Goal: Information Seeking & Learning: Learn about a topic

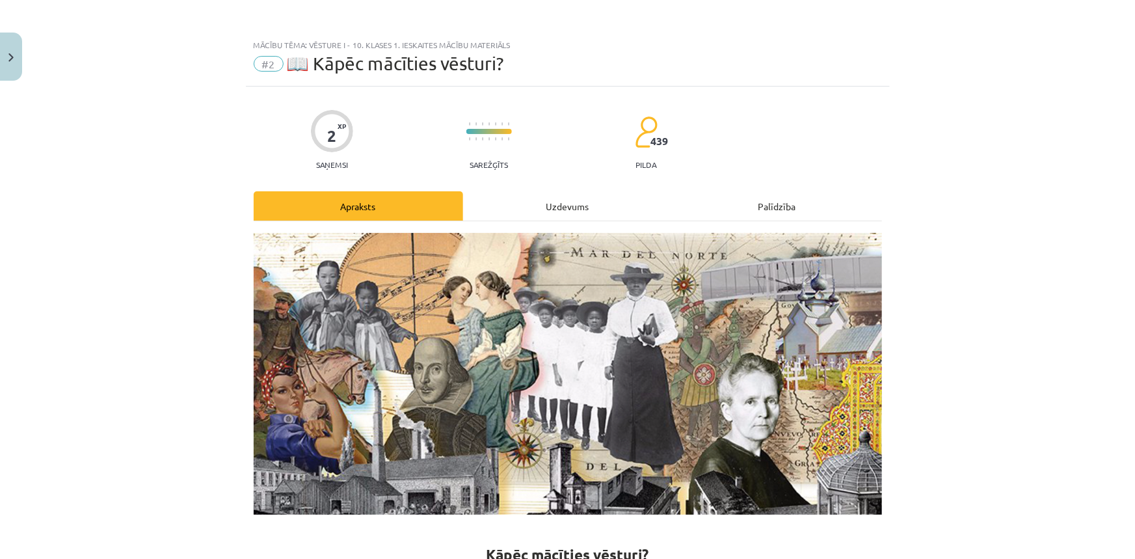
click at [472, 395] on img at bounding box center [568, 374] width 628 height 282
drag, startPoint x: 598, startPoint y: 445, endPoint x: 1000, endPoint y: 551, distance: 416.2
click at [598, 447] on img at bounding box center [568, 374] width 628 height 282
click at [576, 341] on img at bounding box center [568, 374] width 628 height 282
drag, startPoint x: 400, startPoint y: 61, endPoint x: 1027, endPoint y: 215, distance: 646.1
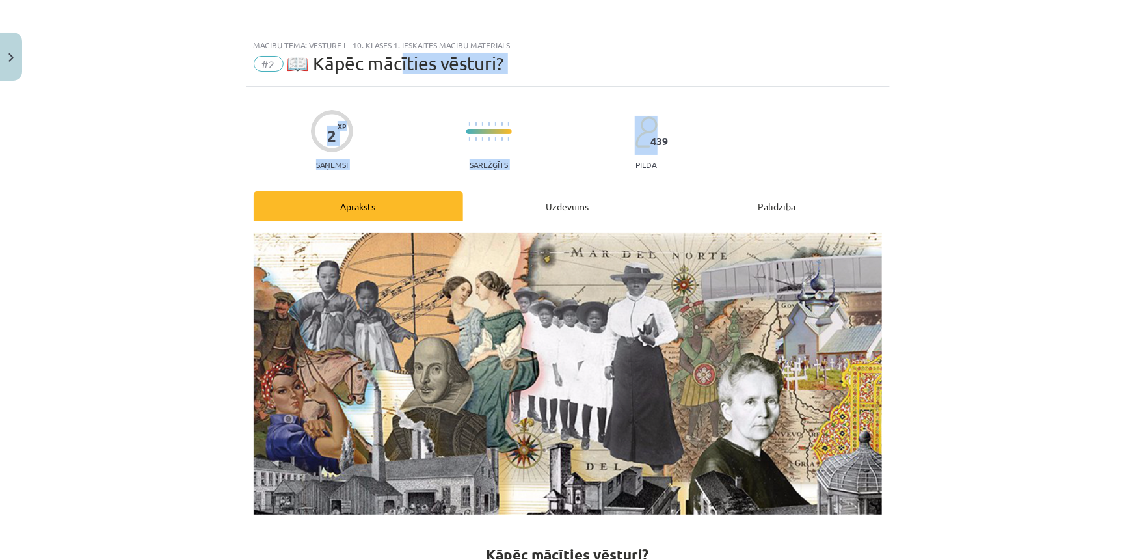
click at [867, 151] on div "Mācību tēma: Vēsture i - 10. klases 1. ieskaites mācību materiāls #2 📖 Kāpēc mā…" at bounding box center [567, 279] width 1135 height 559
click at [1043, 220] on div "Mācību tēma: Vēsture i - 10. klases 1. ieskaites mācību materiāls #2 📖 Kāpēc mā…" at bounding box center [567, 279] width 1135 height 559
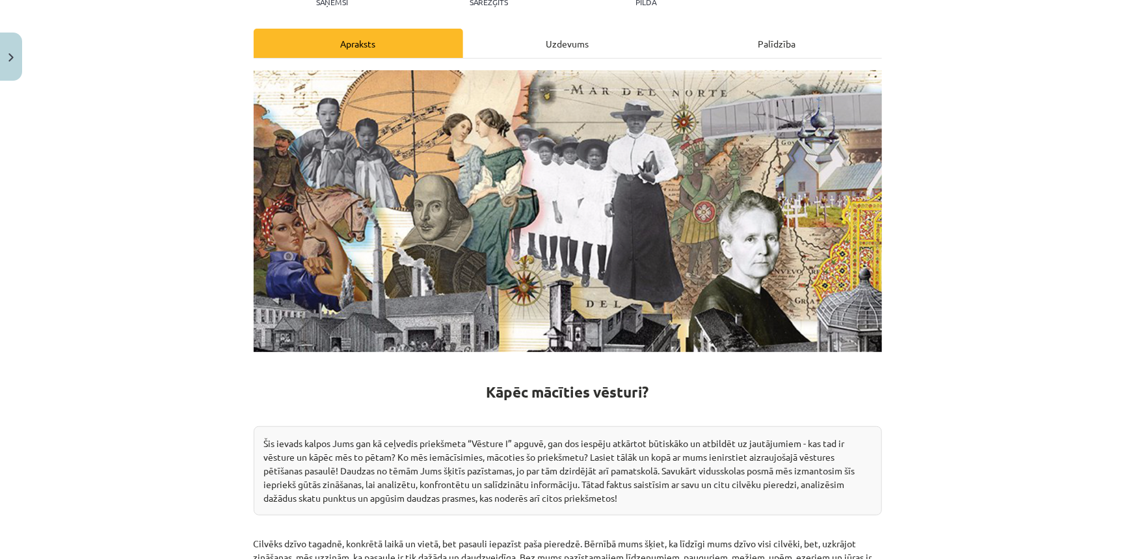
scroll to position [236, 0]
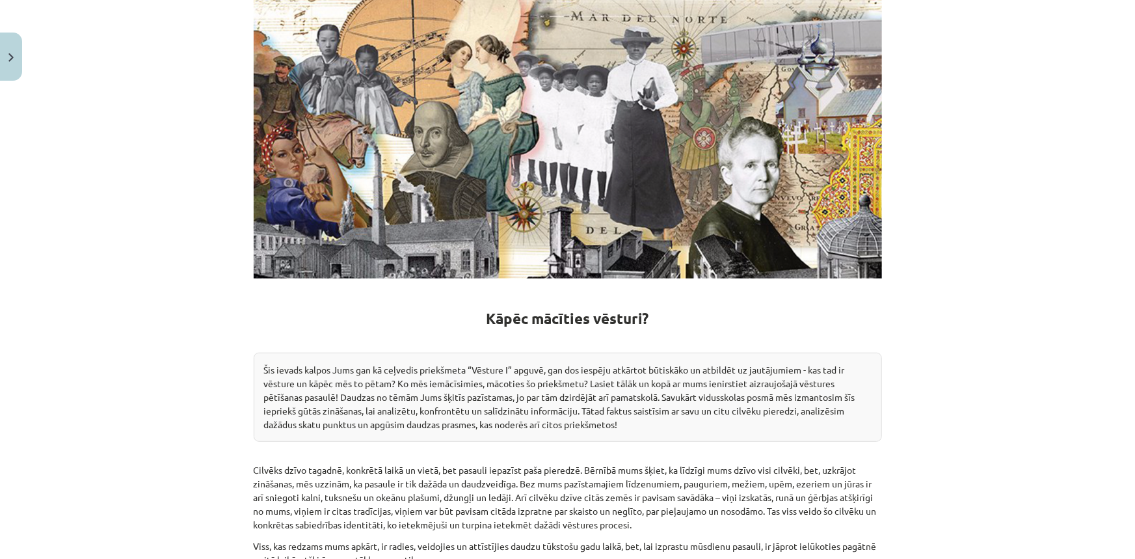
click at [592, 172] on img at bounding box center [568, 138] width 628 height 282
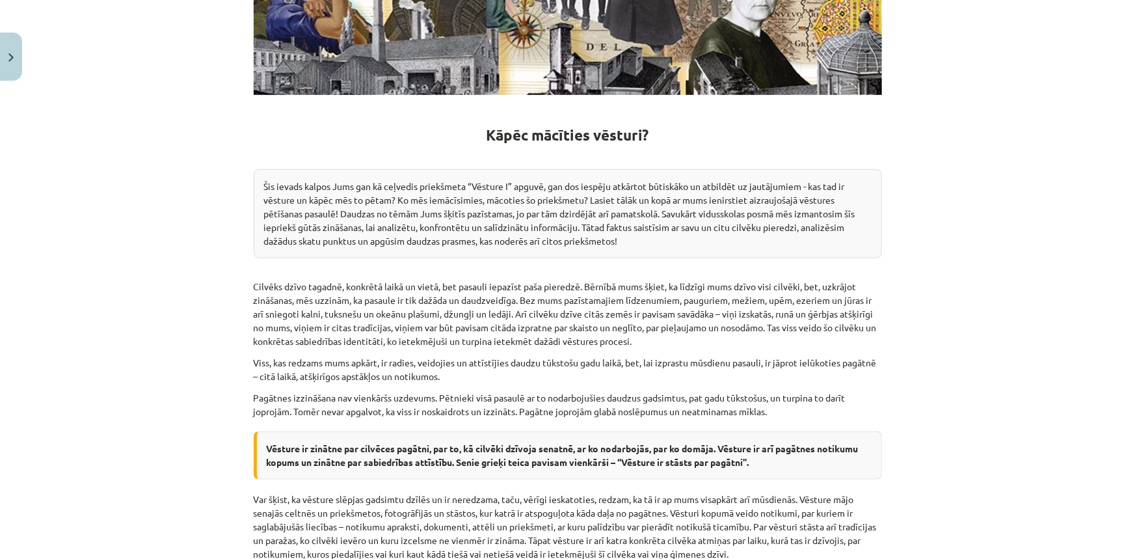
scroll to position [532, 0]
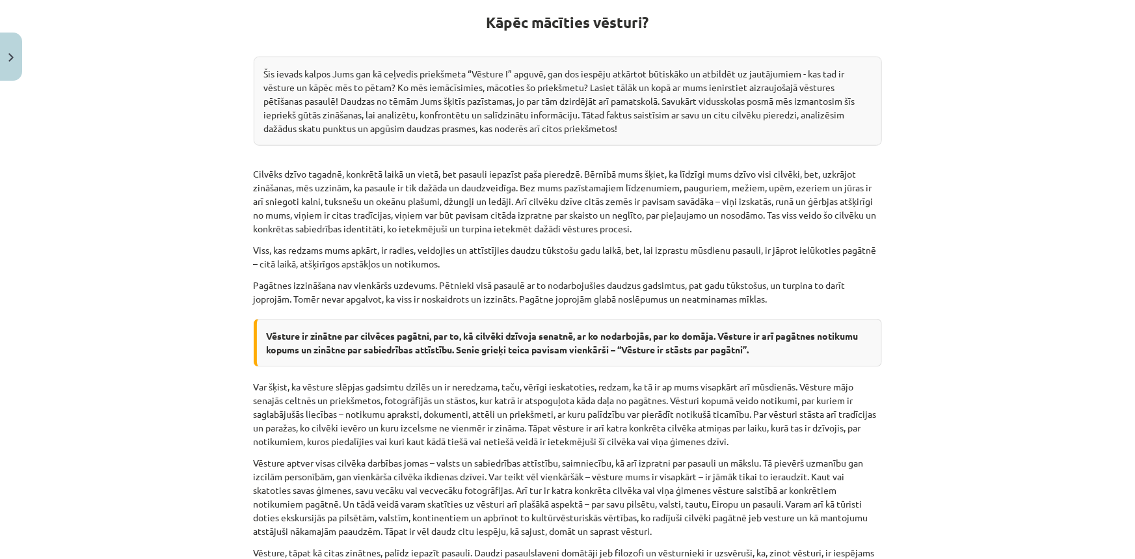
click at [607, 169] on p "Cilvēks dzīvo tagadnē, konkrētā laikā un vietā, bet pasauli iepazīst paša piere…" at bounding box center [568, 201] width 628 height 68
click at [605, 169] on p "Cilvēks dzīvo tagadnē, konkrētā laikā un vietā, bet pasauli iepazīst paša piere…" at bounding box center [568, 201] width 628 height 68
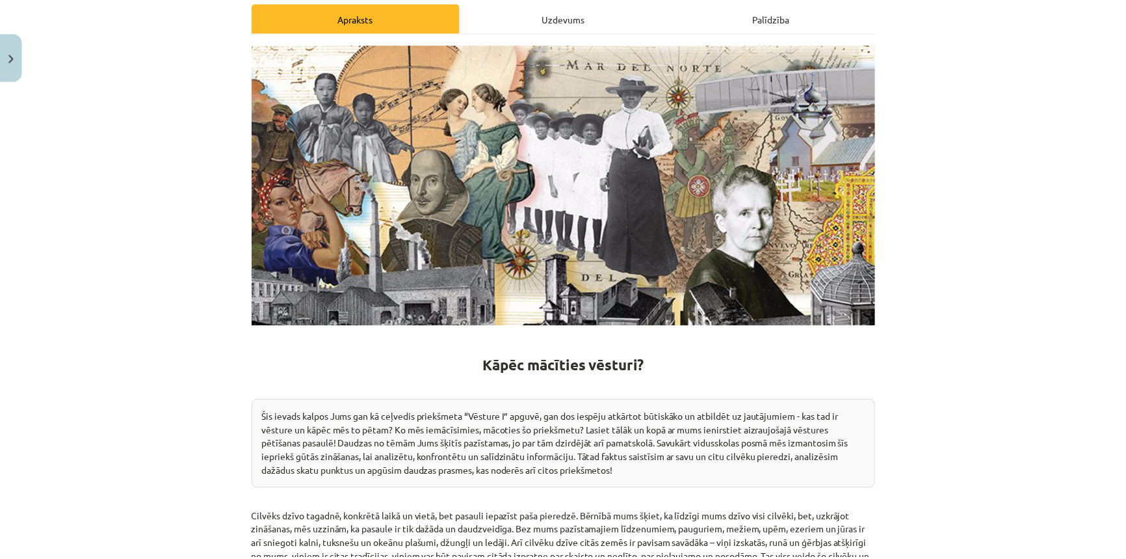
scroll to position [0, 0]
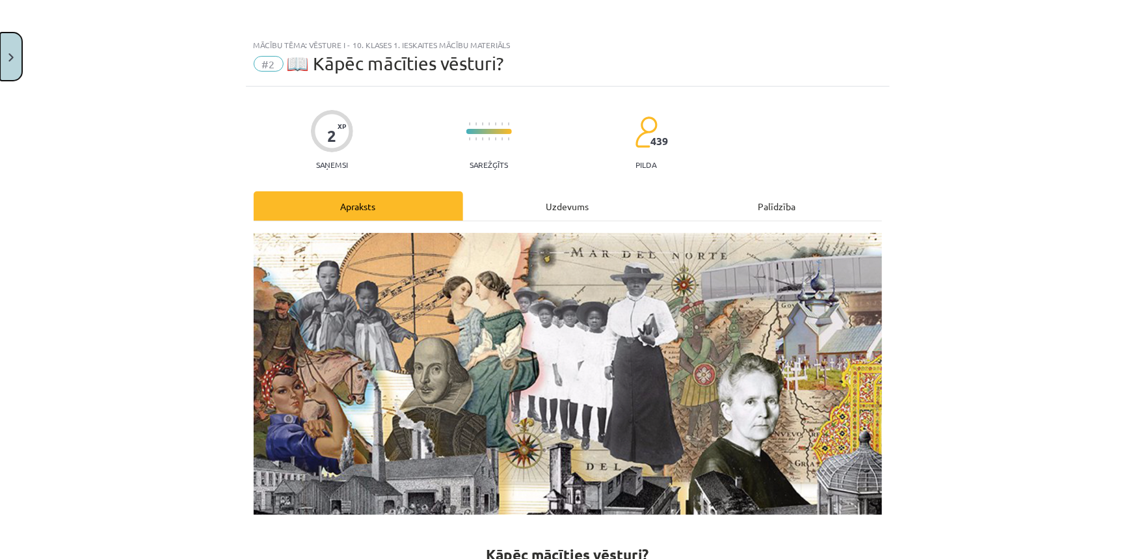
click at [7, 71] on button "Close" at bounding box center [11, 57] width 22 height 48
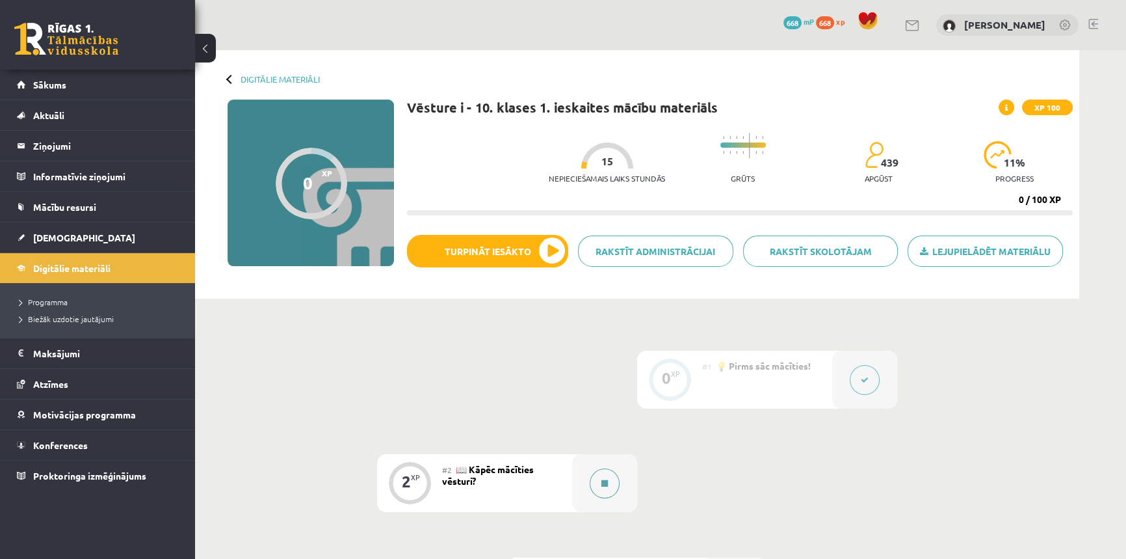
click at [609, 466] on div at bounding box center [604, 483] width 65 height 58
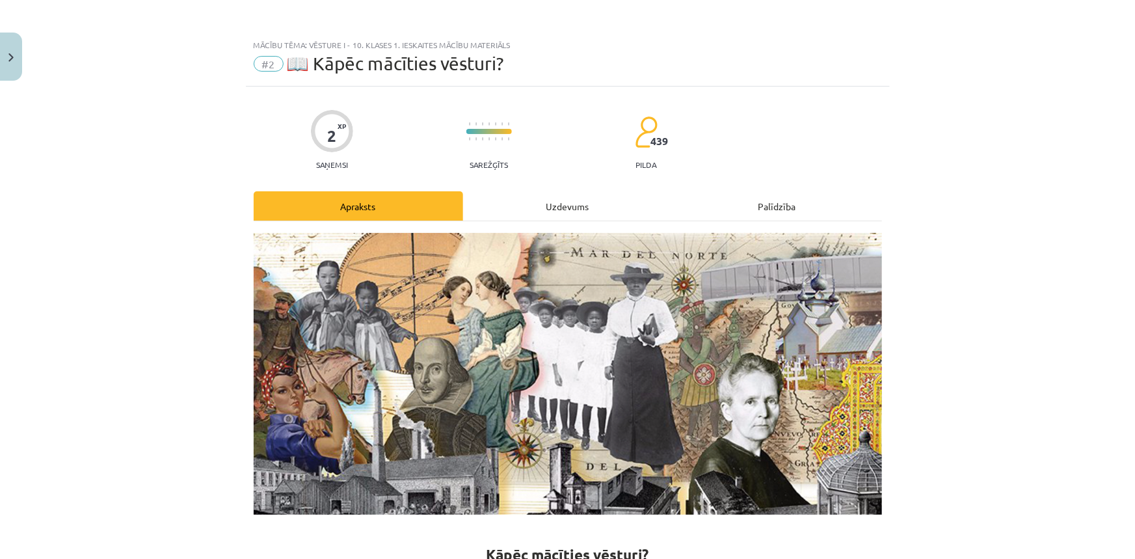
click at [580, 354] on img at bounding box center [568, 374] width 628 height 282
drag, startPoint x: 471, startPoint y: 55, endPoint x: 537, endPoint y: 55, distance: 65.7
click at [537, 55] on div "#2 📖 Kāpēc mācīties vēsturi?" at bounding box center [568, 63] width 628 height 21
click at [542, 57] on div "#2 📖 Kāpēc mācīties vēsturi?" at bounding box center [568, 63] width 628 height 21
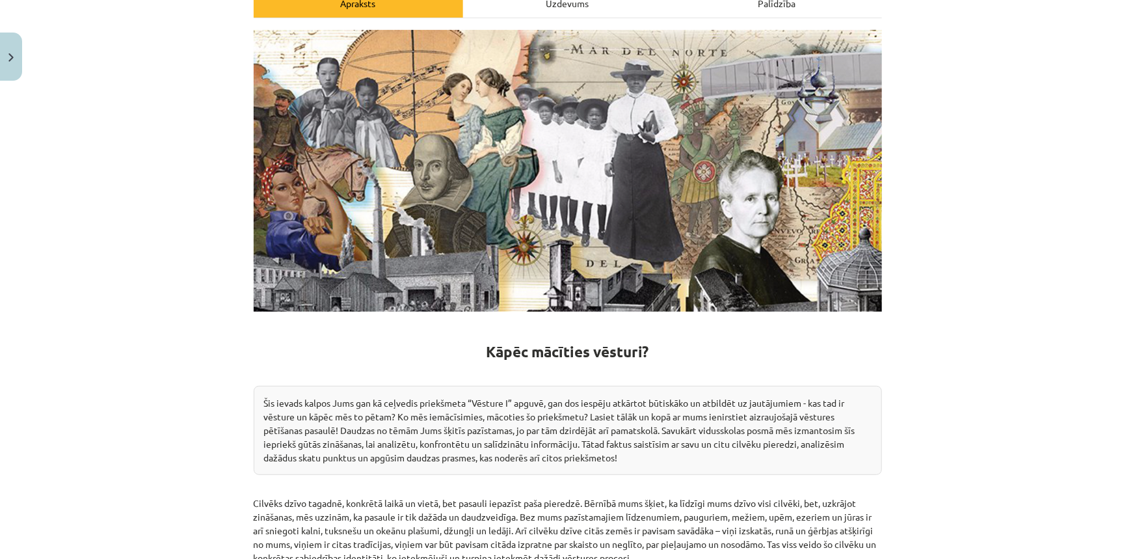
scroll to position [295, 0]
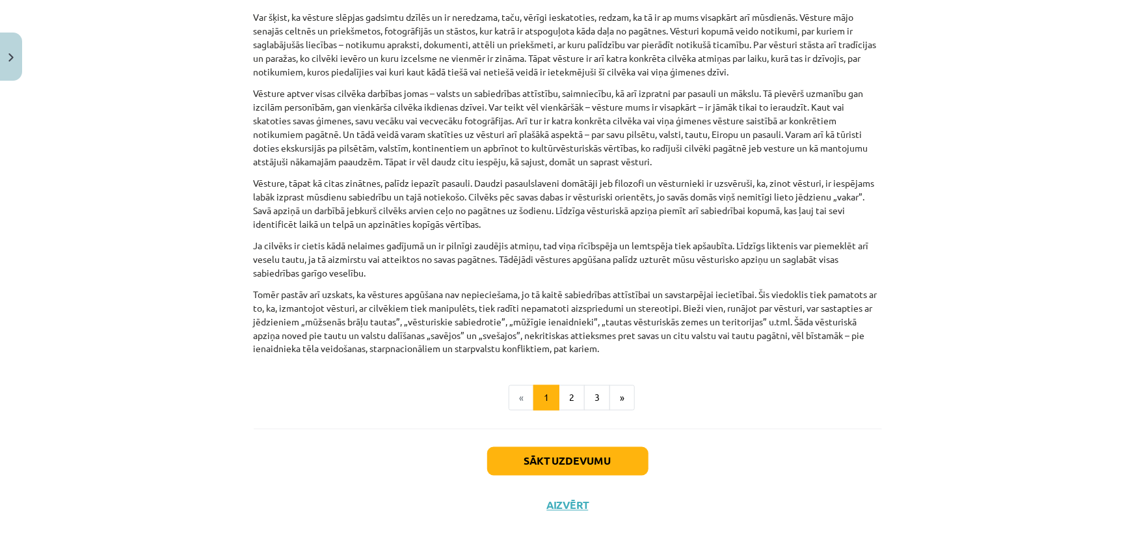
click at [595, 213] on p "Vēsture, tāpat kā citas zinātnes, palīdz iepazīt pasauli. Daudzi pasaulslaveni …" at bounding box center [568, 203] width 628 height 55
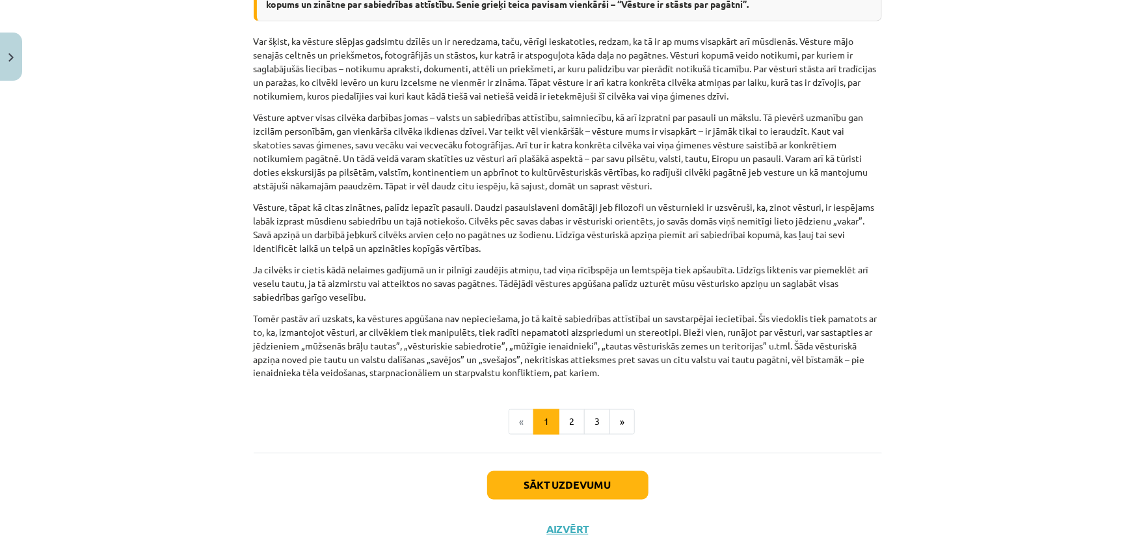
scroll to position [901, 0]
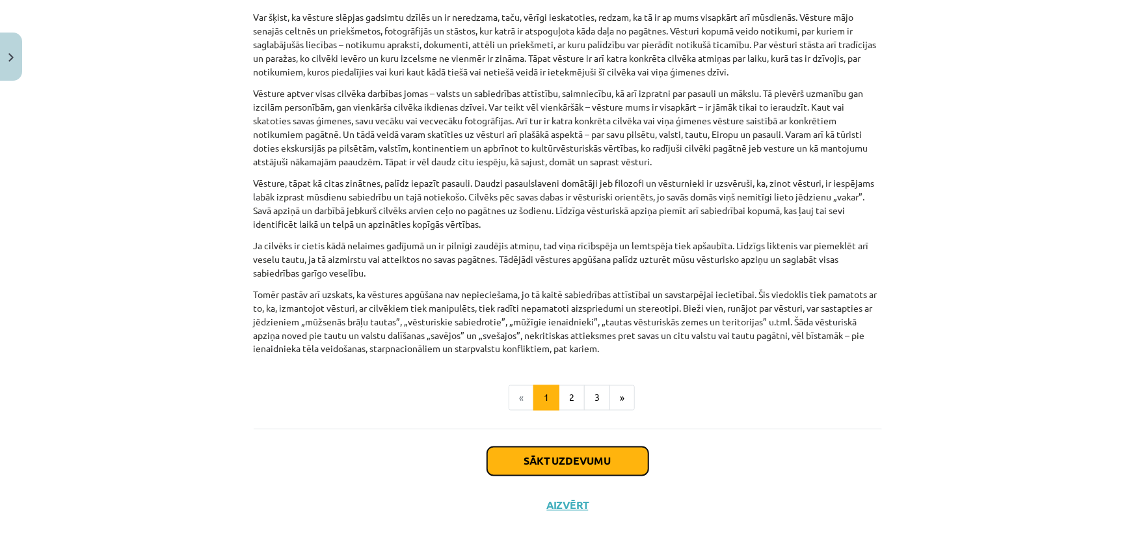
click at [617, 455] on button "Sākt uzdevumu" at bounding box center [567, 461] width 161 height 29
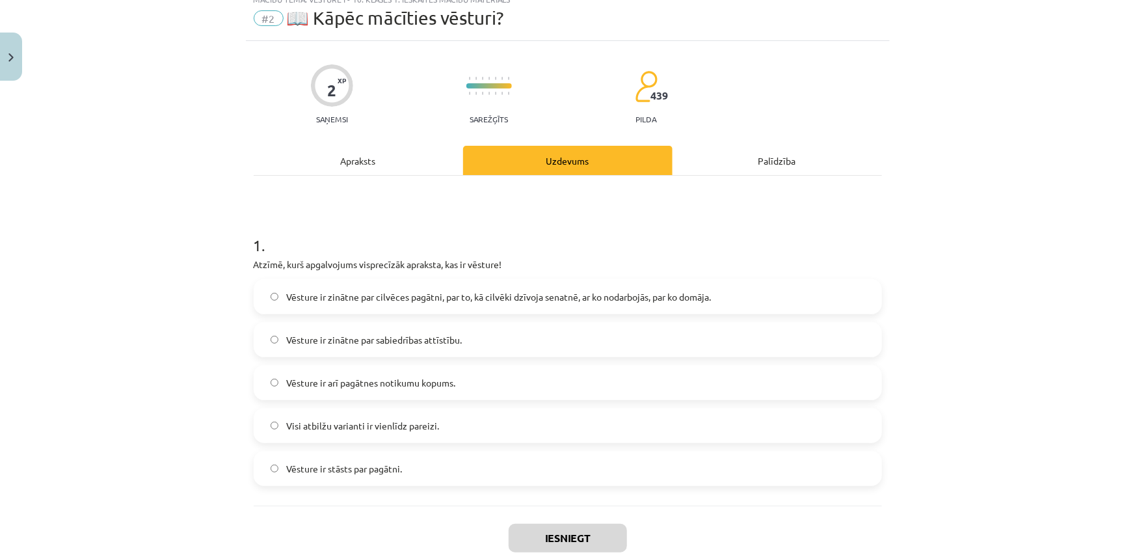
scroll to position [33, 0]
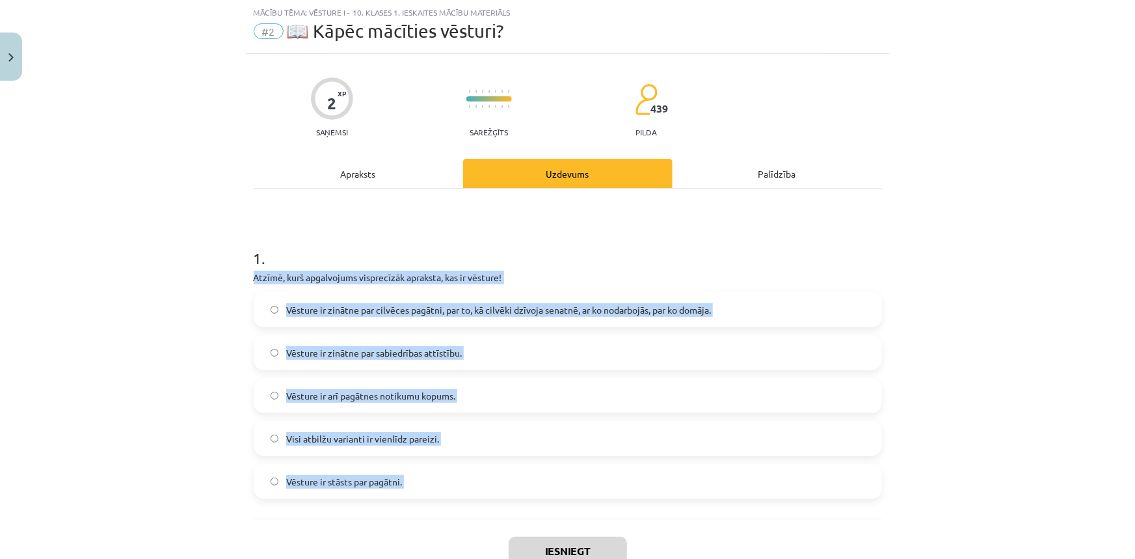
drag, startPoint x: 236, startPoint y: 280, endPoint x: 473, endPoint y: 520, distance: 336.6
click at [473, 520] on div "Mācību tēma: Vēsture i - 10. klases 1. ieskaites mācību materiāls #2 📖 Kāpēc mā…" at bounding box center [567, 279] width 1135 height 559
copy div "Atzīmē, kurš apgalvojums visprecīzāk apraksta, kas ir vēsture! Vēsture ir zināt…"
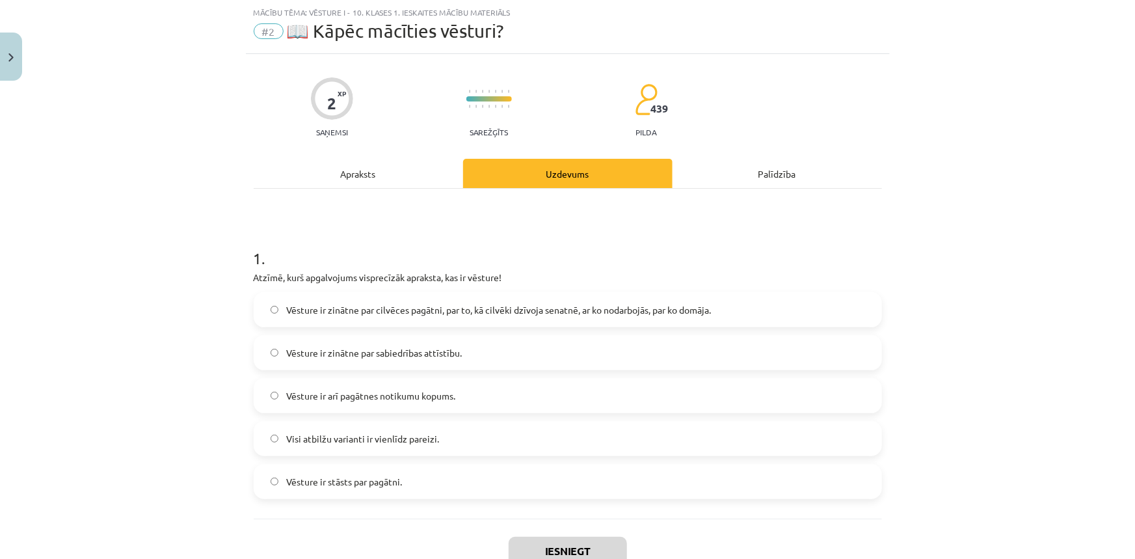
drag, startPoint x: 238, startPoint y: 171, endPoint x: 181, endPoint y: 76, distance: 110.8
click at [237, 169] on div "Mācību tēma: Vēsture i - 10. klases 1. ieskaites mācību materiāls #2 📖 Kāpēc mā…" at bounding box center [567, 279] width 1135 height 559
click at [328, 312] on span "Vēsture ir zinātne par cilvēces pagātni, par to, kā cilvēki dzīvoja senatnē, ar…" at bounding box center [498, 310] width 425 height 14
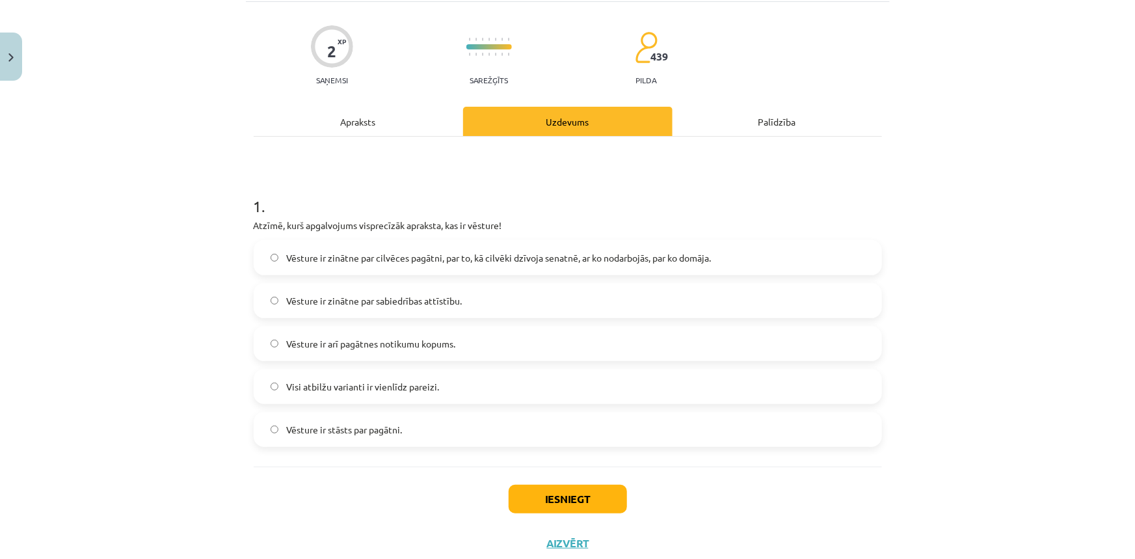
scroll to position [123, 0]
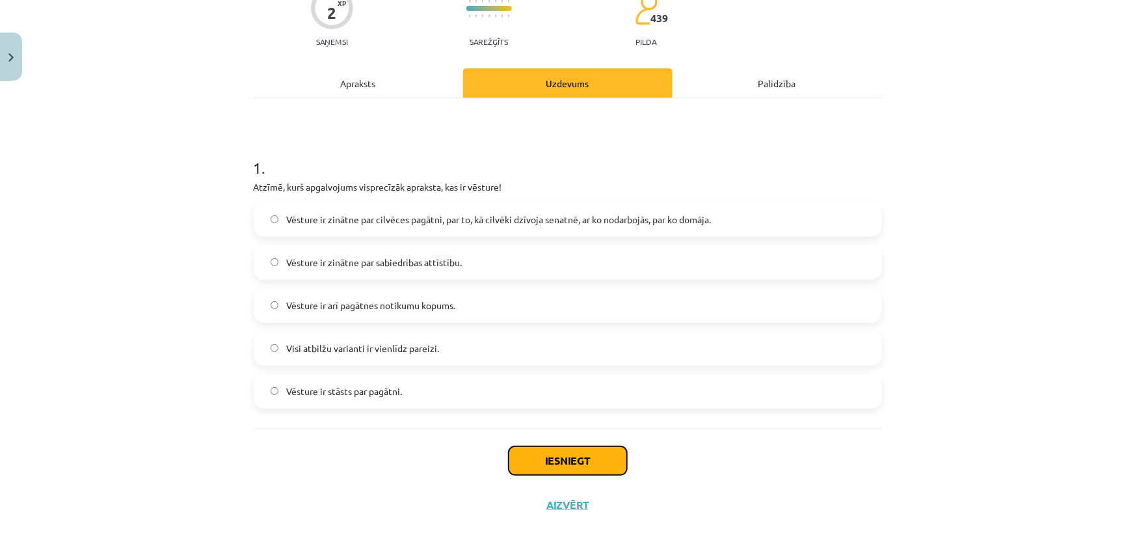
click at [565, 463] on button "Iesniegt" at bounding box center [567, 460] width 118 height 29
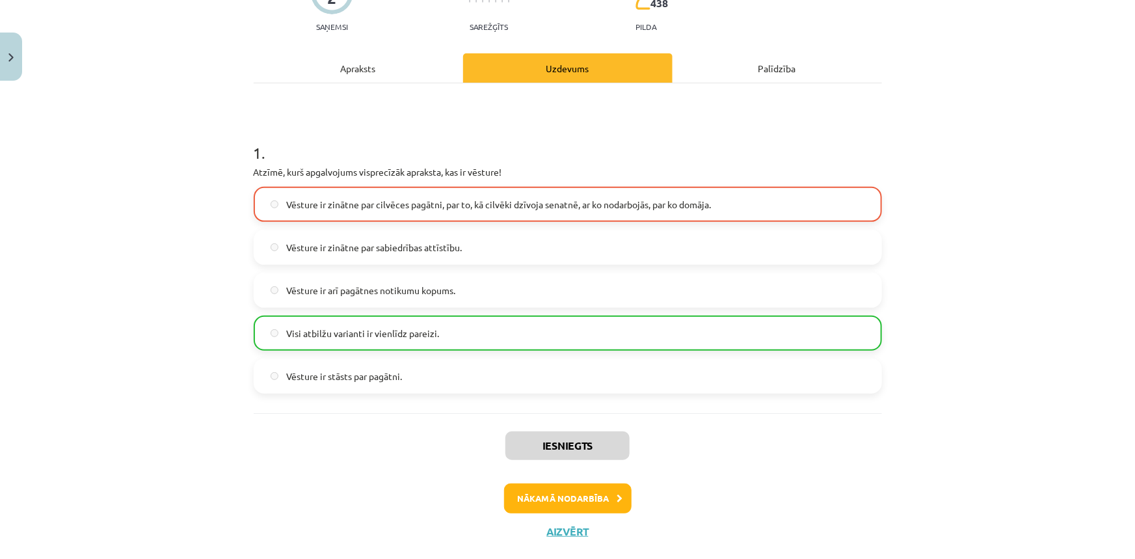
scroll to position [164, 0]
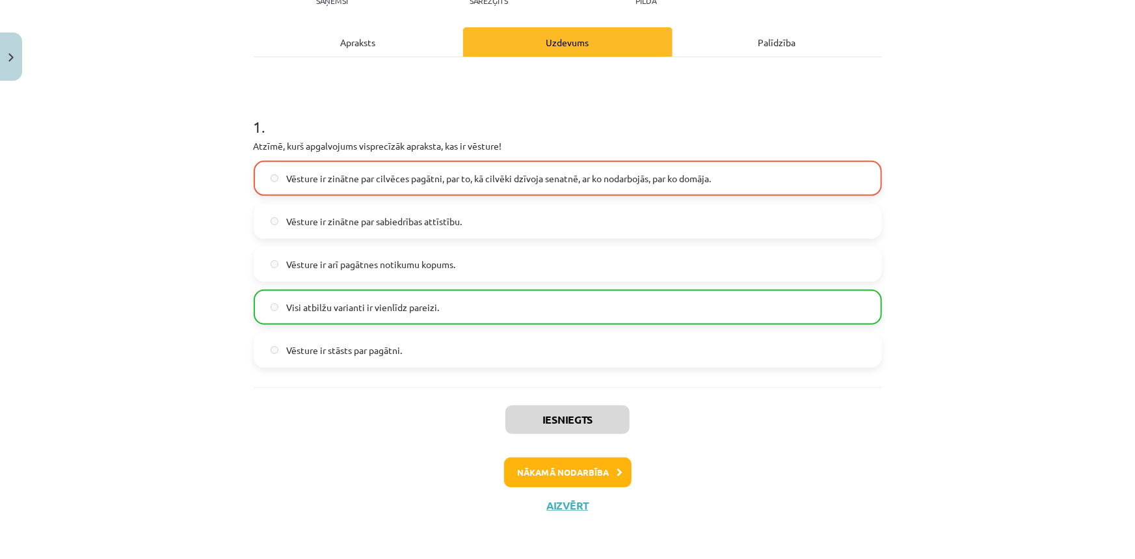
click at [363, 205] on label "Vēsture ir zinātne par sabiedrības attīstību." at bounding box center [568, 221] width 626 height 33
click at [300, 300] on span "Visi atbilžu varianti ir vienlīdz pareizi." at bounding box center [362, 307] width 153 height 14
click at [301, 303] on span "Visi atbilžu varianti ir vienlīdz pareizi." at bounding box center [362, 307] width 153 height 14
drag, startPoint x: 301, startPoint y: 303, endPoint x: 285, endPoint y: 283, distance: 25.5
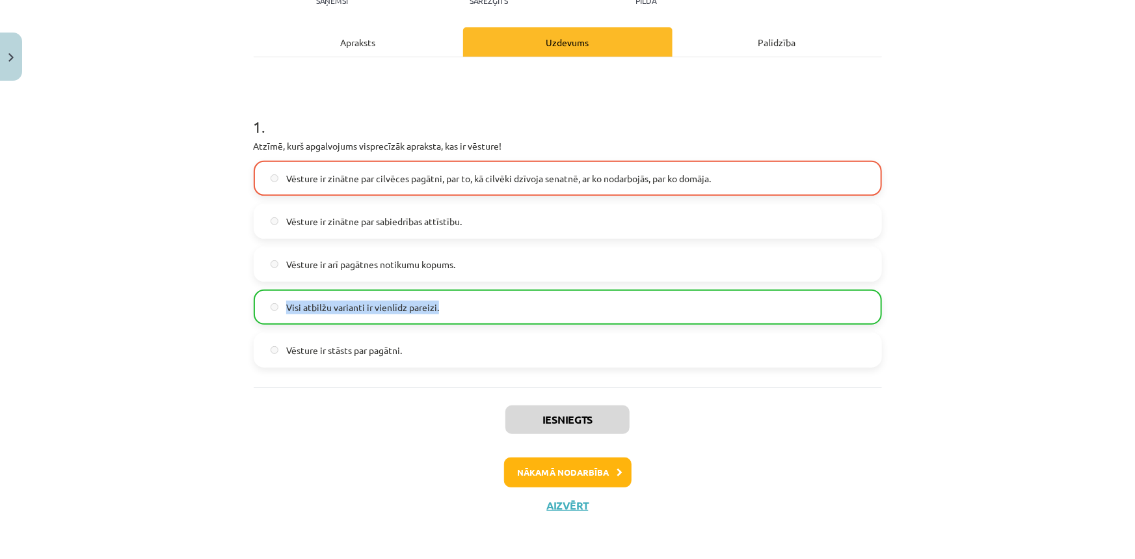
click at [295, 291] on label "Visi atbilžu varianti ir vienlīdz pareizi." at bounding box center [568, 307] width 626 height 33
click at [430, 359] on label "Vēsture ir stāsts par pagātni." at bounding box center [568, 350] width 626 height 33
click at [600, 481] on button "Nākamā nodarbība" at bounding box center [567, 472] width 127 height 30
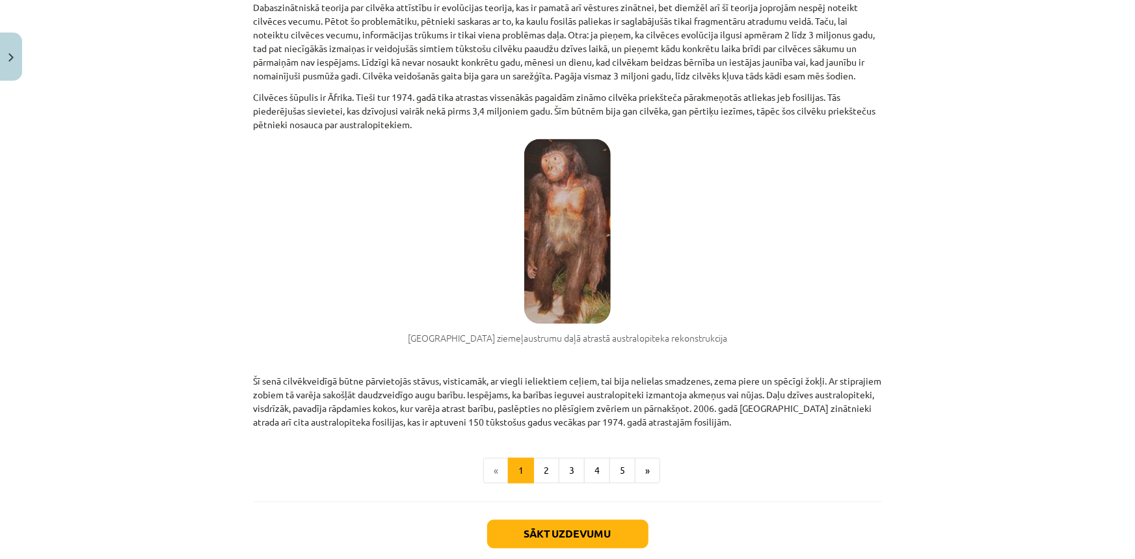
scroll to position [827, 0]
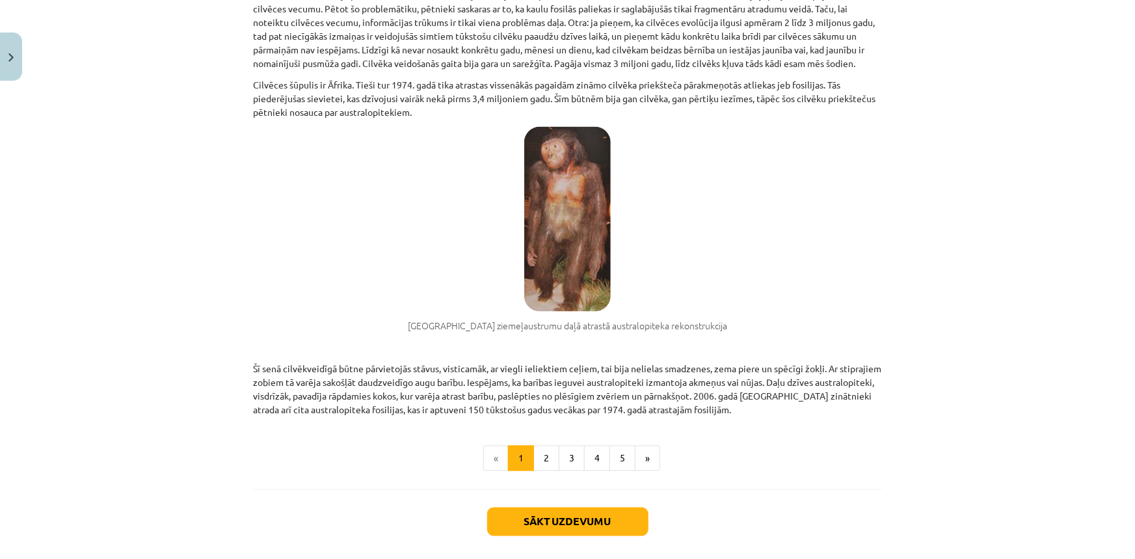
click at [555, 107] on p "Cilvēces šūpulis ir Āfrika. Tieši tur 1974. gadā tika atrastas vissenākās pagai…" at bounding box center [568, 98] width 628 height 41
click at [569, 194] on img at bounding box center [567, 219] width 86 height 185
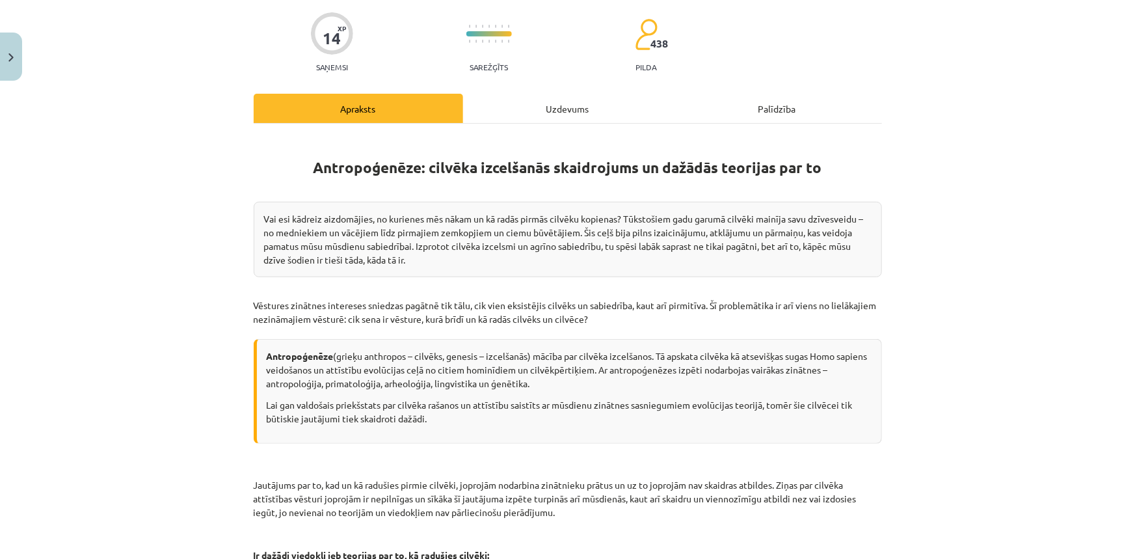
scroll to position [295, 0]
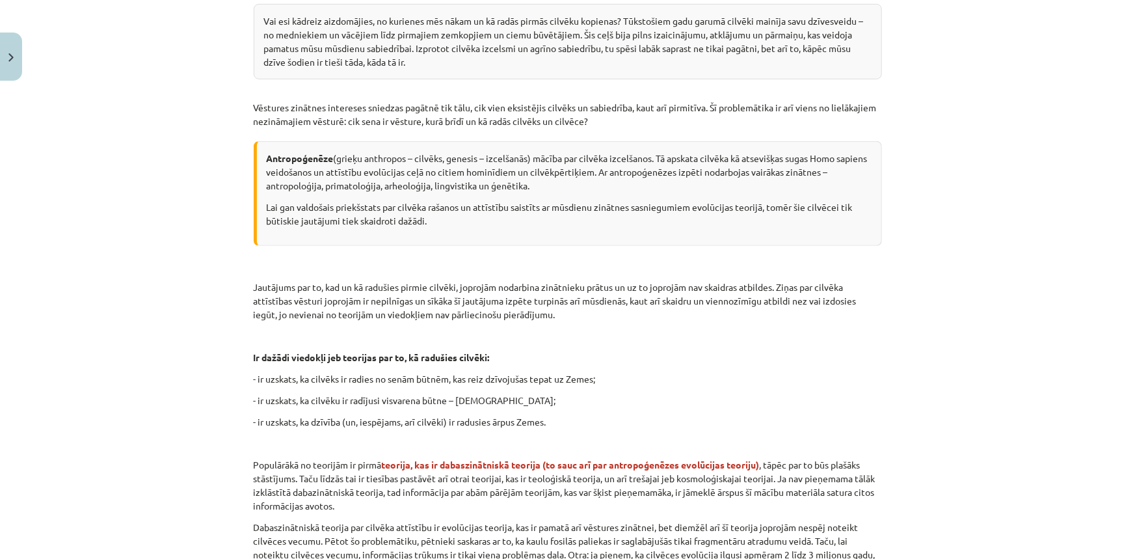
click at [609, 182] on p "Antropoģenēze (grieķu anthropos – cilvēks, genesis – izcelšanās) mācība par cil…" at bounding box center [569, 172] width 605 height 41
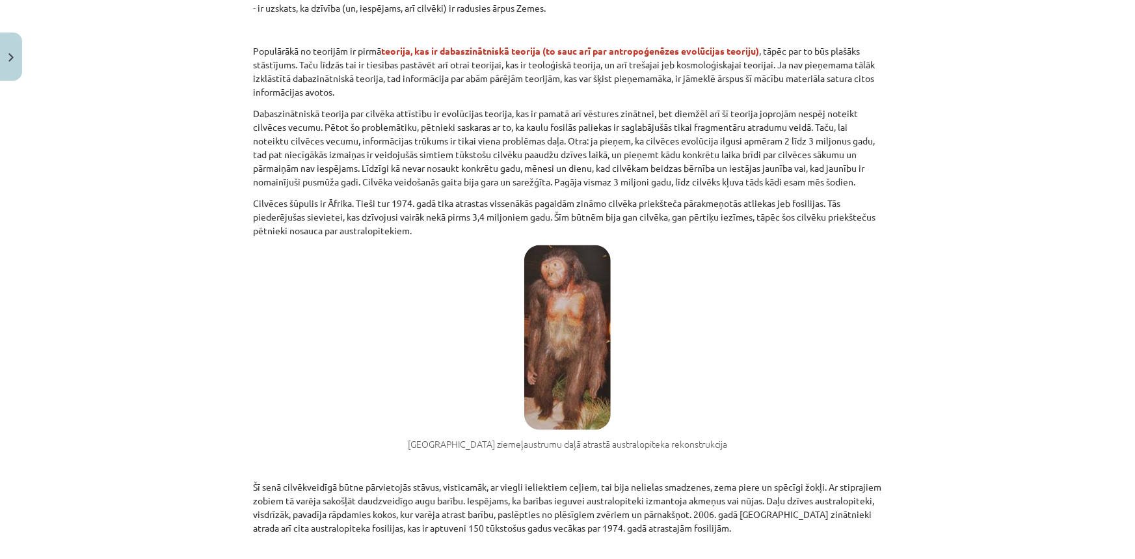
scroll to position [709, 0]
click at [515, 286] on figure "Āfrikas ziemeļaustrumu daļā atrastā australopiteka rekonstrukcija" at bounding box center [568, 347] width 628 height 205
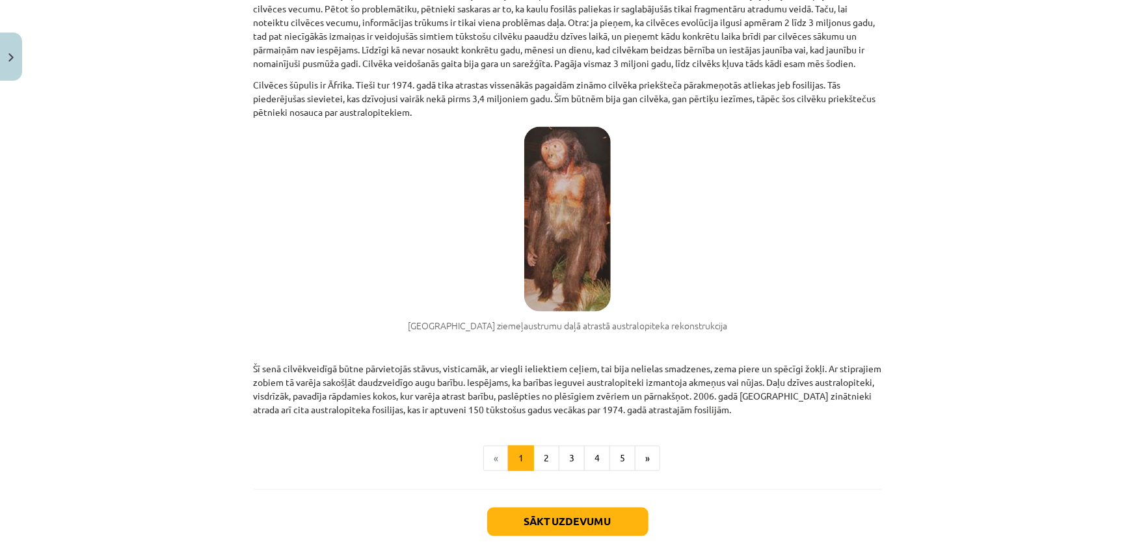
click at [593, 270] on img at bounding box center [567, 219] width 86 height 185
click at [557, 241] on img at bounding box center [567, 219] width 86 height 185
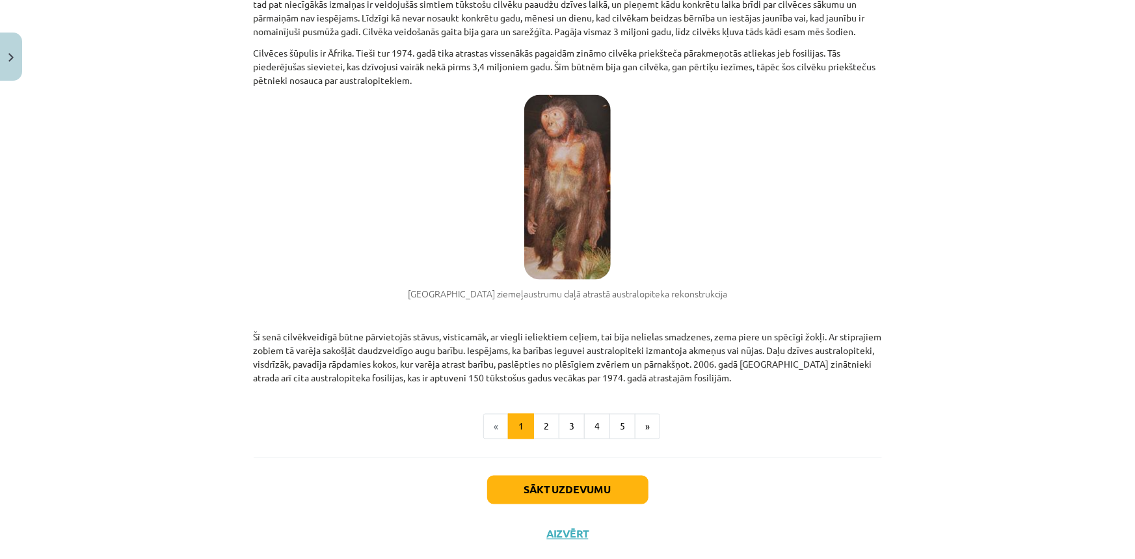
scroll to position [888, 0]
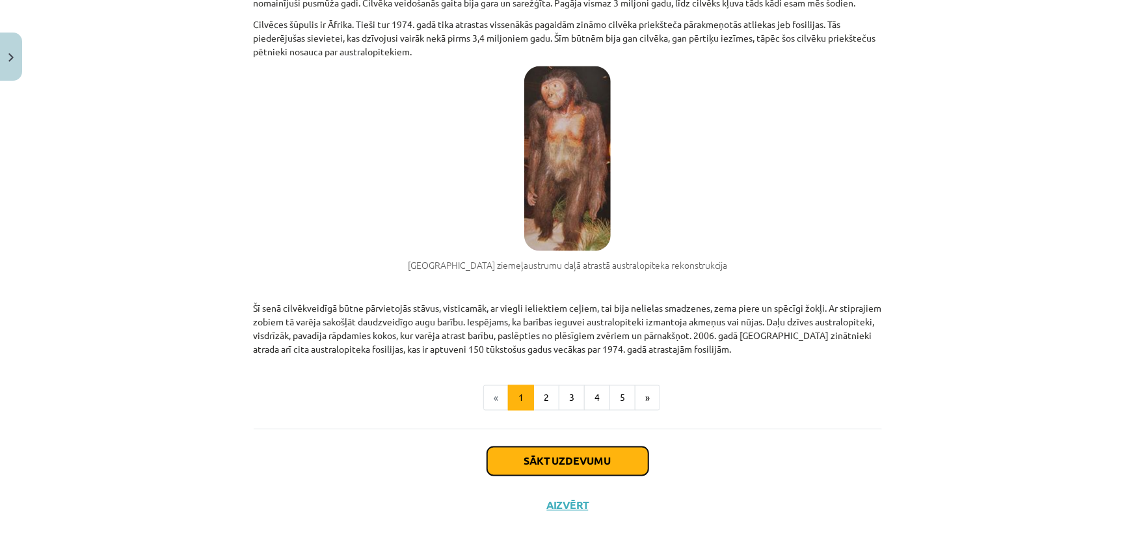
click at [551, 459] on button "Sākt uzdevumu" at bounding box center [567, 461] width 161 height 29
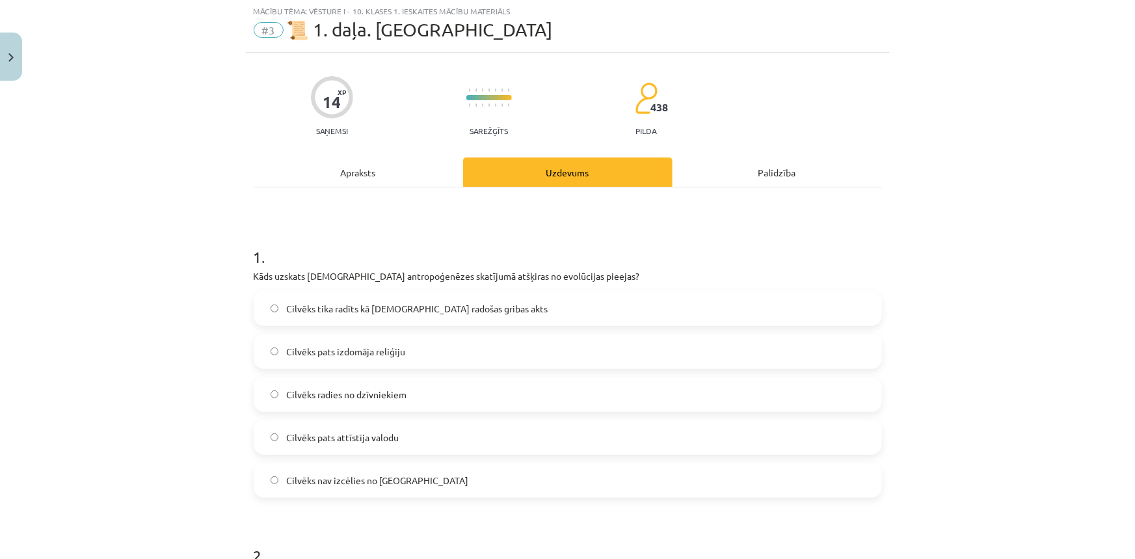
scroll to position [33, 0]
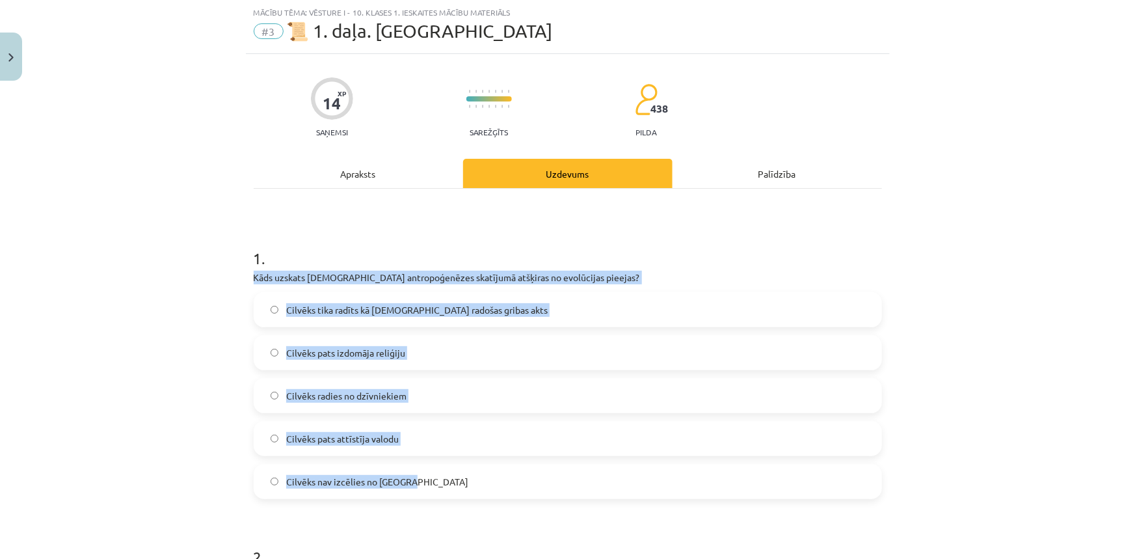
drag, startPoint x: 231, startPoint y: 270, endPoint x: 616, endPoint y: 482, distance: 439.2
click at [616, 482] on div "Mācību tēma: Vēsture i - 10. klases 1. ieskaites mācību materiāls #3 📜 1. daļa.…" at bounding box center [567, 279] width 1135 height 559
copy div "Kāds uzskats kristīgajā antropoģenēzes skatījumā atšķiras no evolūcijas pieejas…"
click at [580, 269] on div "1 . Kāds uzskats kristīgajā antropoģenēzes skatījumā atšķiras no evolūcijas pie…" at bounding box center [568, 362] width 628 height 272
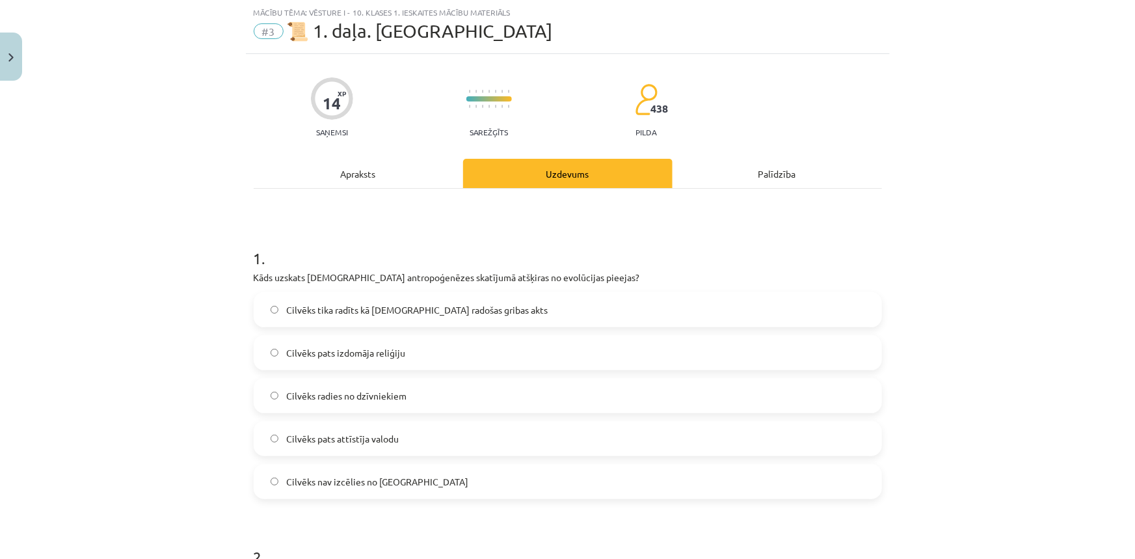
click at [492, 303] on label "Cilvēks tika radīts kā Dieva radošas gribas akts" at bounding box center [568, 309] width 626 height 33
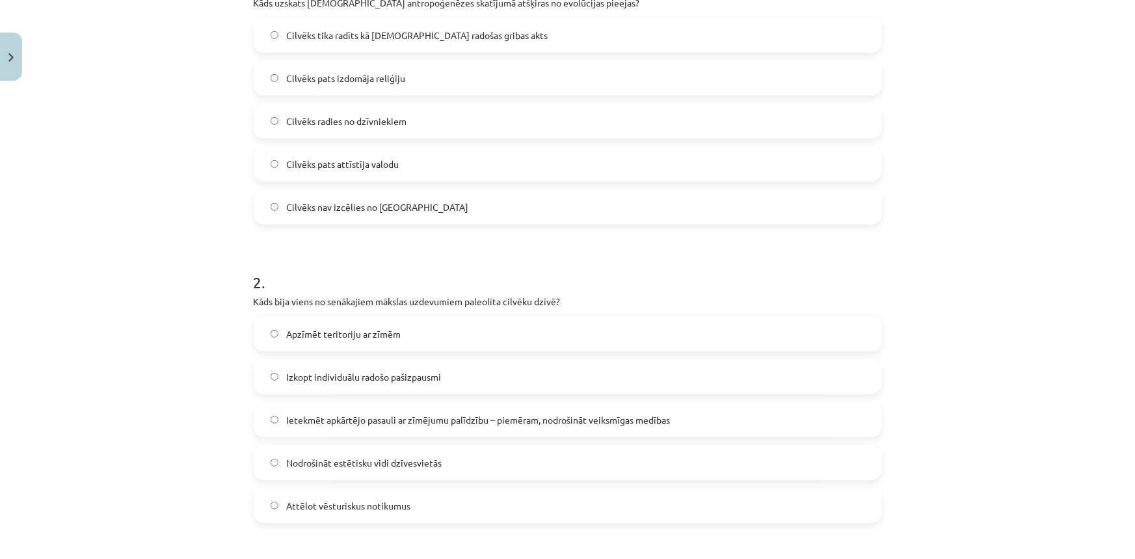
scroll to position [308, 0]
drag, startPoint x: 248, startPoint y: 308, endPoint x: 196, endPoint y: 312, distance: 52.2
click at [199, 316] on div "Mācību tēma: Vēsture i - 10. klases 1. ieskaites mācību materiāls #3 📜 1. daļa.…" at bounding box center [567, 279] width 1135 height 559
click at [198, 311] on div "Mācību tēma: Vēsture i - 10. klases 1. ieskaites mācību materiāls #3 📜 1. daļa.…" at bounding box center [567, 279] width 1135 height 559
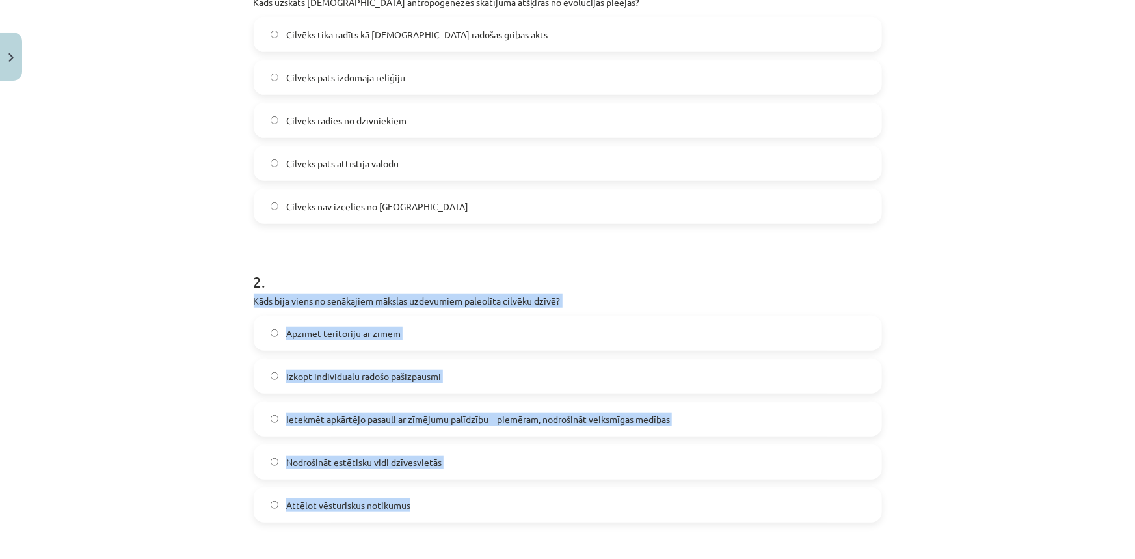
drag, startPoint x: 246, startPoint y: 296, endPoint x: 511, endPoint y: 494, distance: 330.3
copy div "Kāds bija viens no senākajiem mākslas uzdevumiem paleolīta cilvēku dzīvē? Apzīm…"
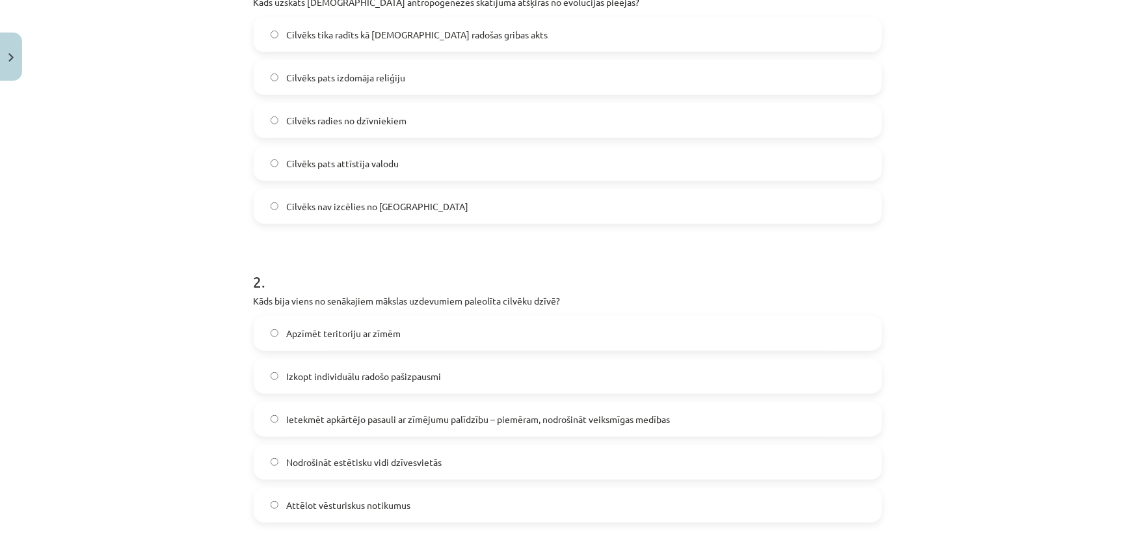
click at [715, 254] on h1 "2 ." at bounding box center [568, 270] width 628 height 40
click at [360, 423] on span "Ietekmēt apkārtējo pasauli ar zīmējumu palīdzību – piemēram, nodrošināt veiksmī…" at bounding box center [478, 419] width 384 height 14
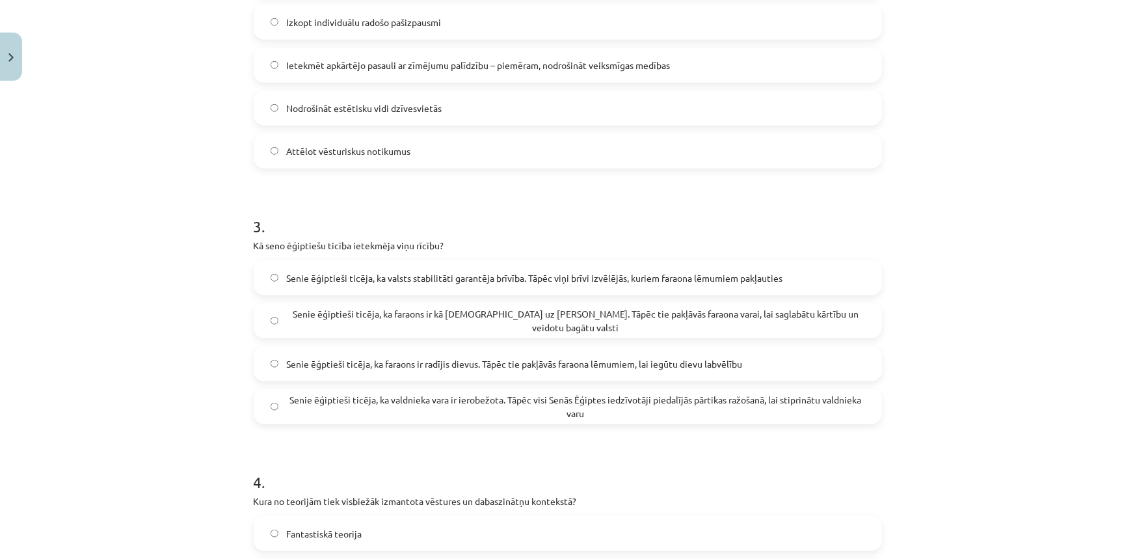
scroll to position [780, 0]
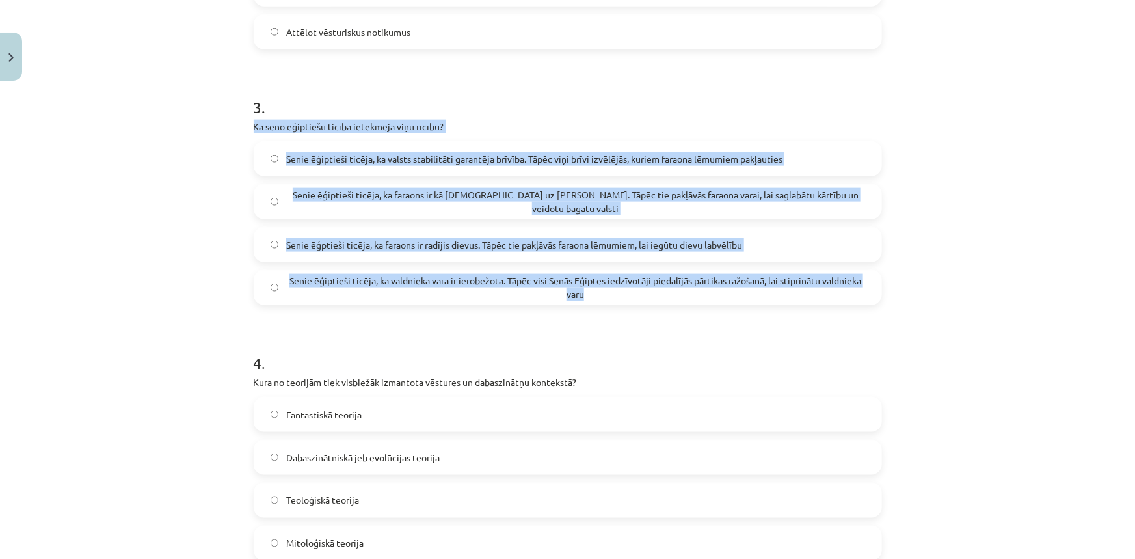
drag, startPoint x: 264, startPoint y: 120, endPoint x: 858, endPoint y: 286, distance: 617.2
click at [858, 286] on div "14 XP Saņemsi Sarežģīts 438 pilda Apraksts Uzdevums Palīdzība 1 . Kāds uzskats …" at bounding box center [568, 461] width 644 height 2311
copy div "Kā seno ēģiptiešu ticība ietekmēja viņu rīcību? Senie ēģiptieši ticēja, ka vals…"
click at [112, 188] on div "Mācību tēma: Vēsture i - 10. klases 1. ieskaites mācību materiāls #3 📜 1. daļa.…" at bounding box center [567, 279] width 1135 height 559
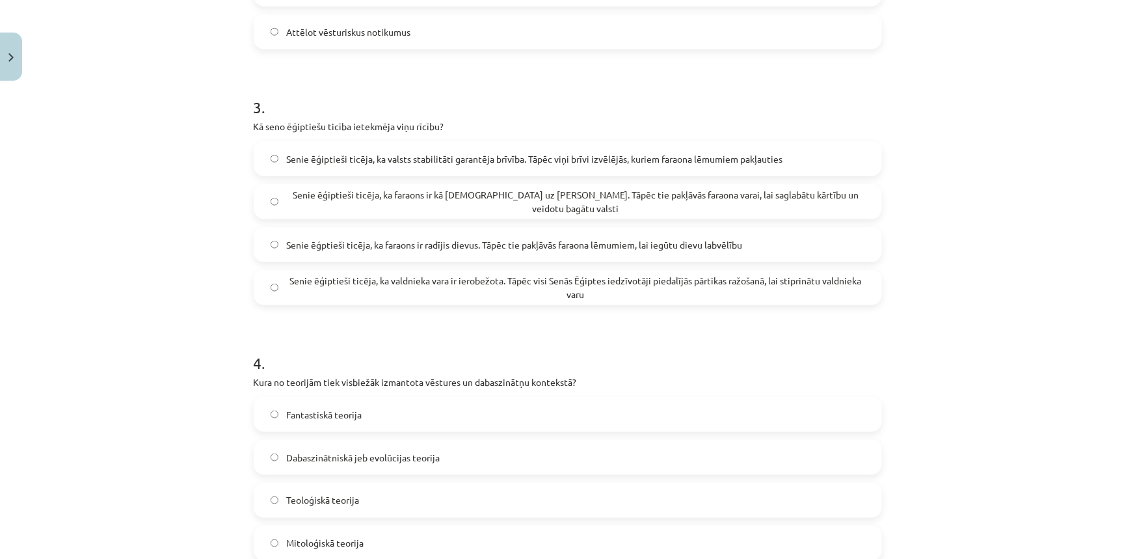
click at [624, 200] on span "Senie ēģiptieši ticēja, ka faraons ir kā dievs uz Zemes. Tāpēc tie pakļāvās far…" at bounding box center [575, 201] width 578 height 27
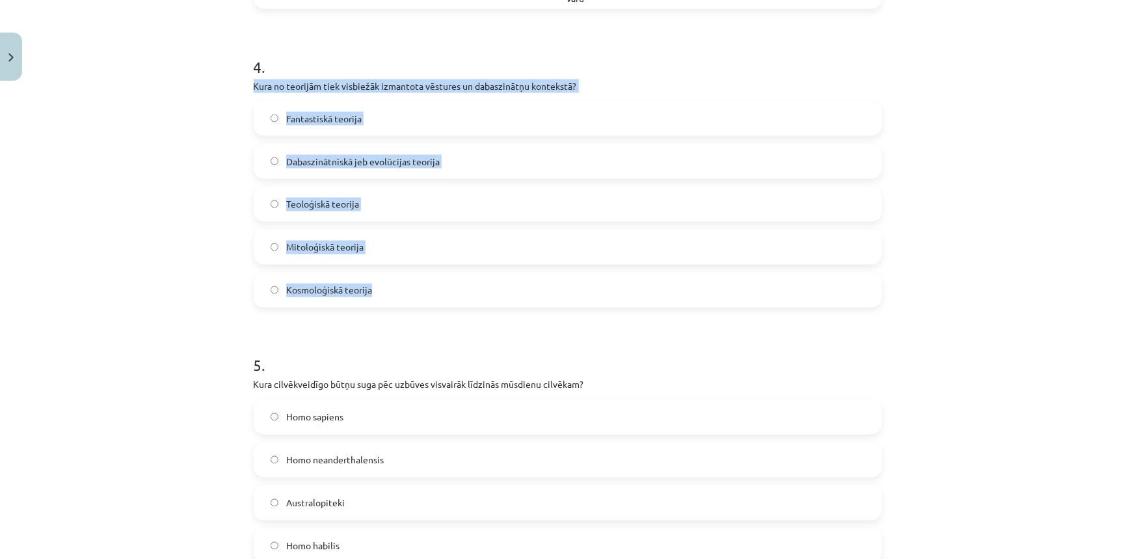
drag, startPoint x: 241, startPoint y: 85, endPoint x: 567, endPoint y: 278, distance: 379.3
click at [567, 278] on div "14 XP Saņemsi Sarežģīts 438 pilda Apraksts Uzdevums Palīdzība 1 . Kāds uzskats …" at bounding box center [568, 165] width 644 height 2311
copy div "Kura no teorijām tiek visbiežāk izmantota vēstures un dabaszinātņu kontekstā? F…"
click at [415, 299] on label "Kosmoloģiskā teorija" at bounding box center [568, 290] width 626 height 33
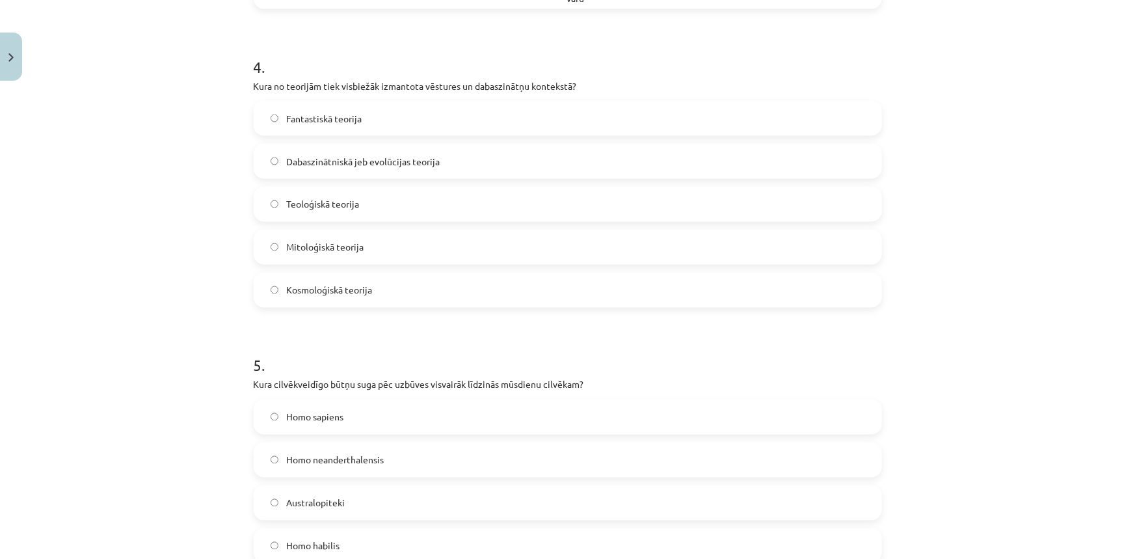
click at [313, 198] on span "Teoloģiskā teorija" at bounding box center [322, 205] width 73 height 14
click at [341, 152] on label "Dabaszinātniskā jeb evolūcijas teorija" at bounding box center [568, 161] width 626 height 33
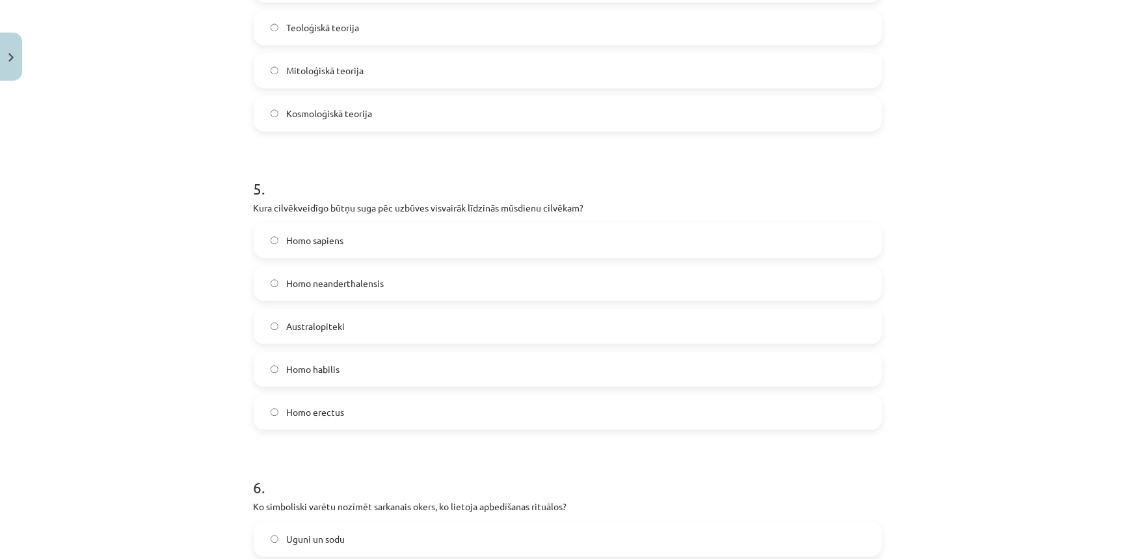
scroll to position [1372, 0]
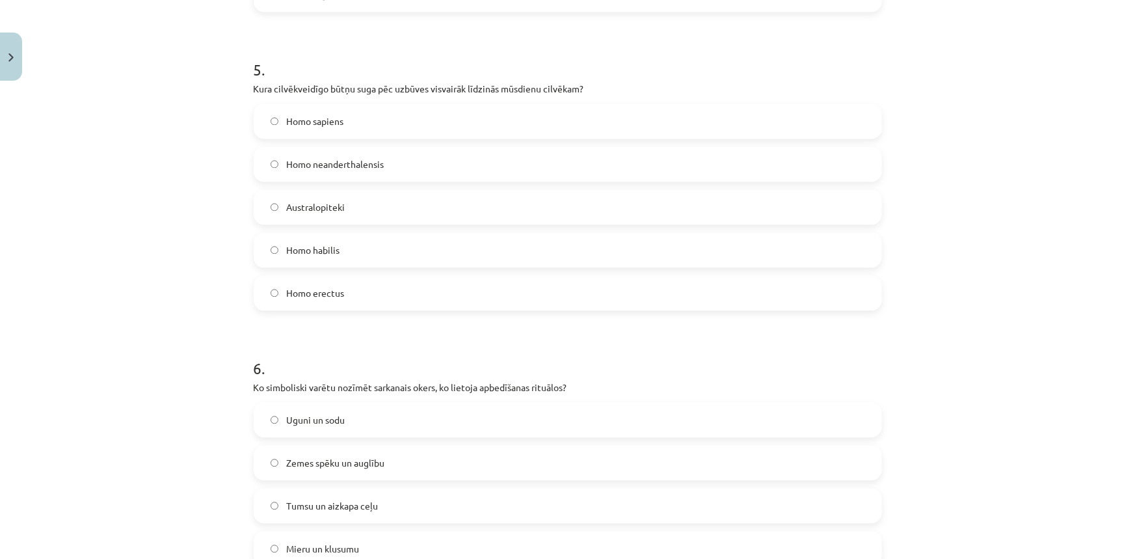
click at [275, 118] on label "Homo sapiens" at bounding box center [568, 121] width 626 height 33
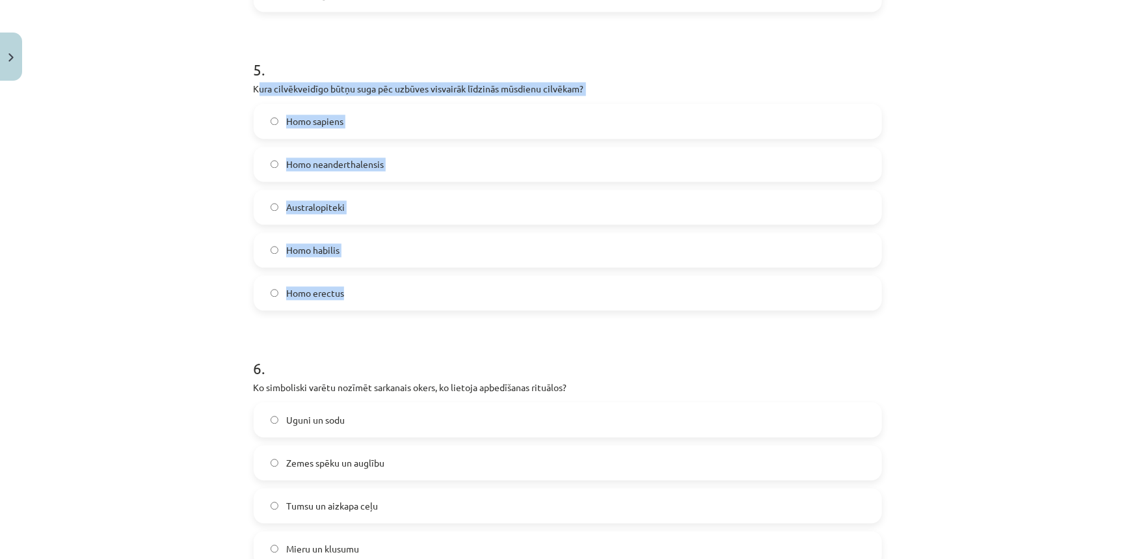
drag, startPoint x: 254, startPoint y: 90, endPoint x: 427, endPoint y: 297, distance: 269.6
click at [427, 297] on div "5 . Kura cilvēkveidīgo būtņu suga pēc uzbūves visvairāk līdzinās mūsdienu cilvē…" at bounding box center [568, 174] width 628 height 272
drag, startPoint x: 246, startPoint y: 89, endPoint x: 419, endPoint y: 285, distance: 261.3
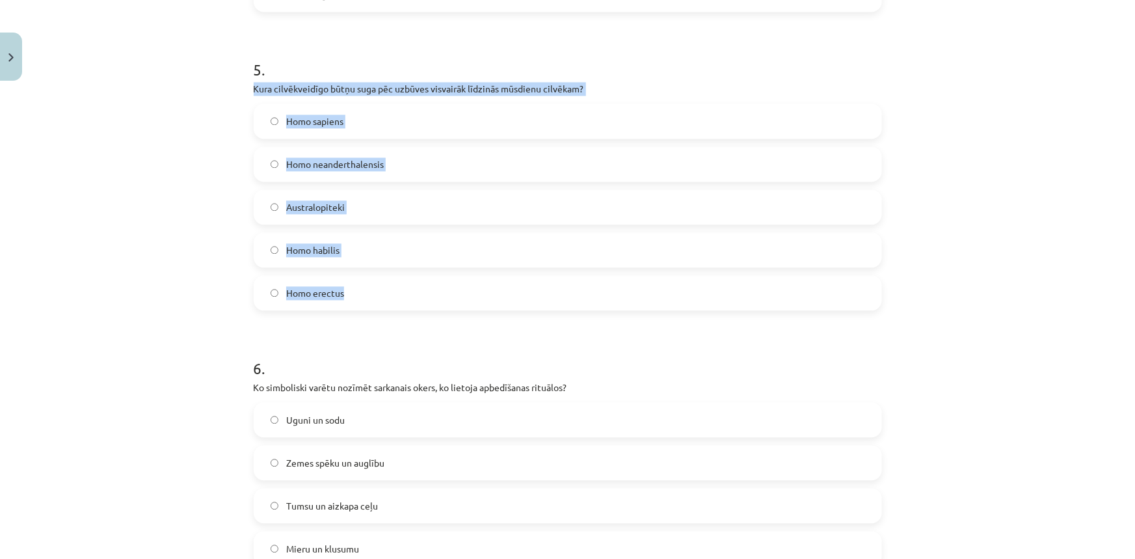
copy div "Kura cilvēkveidīgo būtņu suga pēc uzbūves visvairāk līdzinās mūsdienu cilvēkam?…"
click at [451, 165] on label "Homo neanderthalensis" at bounding box center [568, 164] width 626 height 33
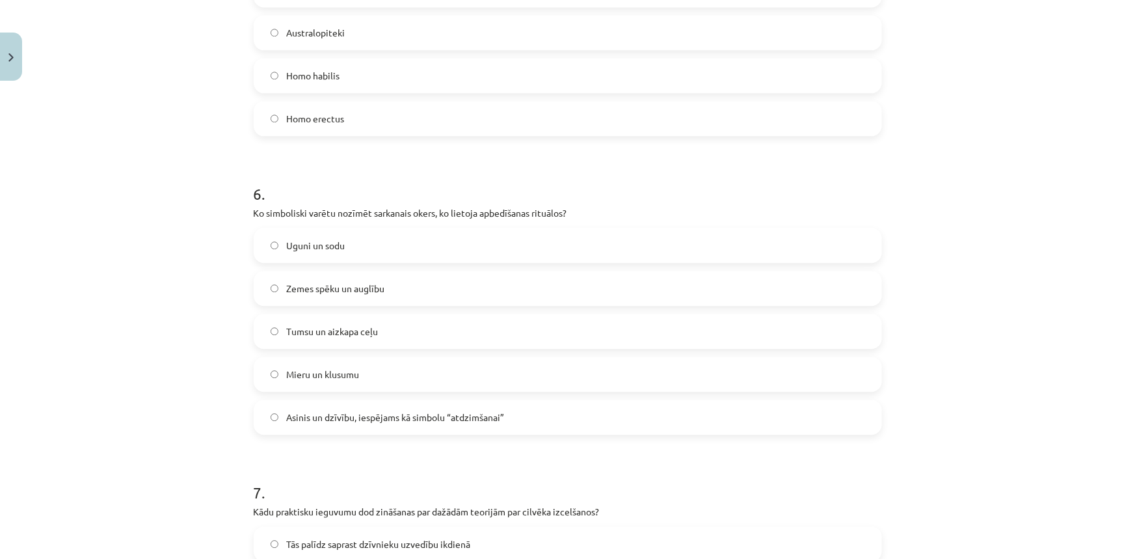
scroll to position [1549, 0]
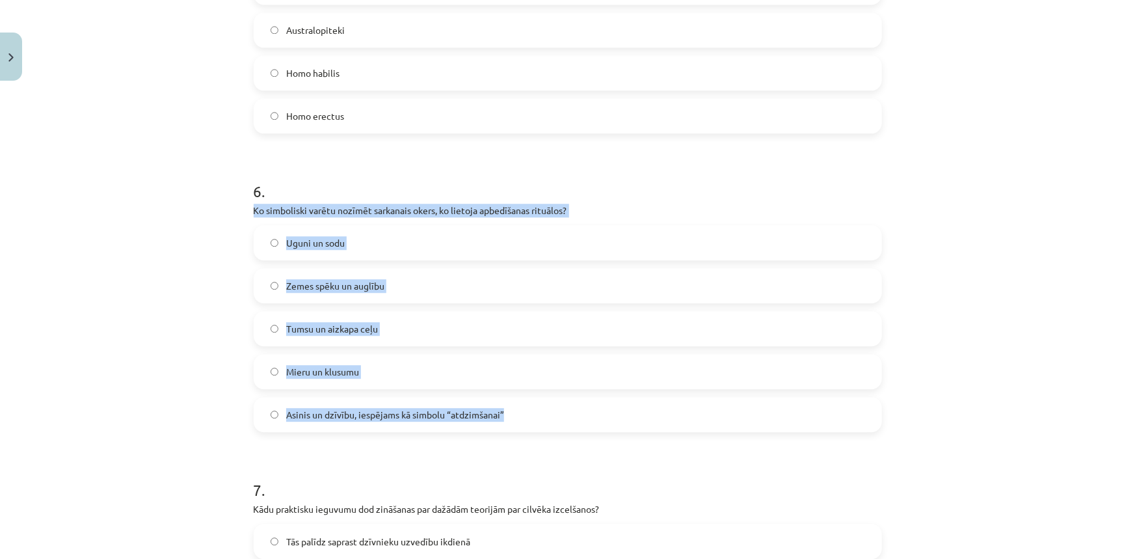
drag, startPoint x: 243, startPoint y: 207, endPoint x: 533, endPoint y: 343, distance: 320.3
click at [240, 220] on div "Mācību tēma: Vēsture i - 10. klases 1. ieskaites mācību materiāls #3 📜 1. daļa.…" at bounding box center [567, 279] width 1135 height 559
drag, startPoint x: 241, startPoint y: 202, endPoint x: 449, endPoint y: 328, distance: 242.8
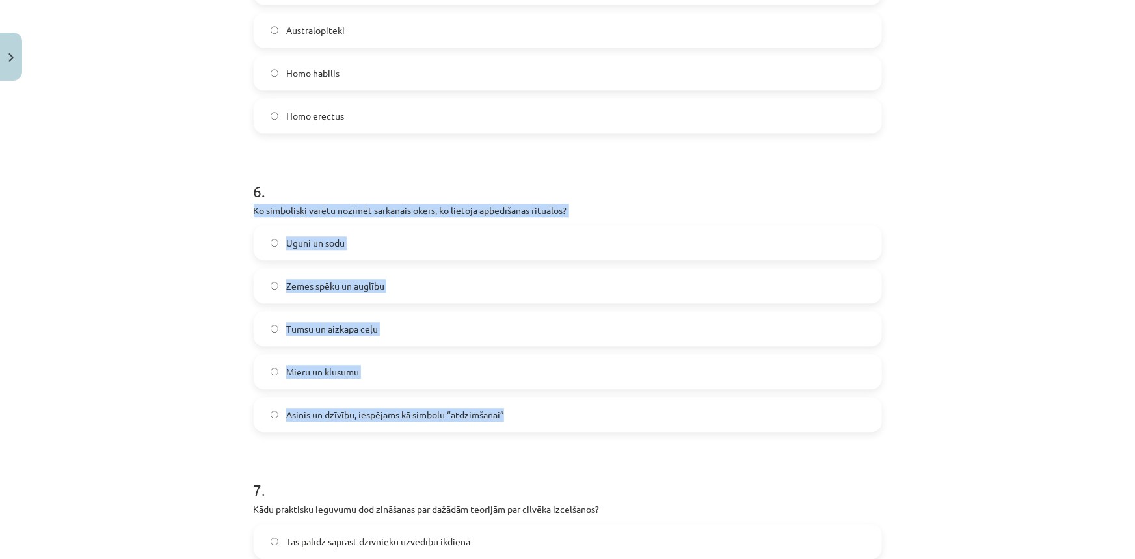
copy div "Ko simboliski varētu nozīmēt sarkanais okers, ko lietoja apbedīšanas rituālos? …"
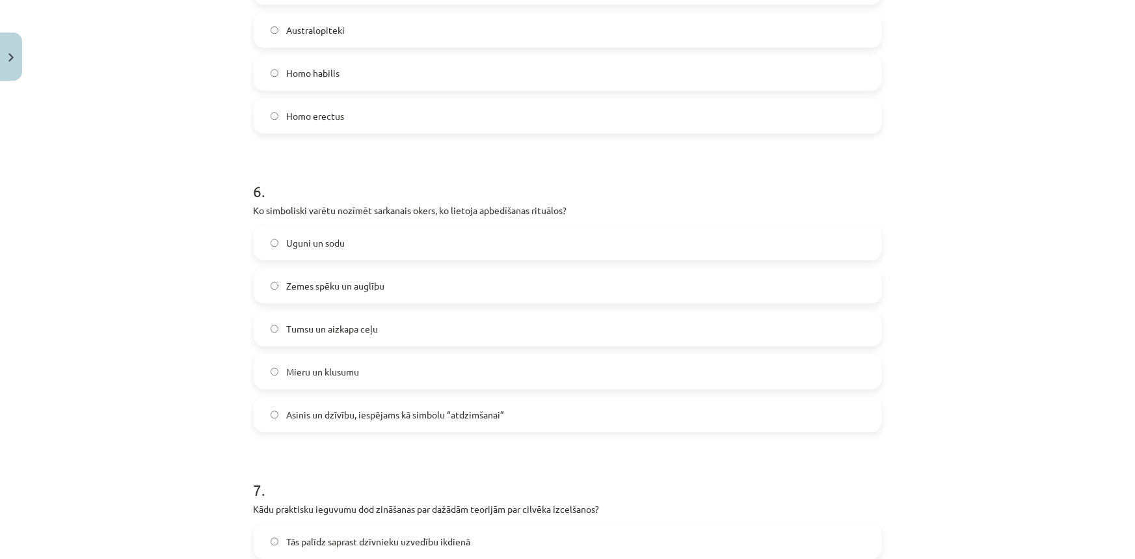
click at [574, 160] on h1 "6 ." at bounding box center [568, 179] width 628 height 40
click at [331, 419] on span "Asinis un dzīvību, iespējams kā simbolu “atdzimšanai”" at bounding box center [395, 415] width 218 height 14
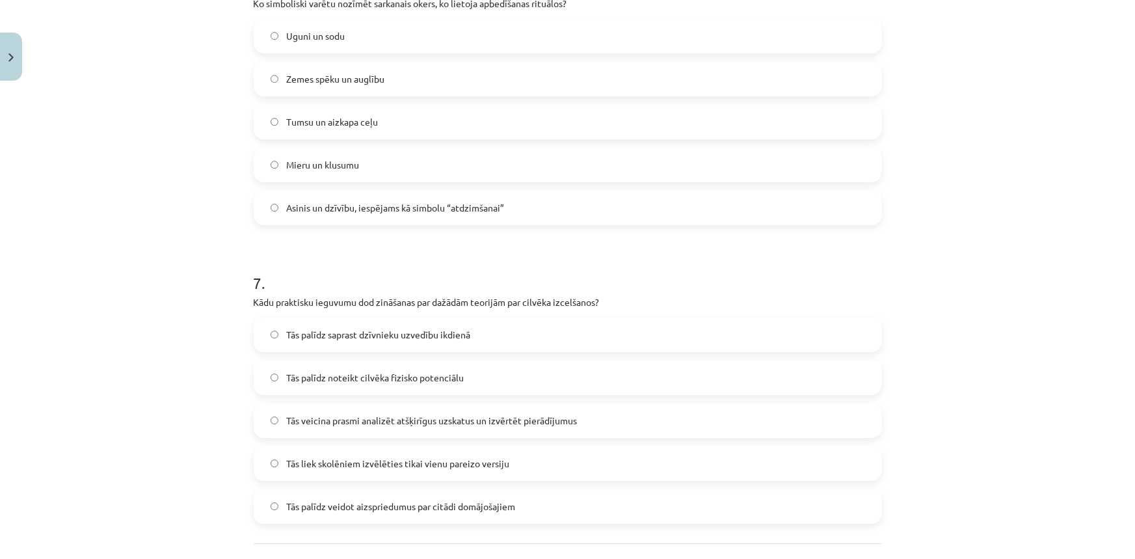
scroll to position [1845, 0]
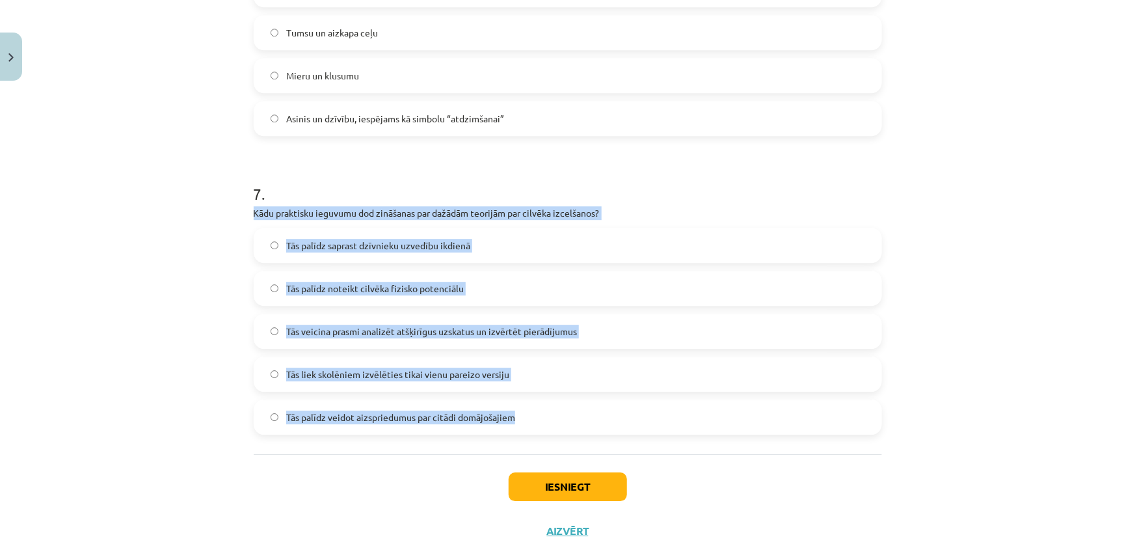
drag, startPoint x: 251, startPoint y: 211, endPoint x: 655, endPoint y: 410, distance: 450.2
click at [655, 410] on div "7 . Kādu praktisku ieguvumu dod zināšanas par dažādām teorijām par cilvēka izce…" at bounding box center [568, 298] width 628 height 272
copy div "Kādu praktisku ieguvumu dod zināšanas par dažādām teorijām par cilvēka izcelšan…"
click at [560, 212] on p "Kādu praktisku ieguvumu dod zināšanas par dažādām teorijām par cilvēka izcelšan…" at bounding box center [568, 213] width 628 height 14
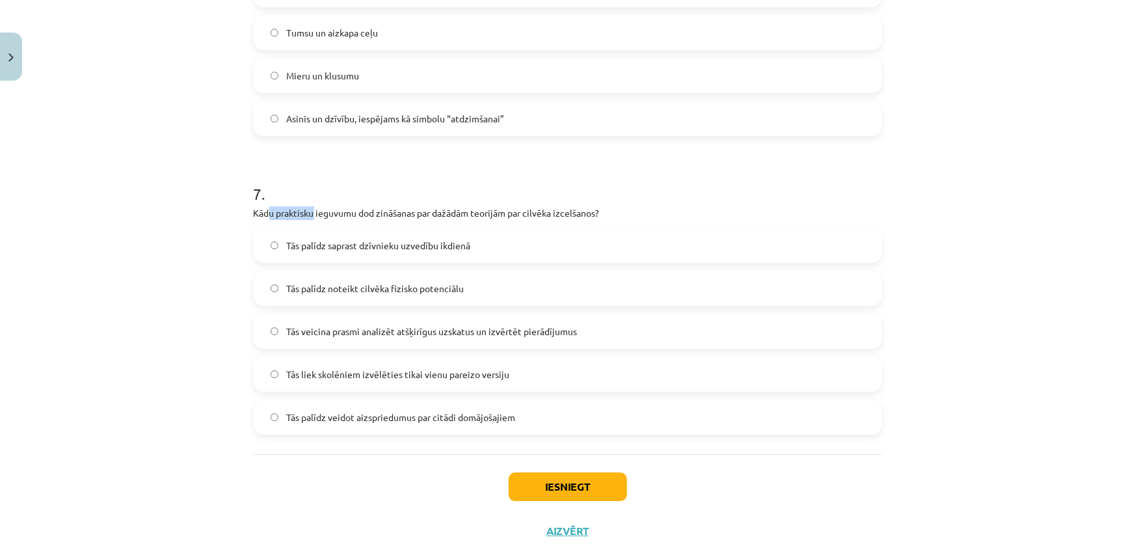
drag, startPoint x: 263, startPoint y: 213, endPoint x: 310, endPoint y: 213, distance: 46.8
click at [310, 213] on p "Kādu praktisku ieguvumu dod zināšanas par dažādām teorijām par cilvēka izcelšan…" at bounding box center [568, 213] width 628 height 14
click at [310, 206] on p "Kādu praktisku ieguvumu dod zināšanas par dažādām teorijām par cilvēka izcelšan…" at bounding box center [568, 213] width 628 height 14
click at [436, 332] on span "Tās veicina prasmi analizēt atšķirīgus uzskatus un izvērtēt pierādījumus" at bounding box center [431, 331] width 291 height 14
click at [571, 478] on button "Iesniegt" at bounding box center [567, 486] width 118 height 29
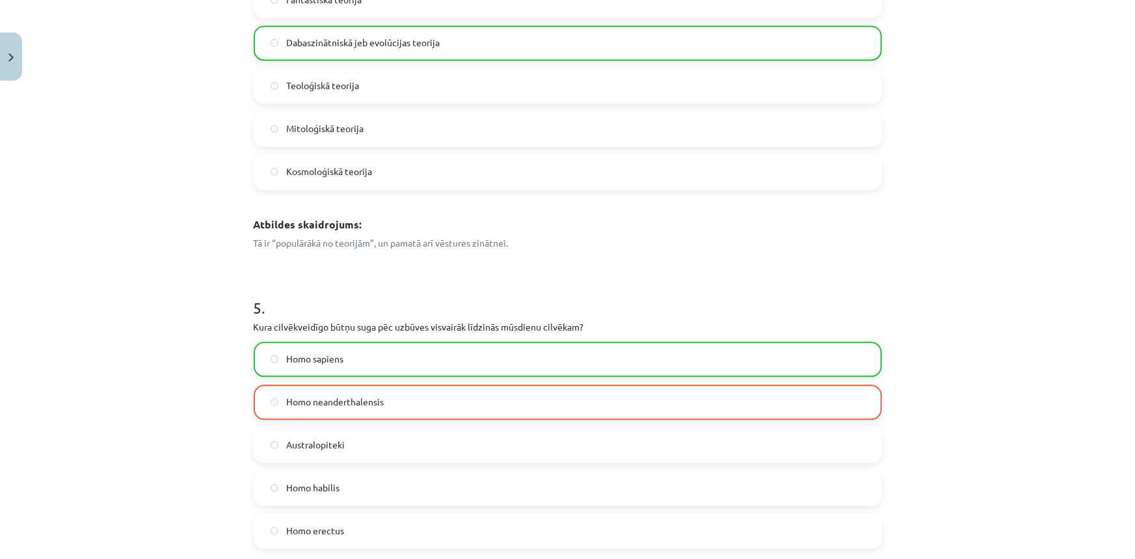
scroll to position [1354, 0]
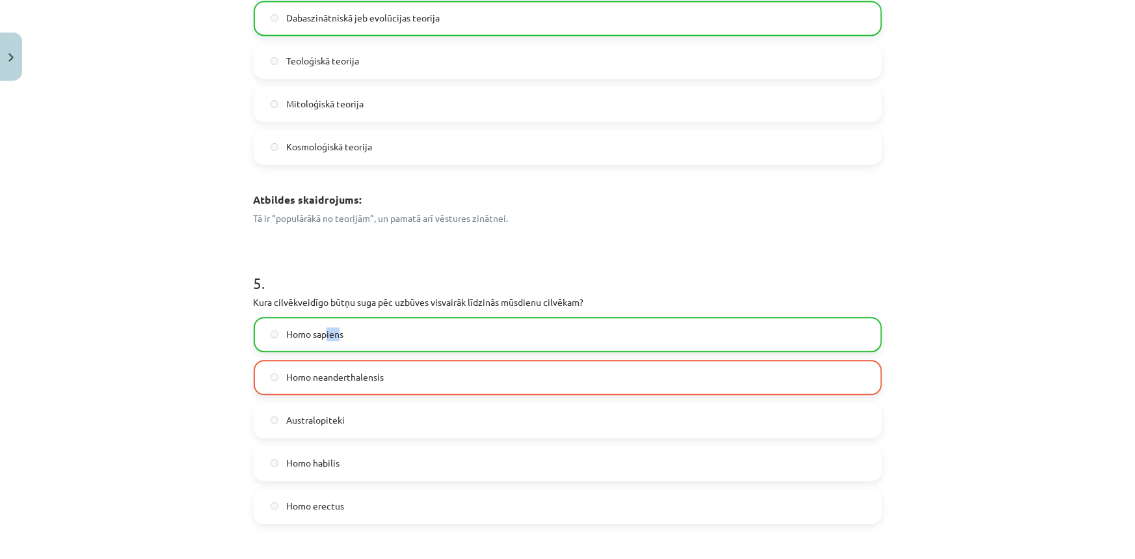
drag, startPoint x: 321, startPoint y: 339, endPoint x: 339, endPoint y: 340, distance: 18.2
click at [335, 348] on label "Homo sapiens" at bounding box center [568, 334] width 626 height 33
click at [345, 331] on label "Homo sapiens" at bounding box center [568, 334] width 626 height 33
click at [346, 331] on label "Homo sapiens" at bounding box center [568, 334] width 626 height 33
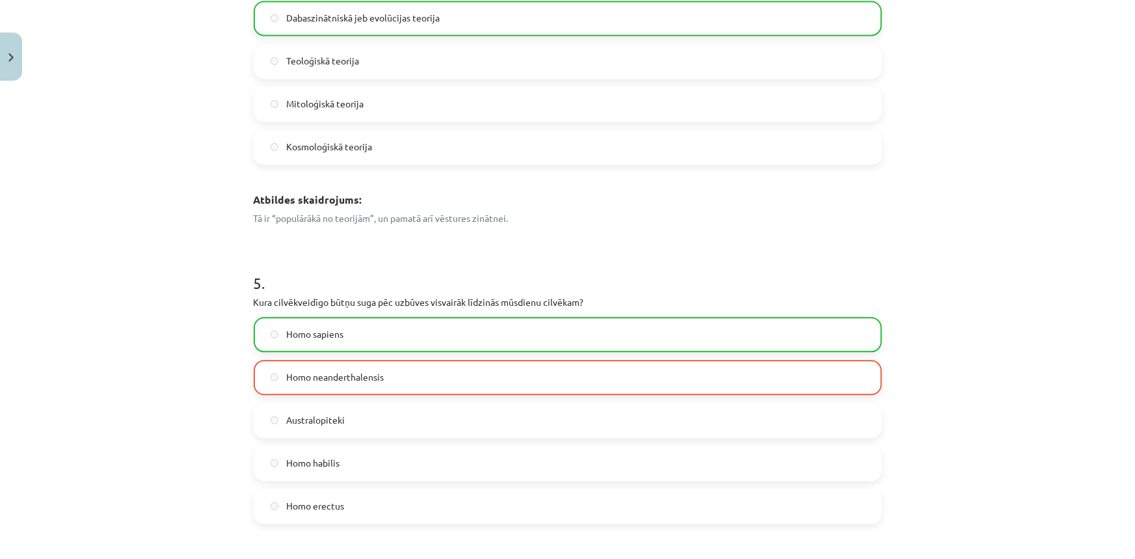
click at [346, 331] on label "Homo sapiens" at bounding box center [568, 334] width 626 height 33
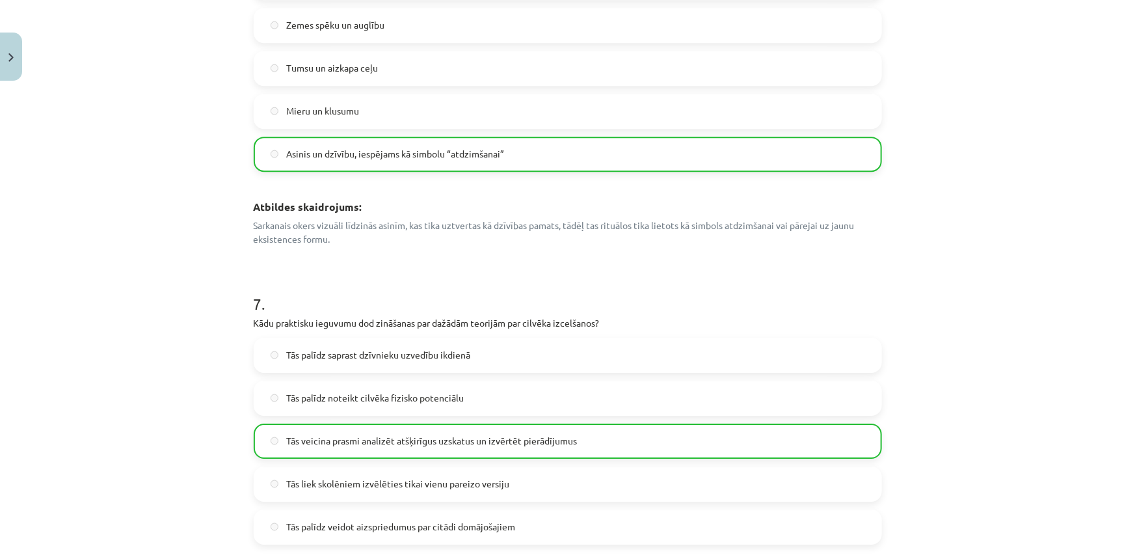
scroll to position [2241, 0]
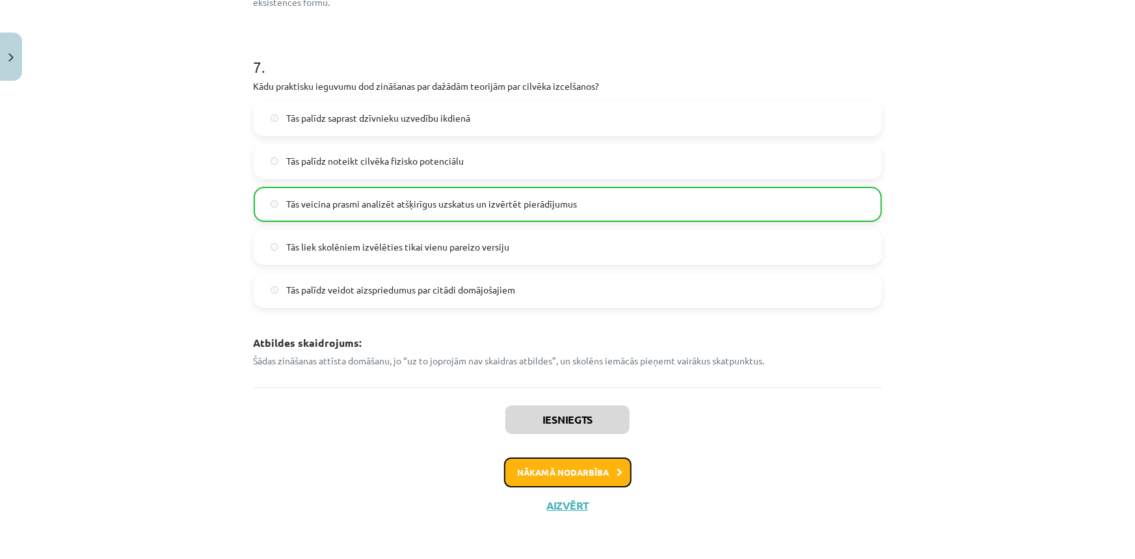
click at [555, 466] on button "Nākamā nodarbība" at bounding box center [567, 472] width 127 height 30
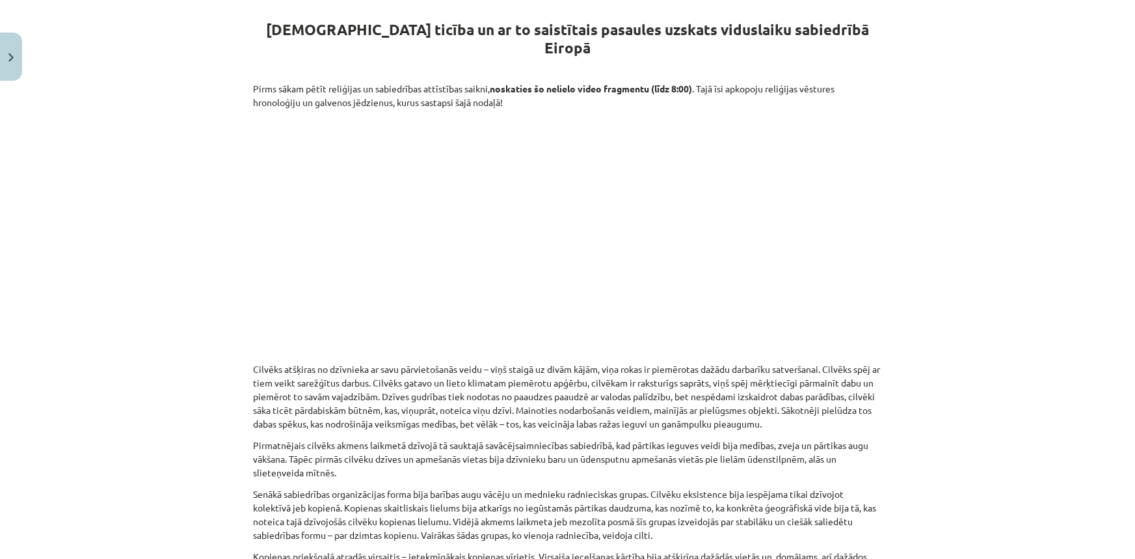
scroll to position [209, 0]
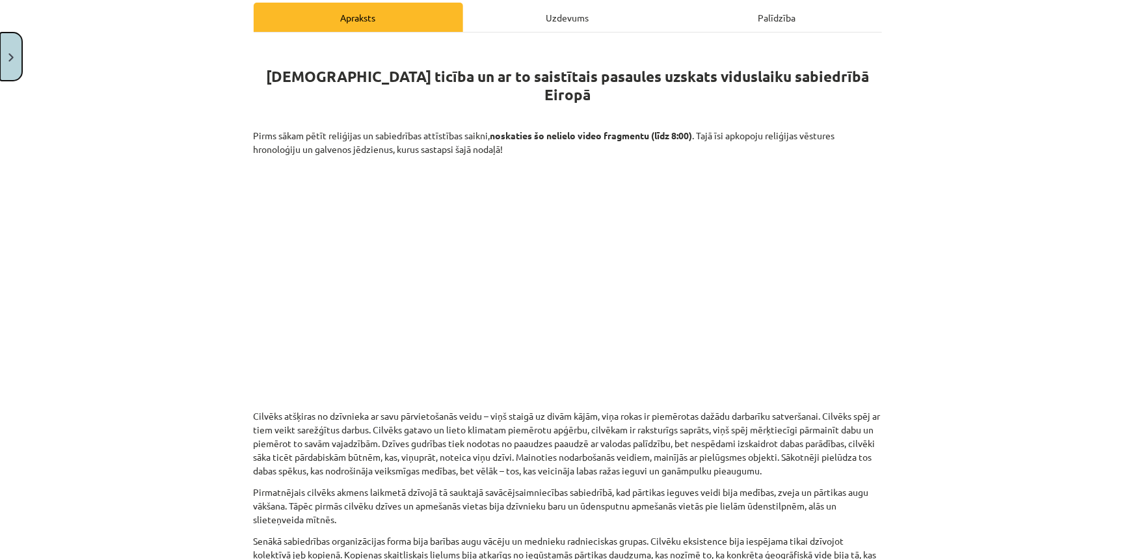
click at [9, 47] on button "Close" at bounding box center [11, 57] width 22 height 48
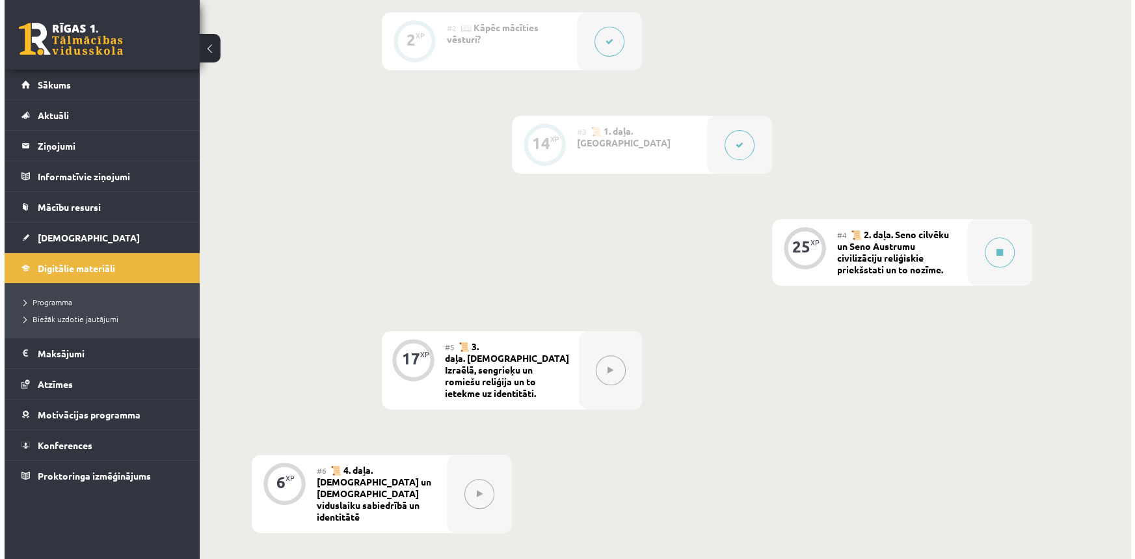
scroll to position [295, 0]
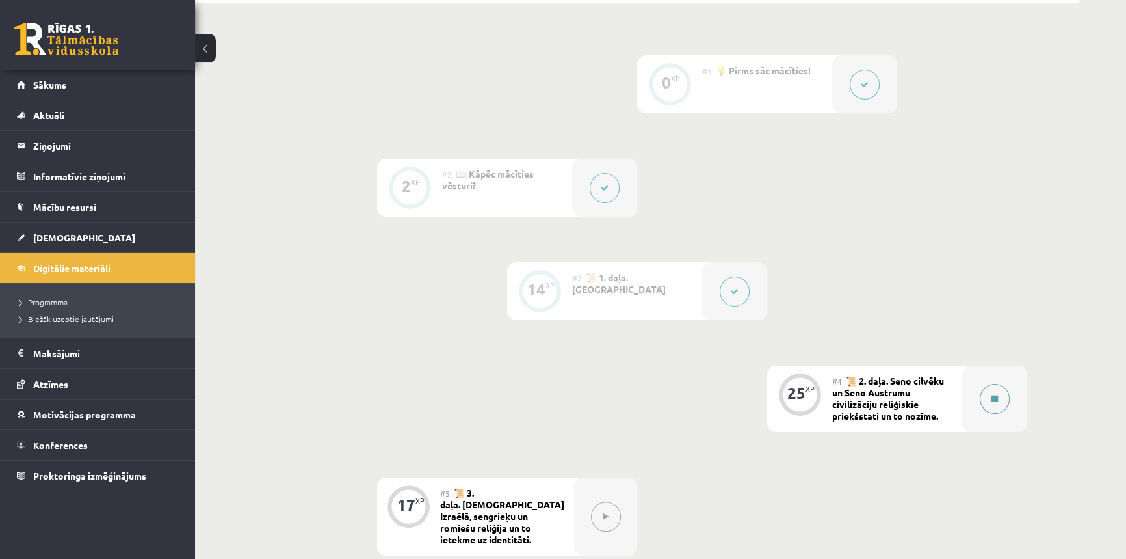
click at [992, 401] on icon at bounding box center [995, 399] width 7 height 8
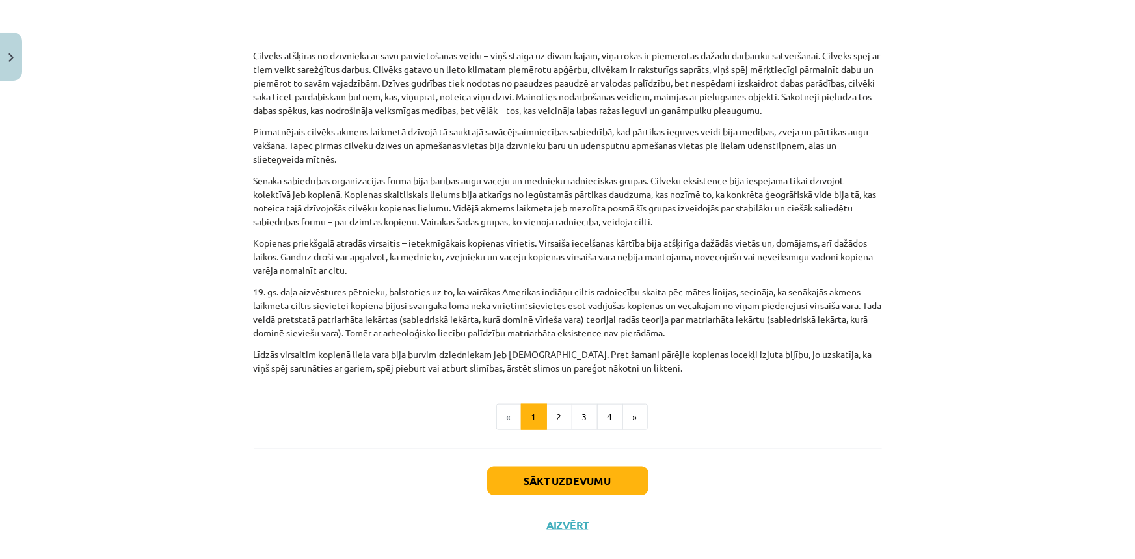
scroll to position [571, 0]
click at [521, 465] on button "Sākt uzdevumu" at bounding box center [567, 479] width 161 height 29
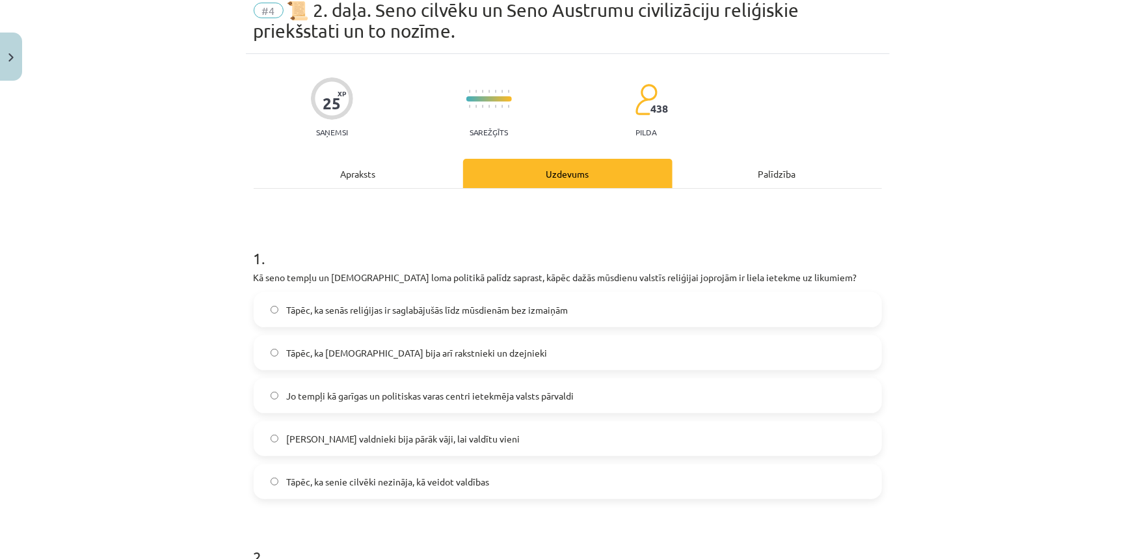
scroll to position [33, 0]
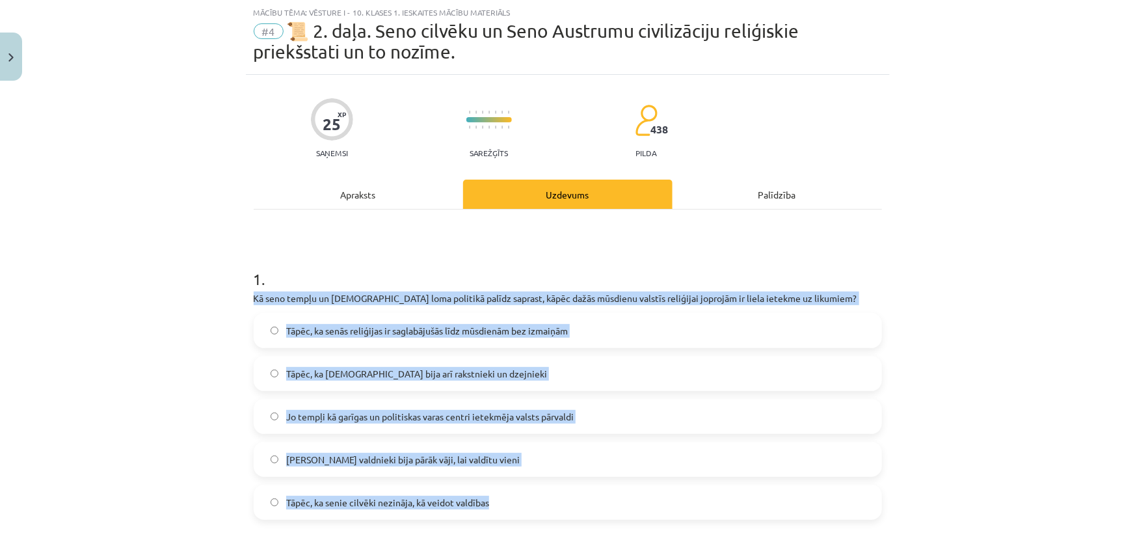
drag, startPoint x: 243, startPoint y: 292, endPoint x: 456, endPoint y: 397, distance: 237.6
click at [520, 503] on div "Mācību tēma: Vēsture i - 10. klases 1. ieskaites mācību materiāls #4 📜 2. daļa.…" at bounding box center [567, 279] width 1135 height 559
drag, startPoint x: 425, startPoint y: 298, endPoint x: 440, endPoint y: 304, distance: 16.7
click at [440, 304] on p "Kā seno tempļu un priesteru loma politikā palīdz saprast, kāpēc dažās mūsdienu …" at bounding box center [568, 298] width 628 height 14
drag, startPoint x: 246, startPoint y: 298, endPoint x: 541, endPoint y: 511, distance: 364.2
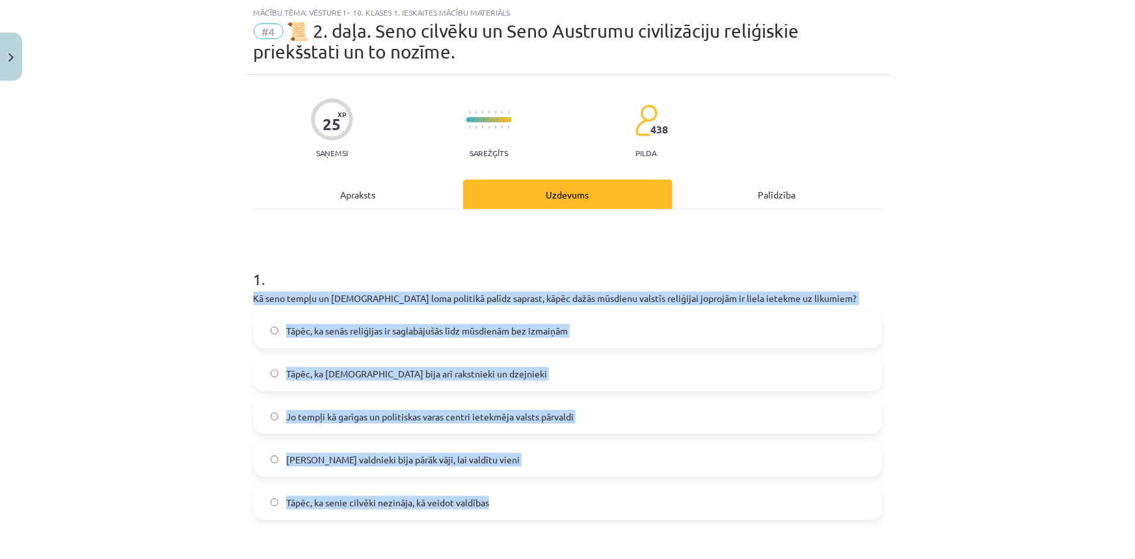
copy div "Kā seno tempļu un priesteru loma politikā palīdz saprast, kāpēc dažās mūsdienu …"
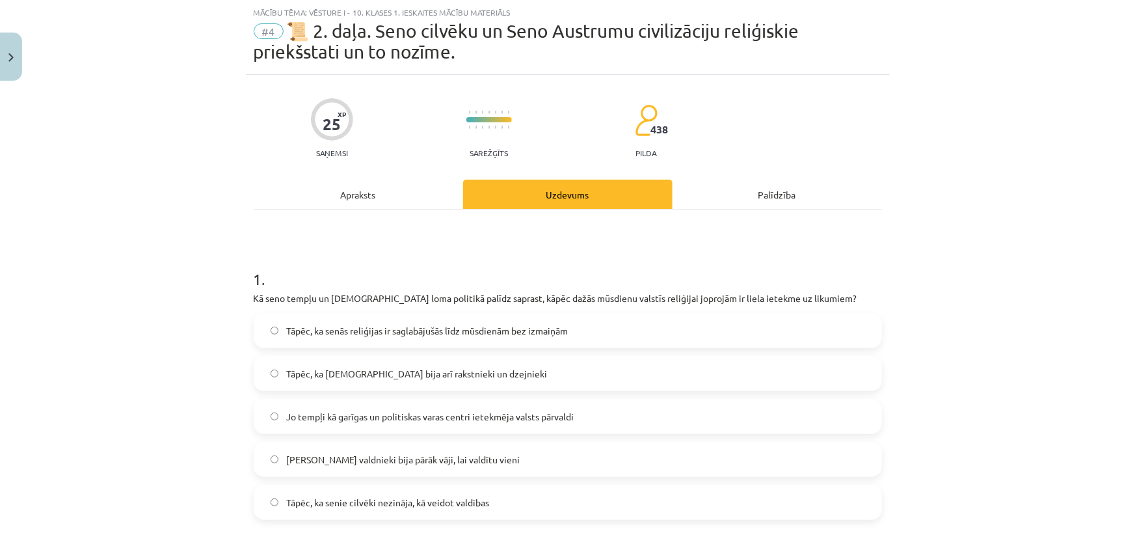
click at [274, 101] on div "25 XP Saņemsi Sarežģīts 438 pilda" at bounding box center [568, 123] width 628 height 67
click at [538, 417] on span "Jo tempļi kā garīgas un politiskas varas centri ietekmēja valsts pārvaldi" at bounding box center [429, 417] width 287 height 14
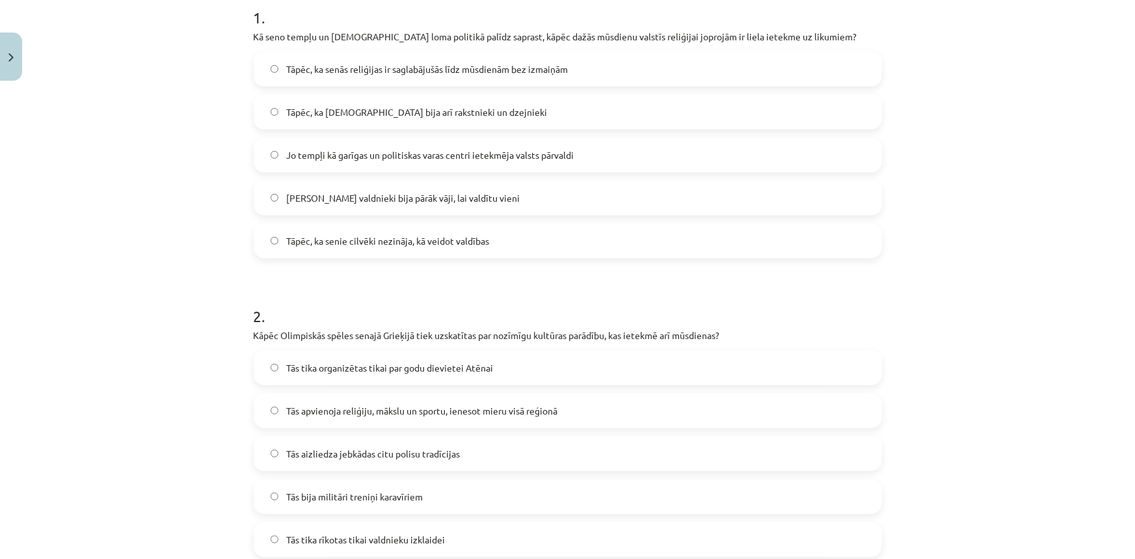
scroll to position [328, 0]
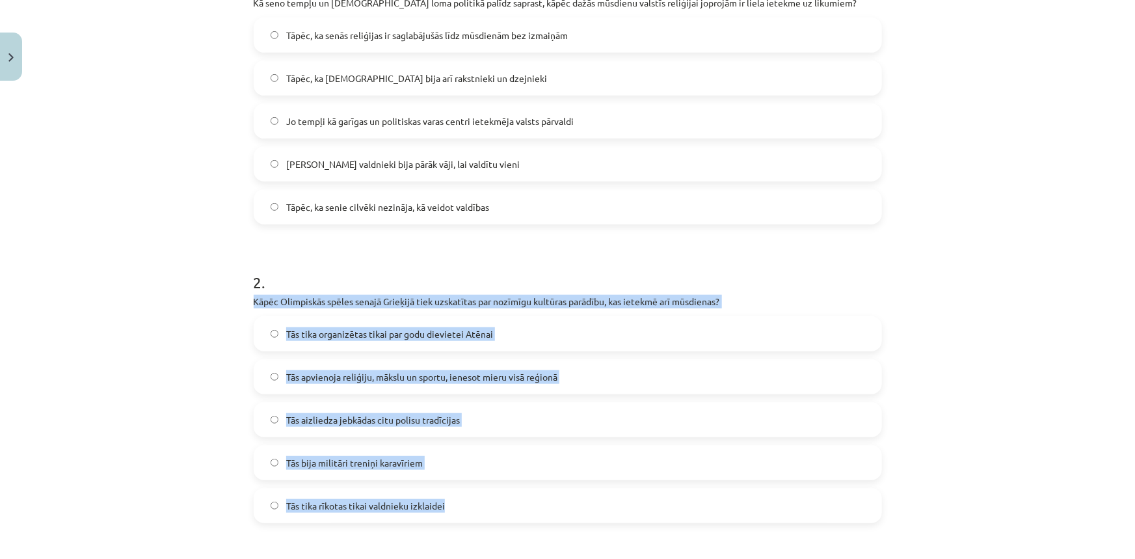
drag, startPoint x: 258, startPoint y: 305, endPoint x: 654, endPoint y: 503, distance: 442.9
copy div "Kāpēc Olimpiskās spēles senajā Grieķijā tiek uzskatītas par nozīmīgu kultūras p…"
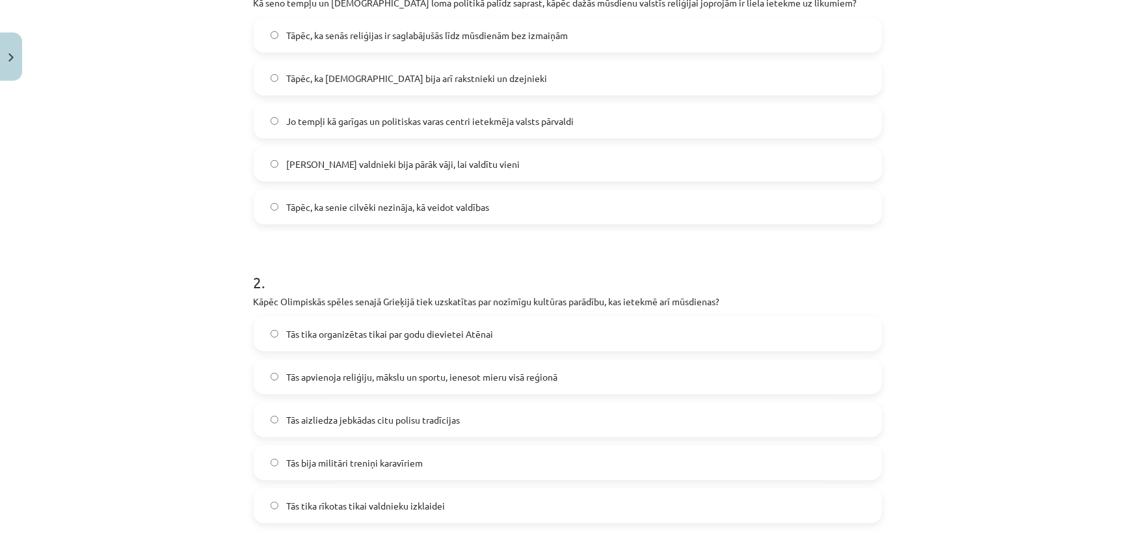
click at [651, 202] on label "Tāpēc, ka senie cilvēki nezināja, kā veidot valdības" at bounding box center [568, 207] width 626 height 33
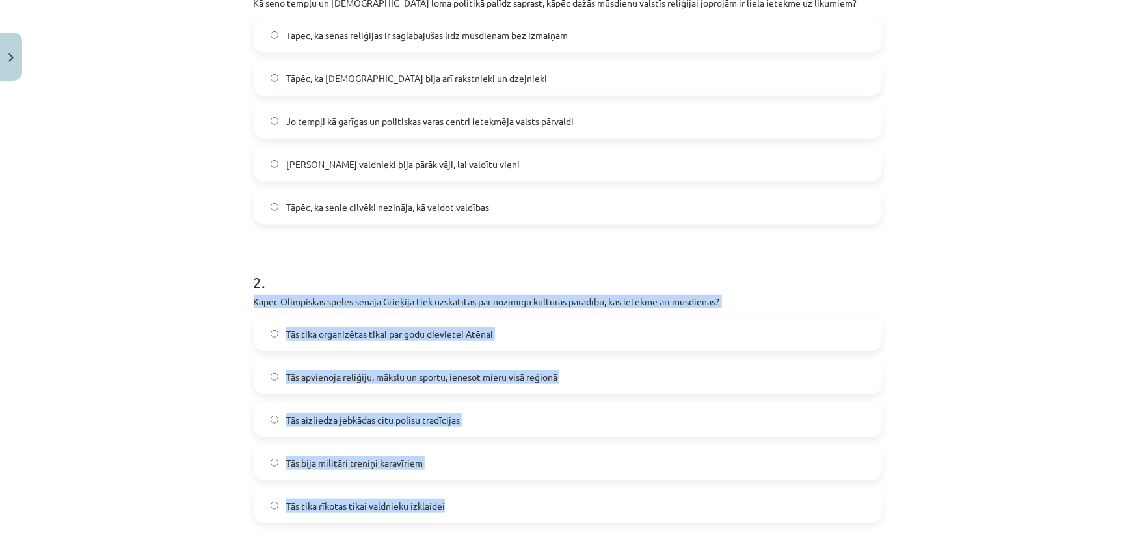
drag, startPoint x: 247, startPoint y: 300, endPoint x: 689, endPoint y: 493, distance: 482.5
click at [256, 304] on p "Kāpēc Olimpiskās spēles senajā Grieķijā tiek uzskatītas par nozīmīgu kultūras p…" at bounding box center [568, 302] width 628 height 14
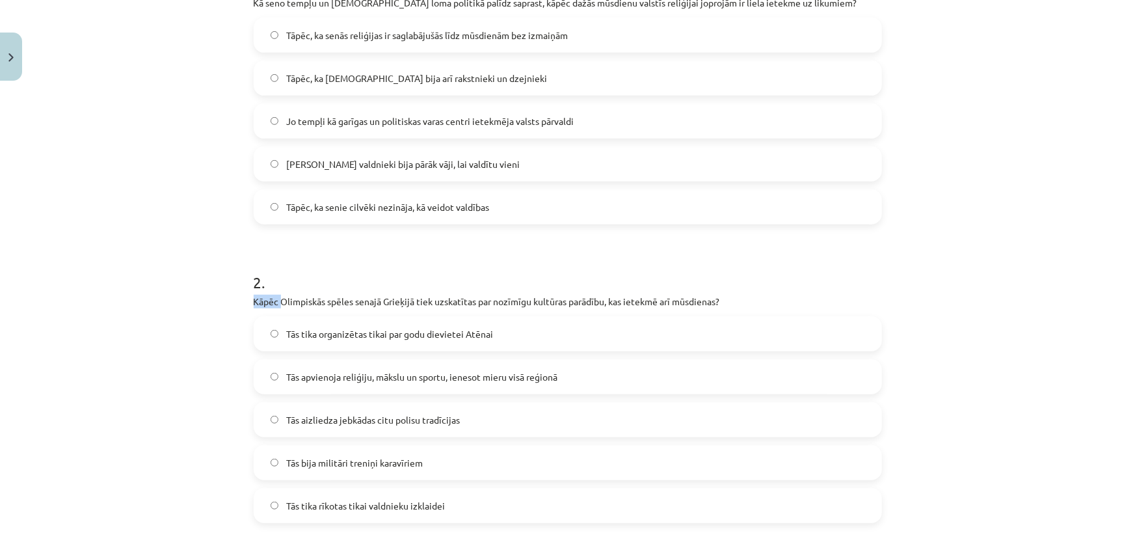
click at [256, 304] on p "Kāpēc Olimpiskās spēles senajā Grieķijā tiek uzskatītas par nozīmīgu kultūras p…" at bounding box center [568, 302] width 628 height 14
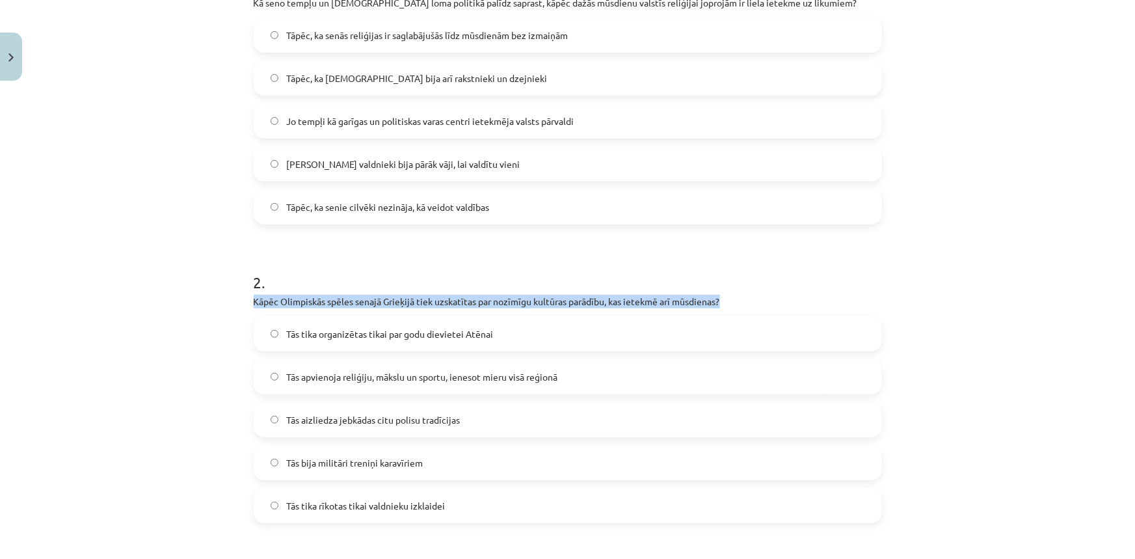
click at [256, 304] on p "Kāpēc Olimpiskās spēles senajā Grieķijā tiek uzskatītas par nozīmīgu kultūras p…" at bounding box center [568, 302] width 628 height 14
click at [254, 304] on p "Kāpēc Olimpiskās spēles senajā Grieķijā tiek uzskatītas par nozīmīgu kultūras p…" at bounding box center [568, 302] width 628 height 14
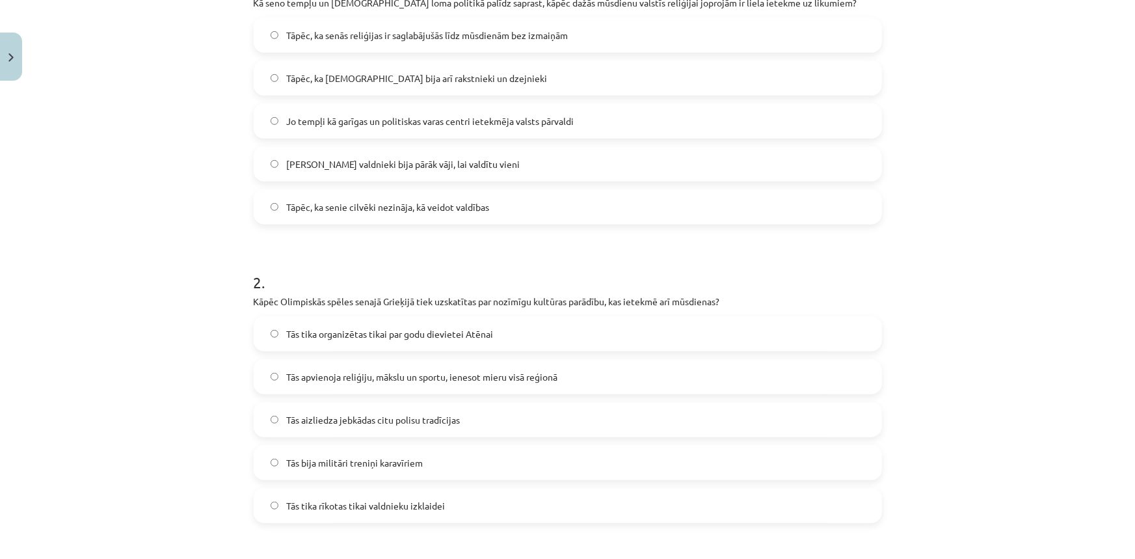
drag, startPoint x: 243, startPoint y: 300, endPoint x: 255, endPoint y: 299, distance: 12.4
drag, startPoint x: 255, startPoint y: 299, endPoint x: 261, endPoint y: 300, distance: 6.6
click at [261, 300] on p "Kāpēc Olimpiskās spēles senajā Grieķijā tiek uzskatītas par nozīmīgu kultūras p…" at bounding box center [568, 302] width 628 height 14
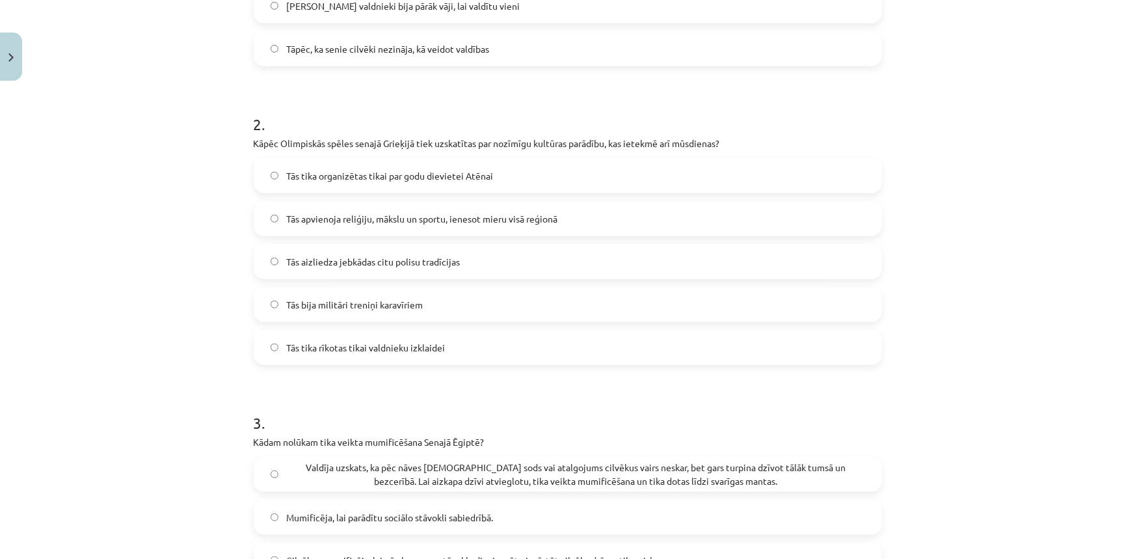
scroll to position [387, 0]
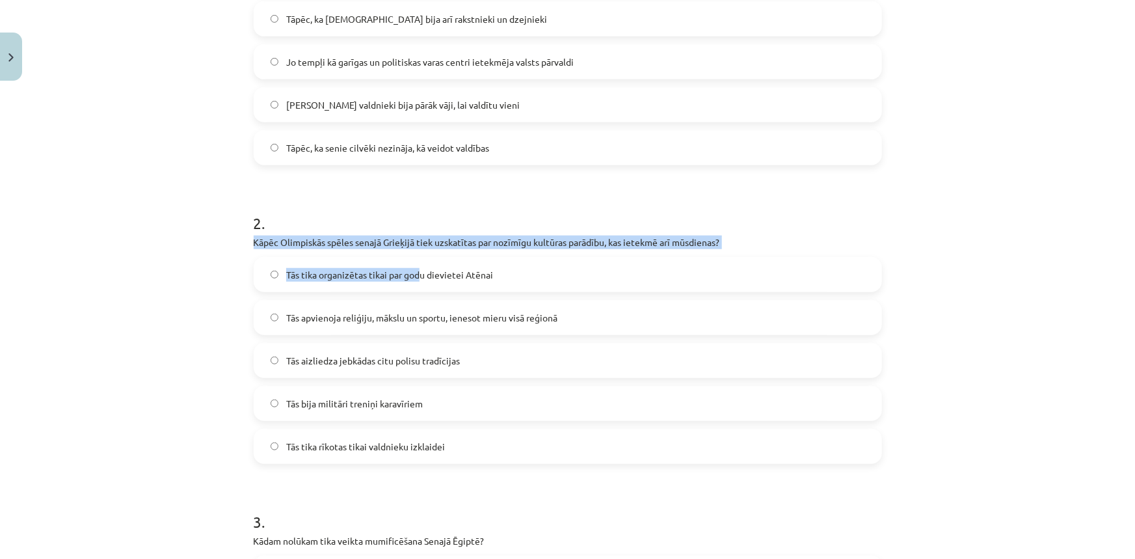
drag, startPoint x: 243, startPoint y: 237, endPoint x: 419, endPoint y: 278, distance: 181.1
click at [268, 239] on p "Kāpēc Olimpiskās spēles senajā Grieķijā tiek uzskatītas par nozīmīgu kultūras p…" at bounding box center [568, 242] width 628 height 14
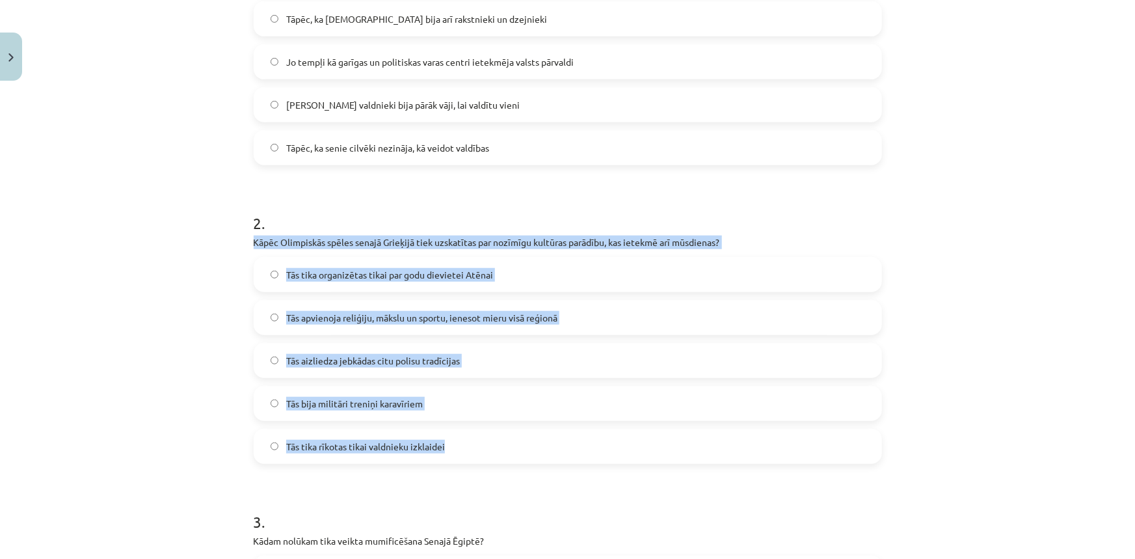
drag, startPoint x: 249, startPoint y: 235, endPoint x: 479, endPoint y: 442, distance: 309.4
click at [479, 442] on div "2 . Kāpēc Olimpiskās spēles senajā Grieķijā tiek uzskatītas par nozīmīgu kultūr…" at bounding box center [568, 327] width 628 height 272
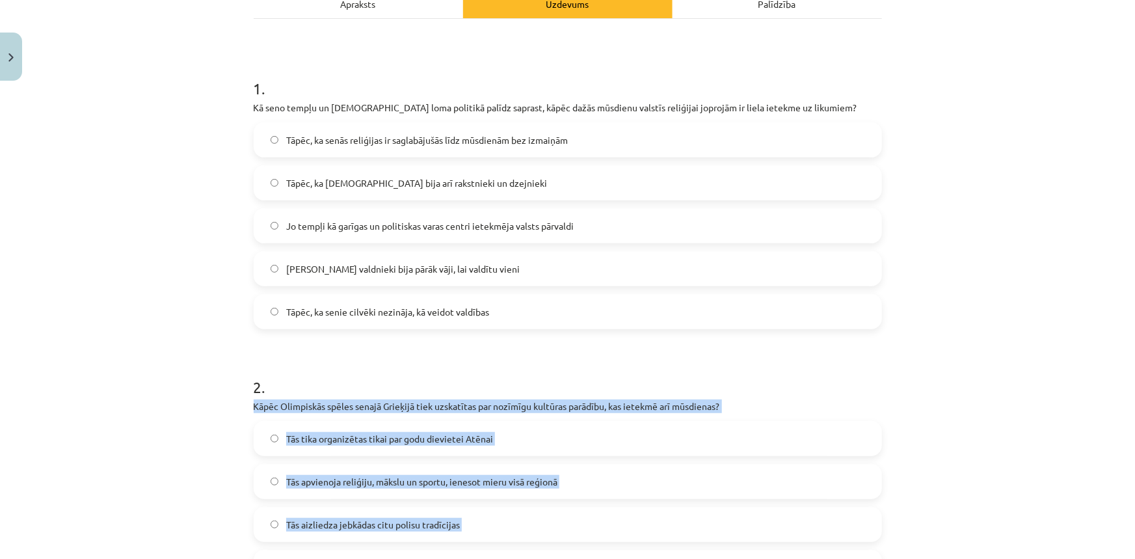
scroll to position [328, 0]
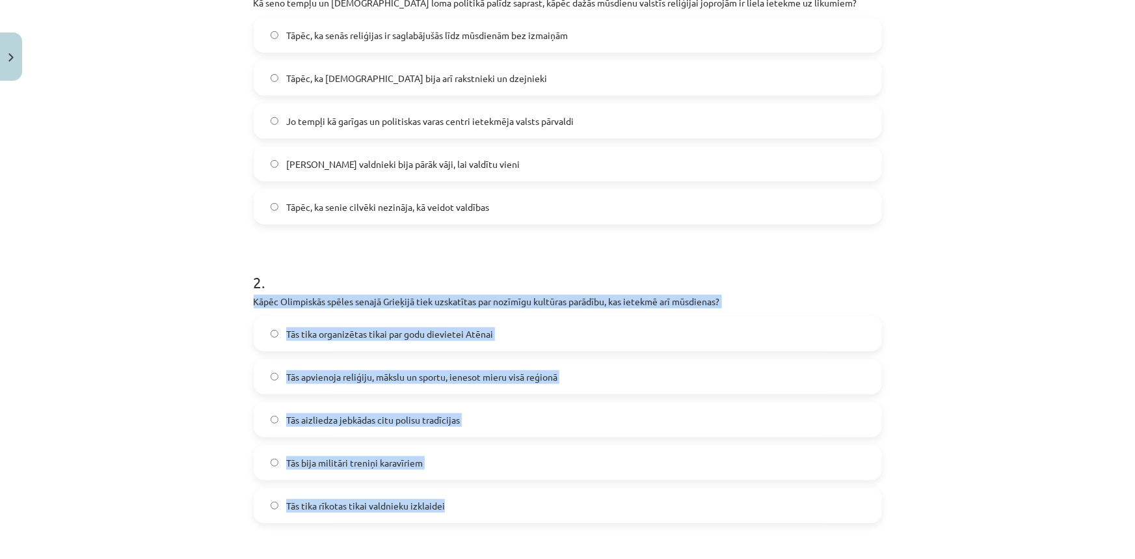
click at [176, 301] on div "Mācību tēma: Vēsture i - 10. klases 1. ieskaites mācību materiāls #4 📜 2. daļa.…" at bounding box center [567, 279] width 1135 height 559
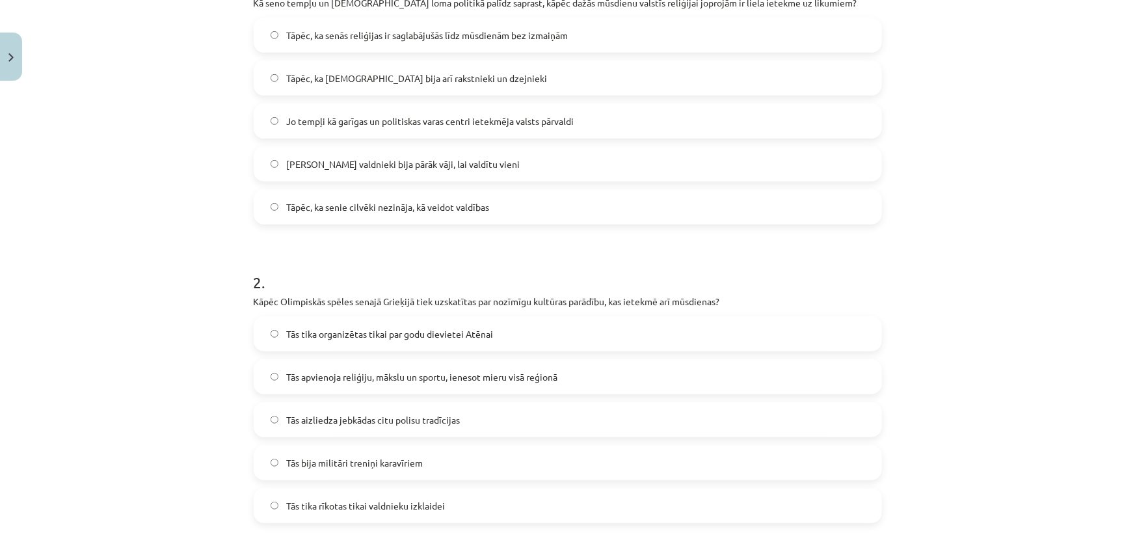
click at [491, 376] on span "Tās apvienoja reliģiju, mākslu un sportu, ienesot mieru visā reģionā" at bounding box center [421, 377] width 271 height 14
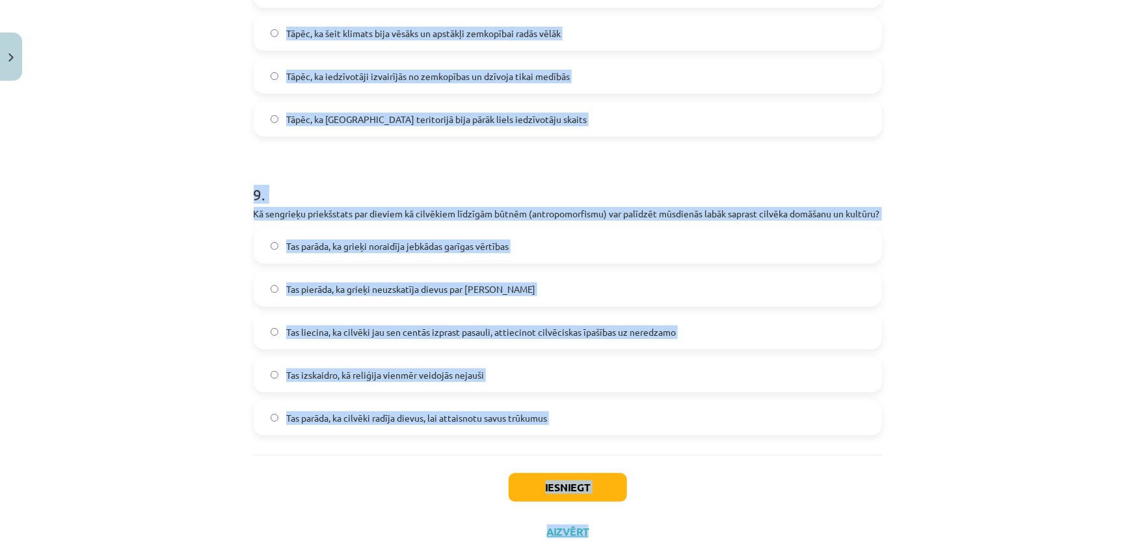
scroll to position [2512, 0]
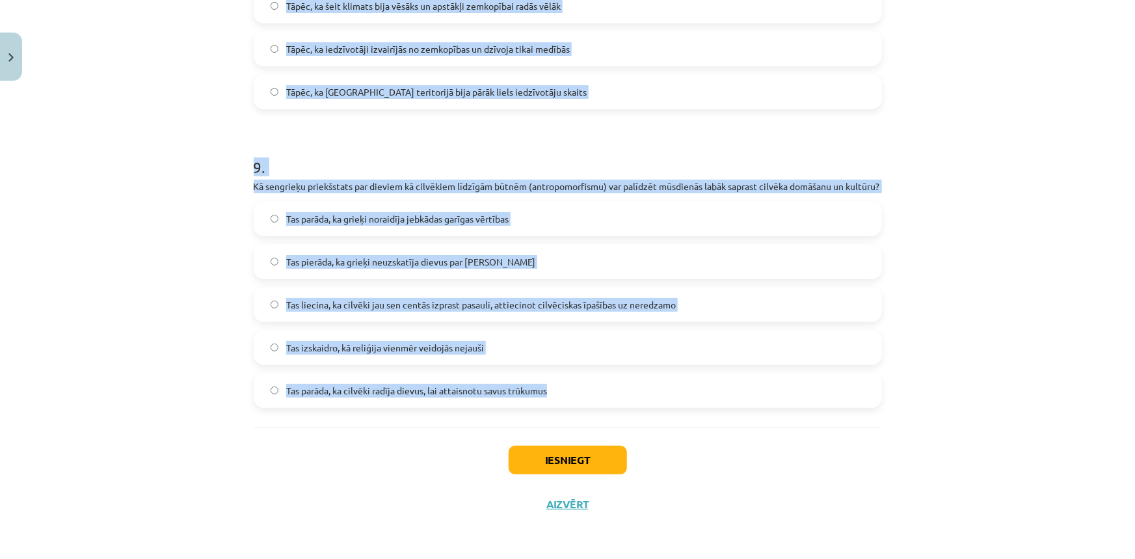
drag, startPoint x: 247, startPoint y: 187, endPoint x: 609, endPoint y: 375, distance: 408.0
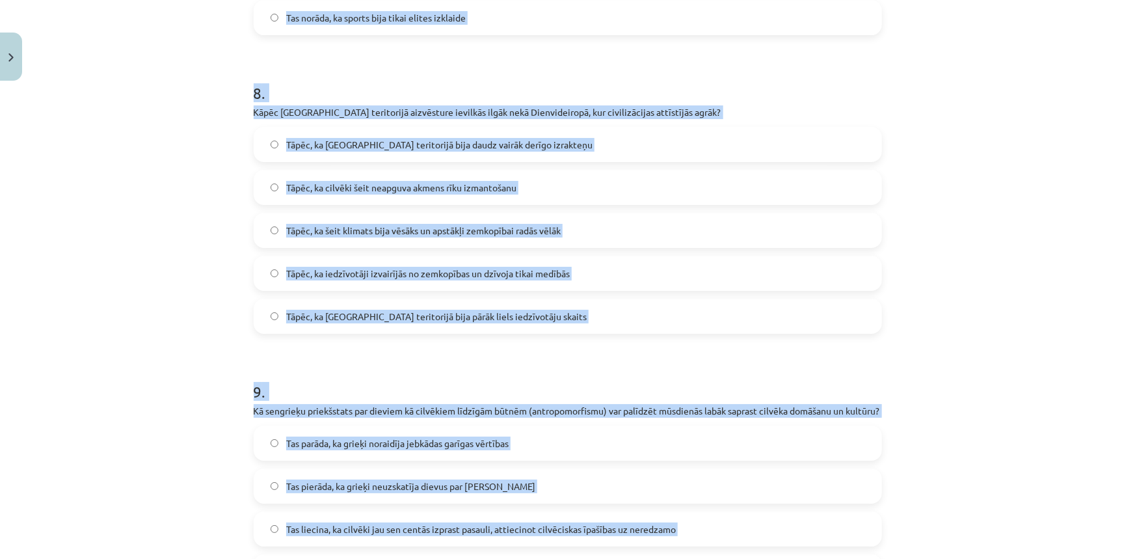
click at [370, 165] on div "Tāpēc, ka Latvijas teritorijā bija daudz vairāk derīgo izrakteņu Tāpēc, ka cilv…" at bounding box center [568, 230] width 628 height 207
click at [148, 217] on div "Mācību tēma: Vēsture i - 10. klases 1. ieskaites mācību materiāls #4 📜 2. daļa.…" at bounding box center [567, 279] width 1135 height 559
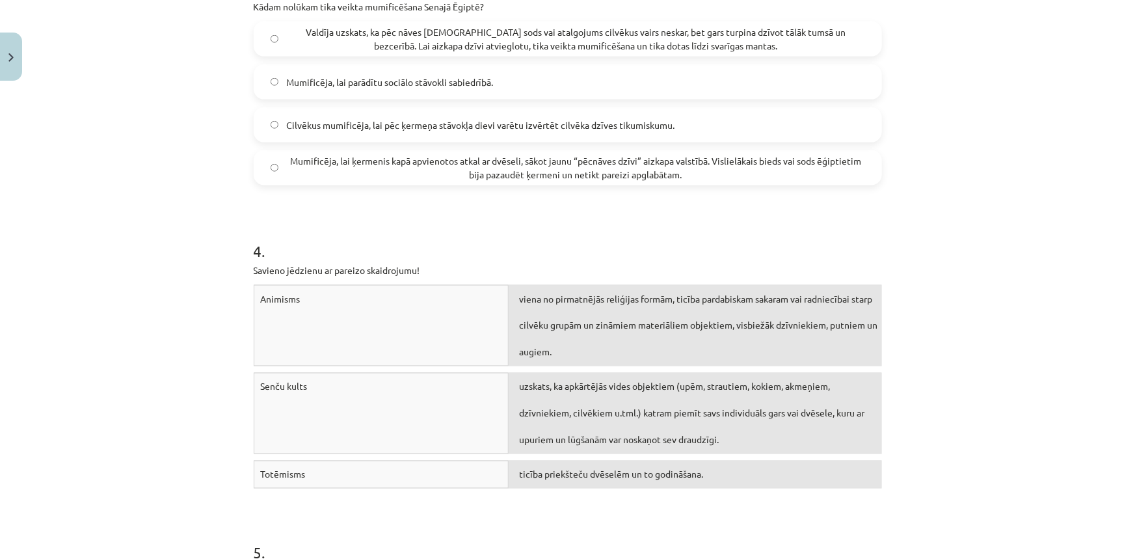
scroll to position [975, 0]
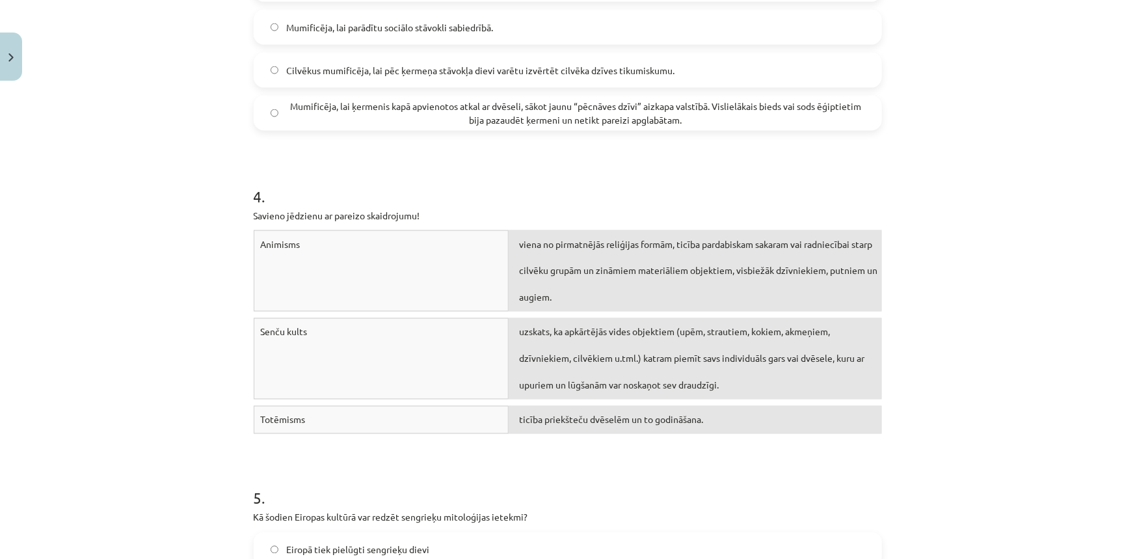
drag, startPoint x: 349, startPoint y: 248, endPoint x: 308, endPoint y: 251, distance: 40.4
click at [339, 257] on div "Animisms" at bounding box center [382, 270] width 256 height 81
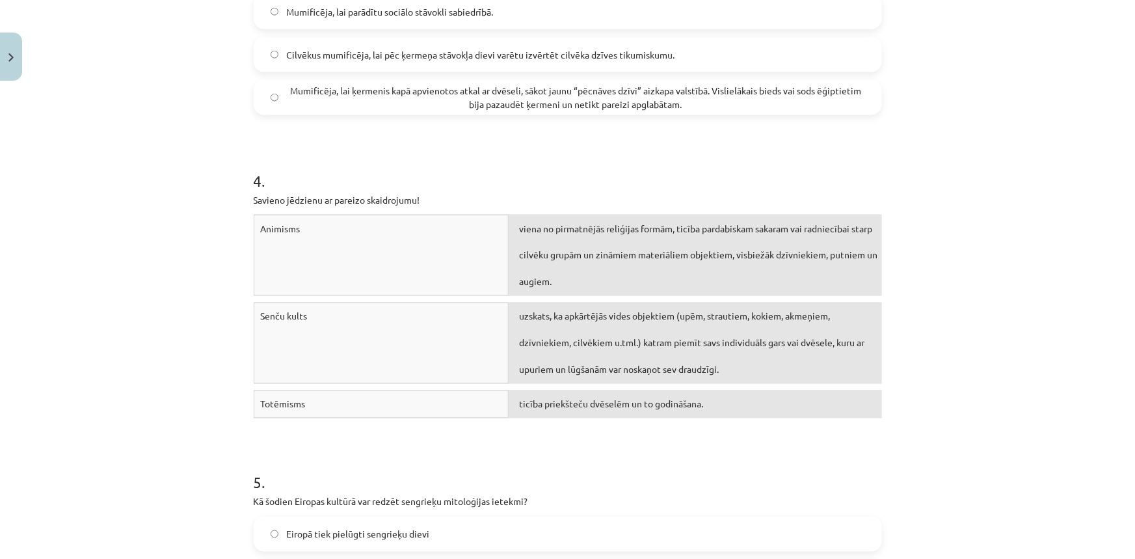
scroll to position [1211, 0]
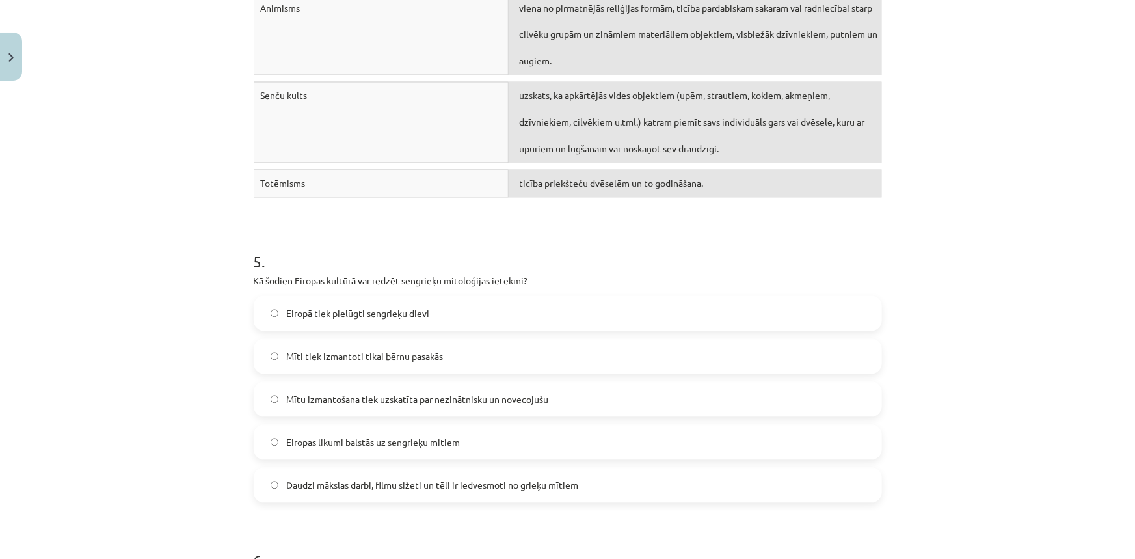
click at [202, 324] on div "Mācību tēma: Vēsture i - 10. klases 1. ieskaites mācību materiāls #4 📜 2. daļa.…" at bounding box center [567, 279] width 1135 height 559
click at [503, 481] on span "Daudzi mākslas darbi, filmu sižeti un tēli ir iedvesmoti no grieķu mītiem" at bounding box center [432, 486] width 292 height 14
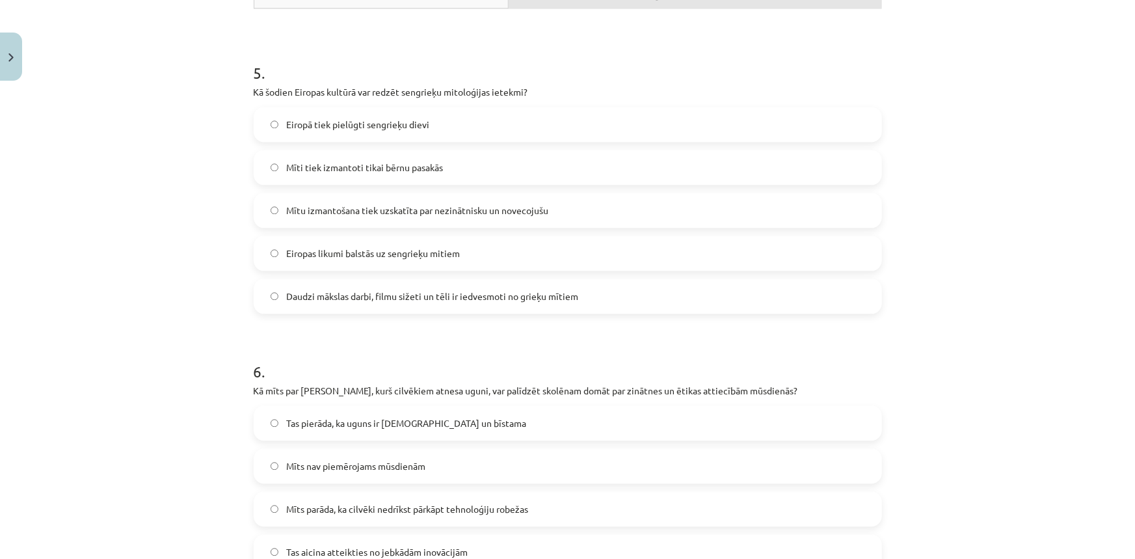
scroll to position [1448, 0]
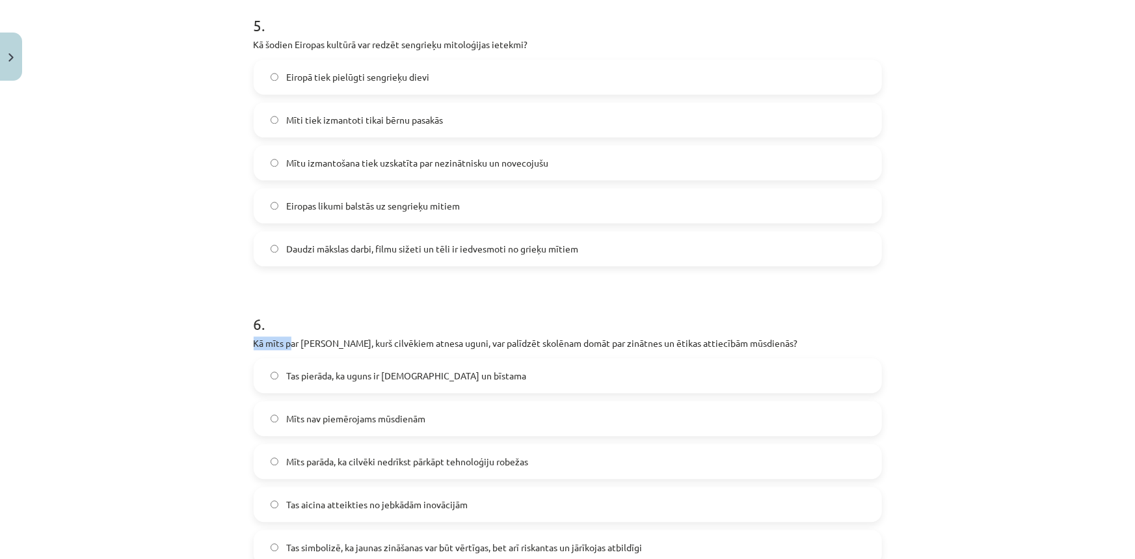
drag, startPoint x: 250, startPoint y: 338, endPoint x: 287, endPoint y: 347, distance: 37.4
click at [287, 347] on p "Kā mīts par Prometeju, kurš cilvēkiem atnesa uguni, var palīdzēt skolēnam domāt…" at bounding box center [568, 343] width 628 height 14
click at [176, 176] on div "Mācību tēma: Vēsture i - 10. klases 1. ieskaites mācību materiāls #4 📜 2. daļa.…" at bounding box center [567, 279] width 1135 height 559
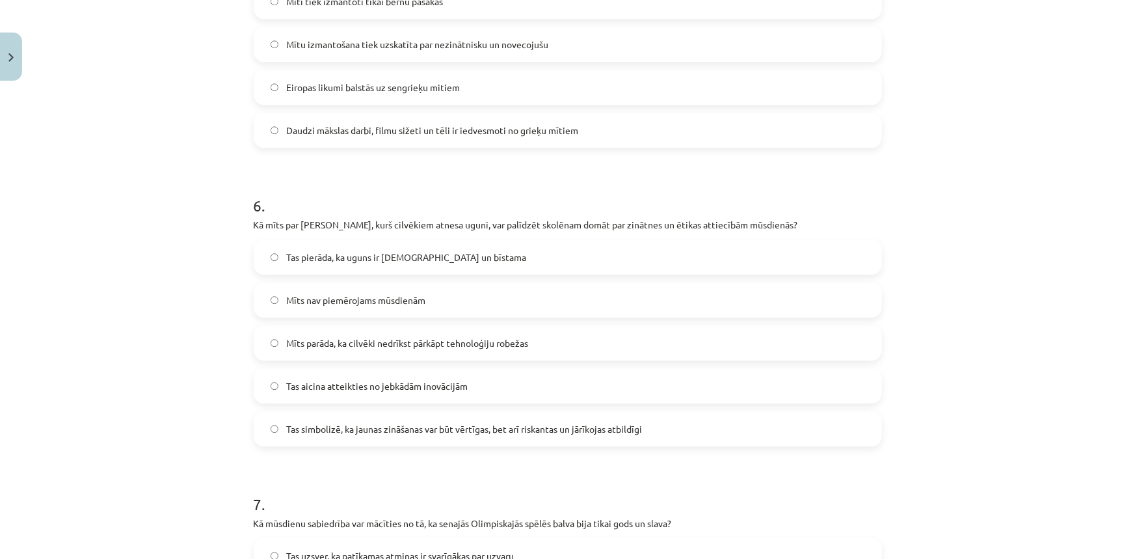
click at [395, 432] on span "Tas simbolizē, ka jaunas zināšanas var būt vērtīgas, bet arī riskantas un jārīk…" at bounding box center [464, 429] width 356 height 14
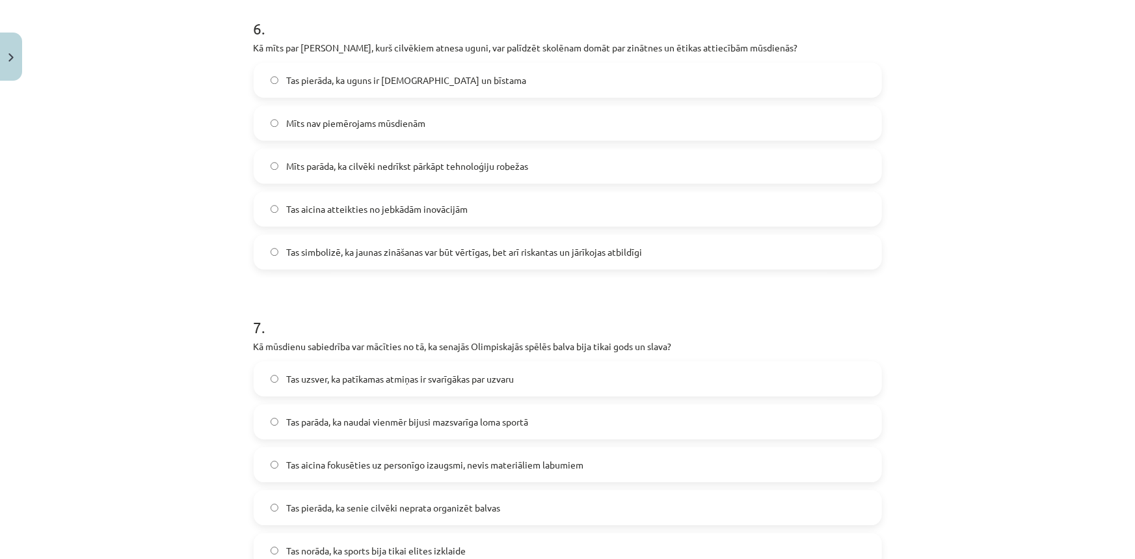
scroll to position [1862, 0]
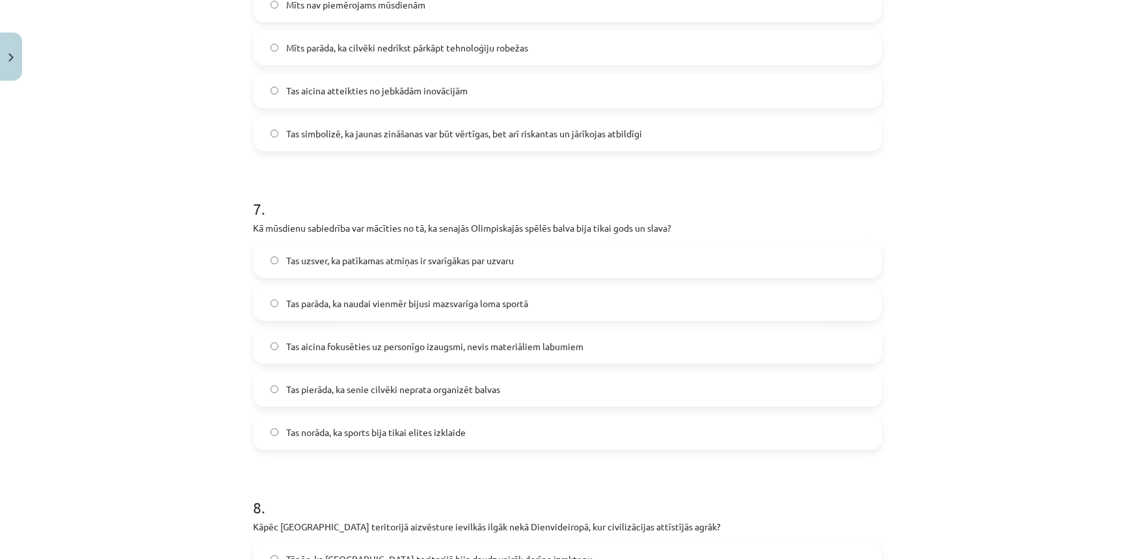
click at [453, 347] on span "Tas aicina fokusēties uz personīgo izaugsmi, nevis materiāliem labumiem" at bounding box center [434, 346] width 297 height 14
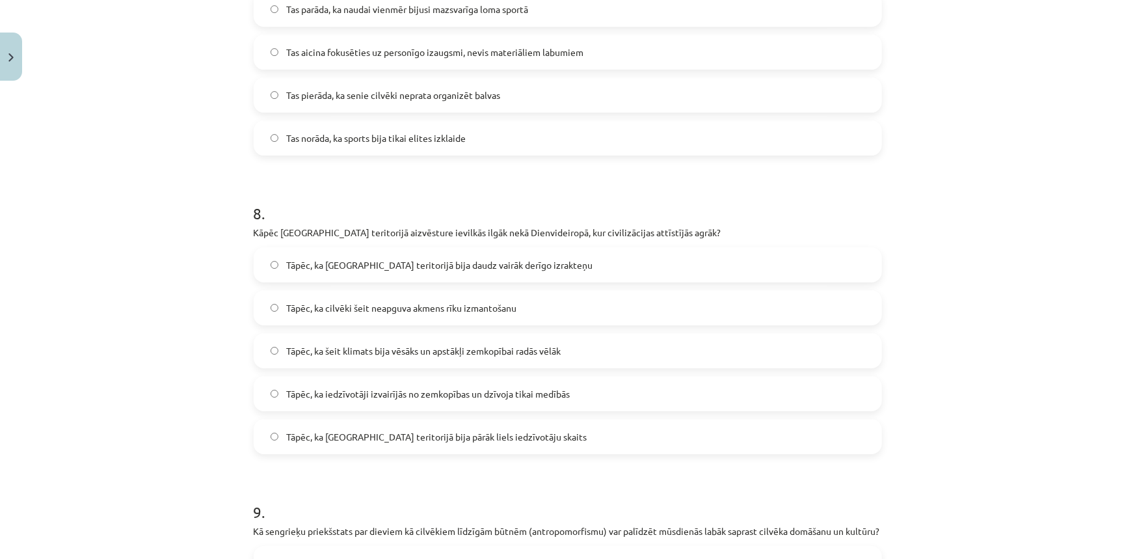
scroll to position [2158, 0]
click at [358, 347] on span "Tāpēc, ka šeit klimats bija vēsāks un apstākļi zemkopībai radās vēlāk" at bounding box center [423, 349] width 274 height 14
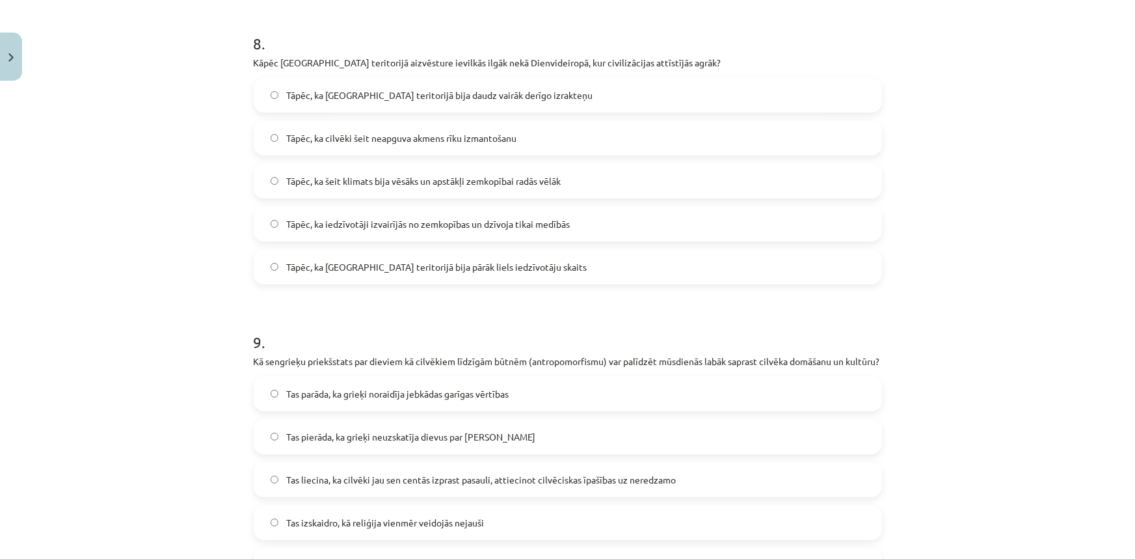
scroll to position [2512, 0]
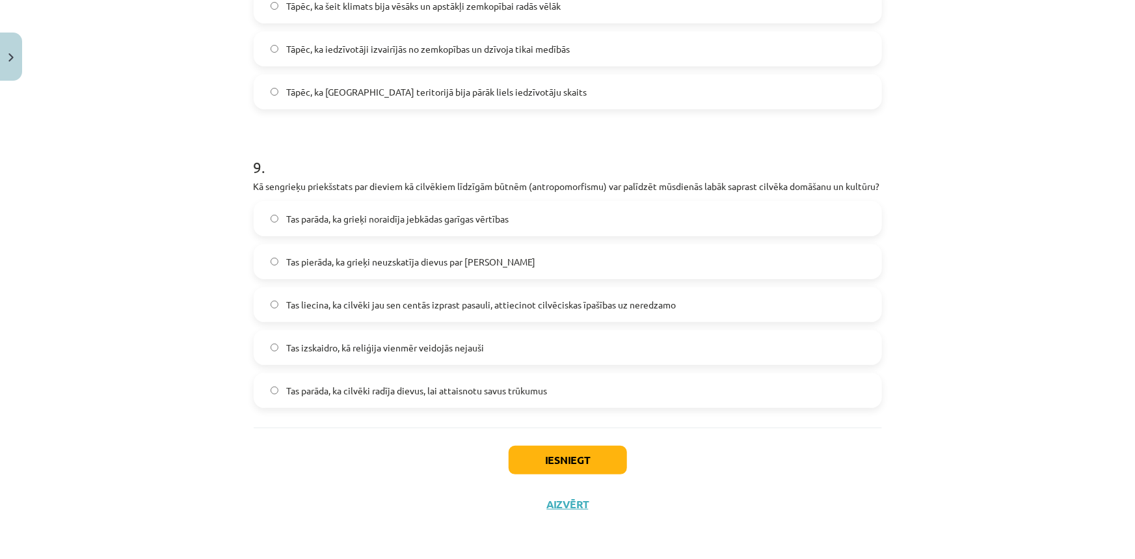
click at [576, 307] on span "Tas liecina, ka cilvēki jau sen centās izprast pasauli, attiecinot cilvēciskas …" at bounding box center [480, 305] width 389 height 14
click at [591, 456] on button "Iesniegt" at bounding box center [567, 459] width 118 height 29
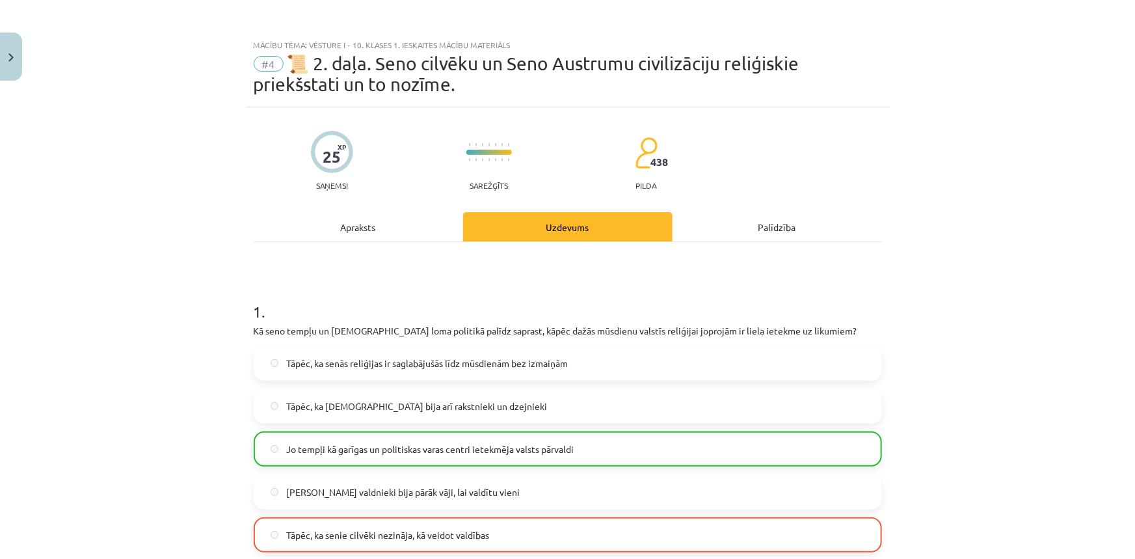
scroll to position [177, 0]
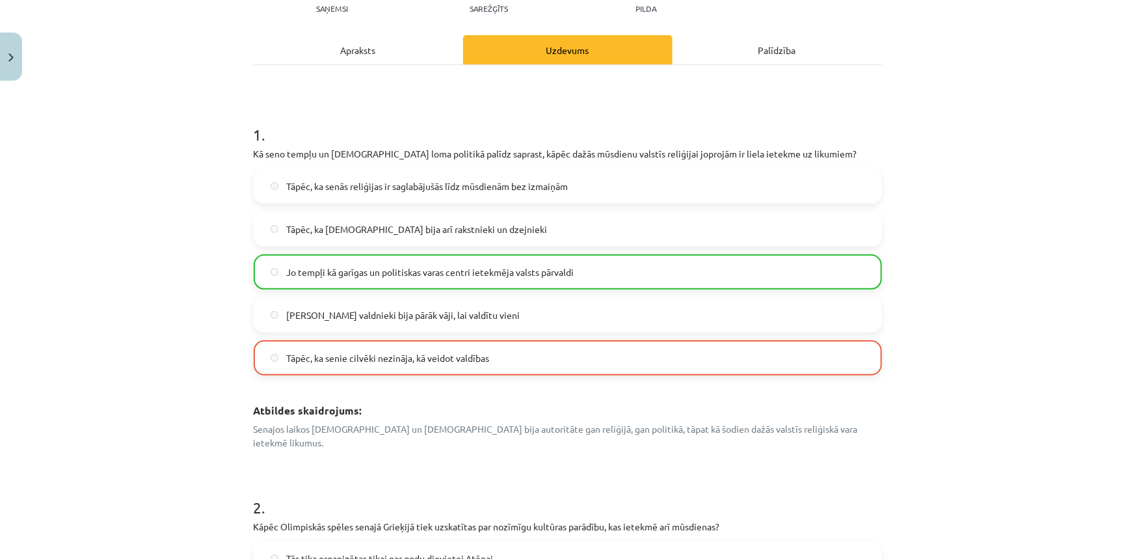
click at [280, 383] on div "1 . Kā seno tempļu un priesteru loma politikā palīdz saprast, kāpēc dažās mūsdi…" at bounding box center [568, 276] width 628 height 347
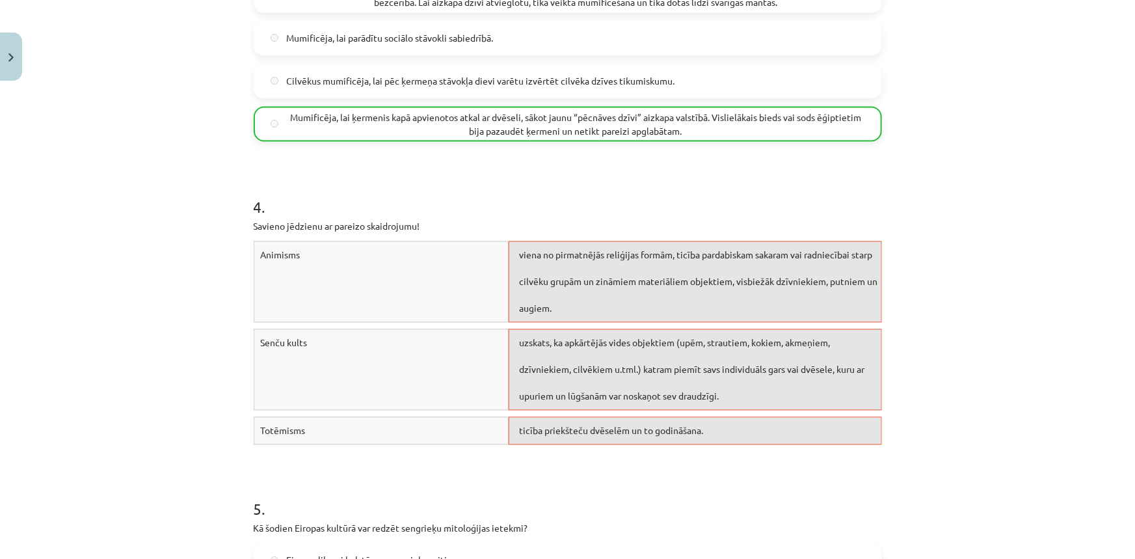
scroll to position [1123, 0]
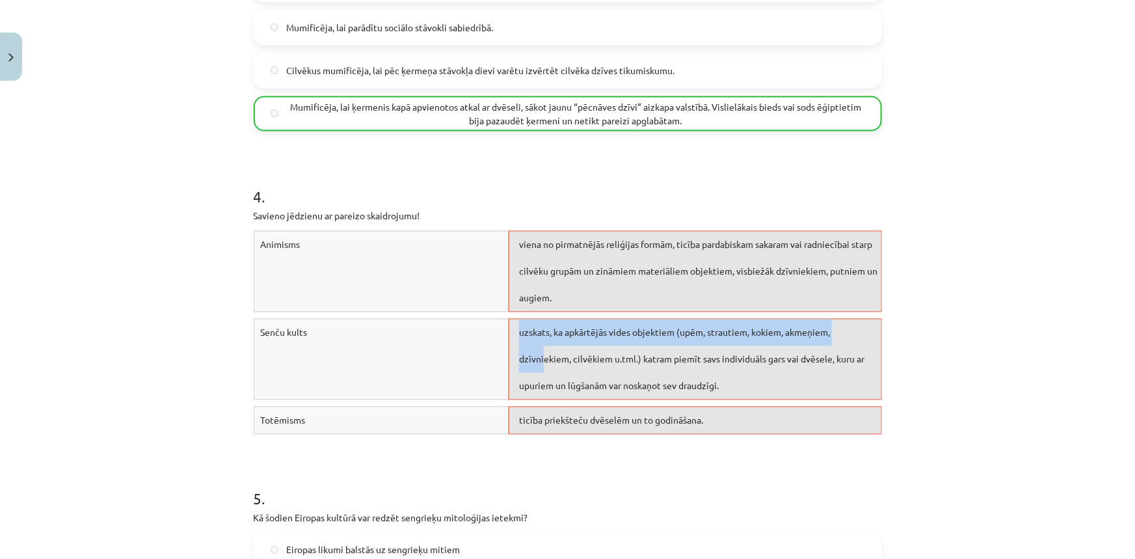
drag, startPoint x: 540, startPoint y: 351, endPoint x: 369, endPoint y: 319, distance: 173.3
click at [369, 319] on div "Senču kults uzskats, ka apkārtējās vides objektiem (upēm, strautiem, kokiem, ak…" at bounding box center [568, 363] width 628 height 88
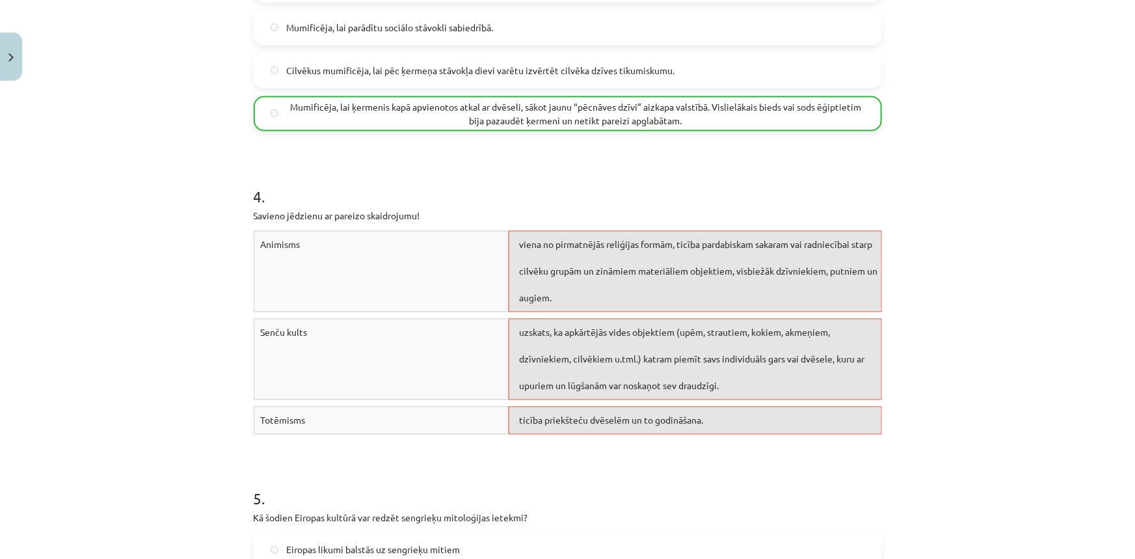
click at [366, 298] on div "Animisms viena no pirmatnējās reliģijas formām, ticība pardabiskam sakaram vai …" at bounding box center [568, 275] width 628 height 88
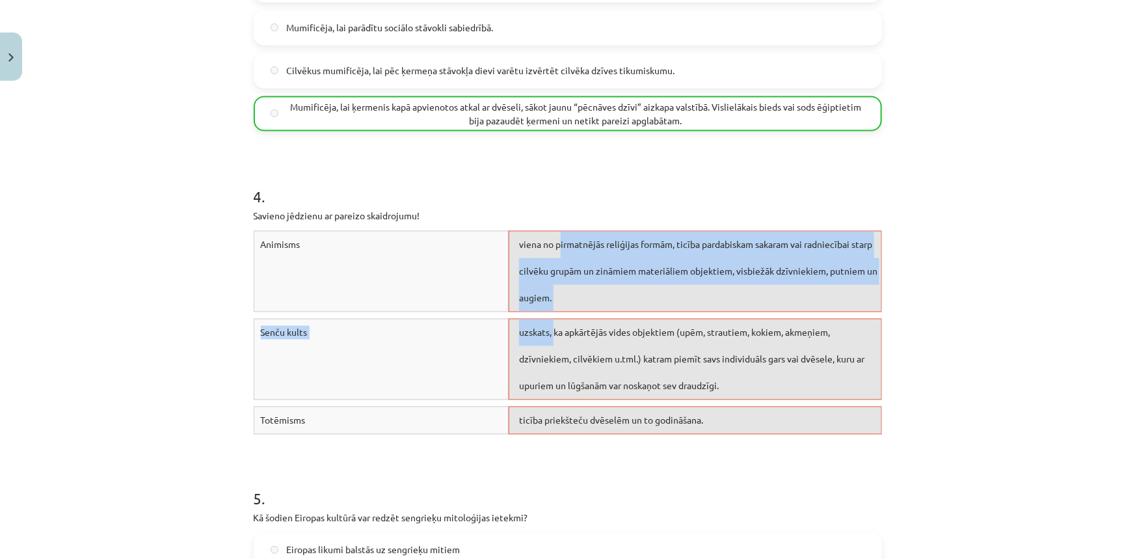
drag, startPoint x: 557, startPoint y: 226, endPoint x: 540, endPoint y: 259, distance: 37.8
click at [551, 316] on div "Animisms viena no pirmatnējās reliģijas formām, ticība pardabiskam sakaram vai …" at bounding box center [568, 336] width 628 height 210
drag, startPoint x: 540, startPoint y: 259, endPoint x: 412, endPoint y: 226, distance: 132.5
click at [540, 259] on span "viena no pirmatnējās reliģijas formām, ticība pardabiskam sakaram vai radniecīb…" at bounding box center [698, 271] width 358 height 65
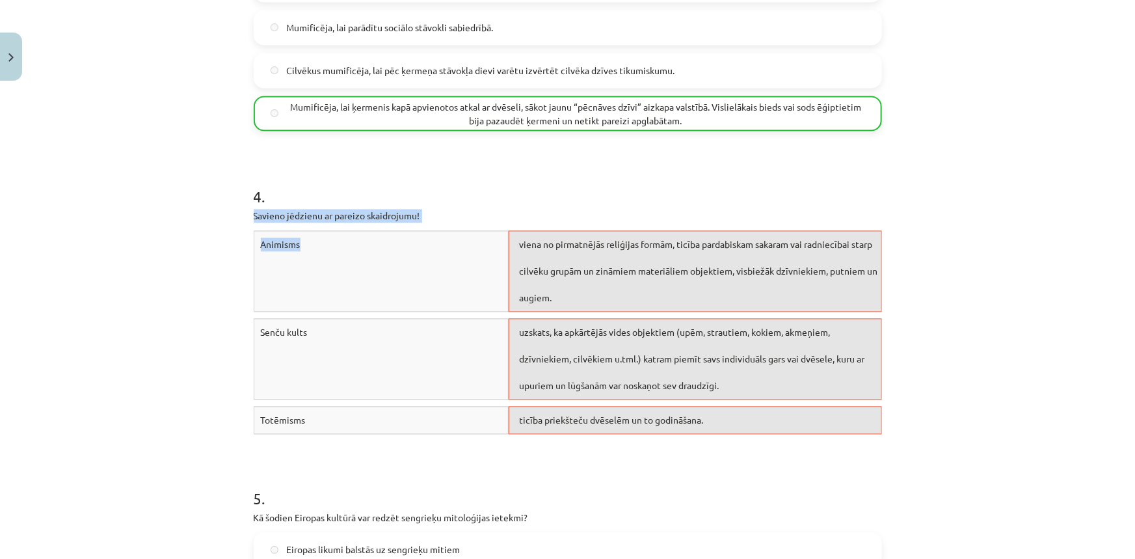
drag, startPoint x: 237, startPoint y: 196, endPoint x: 380, endPoint y: 254, distance: 154.3
click at [380, 254] on div "Mācību tēma: Vēsture i - 10. klases 1. ieskaites mācību materiāls #4 📜 2. daļa.…" at bounding box center [567, 279] width 1135 height 559
click at [380, 252] on div "Animisms" at bounding box center [382, 271] width 256 height 81
drag, startPoint x: 692, startPoint y: 288, endPoint x: 529, endPoint y: 275, distance: 163.7
click at [529, 275] on div "viena no pirmatnējās reliģijas formām, ticība pardabiskam sakaram vai radniecīb…" at bounding box center [694, 271] width 373 height 81
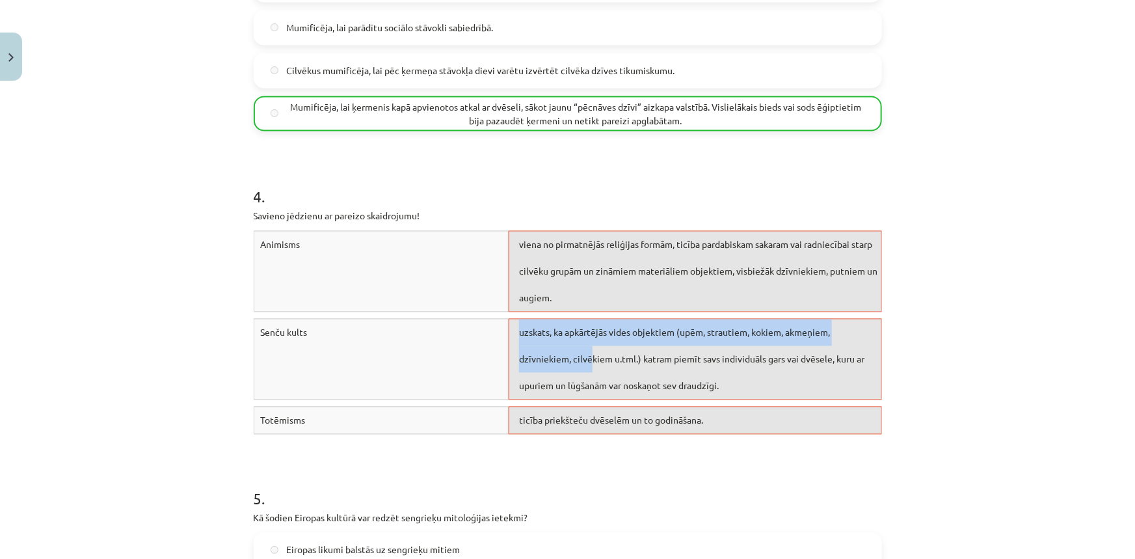
drag, startPoint x: 587, startPoint y: 346, endPoint x: 461, endPoint y: 326, distance: 127.1
click at [461, 326] on div "Senču kults uzskats, ka apkārtējās vides objektiem (upēm, strautiem, kokiem, ak…" at bounding box center [568, 363] width 628 height 88
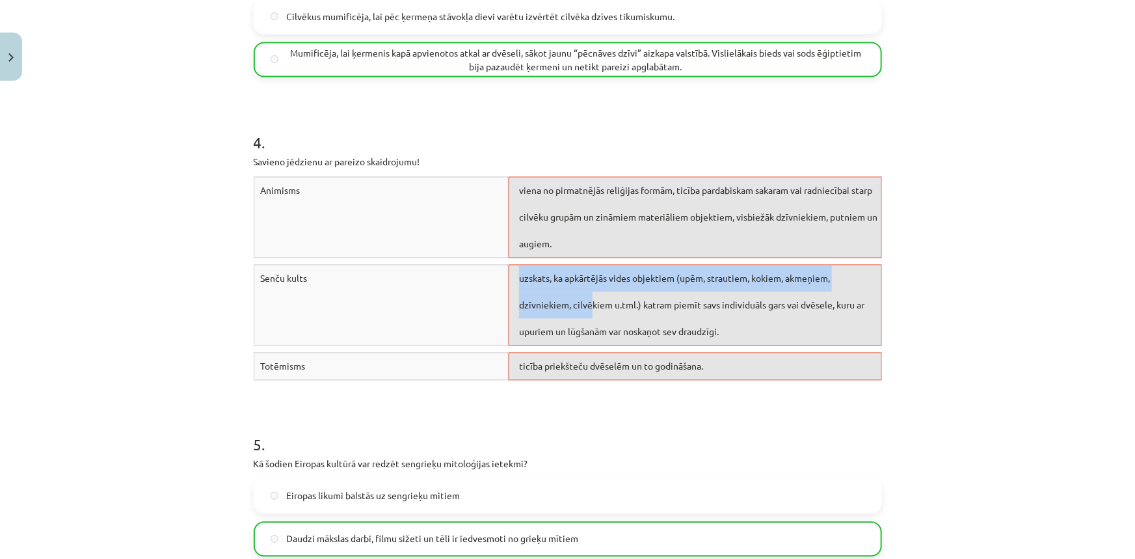
scroll to position [1241, 0]
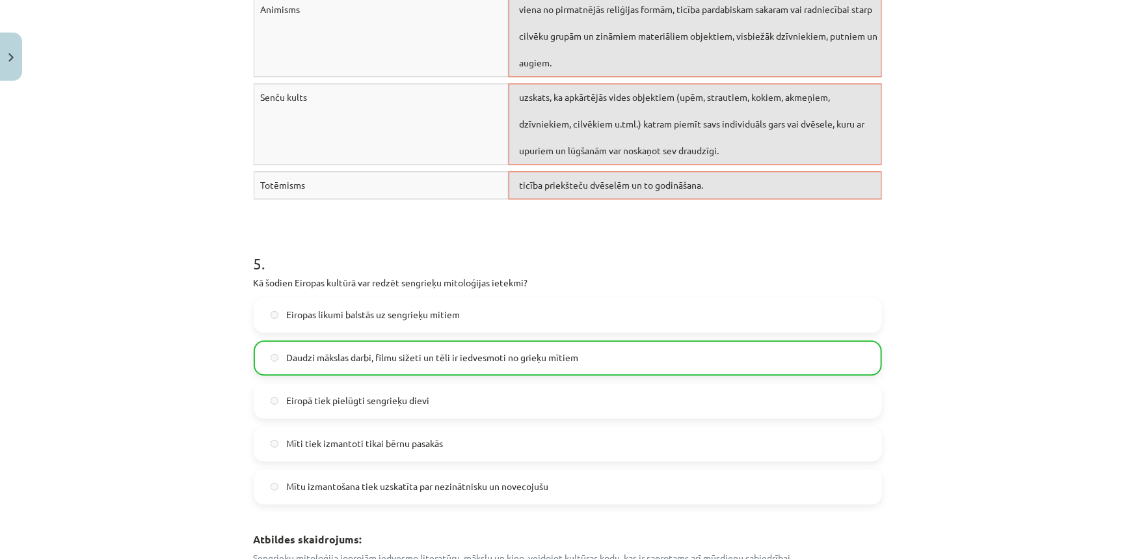
scroll to position [1359, 0]
click at [285, 407] on div "Eiropas likumi balstās uz sengrieķu mitiem Daudzi mākslas darbi, filmu sižeti u…" at bounding box center [568, 400] width 628 height 207
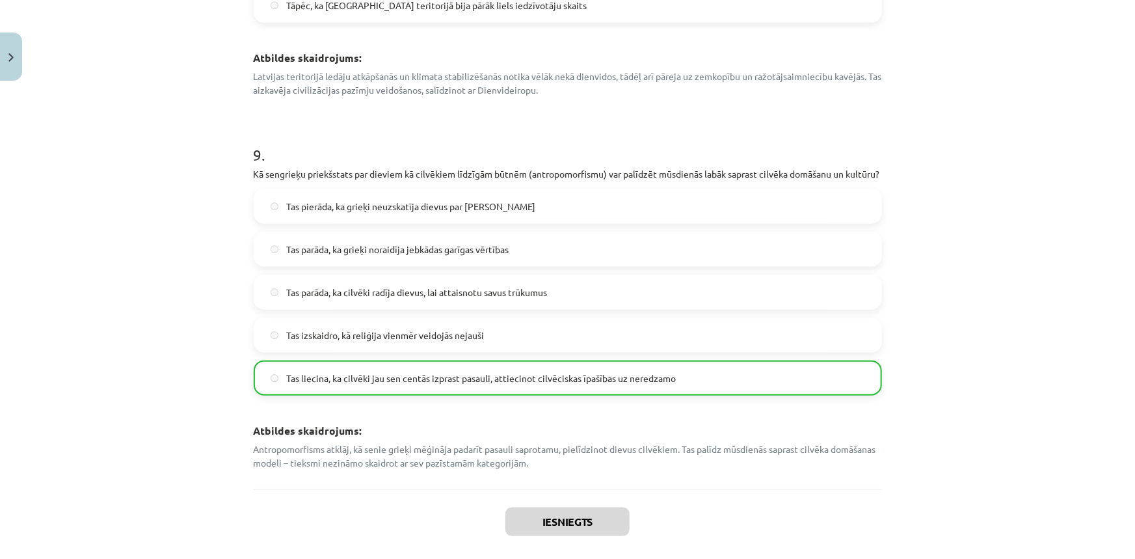
scroll to position [3044, 0]
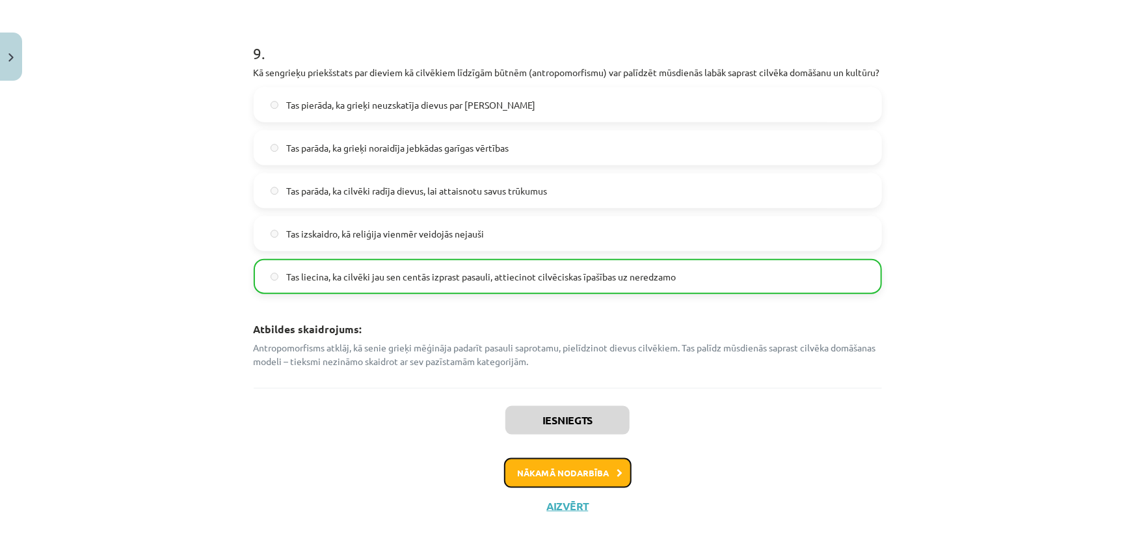
click at [588, 471] on button "Nākamā nodarbība" at bounding box center [567, 473] width 127 height 30
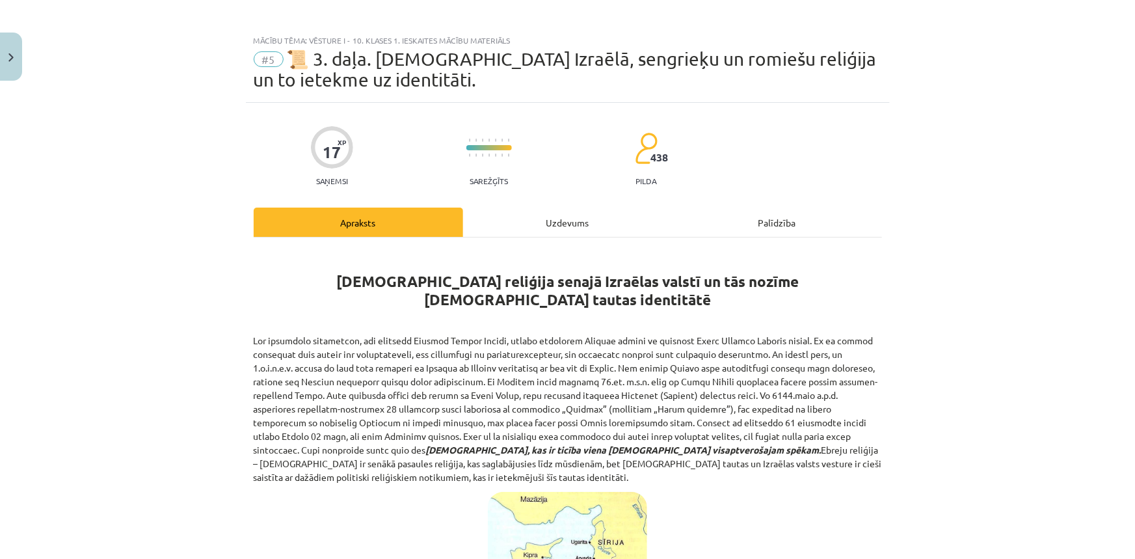
scroll to position [0, 0]
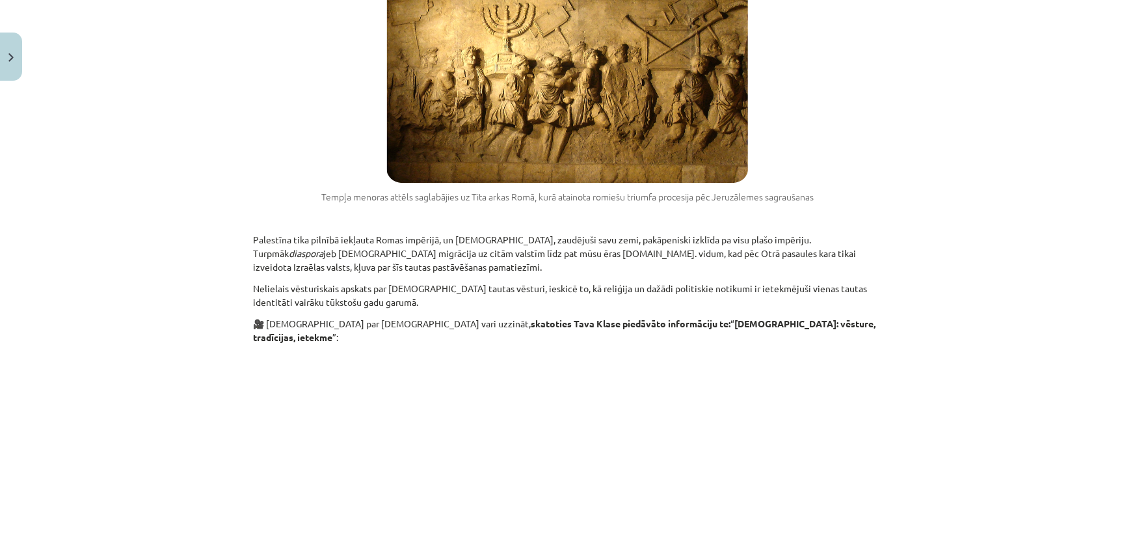
scroll to position [1980, 0]
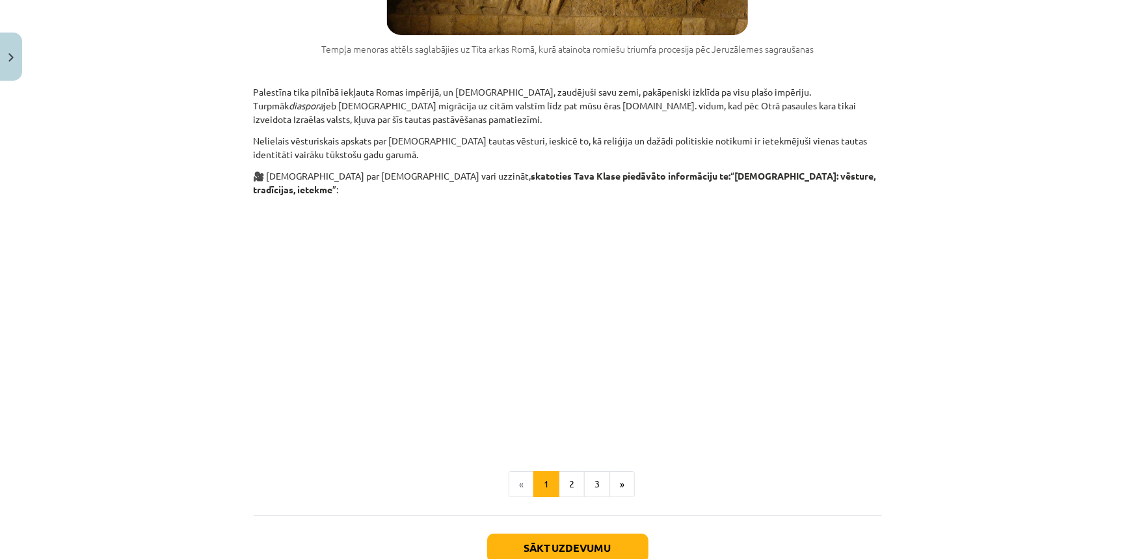
click at [550, 515] on div "Sākt uzdevumu Aizvērt" at bounding box center [568, 560] width 628 height 91
click at [554, 533] on button "Sākt uzdevumu" at bounding box center [567, 547] width 161 height 29
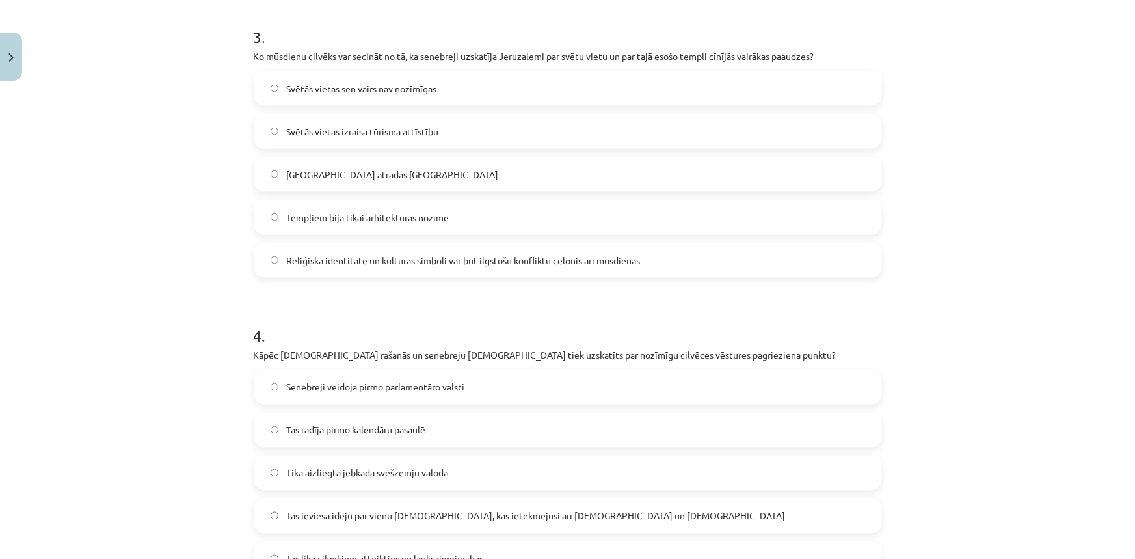
scroll to position [1326, 0]
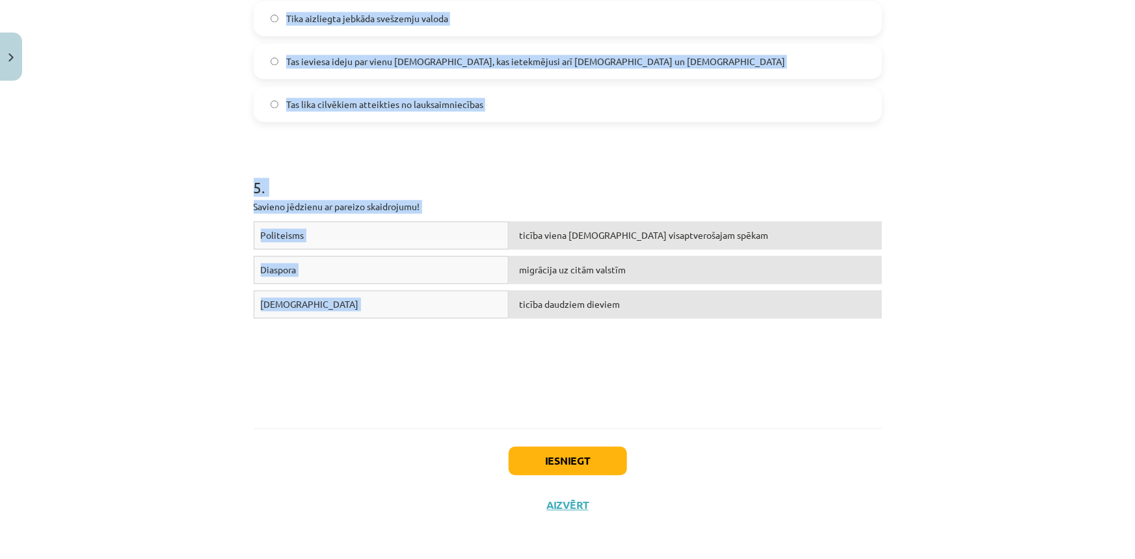
drag, startPoint x: 247, startPoint y: 294, endPoint x: 575, endPoint y: 325, distance: 329.2
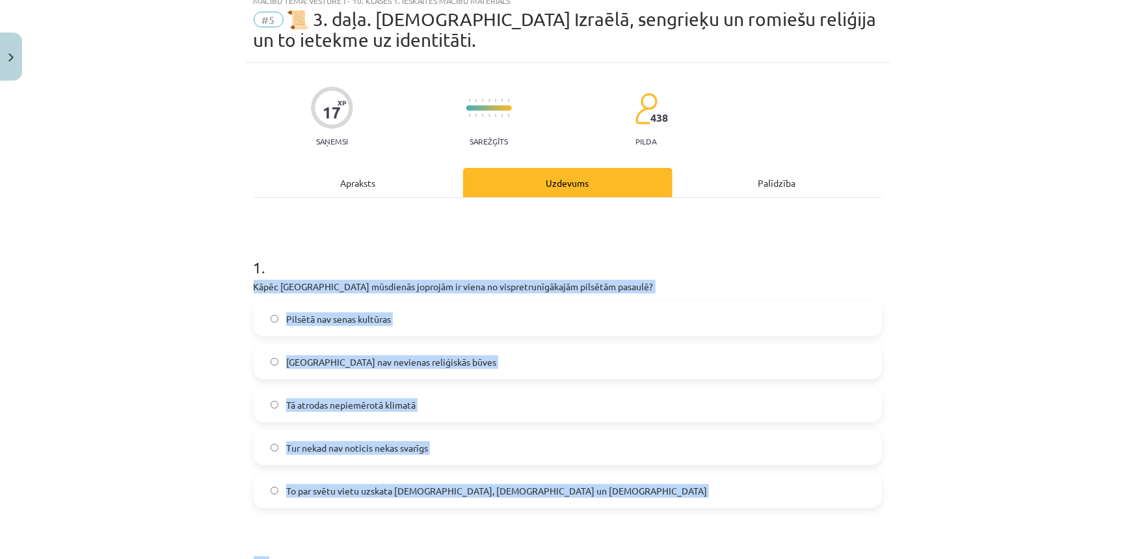
scroll to position [0, 0]
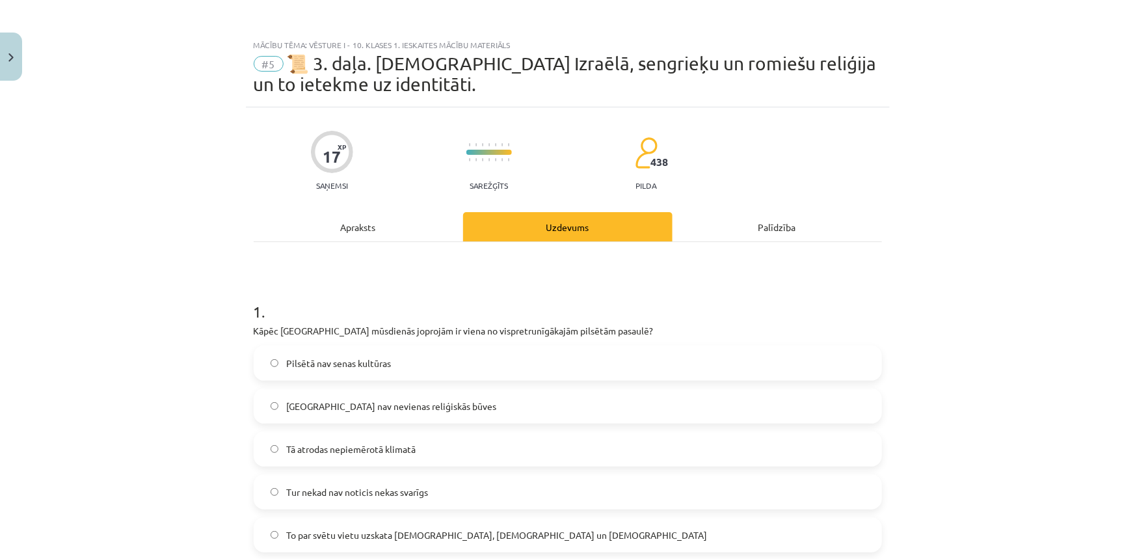
click at [357, 220] on div "Apraksts" at bounding box center [358, 226] width 209 height 29
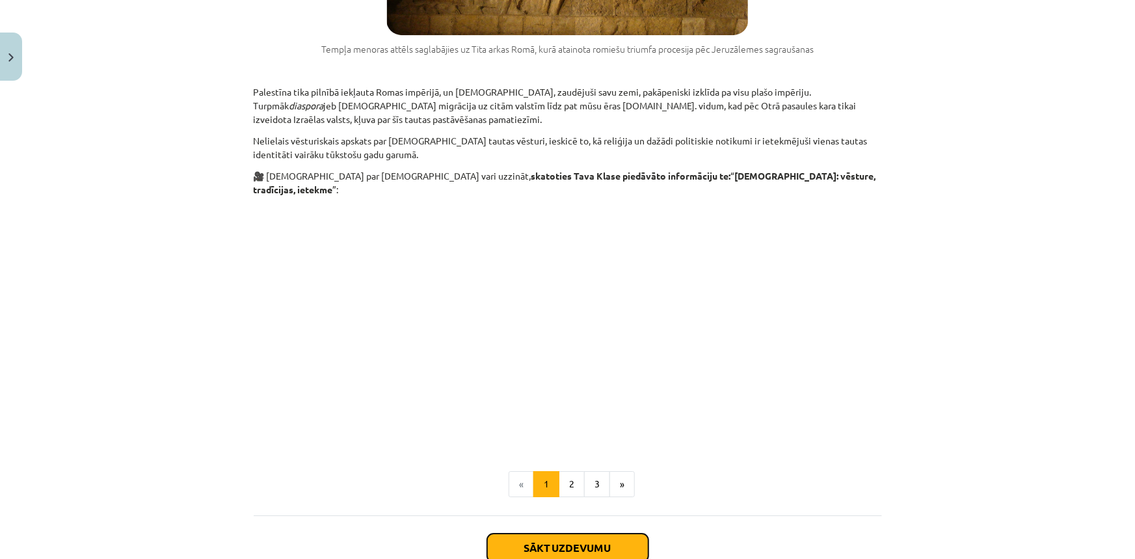
click at [613, 533] on button "Sākt uzdevumu" at bounding box center [567, 547] width 161 height 29
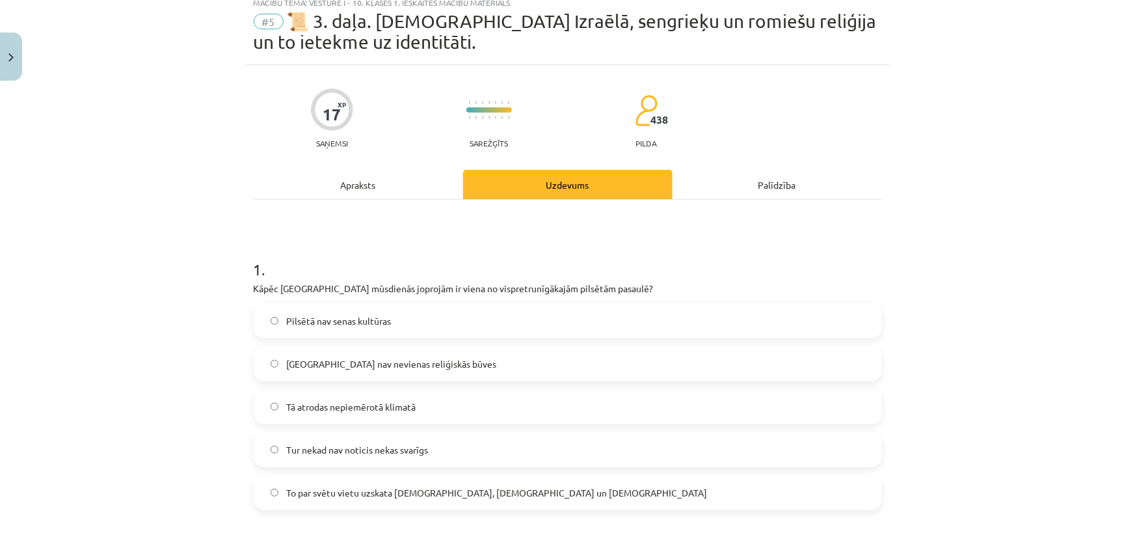
scroll to position [33, 0]
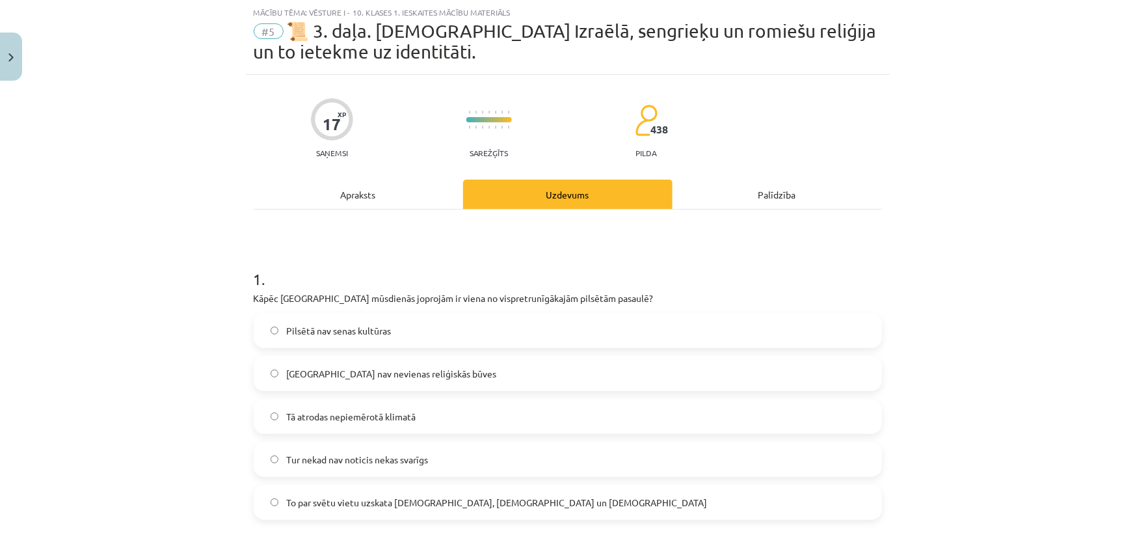
click at [304, 508] on label "To par svētu vietu uzskata ebreji, kristieši un musulmaņi" at bounding box center [568, 502] width 626 height 33
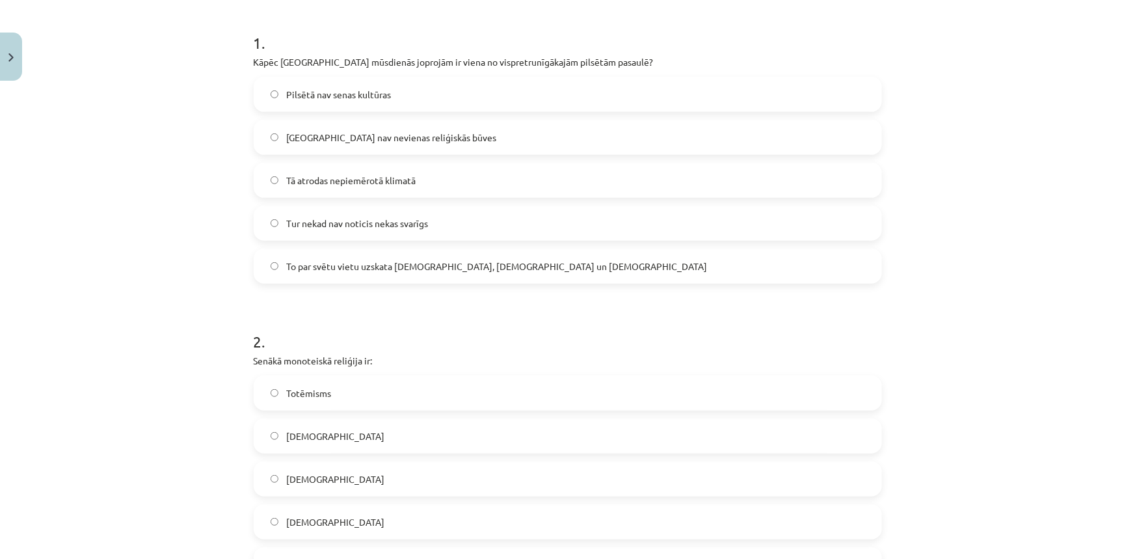
scroll to position [387, 0]
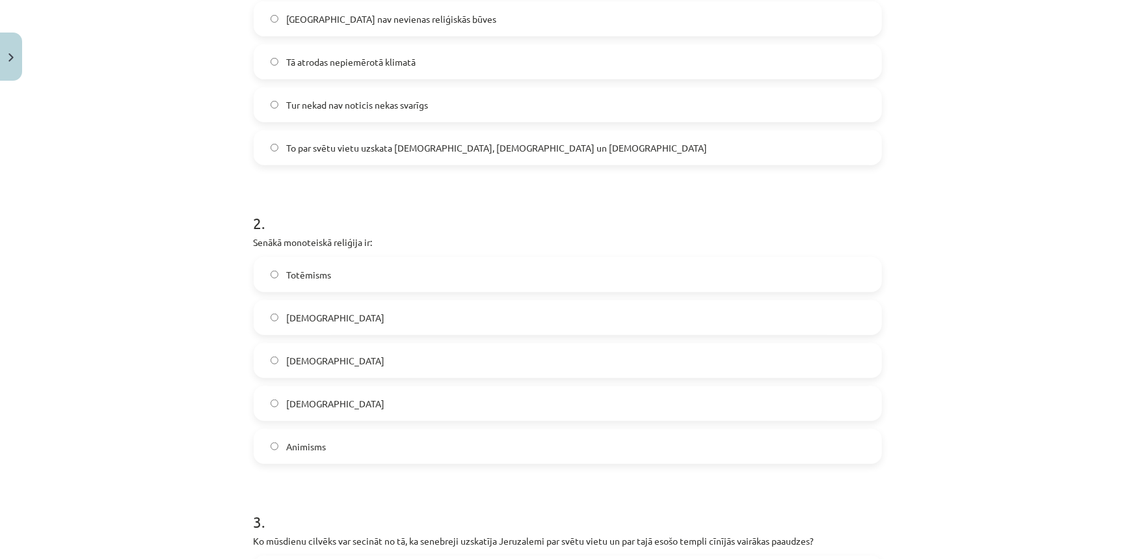
click at [319, 359] on span "Jūdaisms" at bounding box center [335, 361] width 98 height 14
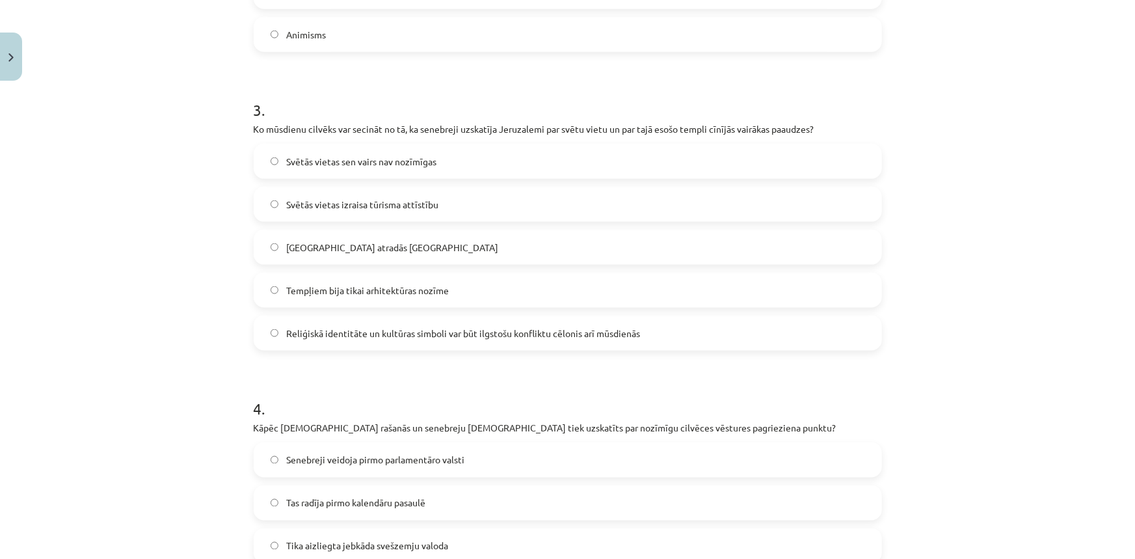
scroll to position [624, 0]
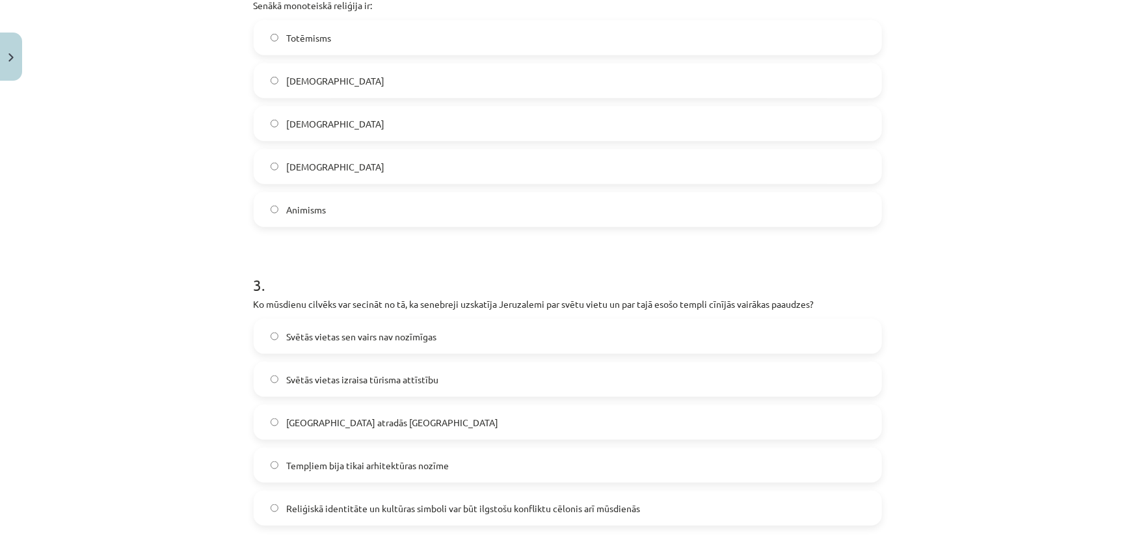
click at [334, 514] on label "Reliģiskā identitāte un kultūras simboli var būt ilgstošu konfliktu cēlonis arī…" at bounding box center [568, 508] width 626 height 33
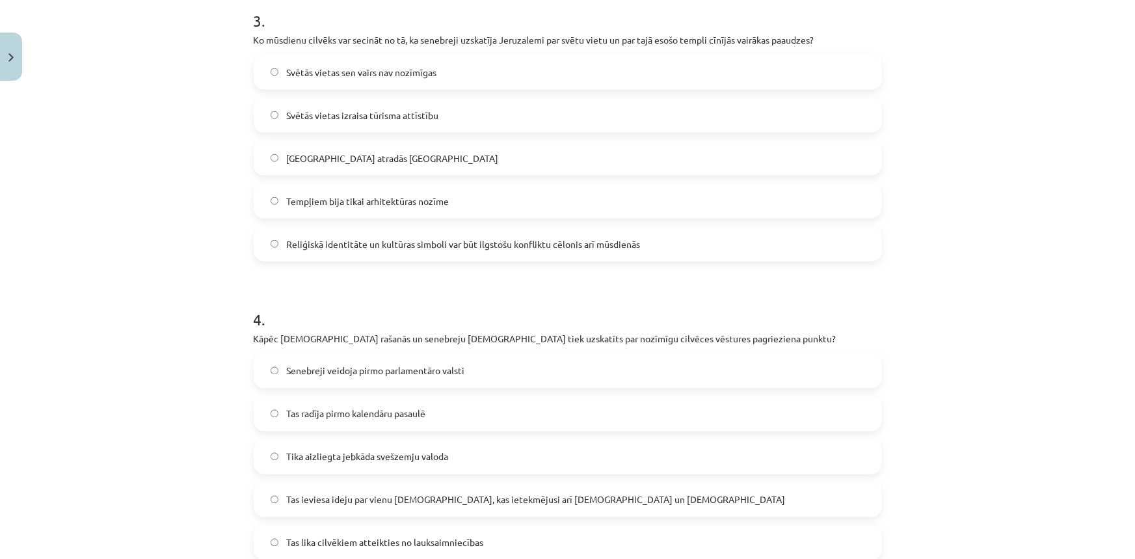
scroll to position [978, 0]
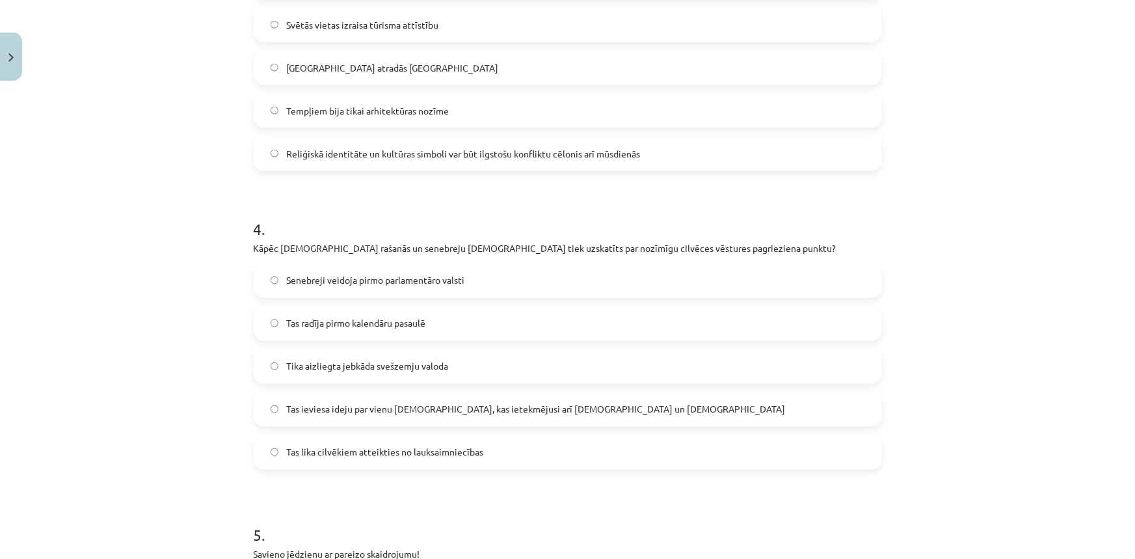
click at [430, 411] on span "Tas ieviesa ideju par vienu Dievu, kas ietekmējusi arī kristietību un islāmu" at bounding box center [535, 410] width 499 height 14
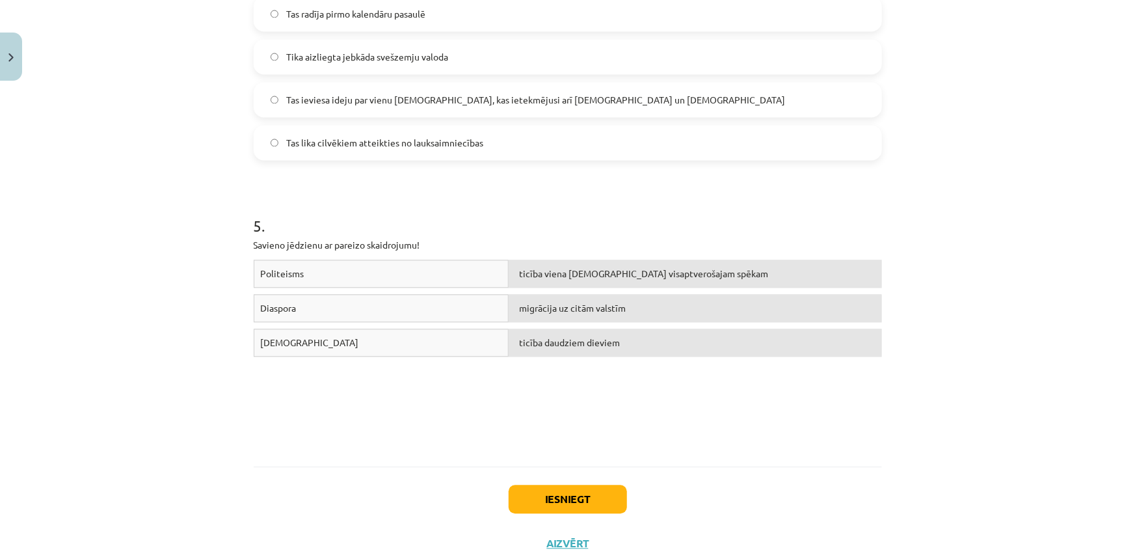
scroll to position [1267, 0]
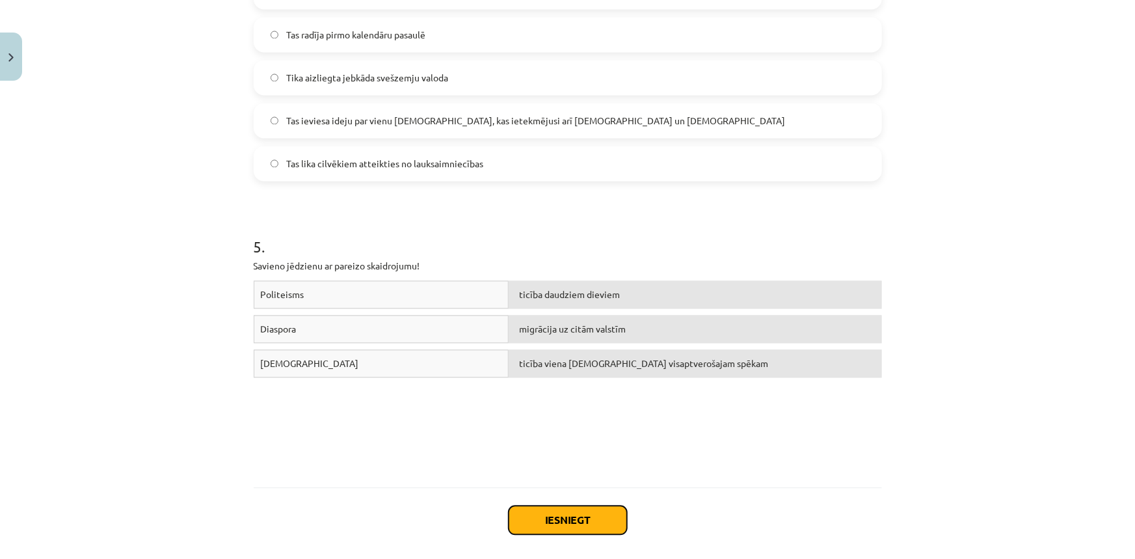
click at [573, 509] on button "Iesniegt" at bounding box center [567, 519] width 118 height 29
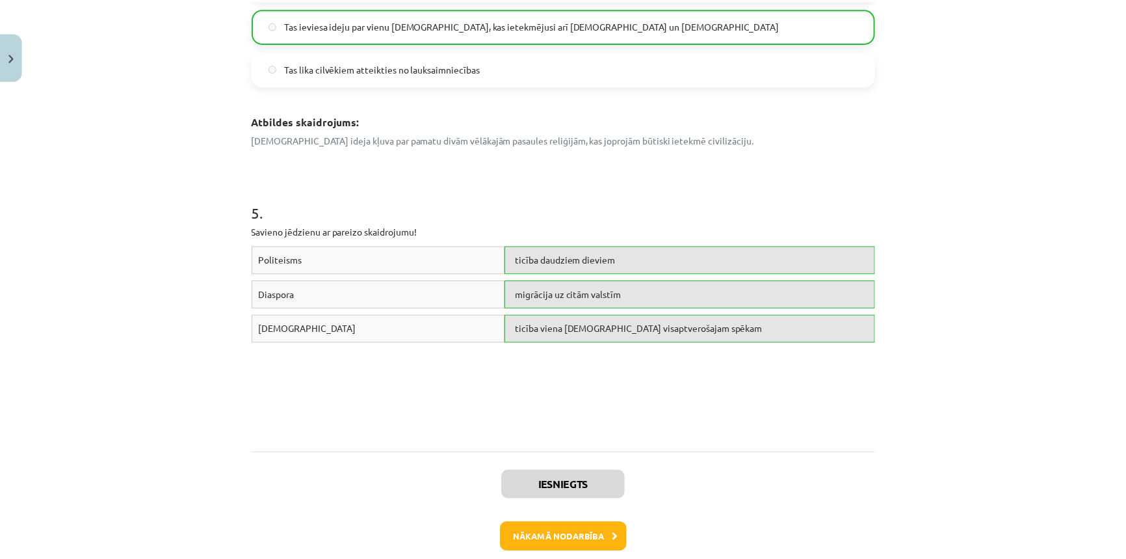
scroll to position [1548, 0]
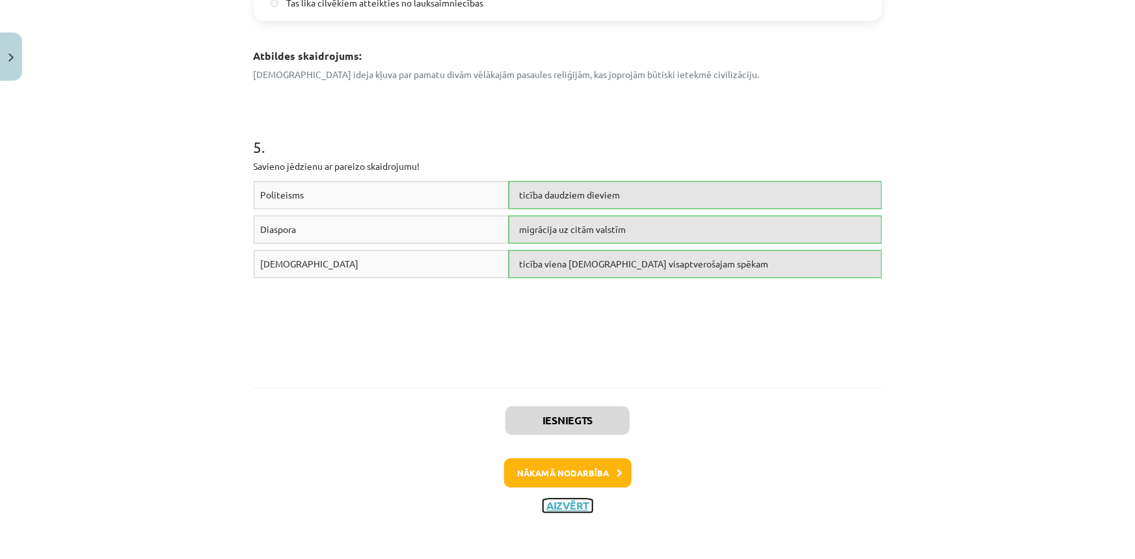
click at [570, 507] on button "Aizvērt" at bounding box center [567, 505] width 49 height 13
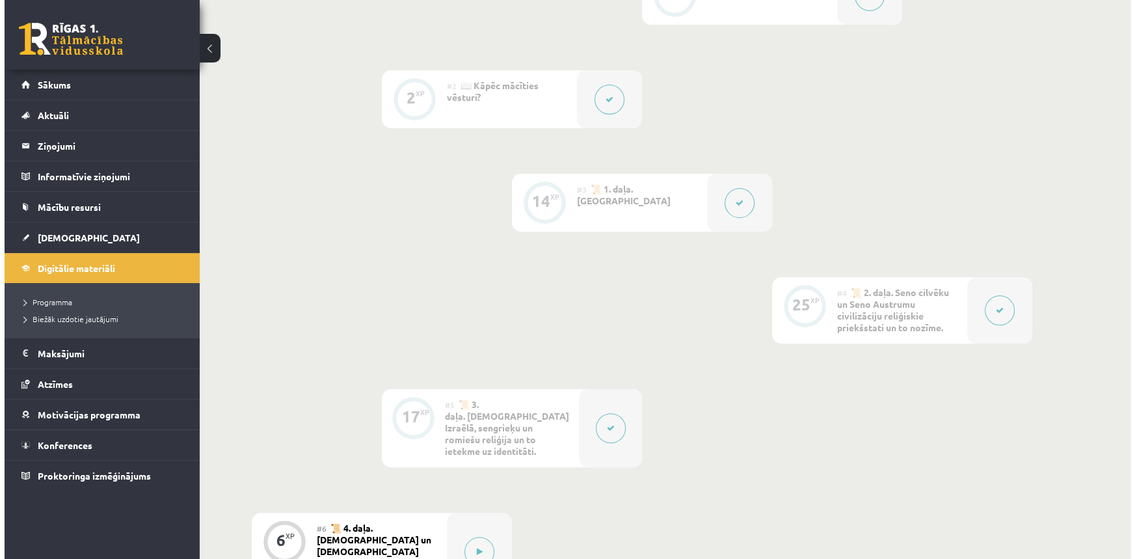
scroll to position [414, 0]
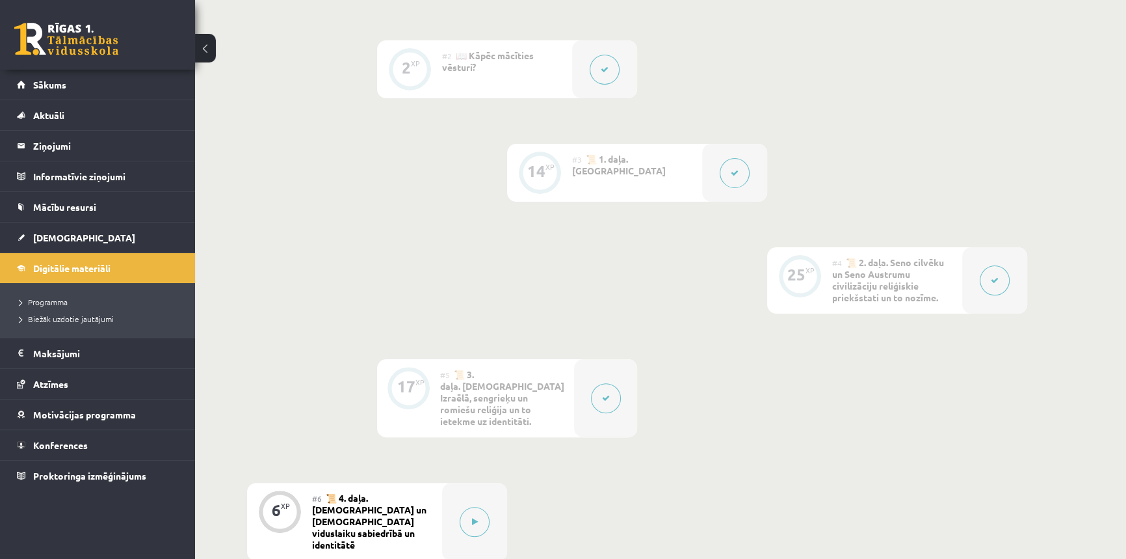
click at [616, 388] on div at bounding box center [605, 398] width 63 height 78
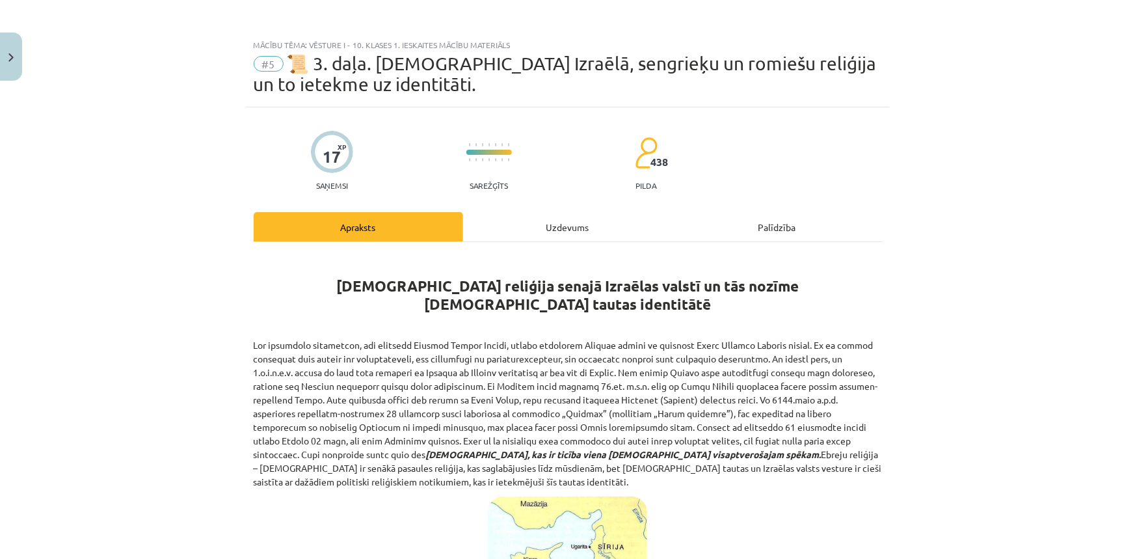
click at [614, 389] on div "Mācību tēma: Vēsture i - 10. klases 1. ieskaites mācību materiāls #5 📜 3. daļa.…" at bounding box center [567, 279] width 1135 height 559
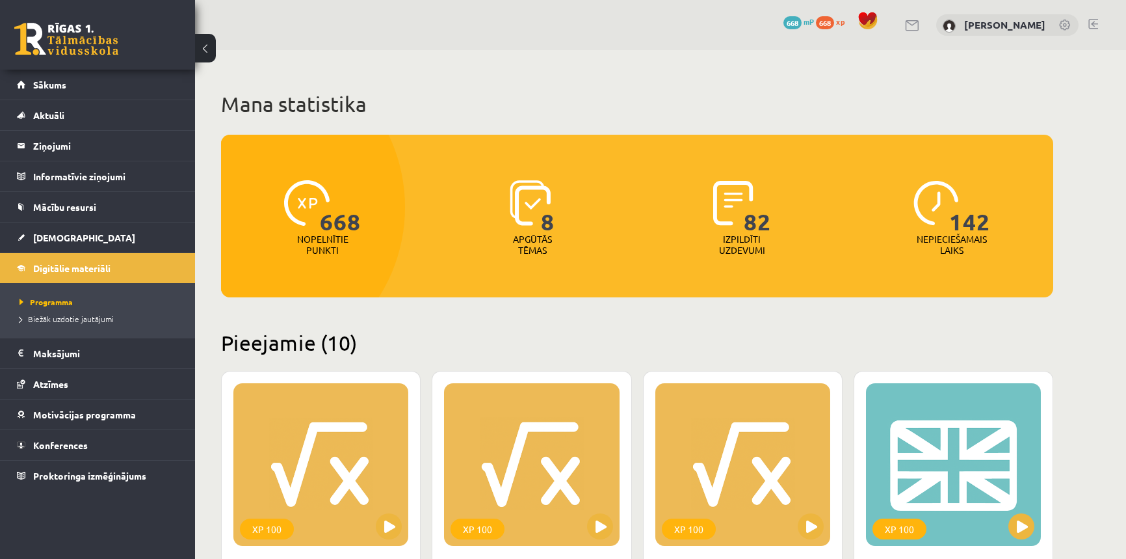
scroll to position [1063, 0]
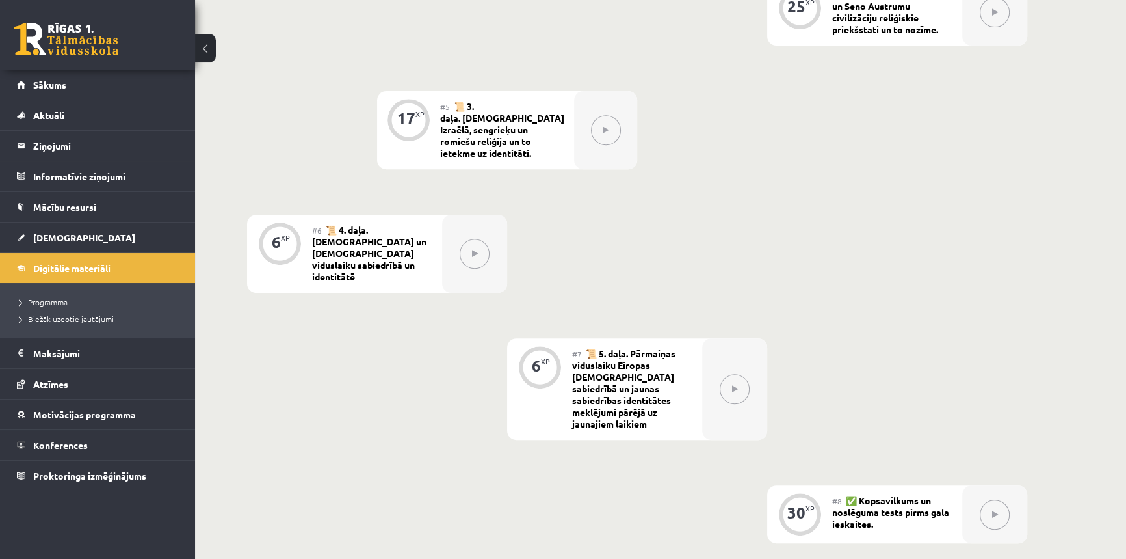
scroll to position [709, 0]
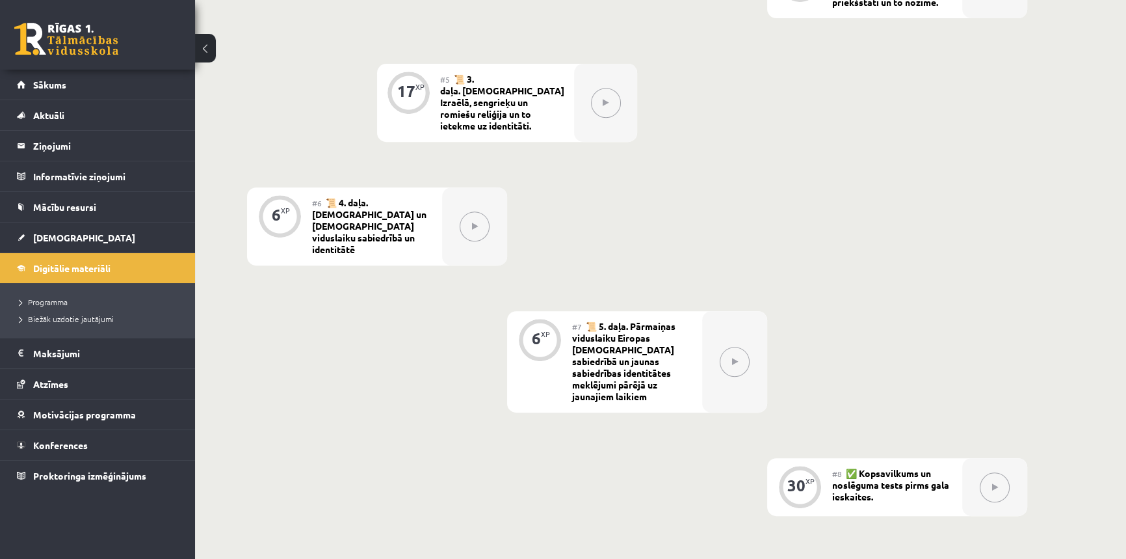
click at [479, 211] on button at bounding box center [475, 226] width 30 height 30
click at [475, 222] on icon at bounding box center [475, 226] width 6 height 8
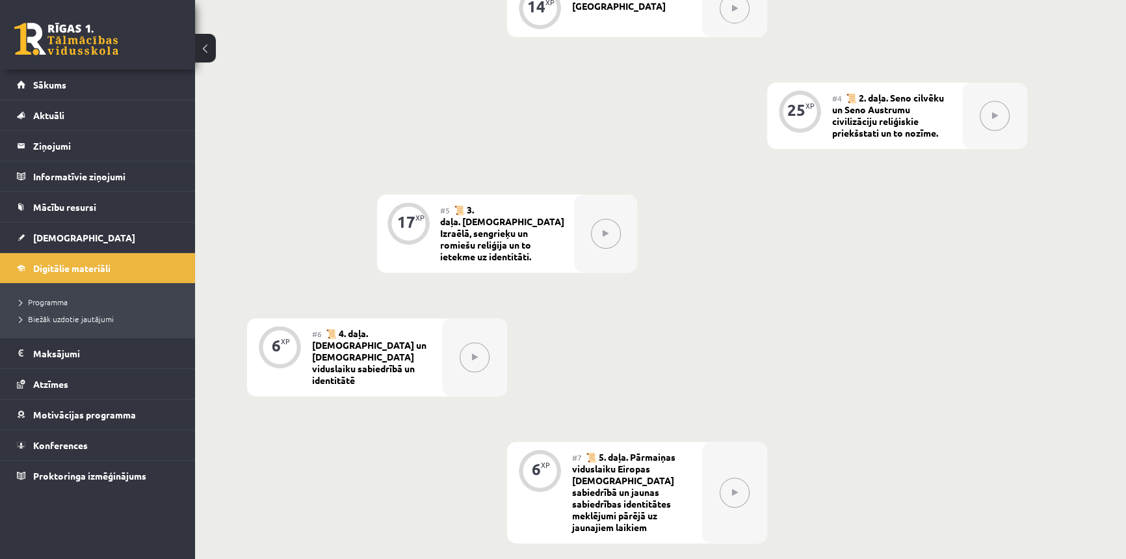
scroll to position [473, 0]
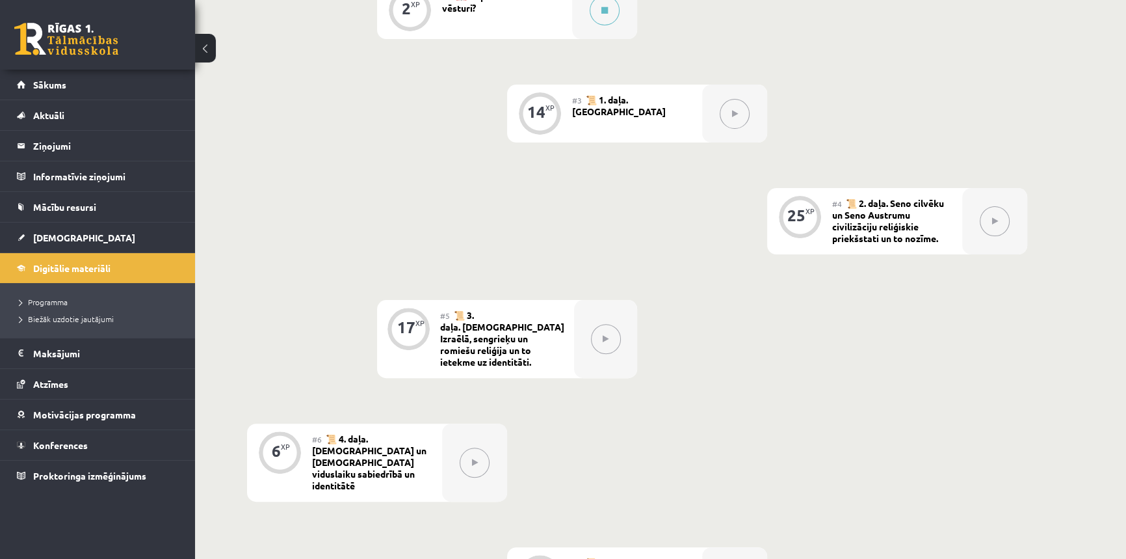
click at [606, 343] on button at bounding box center [606, 339] width 30 height 30
drag, startPoint x: 611, startPoint y: 338, endPoint x: 631, endPoint y: 318, distance: 29.0
click at [612, 336] on button at bounding box center [606, 339] width 30 height 30
click at [996, 228] on button at bounding box center [995, 221] width 30 height 30
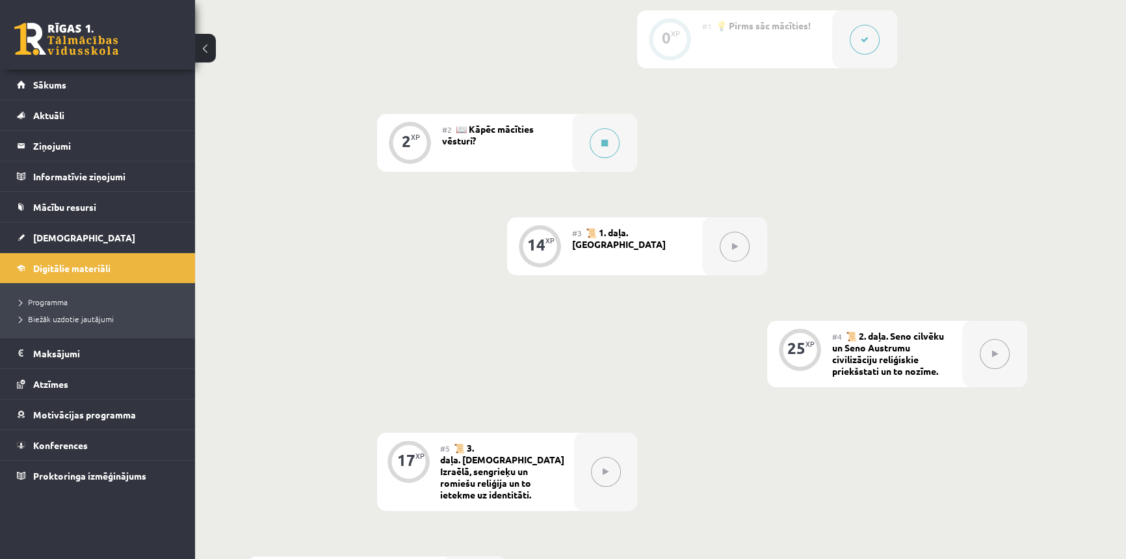
scroll to position [118, 0]
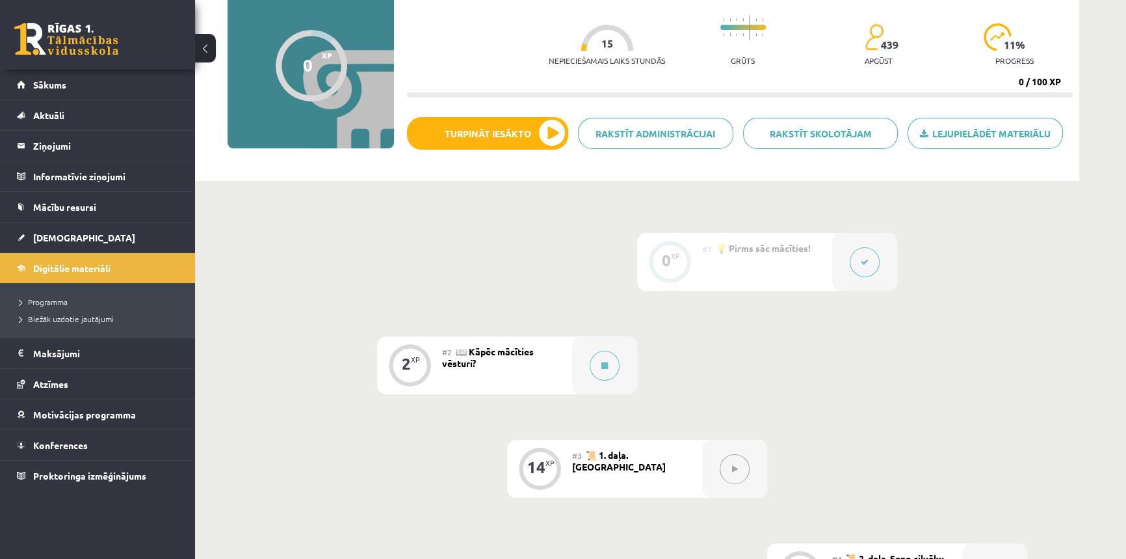
click at [740, 473] on button at bounding box center [735, 469] width 30 height 30
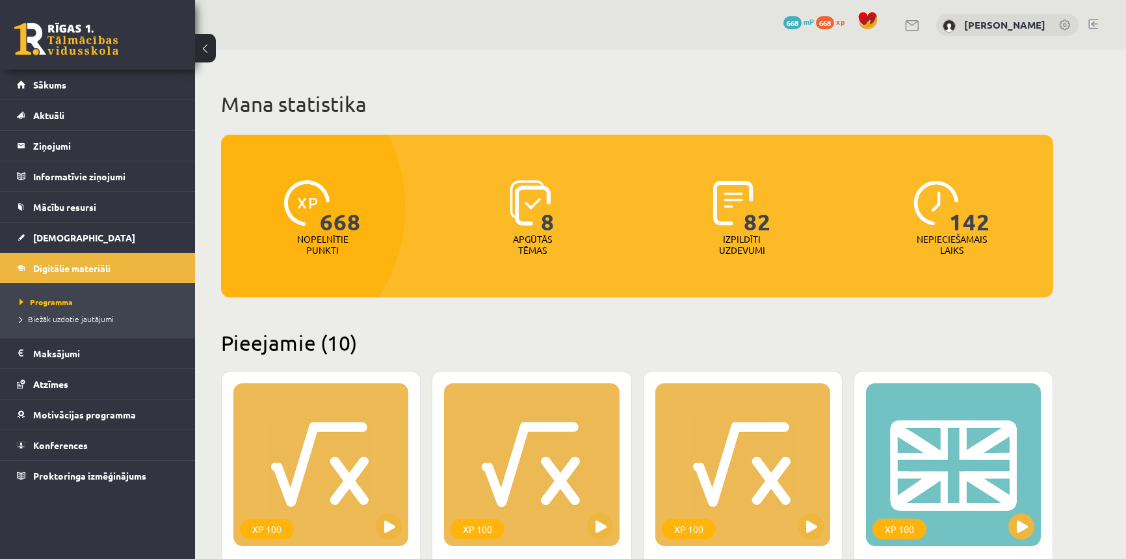
scroll to position [1063, 0]
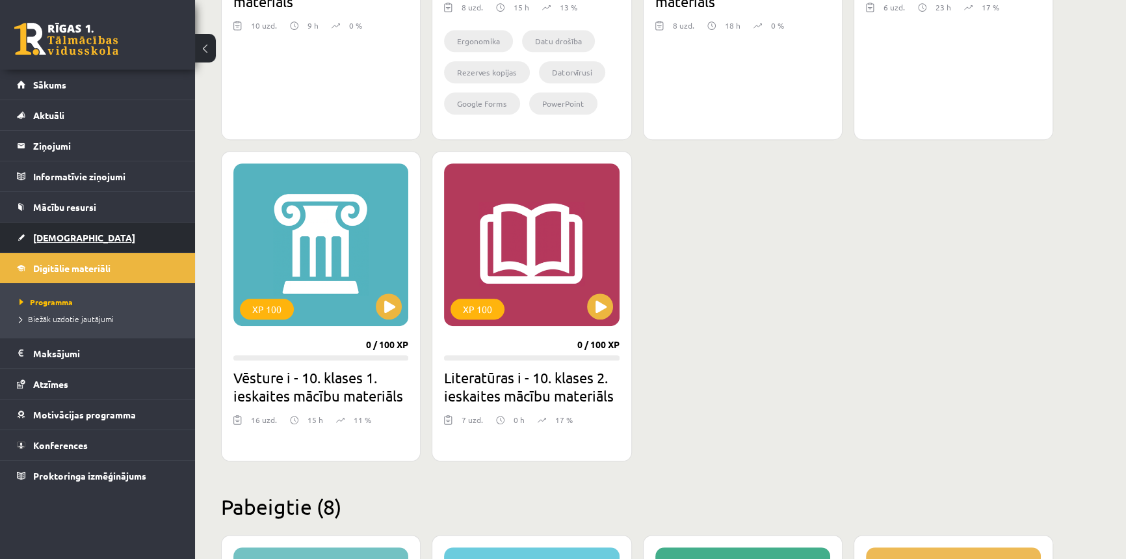
click at [59, 235] on span "[DEMOGRAPHIC_DATA]" at bounding box center [84, 237] width 102 height 12
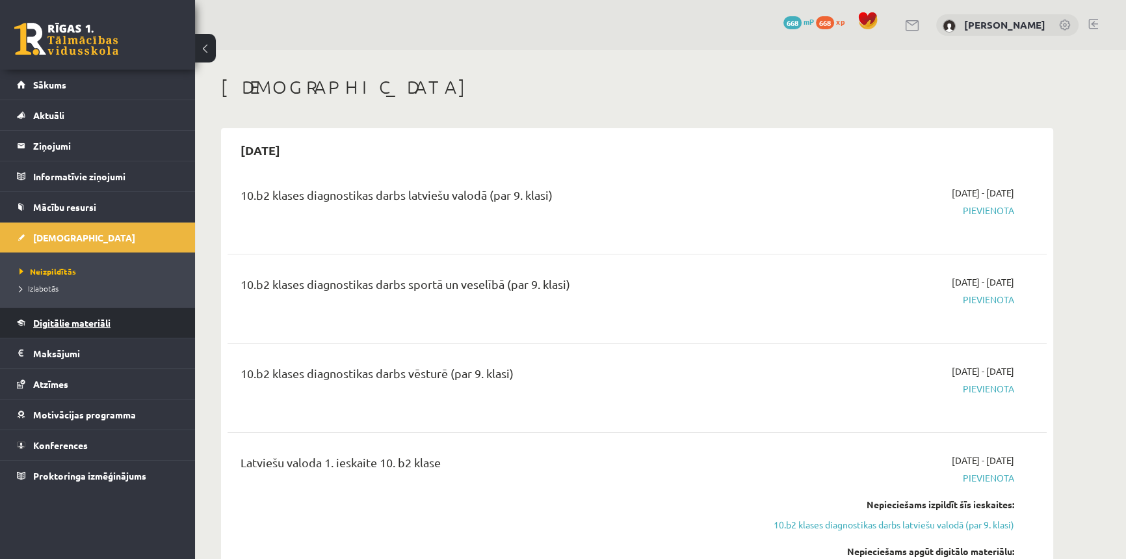
click at [62, 321] on span "Digitālie materiāli" at bounding box center [71, 323] width 77 height 12
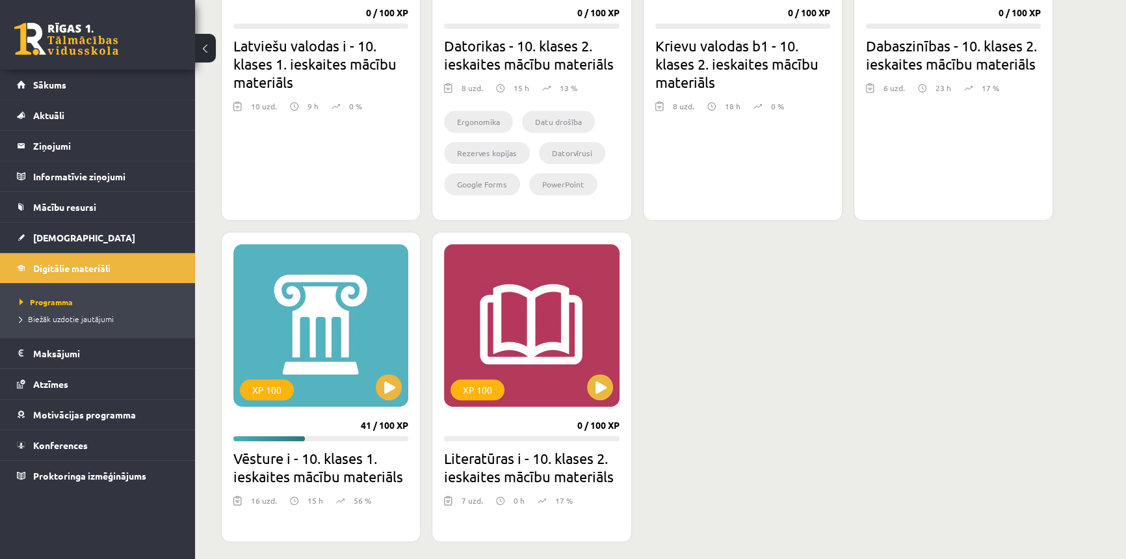
scroll to position [1182, 0]
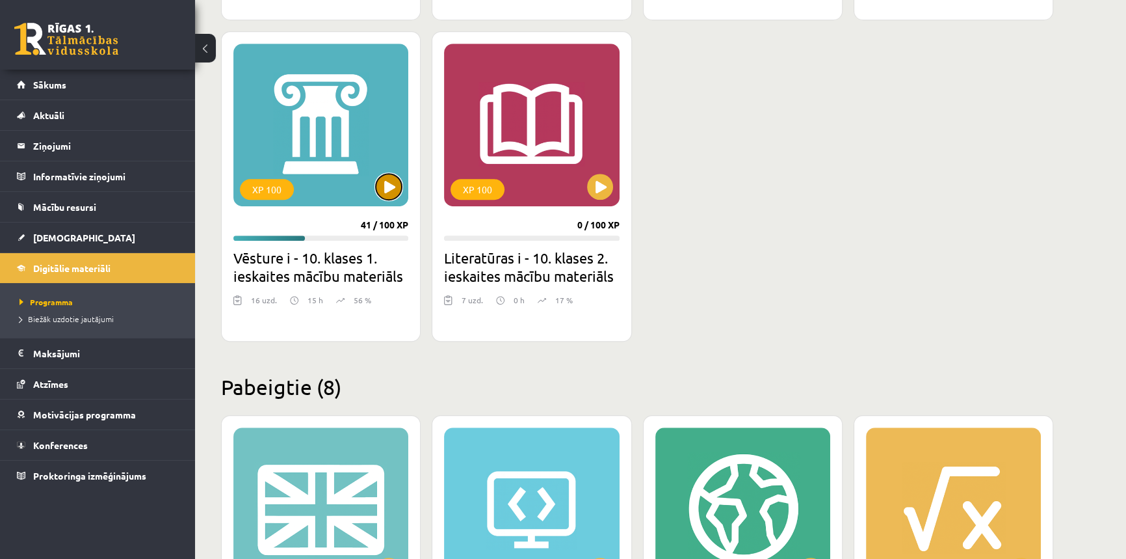
click at [386, 194] on button at bounding box center [389, 187] width 26 height 26
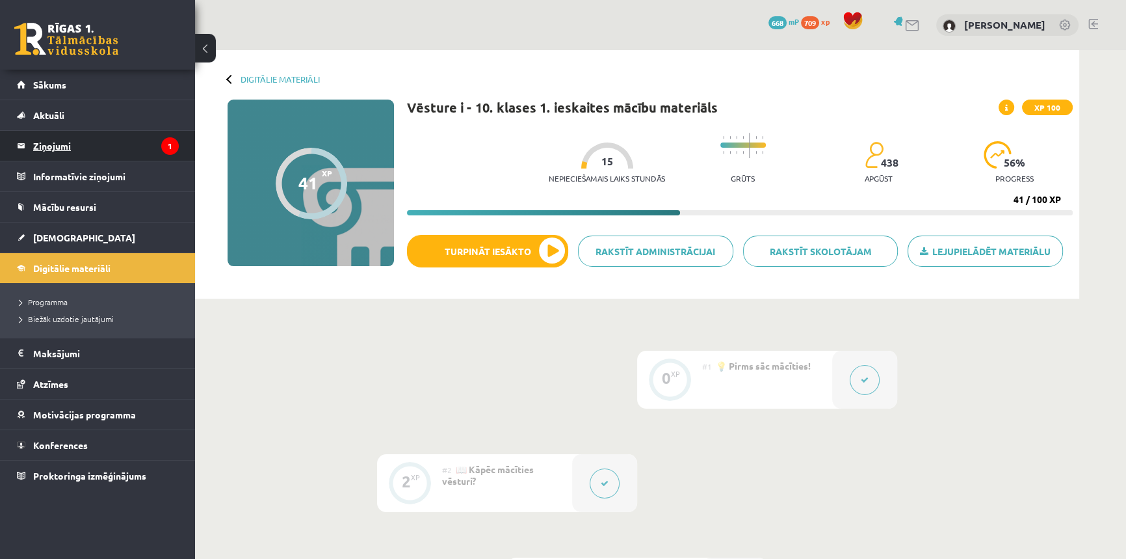
click at [57, 142] on legend "Ziņojumi 1" at bounding box center [106, 146] width 146 height 30
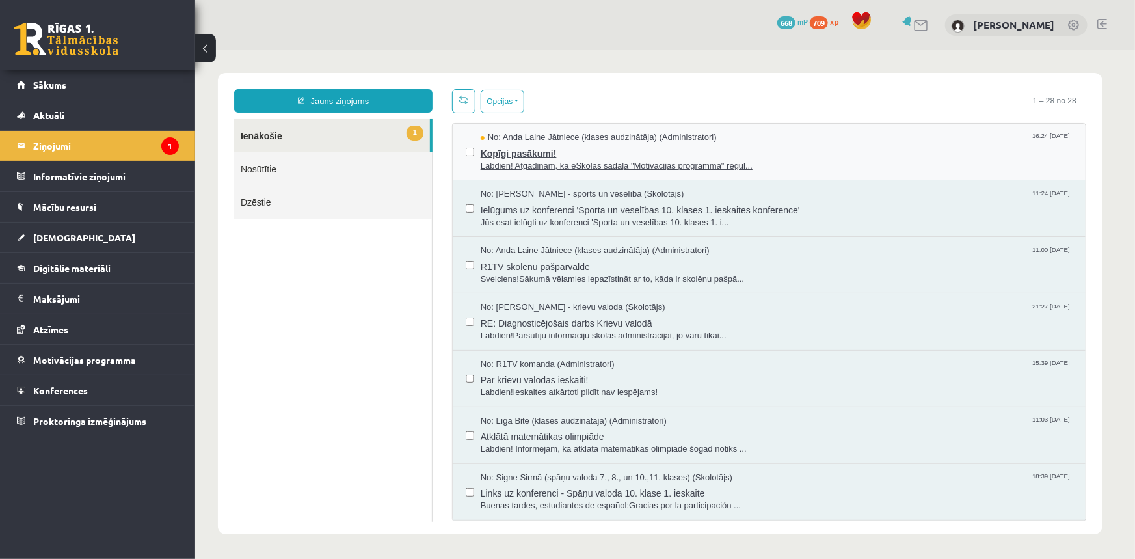
click at [650, 140] on span "No: Anda Laine Jātniece (klases audzinātāja) (Administratori)" at bounding box center [598, 137] width 236 height 12
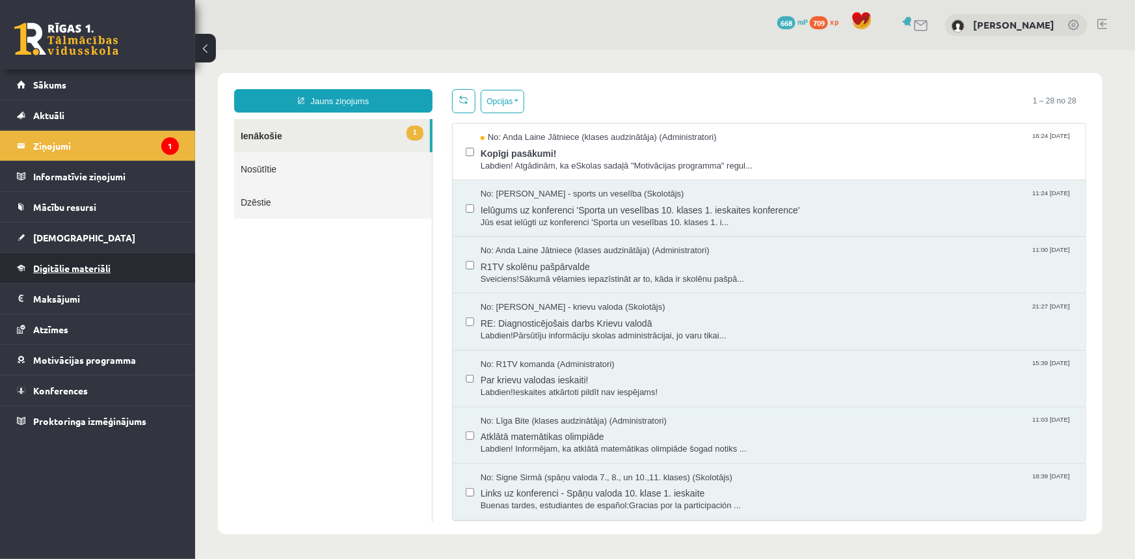
click at [51, 267] on span "Digitālie materiāli" at bounding box center [71, 268] width 77 height 12
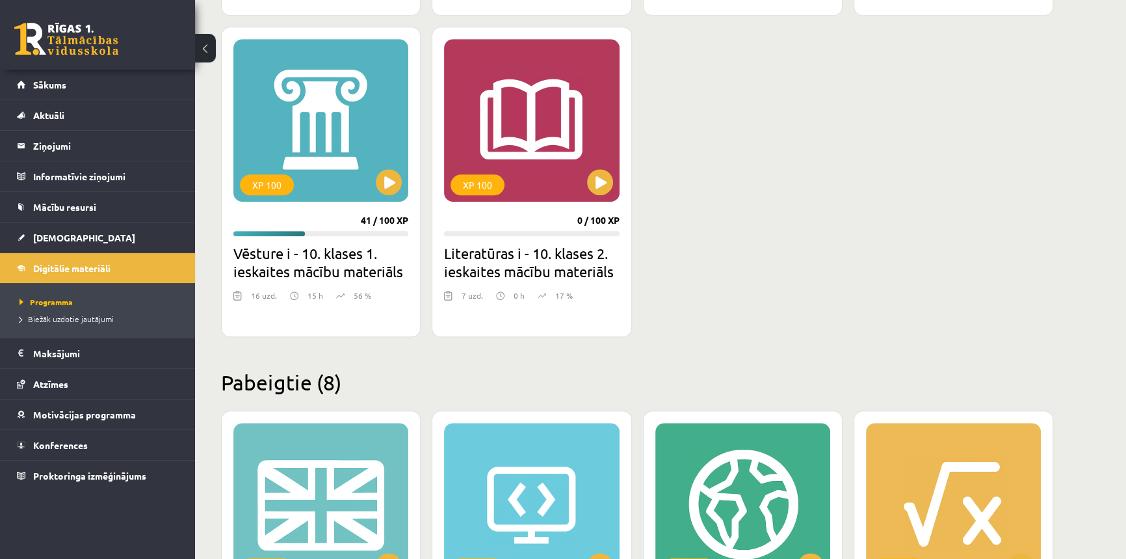
scroll to position [1241, 0]
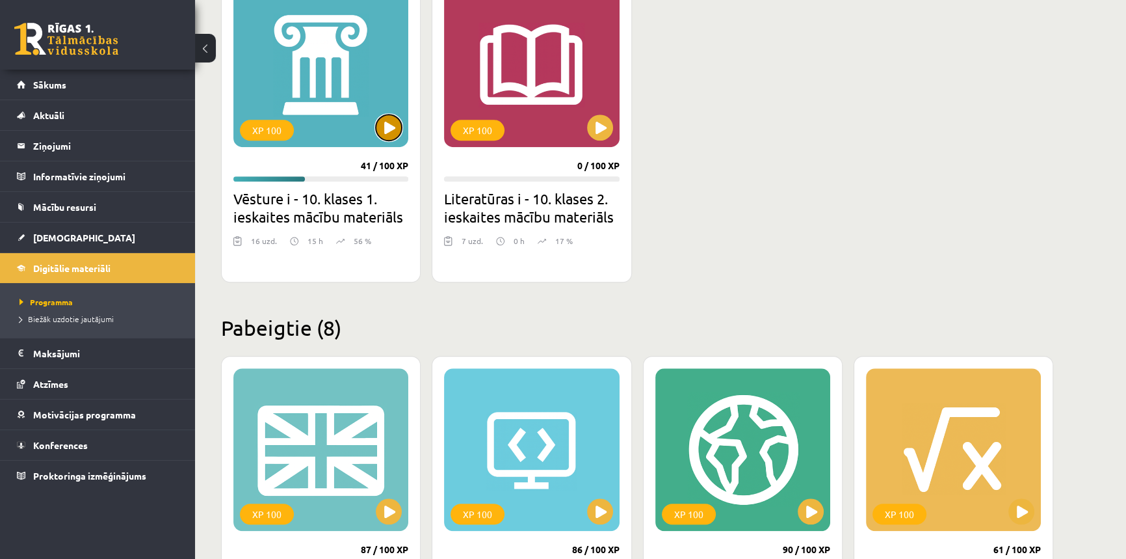
click at [385, 131] on button at bounding box center [389, 127] width 26 height 26
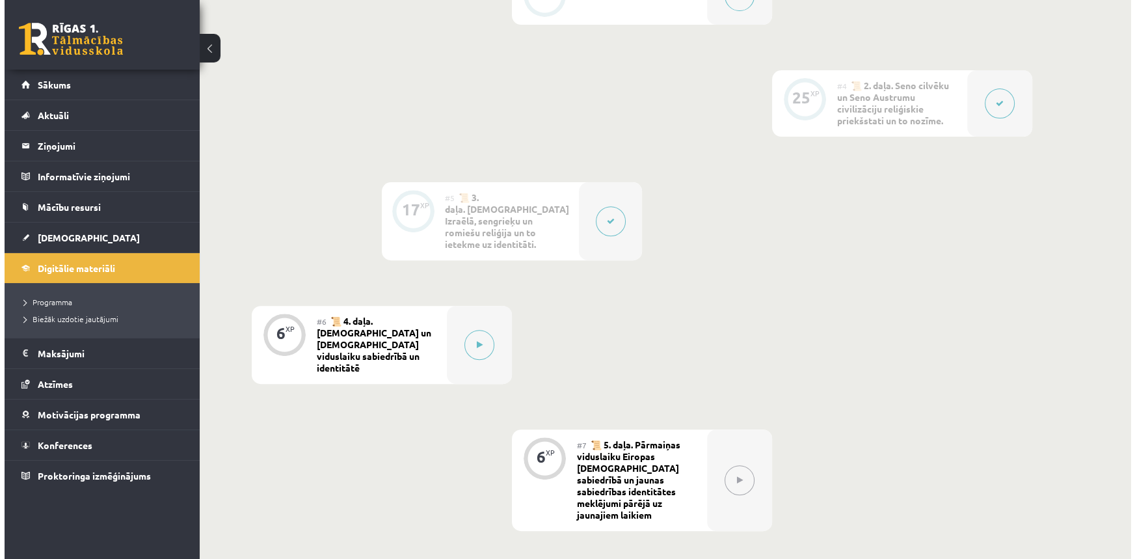
scroll to position [591, 0]
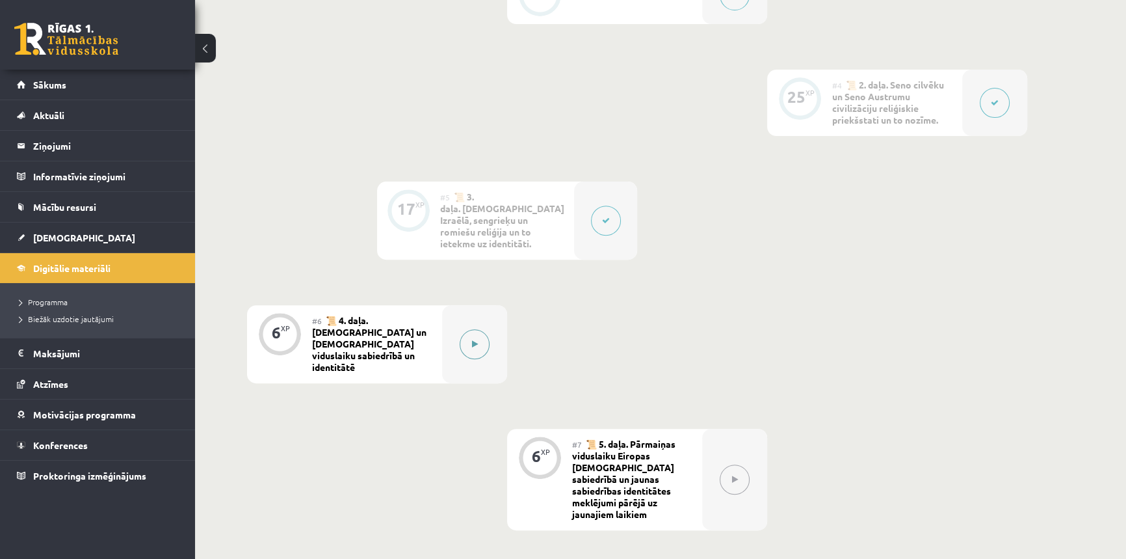
click at [478, 329] on button at bounding box center [475, 344] width 30 height 30
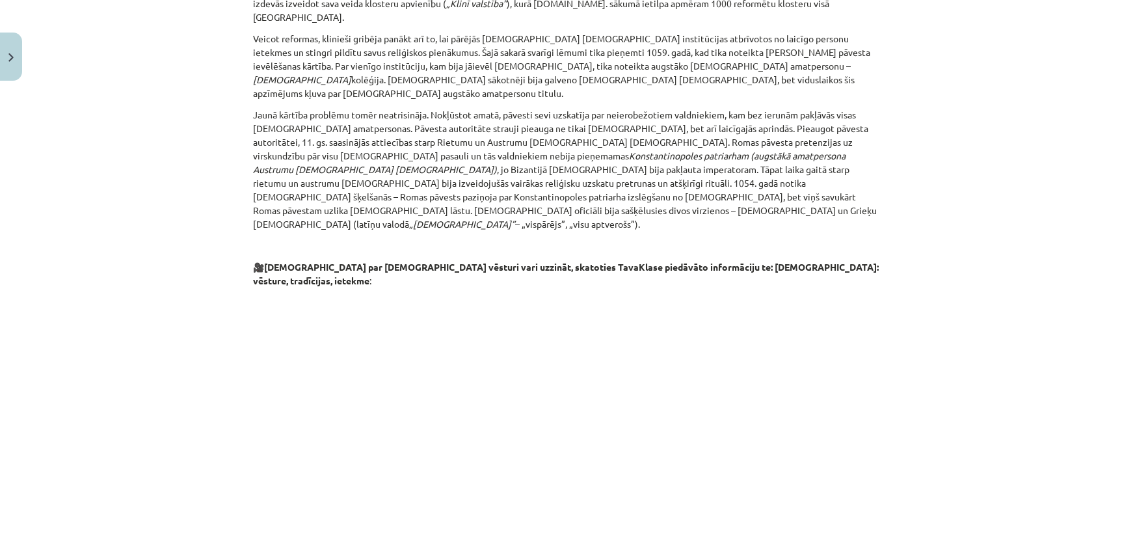
scroll to position [1977, 0]
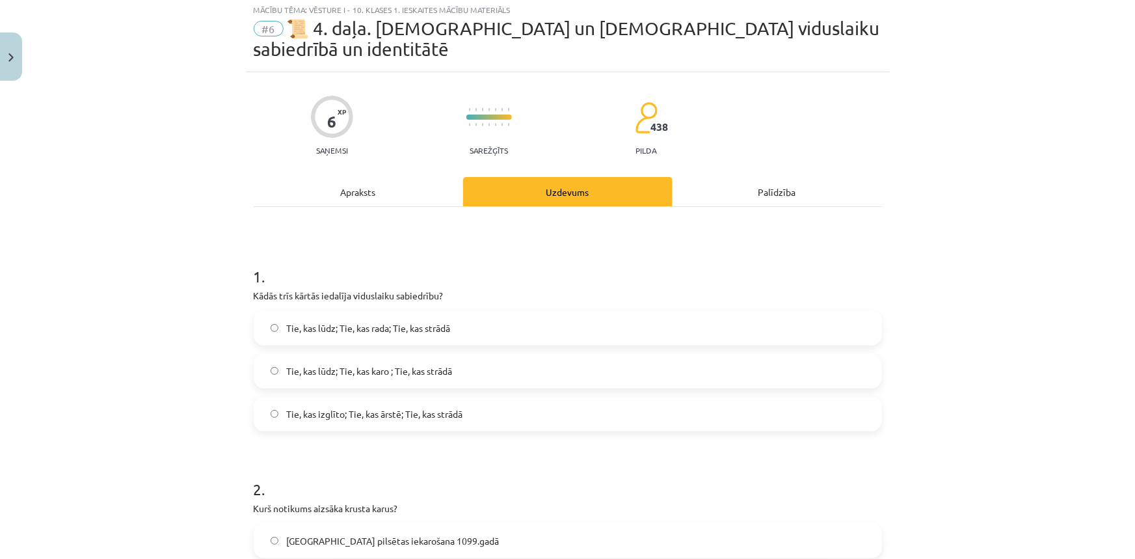
scroll to position [33, 0]
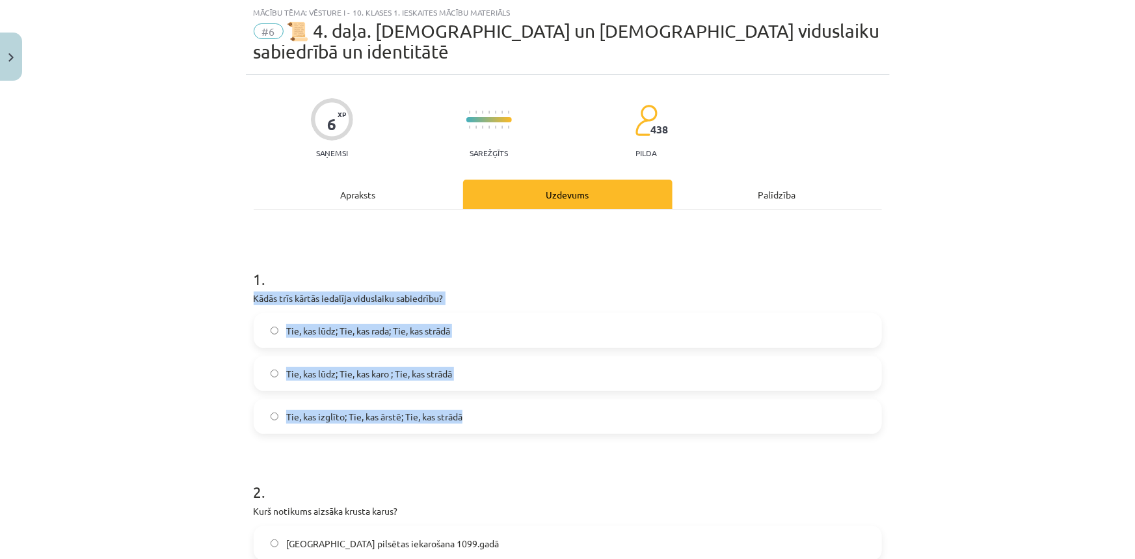
drag, startPoint x: 244, startPoint y: 276, endPoint x: 488, endPoint y: 391, distance: 269.6
copy div "Kādās trīs kārtās iedalīja viduslaiku sabiedrību? Tie, kas lūdz; Tie, kas rada;…"
drag, startPoint x: 681, startPoint y: 394, endPoint x: 672, endPoint y: 413, distance: 21.2
click at [682, 400] on label "Tie, kas izglīto; Tie, kas ārstē; Tie, kas strādā" at bounding box center [568, 416] width 626 height 33
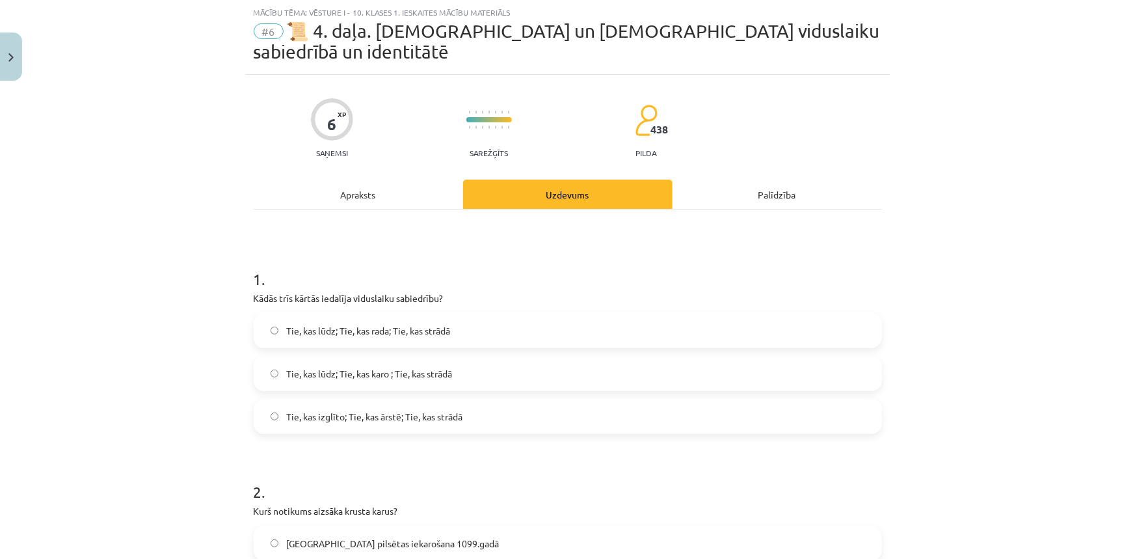
click at [441, 536] on span "Jeruzalemes pilsētas iekarošana 1099.gadā" at bounding box center [392, 543] width 213 height 14
click at [337, 319] on label "Tie, kas lūdz; Tie, kas rada; Tie, kas strādā" at bounding box center [568, 330] width 626 height 33
click at [397, 367] on span "Tie, kas lūdz; Tie, kas karo ; Tie, kas strādā" at bounding box center [369, 374] width 166 height 14
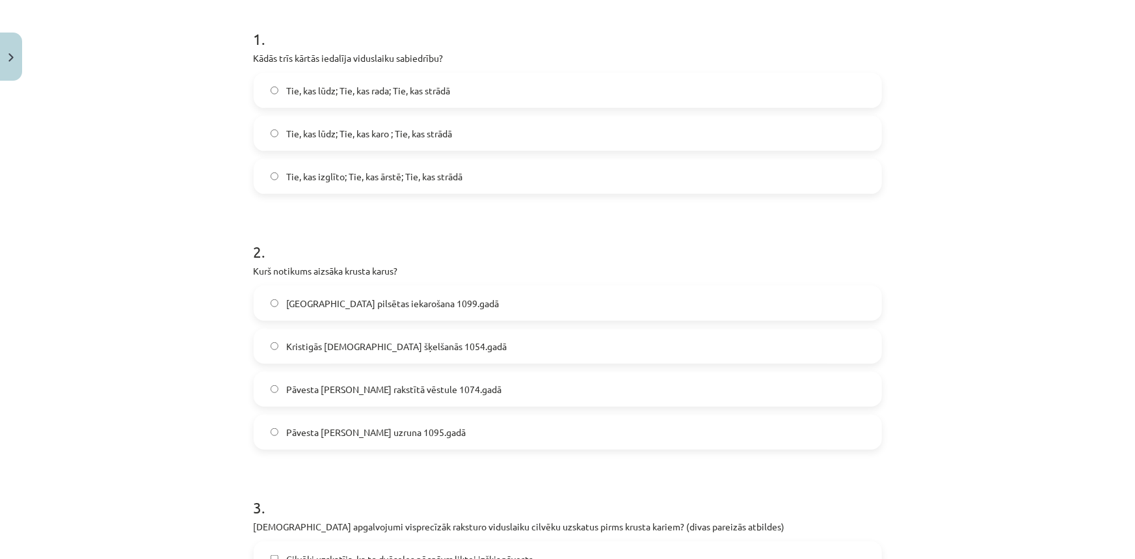
scroll to position [328, 0]
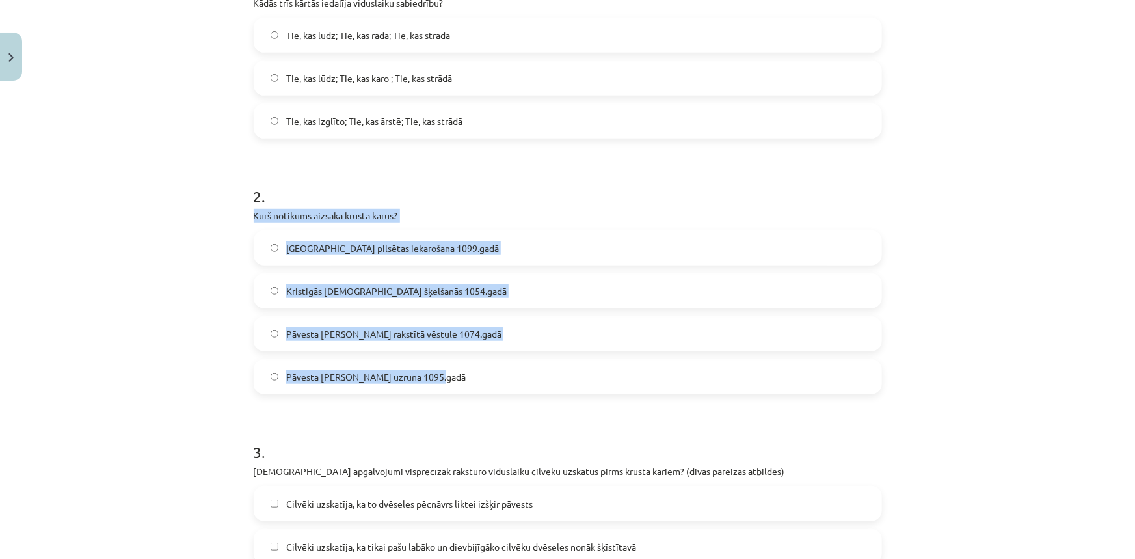
drag, startPoint x: 234, startPoint y: 191, endPoint x: 459, endPoint y: 356, distance: 279.1
click at [459, 356] on div "Mācību tēma: Vēsture i - 10. klases 1. ieskaites mācību materiāls #6 📜 4. daļa.…" at bounding box center [567, 279] width 1135 height 559
copy div "Kurš notikums aizsāka krusta karus? Jeruzalemes pilsētas iekarošana 1099.gadā K…"
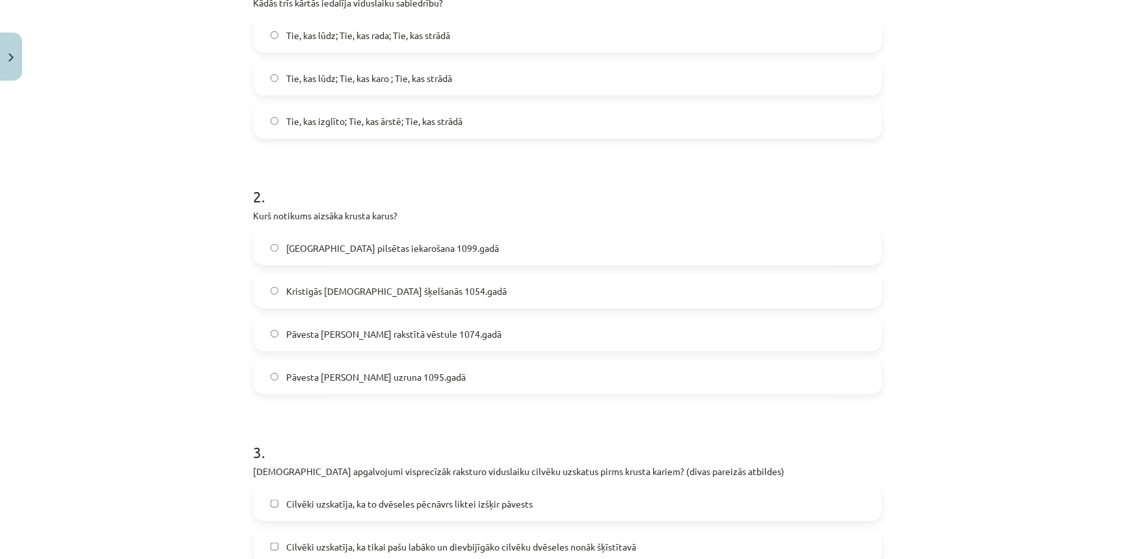
click at [586, 170] on h1 "2 ." at bounding box center [568, 185] width 628 height 40
click at [358, 370] on span "Pāvesta Urbāna II uzruna 1095.gadā" at bounding box center [375, 377] width 179 height 14
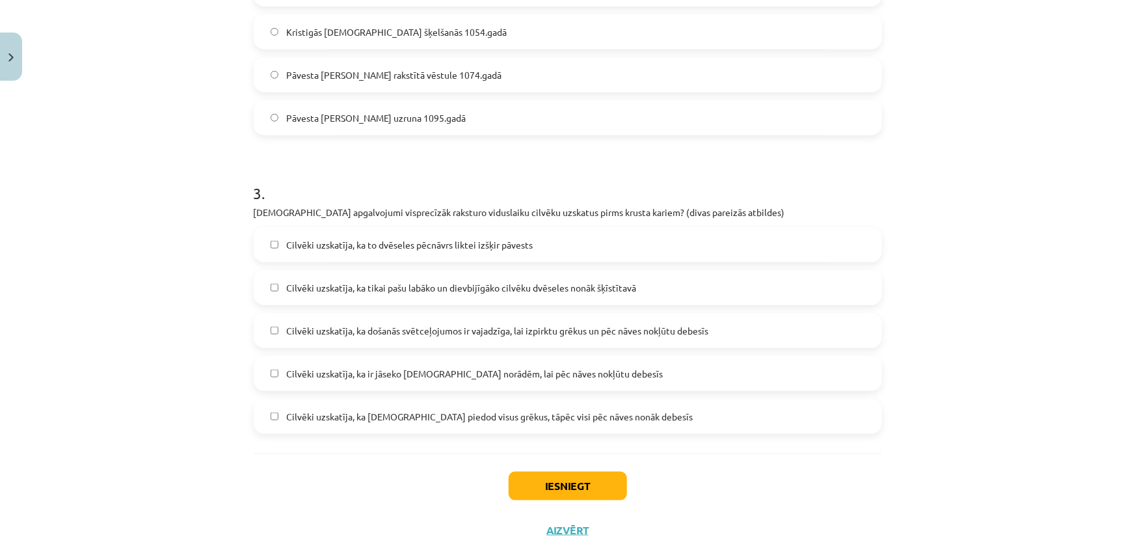
scroll to position [591, 0]
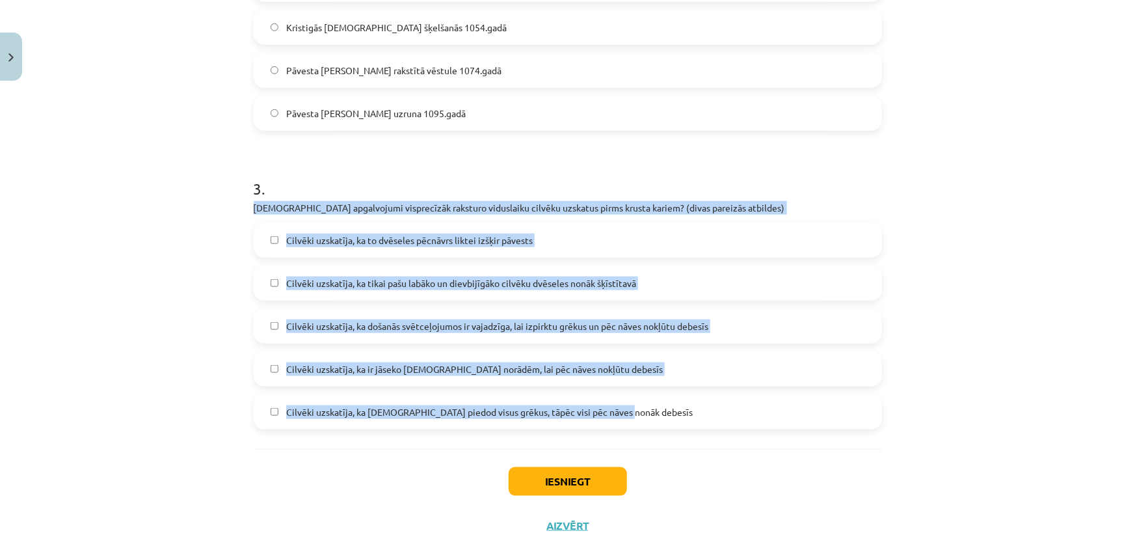
drag, startPoint x: 240, startPoint y: 179, endPoint x: 654, endPoint y: 401, distance: 469.8
click at [654, 406] on div "Mācību tēma: Vēsture i - 10. klases 1. ieskaites mācību materiāls #6 📜 4. daļa.…" at bounding box center [567, 279] width 1135 height 559
copy div "Kuri apgalvojumi visprecīzāk raksturo viduslaiku cilvēku uzskatus pirms krusta …"
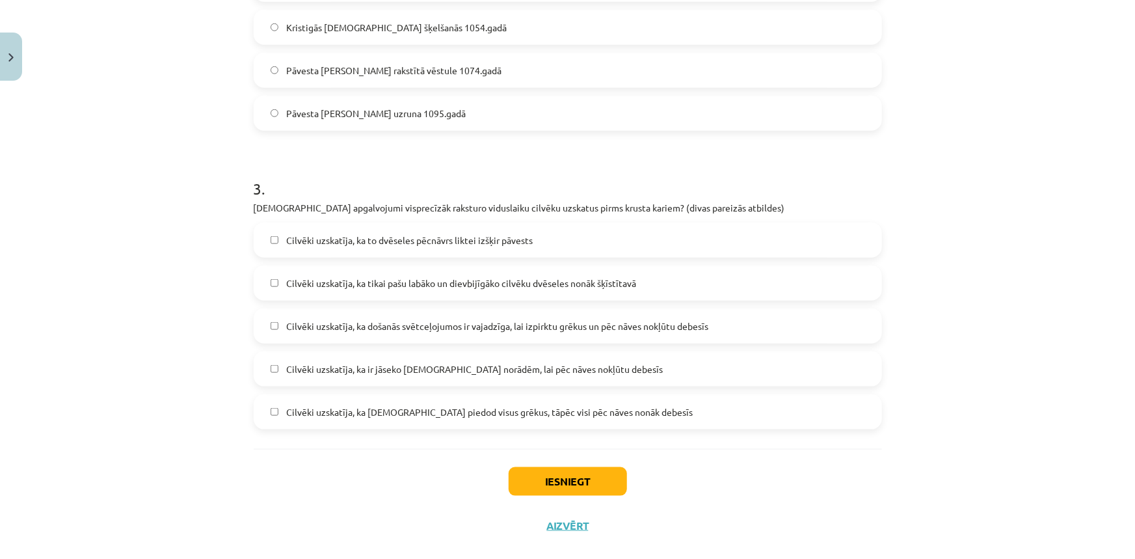
drag, startPoint x: 487, startPoint y: 0, endPoint x: 875, endPoint y: 135, distance: 411.1
click at [875, 135] on form "1 . Kādās trīs kārtās iedalīja viduslaiku sabiedrību? Tie, kas lūdz; Tie, kas r…" at bounding box center [568, 59] width 628 height 741
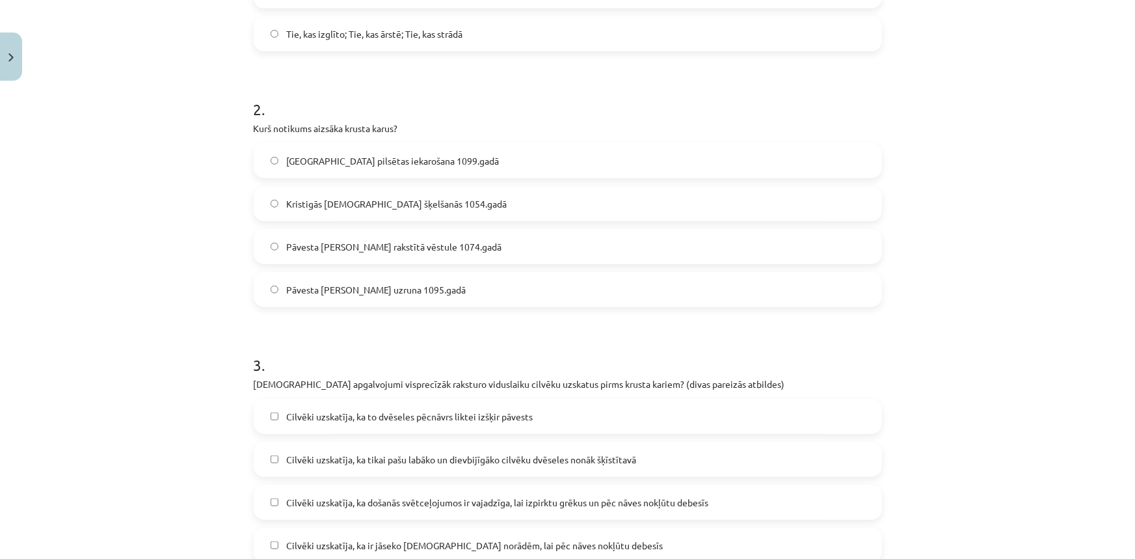
scroll to position [473, 0]
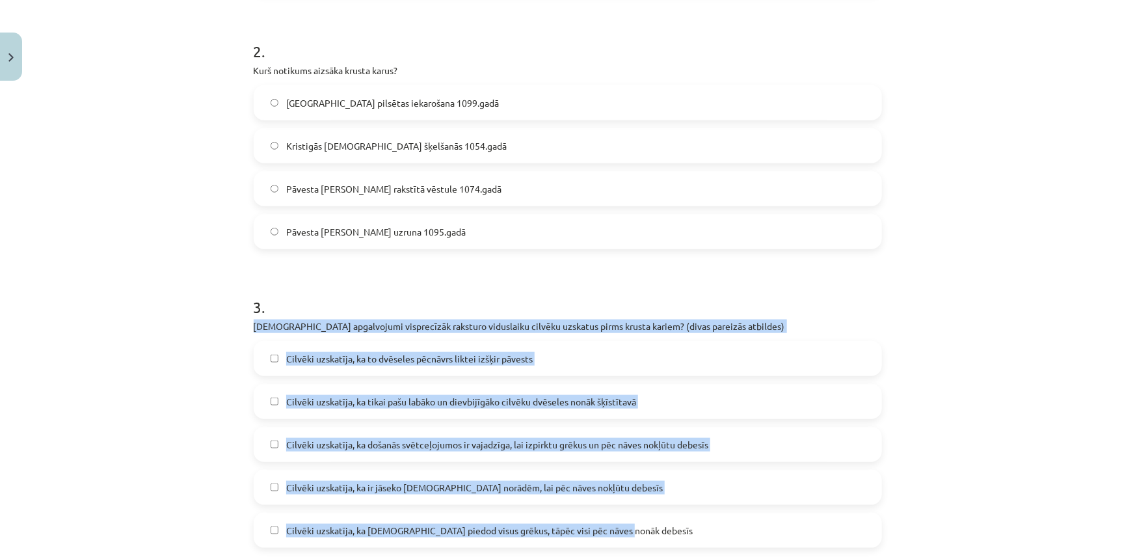
drag, startPoint x: 243, startPoint y: 299, endPoint x: 1134, endPoint y: 3, distance: 938.9
click at [672, 505] on div "6 XP Saņemsi Sarežģīts 438 pilda Apraksts Uzdevums Palīdzība 1 . Kādās trīs kār…" at bounding box center [568, 150] width 644 height 1031
copy div "Kuri apgalvojumi visprecīzāk raksturo viduslaiku cilvēku uzskatus pirms krusta …"
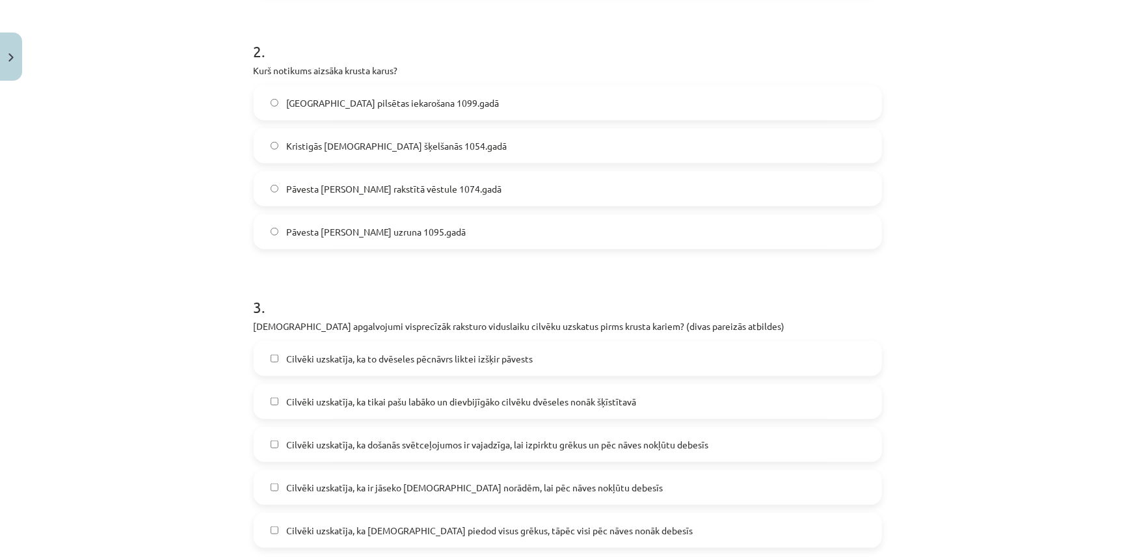
click at [565, 215] on label "Pāvesta Urbāna II uzruna 1095.gadā" at bounding box center [568, 231] width 626 height 33
click at [570, 438] on span "Cilvēki uzskatīja, ka došanās svētceļojumos ir vajadzīga, lai izpirktu grēkus u…" at bounding box center [497, 445] width 422 height 14
click at [421, 481] on span "Cilvēki uzskatīja, ka ir jāseko kristīgās baznīcas norādēm, lai pēc nāves nokļū…" at bounding box center [474, 488] width 376 height 14
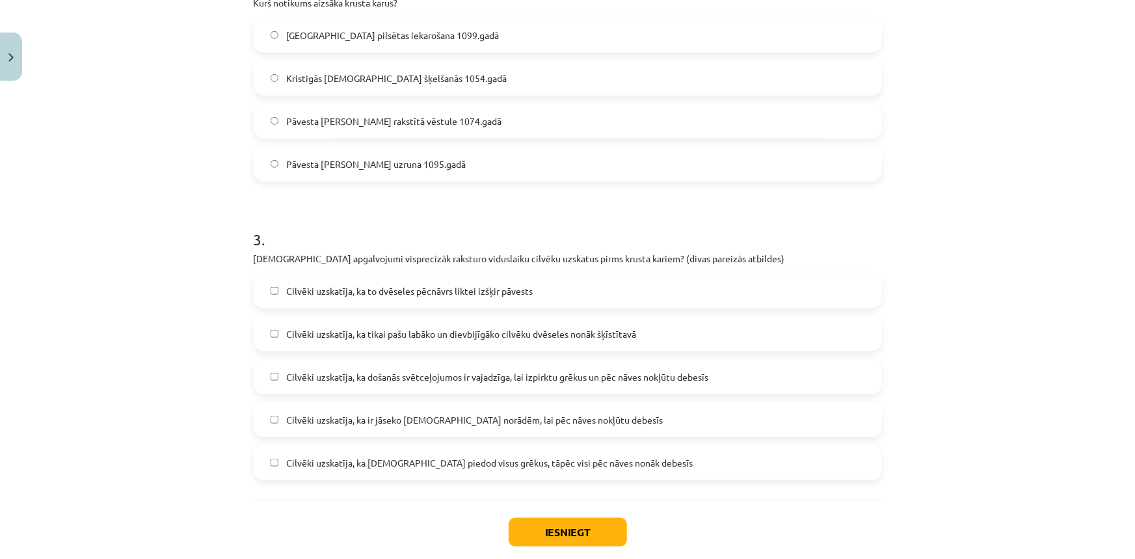
scroll to position [591, 0]
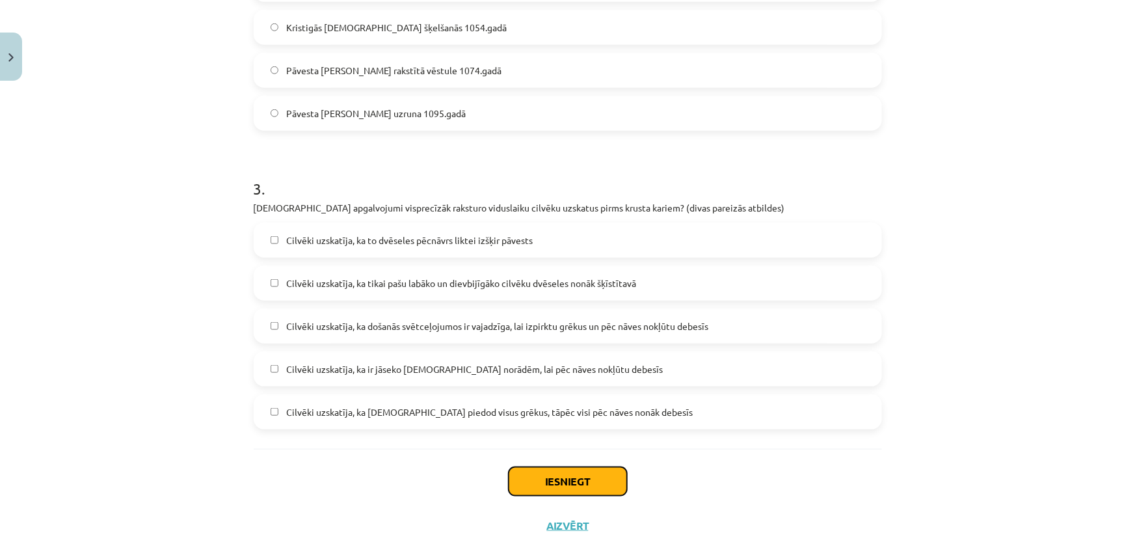
click at [605, 467] on button "Iesniegt" at bounding box center [567, 481] width 118 height 29
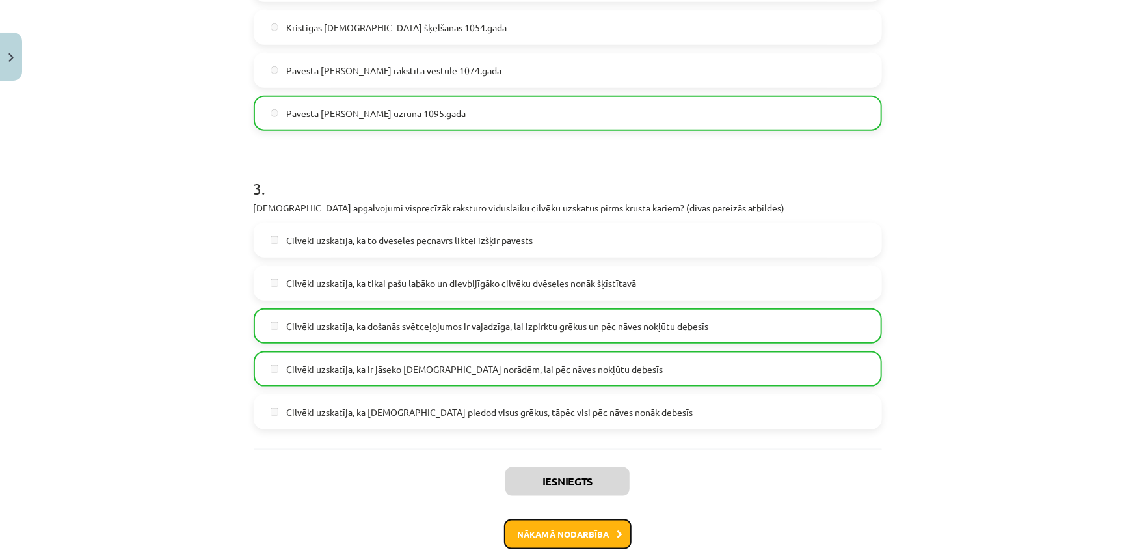
click at [583, 519] on button "Nākamā nodarbība" at bounding box center [567, 534] width 127 height 30
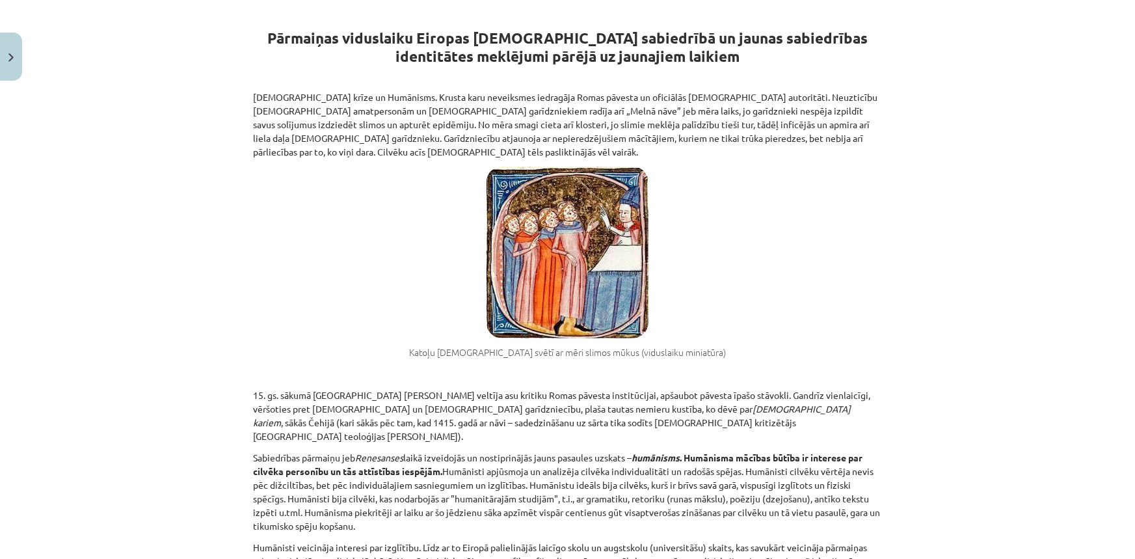
scroll to position [0, 0]
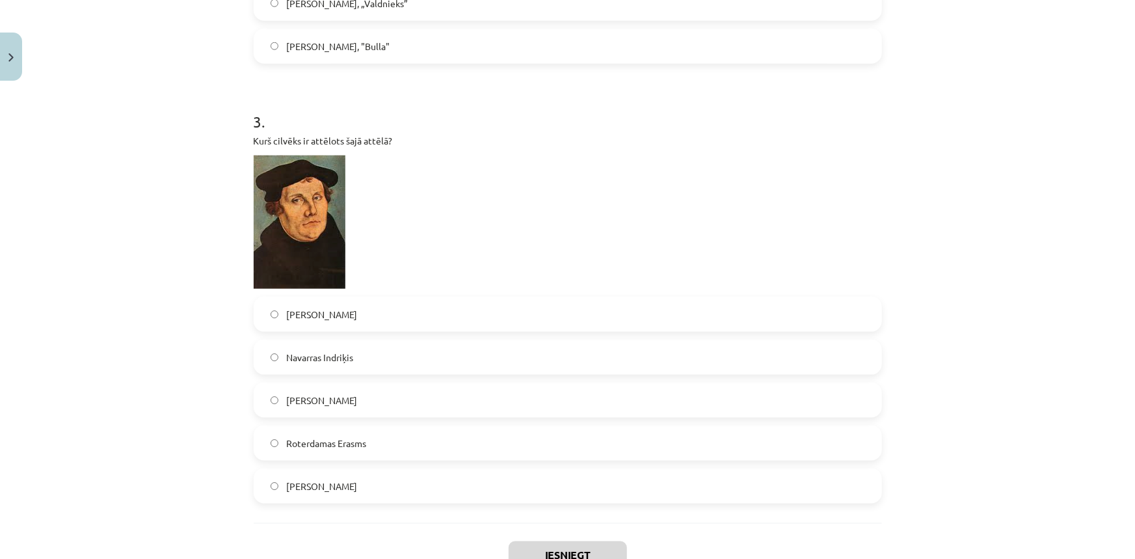
scroll to position [782, 0]
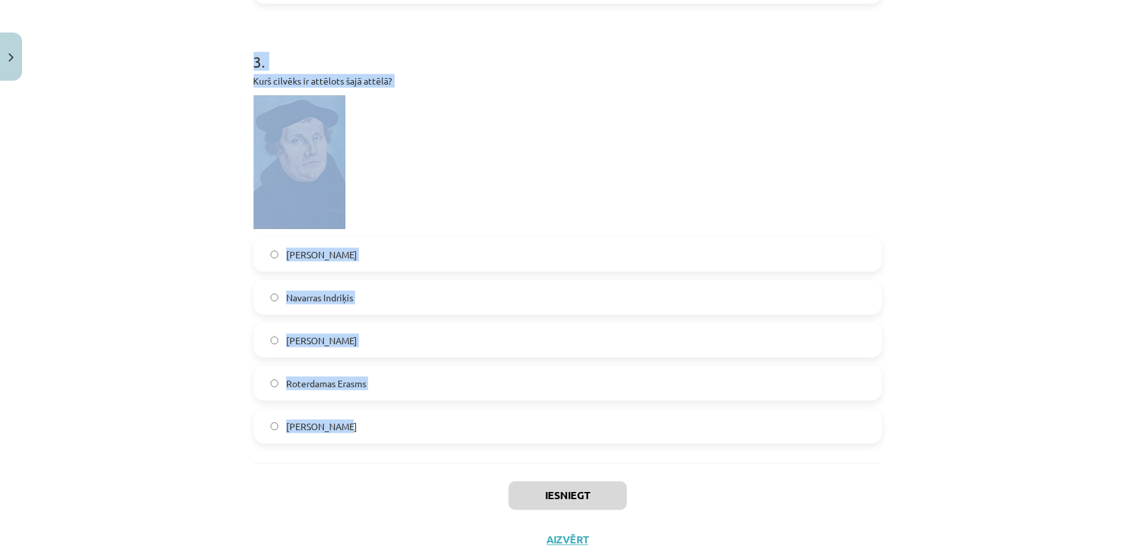
drag, startPoint x: 234, startPoint y: 289, endPoint x: 464, endPoint y: 440, distance: 274.7
click at [464, 440] on div "Mācību tēma: Vēsture i - 10. klases 1. ieskaites mācību materiāls #7 📜 5. daļa.…" at bounding box center [567, 279] width 1135 height 559
copy form "Kurš skaidrojums vislabāk apraksta jēdzienu HUMĀNISMS? Reliģiski politiska kust…"
click at [332, 334] on span "Martiņš Luters" at bounding box center [321, 341] width 71 height 14
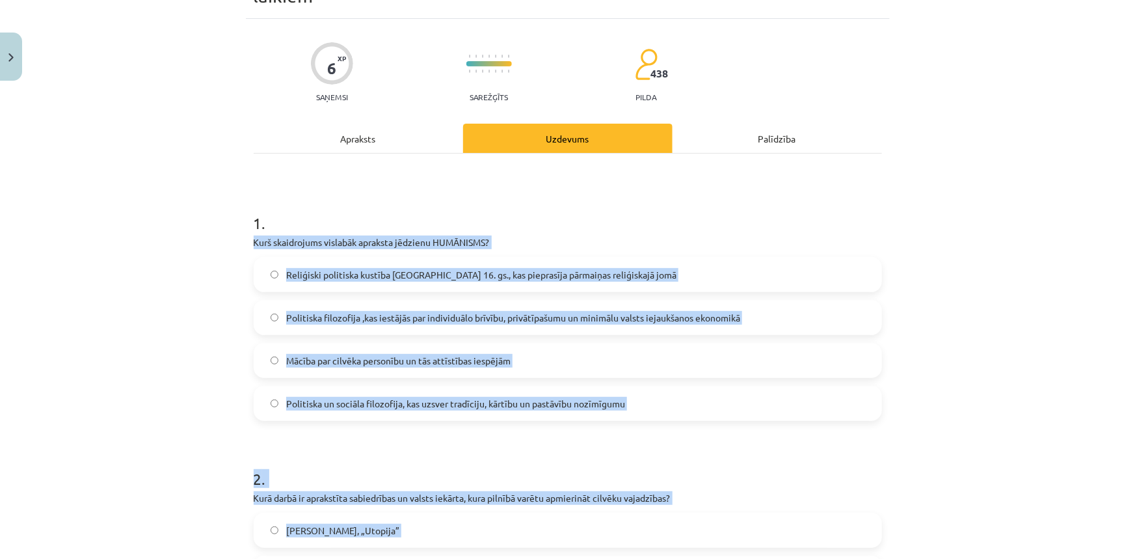
scroll to position [143, 0]
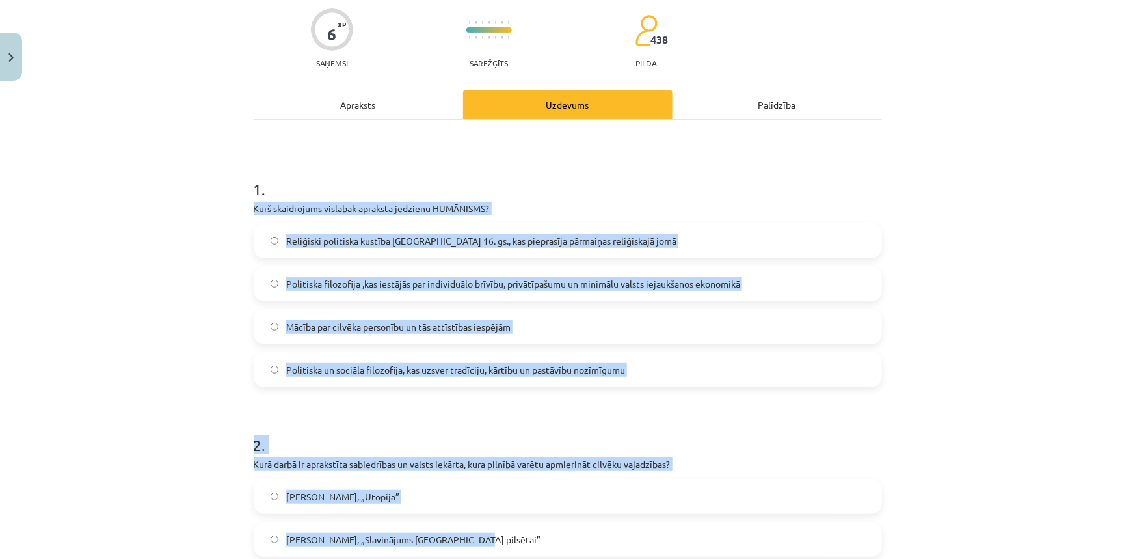
drag, startPoint x: 244, startPoint y: 327, endPoint x: 319, endPoint y: 19, distance: 317.2
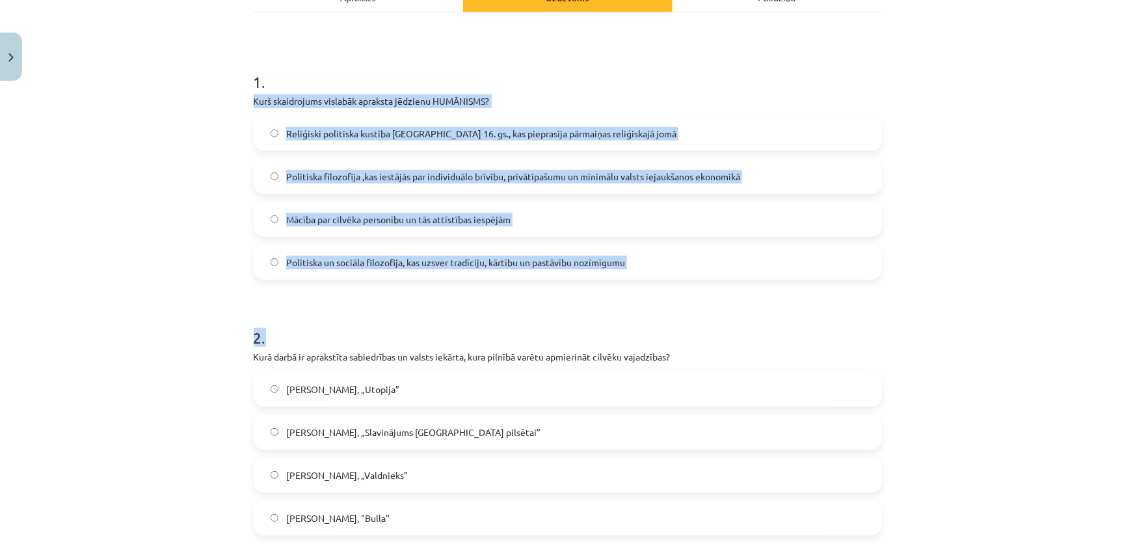
scroll to position [439, 0]
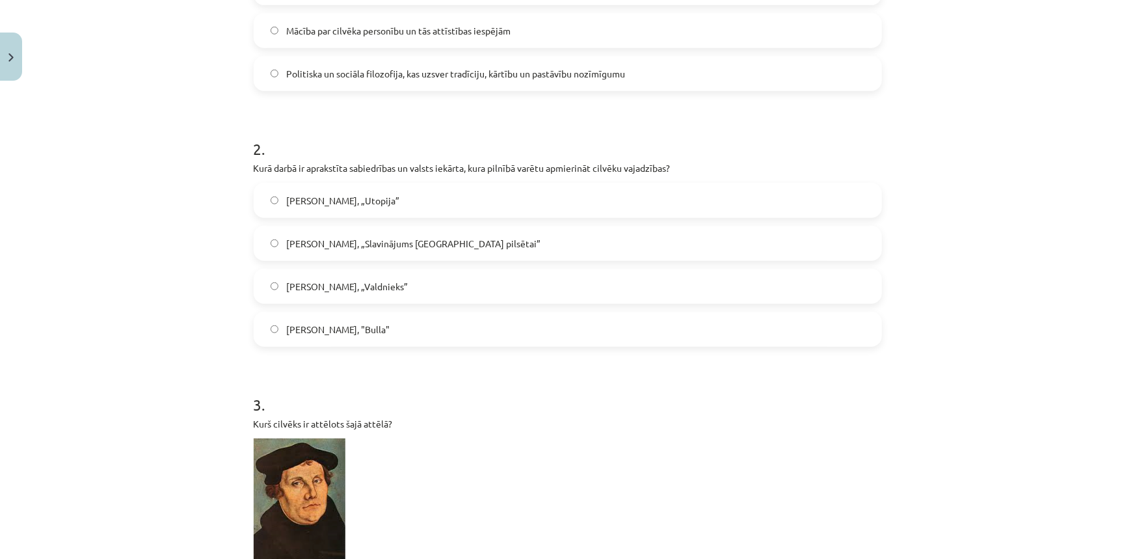
click at [358, 417] on p "Kurš cilvēks ir attēlots šajā attēlā?" at bounding box center [568, 424] width 628 height 14
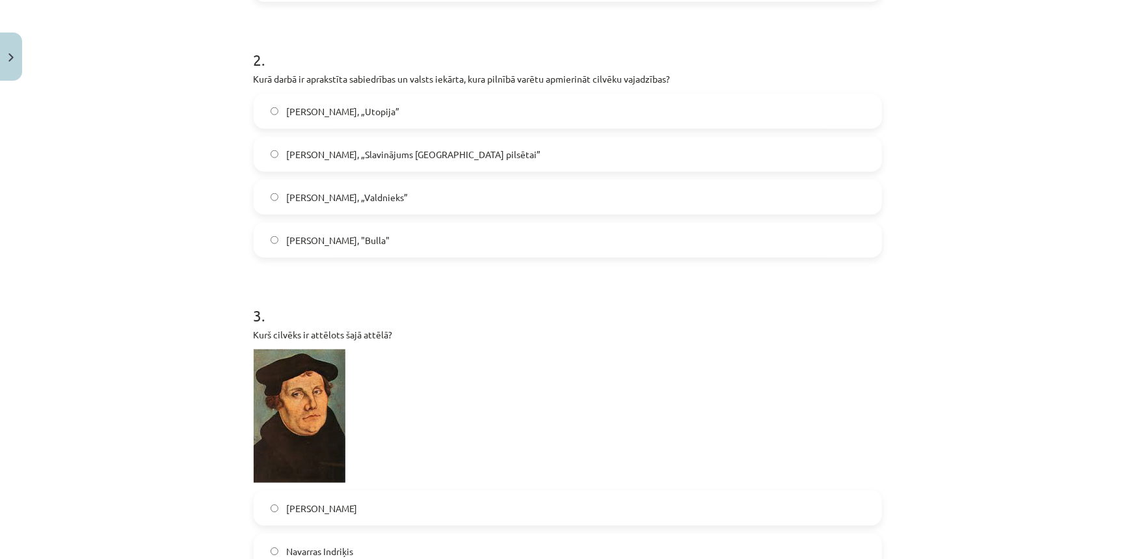
scroll to position [542, 0]
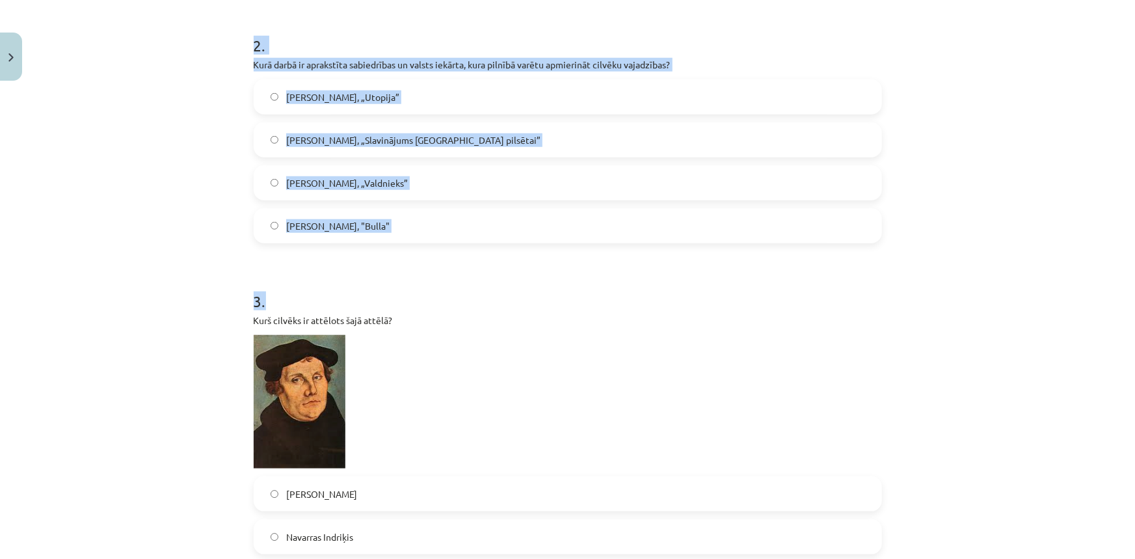
drag, startPoint x: 243, startPoint y: 272, endPoint x: 362, endPoint y: 224, distance: 128.6
click at [362, 224] on div "6 XP Saņemsi Sarežģīts 438 pilda Apraksts Uzdevums Palīdzība 1 . Kurš skaidroju…" at bounding box center [568, 193] width 644 height 1215
copy form "Kurš skaidrojums vislabāk apraksta jēdzienu HUMĀNISMS? Reliģiski politiska kust…"
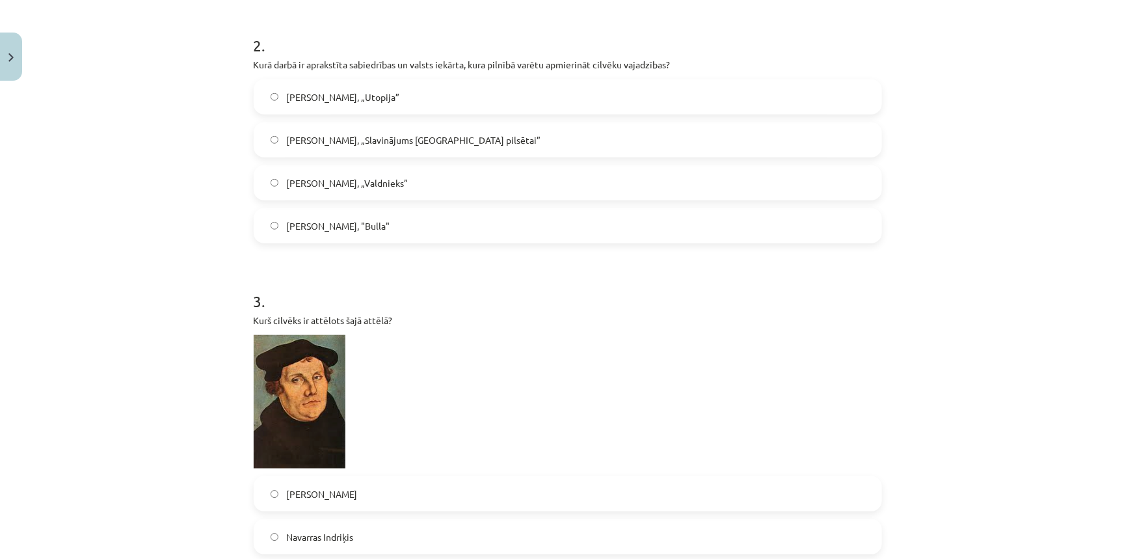
click at [611, 358] on p at bounding box center [568, 401] width 628 height 133
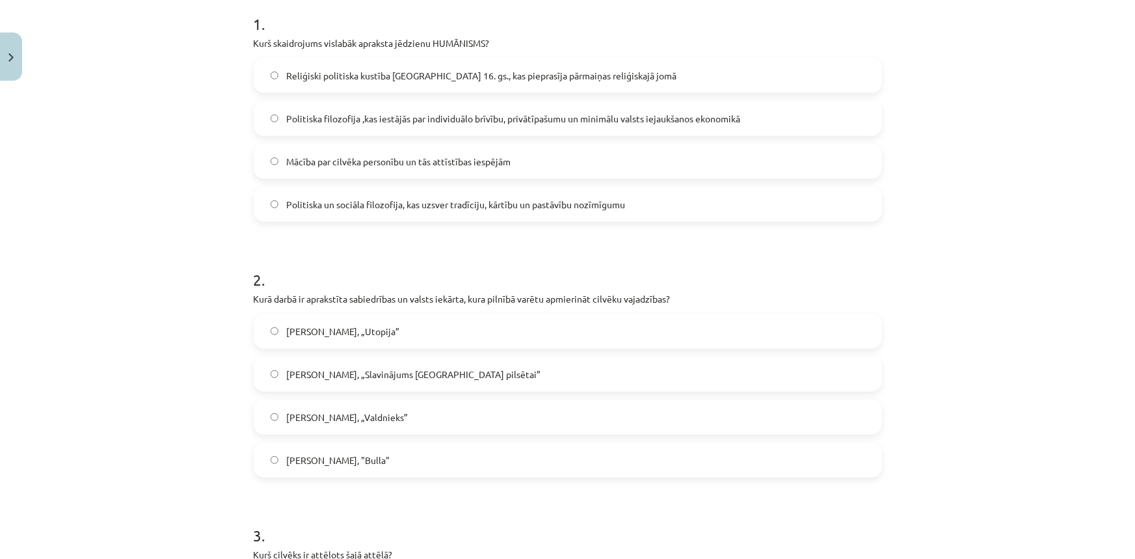
scroll to position [129, 0]
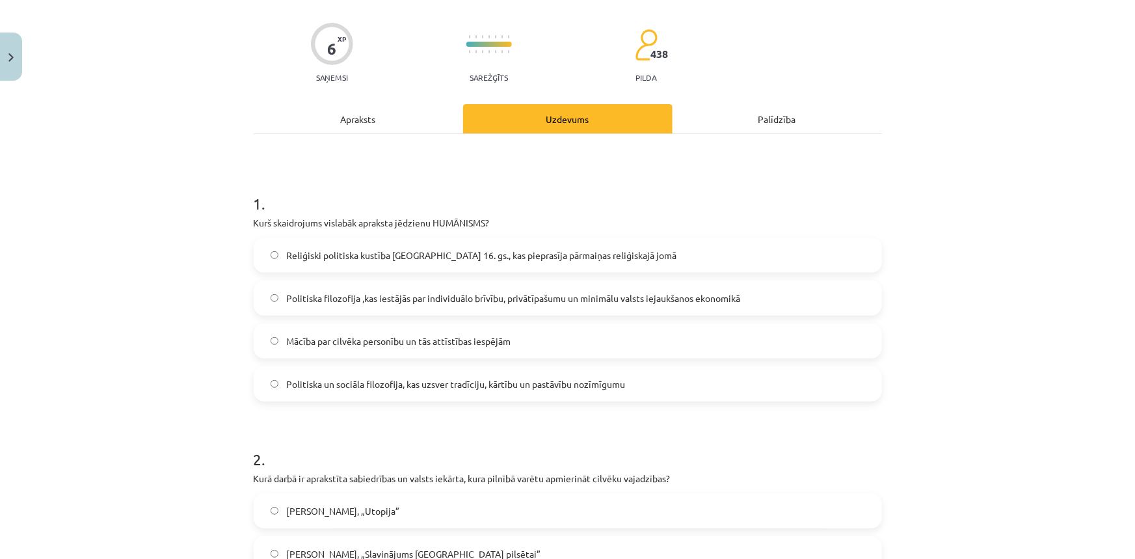
click at [351, 329] on label "Mācība par cilvēka personību un tās attīstības iespējām" at bounding box center [568, 340] width 626 height 33
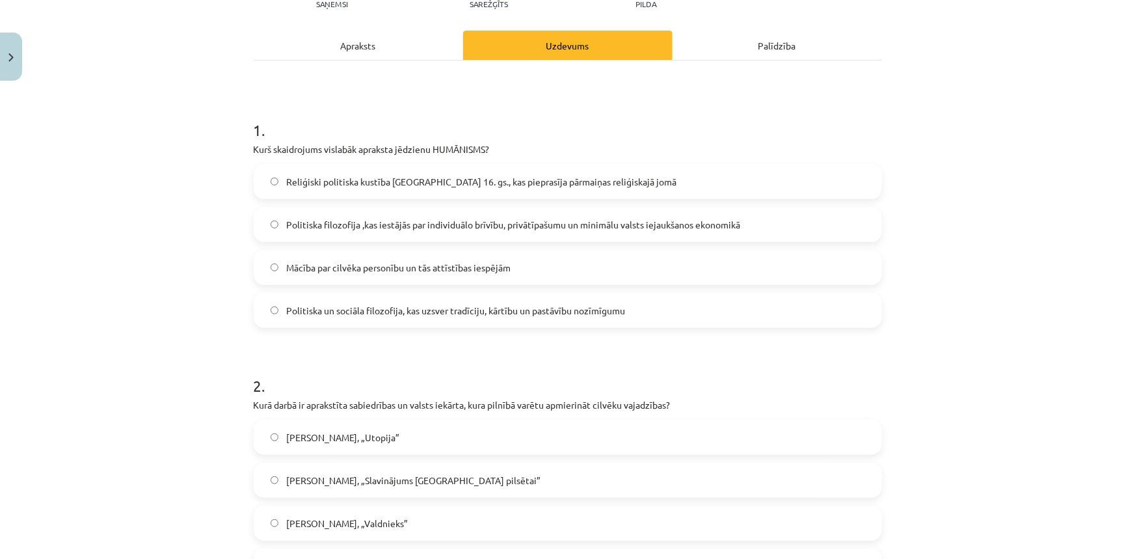
scroll to position [365, 0]
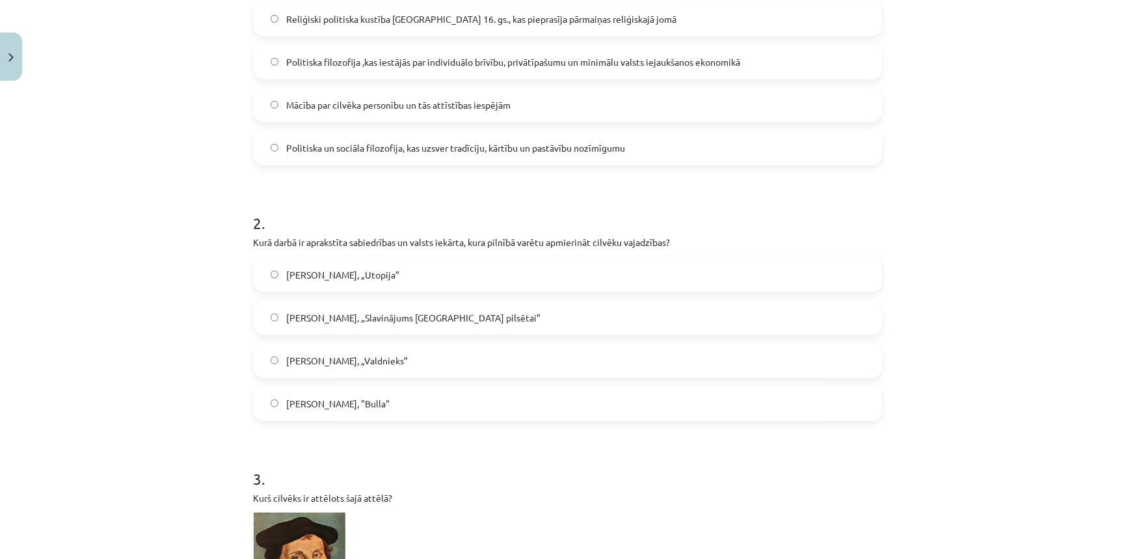
click at [359, 268] on span "Tomass Mors, „Utopija”" at bounding box center [342, 275] width 113 height 14
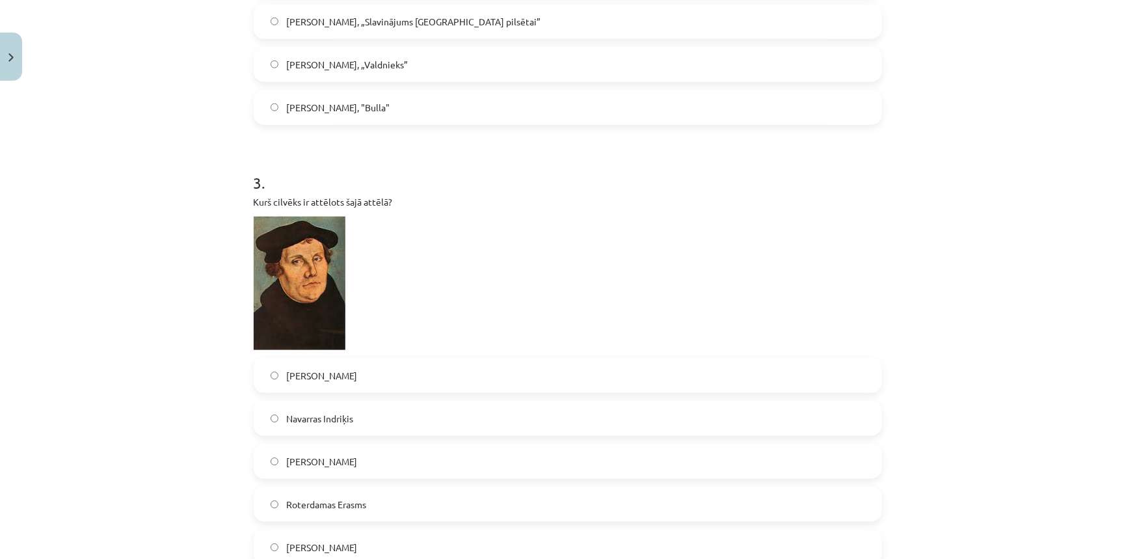
scroll to position [796, 0]
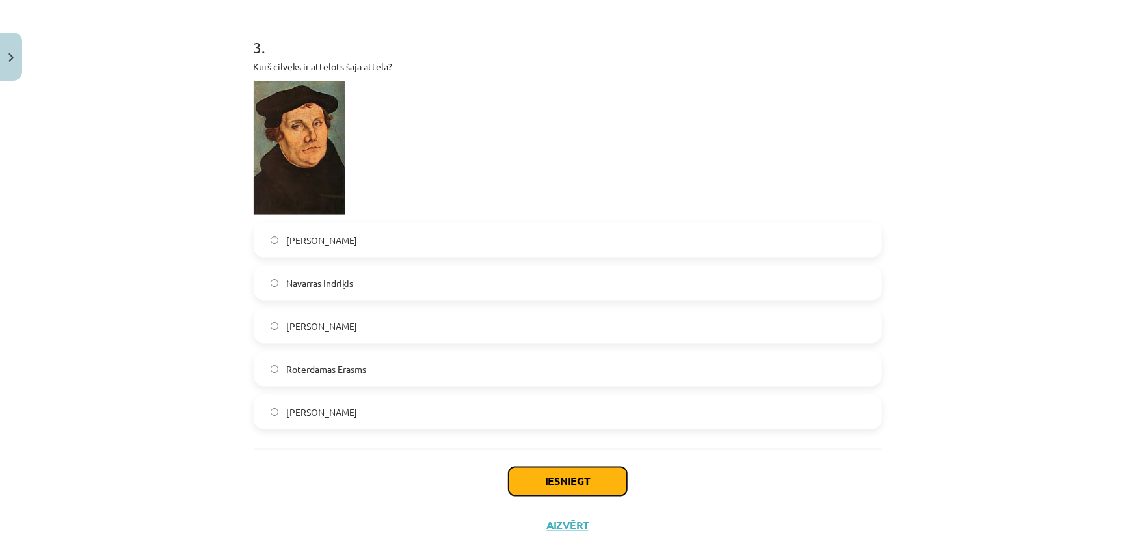
click at [556, 468] on button "Iesniegt" at bounding box center [567, 481] width 118 height 29
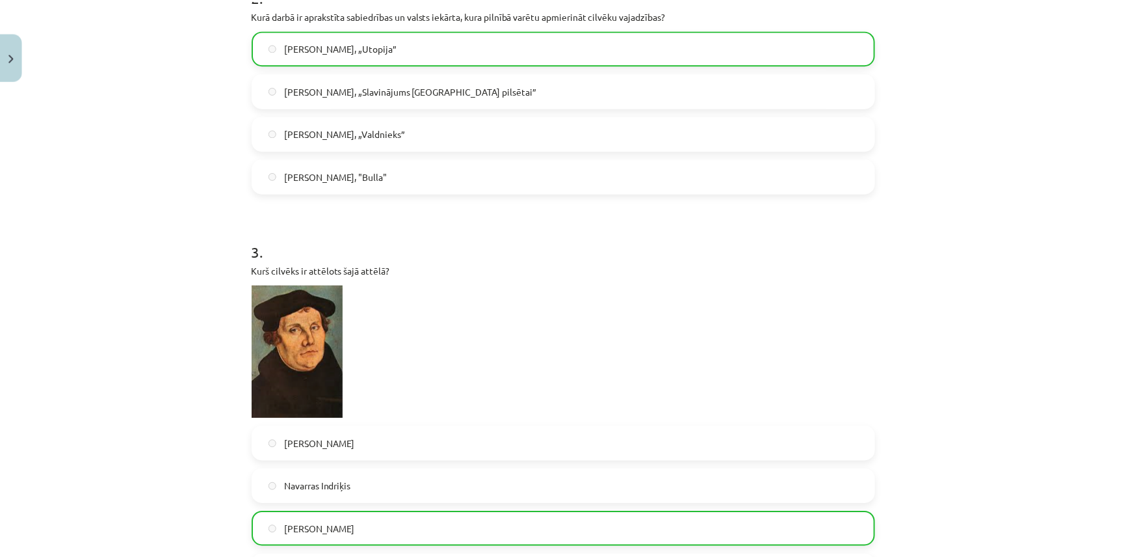
scroll to position [838, 0]
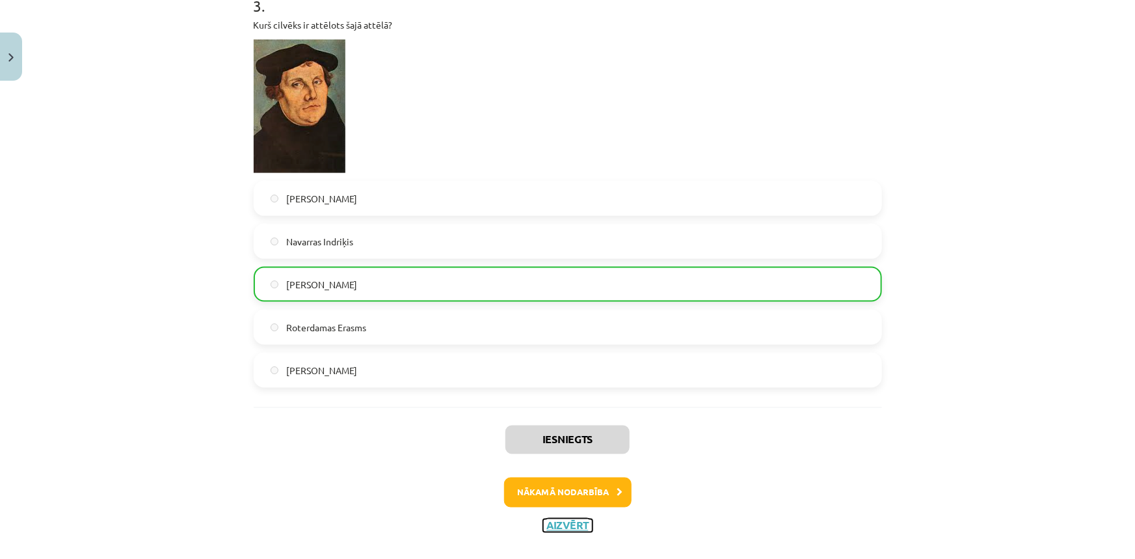
click at [559, 519] on button "Aizvērt" at bounding box center [567, 525] width 49 height 13
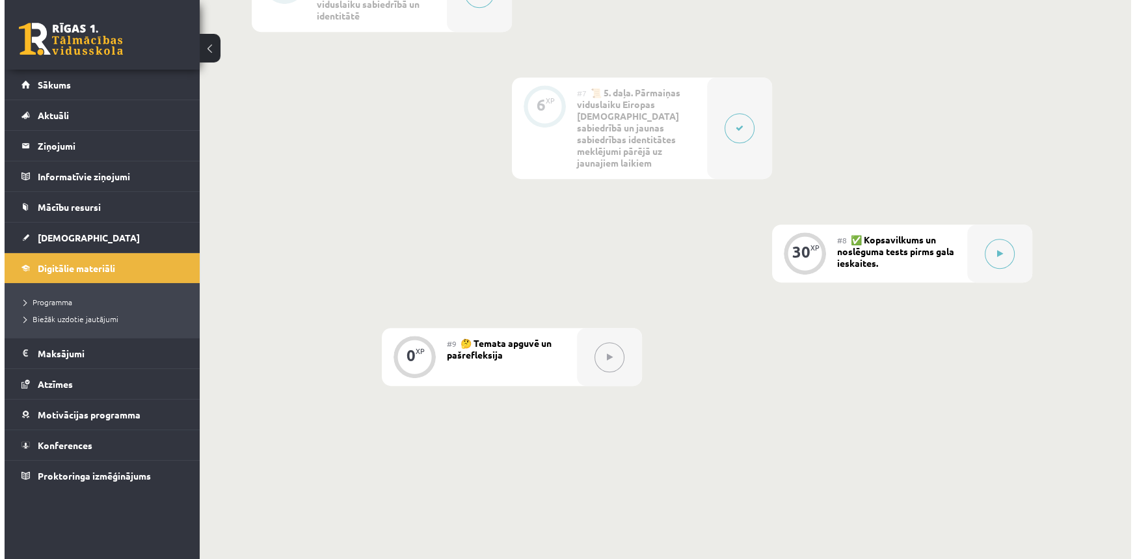
scroll to position [768, 0]
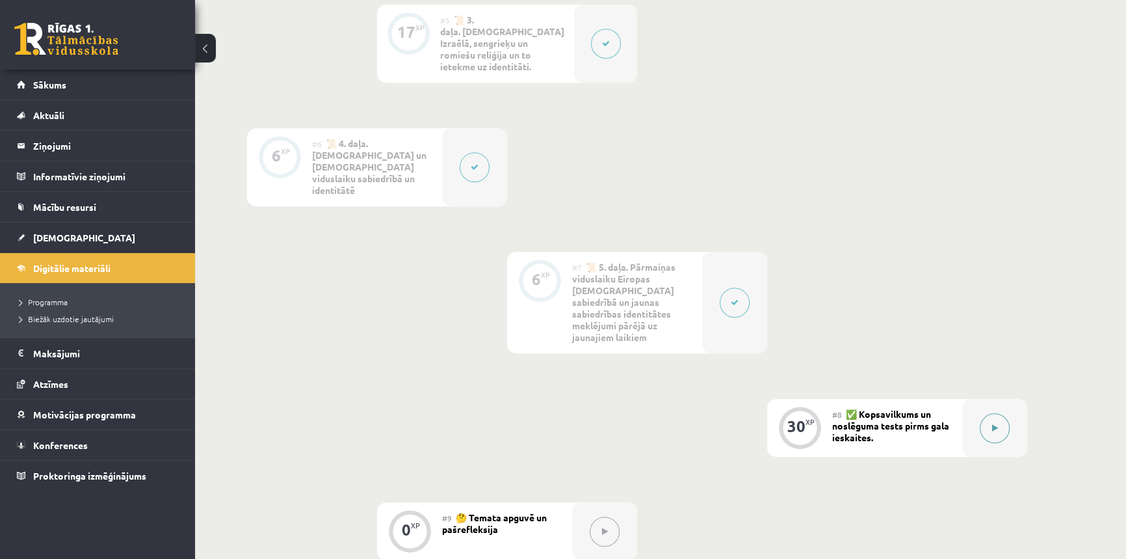
click at [996, 424] on icon at bounding box center [995, 428] width 6 height 8
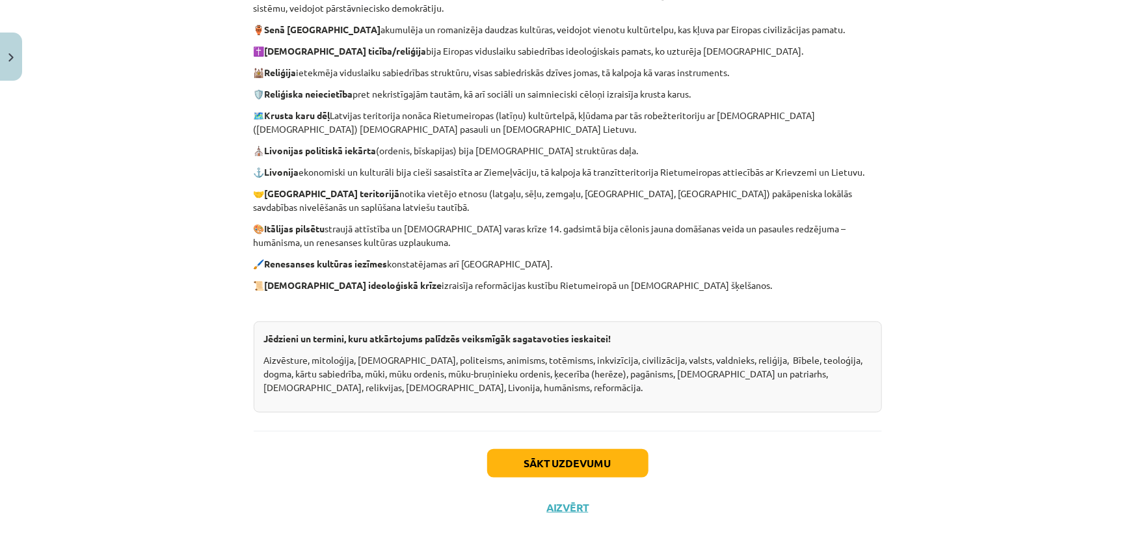
scroll to position [497, 0]
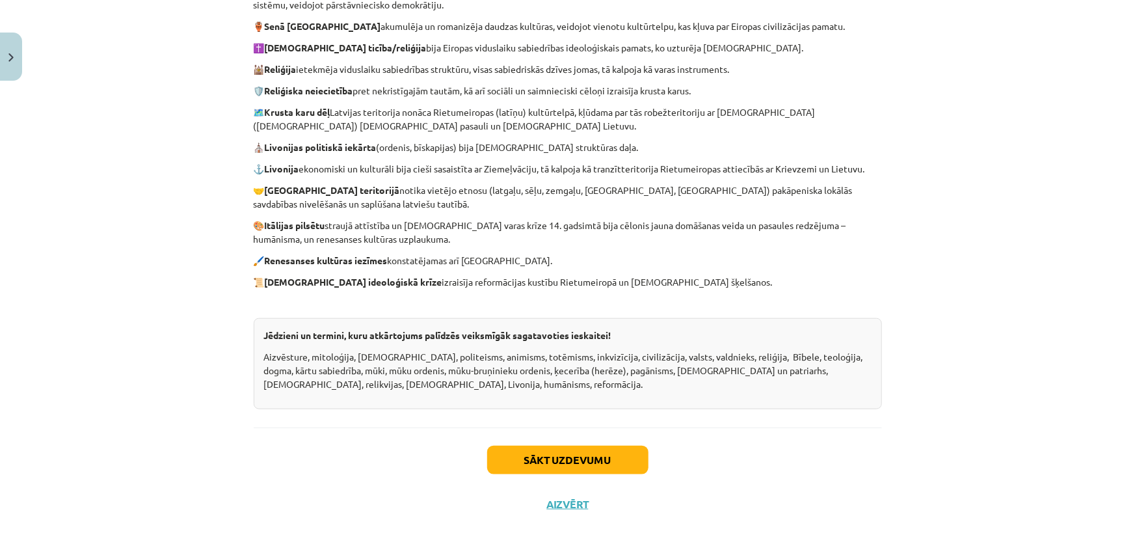
drag, startPoint x: 555, startPoint y: 442, endPoint x: 553, endPoint y: 456, distance: 14.4
click at [553, 454] on div "Sākt uzdevumu Aizvērt" at bounding box center [568, 472] width 628 height 91
click at [522, 459] on button "Sākt uzdevumu" at bounding box center [567, 459] width 161 height 29
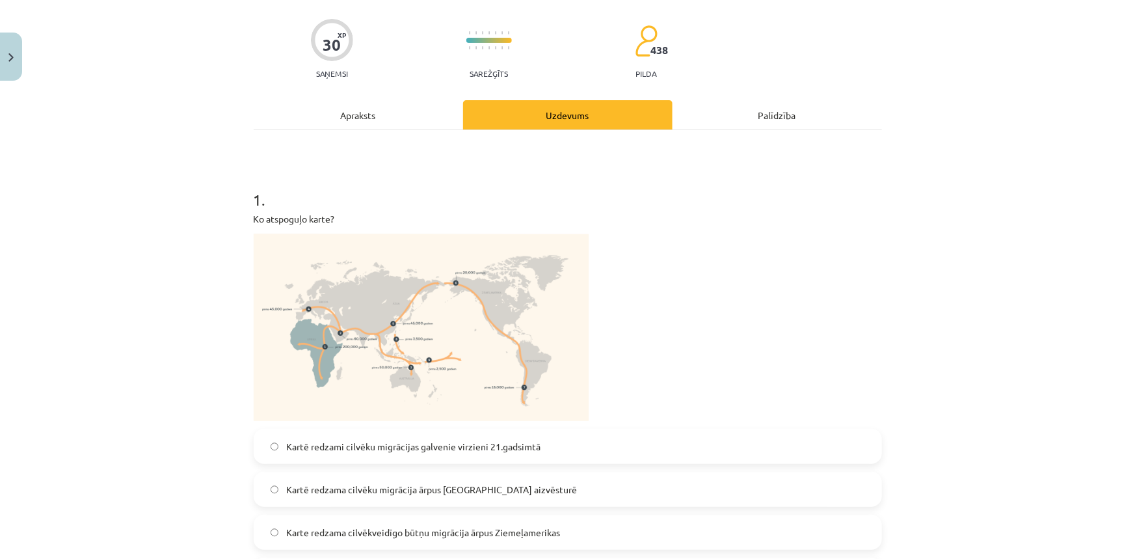
scroll to position [269, 0]
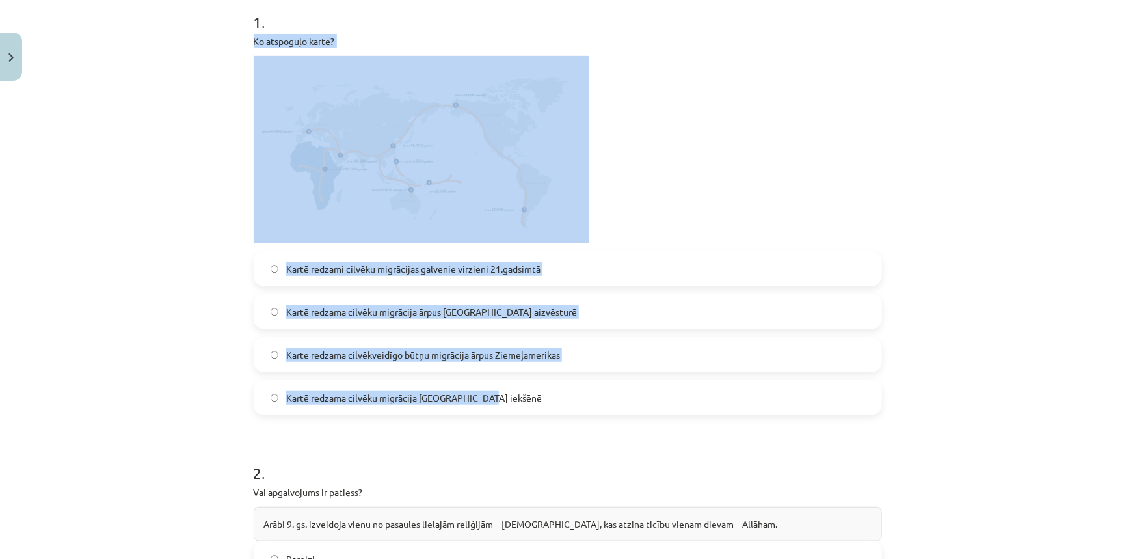
drag, startPoint x: 246, startPoint y: 38, endPoint x: 498, endPoint y: 406, distance: 445.7
copy div "Ko atspoguļo karte? Kartē redzami cilvēku migrācijas galvenie virzieni 21.gadsi…"
click at [856, 152] on p at bounding box center [568, 149] width 628 height 187
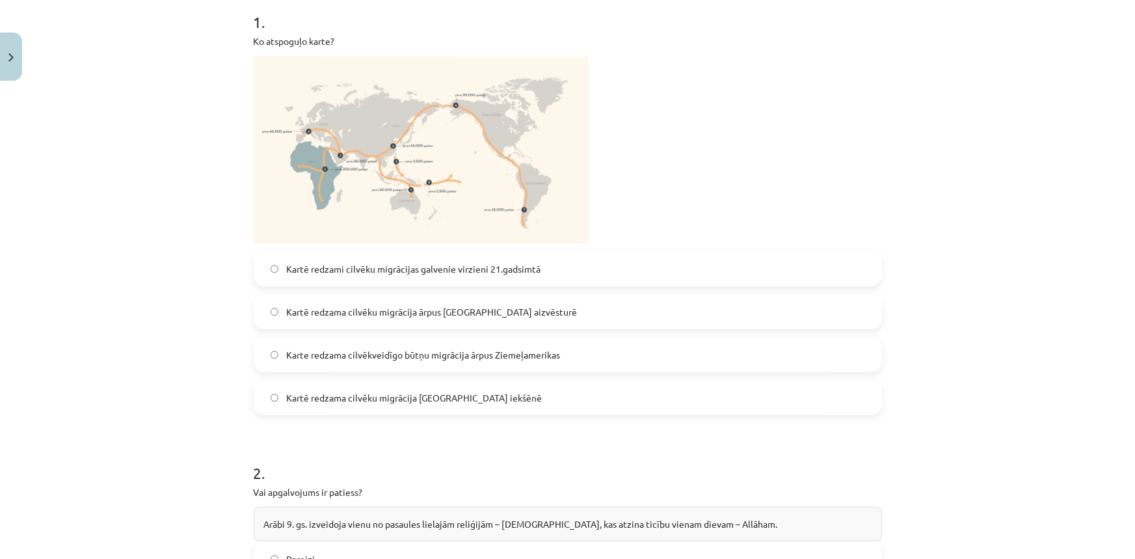
click at [477, 310] on span "Kartē redzama cilvēku migrācija ārpus Āfrikas aizvēsturē" at bounding box center [431, 312] width 291 height 14
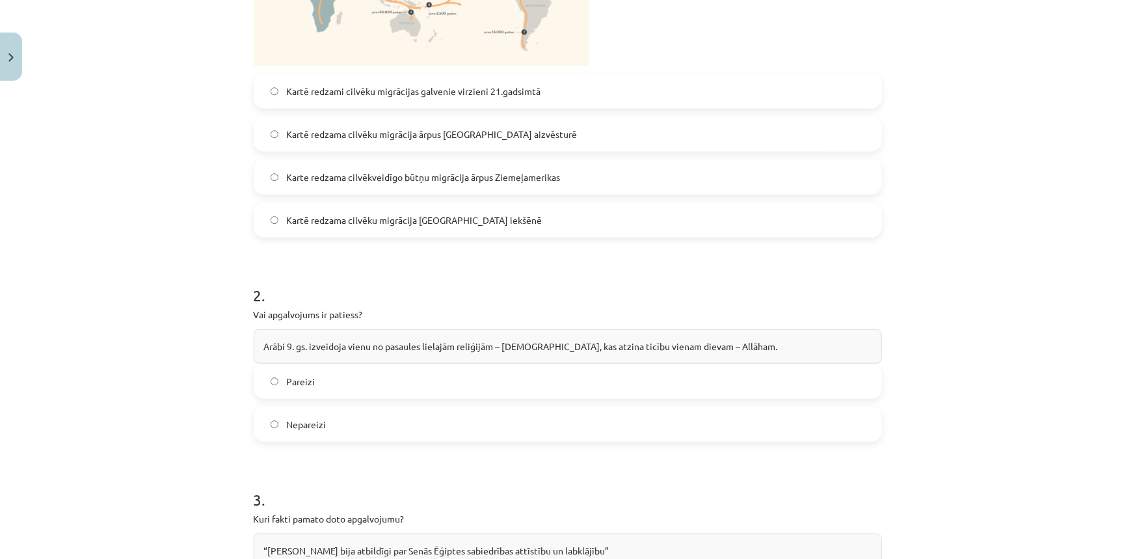
scroll to position [564, 0]
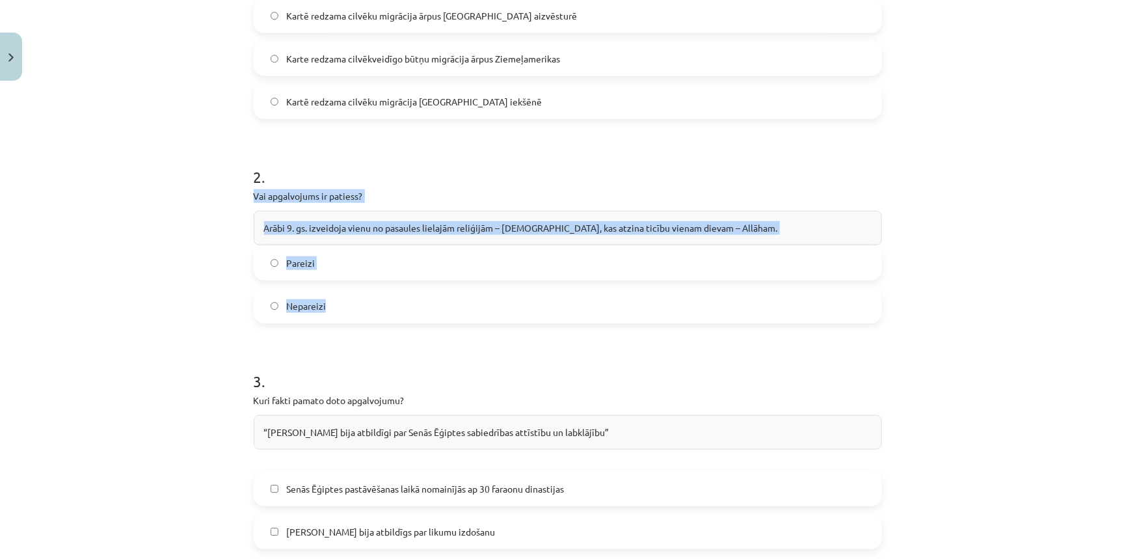
drag, startPoint x: 248, startPoint y: 194, endPoint x: 406, endPoint y: 321, distance: 203.1
copy div "Vai apgalvojums ir patiess? Arābi 9. gs. izveidoja vienu no pasaules lielajām r…"
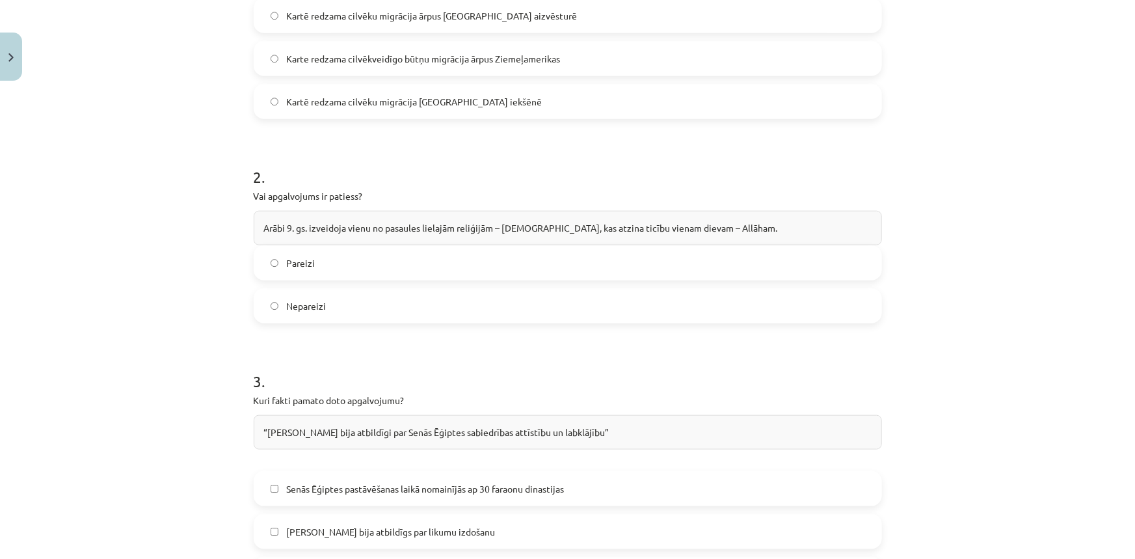
click at [426, 170] on h1 "2 ." at bounding box center [568, 165] width 628 height 40
click at [292, 302] on span "Nepareizi" at bounding box center [306, 306] width 40 height 14
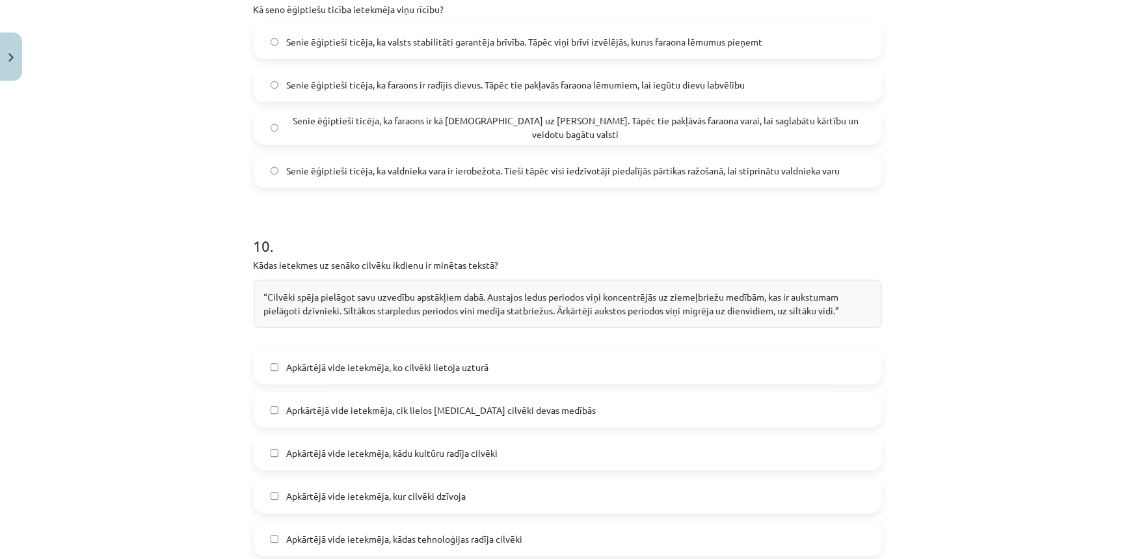
scroll to position [2779, 0]
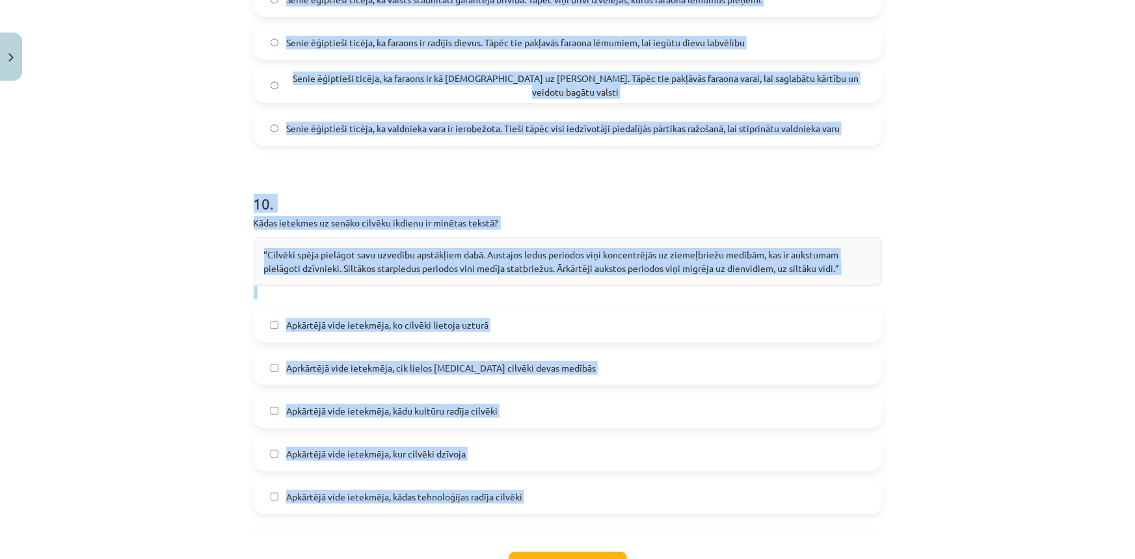
drag, startPoint x: 308, startPoint y: 226, endPoint x: 419, endPoint y: 254, distance: 113.9
copy form "Kuri fakti pamato doto apgalvojumu? “Faraoni bija atbildīgi par Senās Ēģiptes s…"
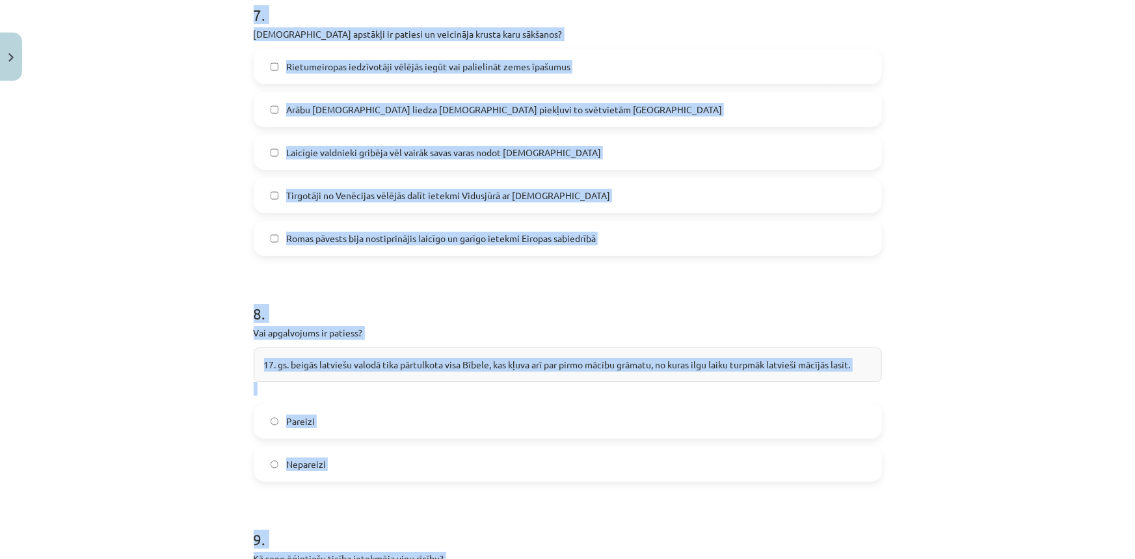
click at [168, 370] on div "Mācību tēma: Vēsture i - 10. klases 1. ieskaites mācību materiāls #8 ✅ ​Kopsavi…" at bounding box center [567, 279] width 1135 height 559
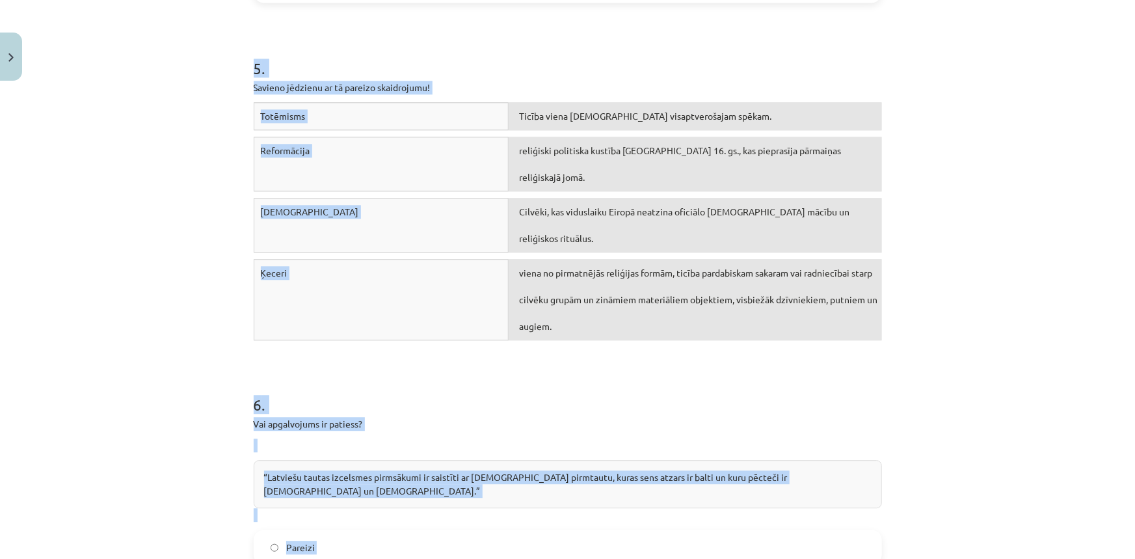
click at [201, 359] on div "Mācību tēma: Vēsture i - 10. klases 1. ieskaites mācību materiāls #8 ✅ ​Kopsavi…" at bounding box center [567, 279] width 1135 height 559
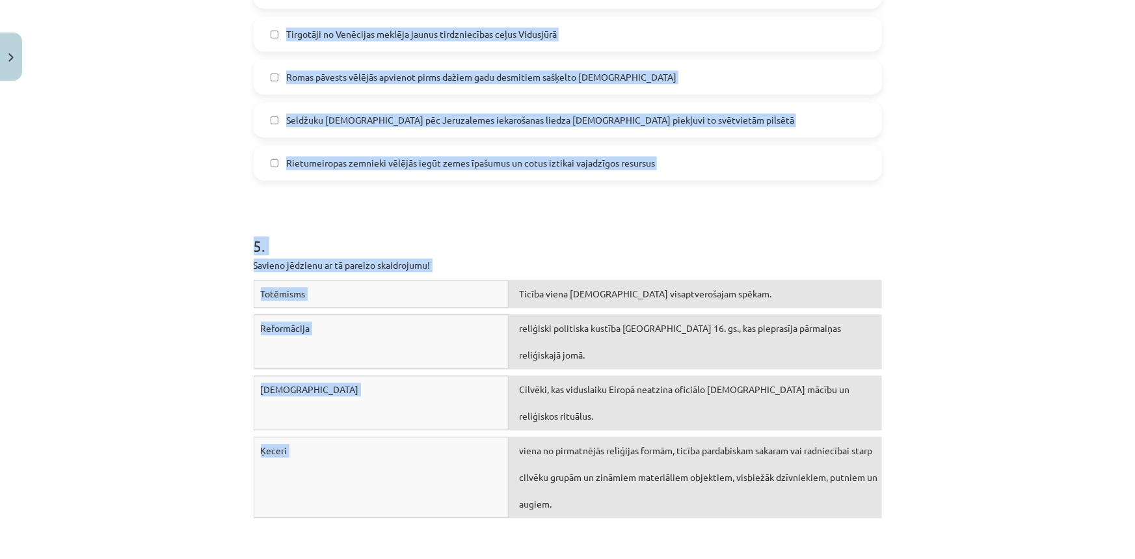
click at [201, 359] on div "Mācību tēma: Vēsture i - 10. klases 1. ieskaites mācību materiāls #8 ✅ ​Kopsavi…" at bounding box center [567, 279] width 1135 height 559
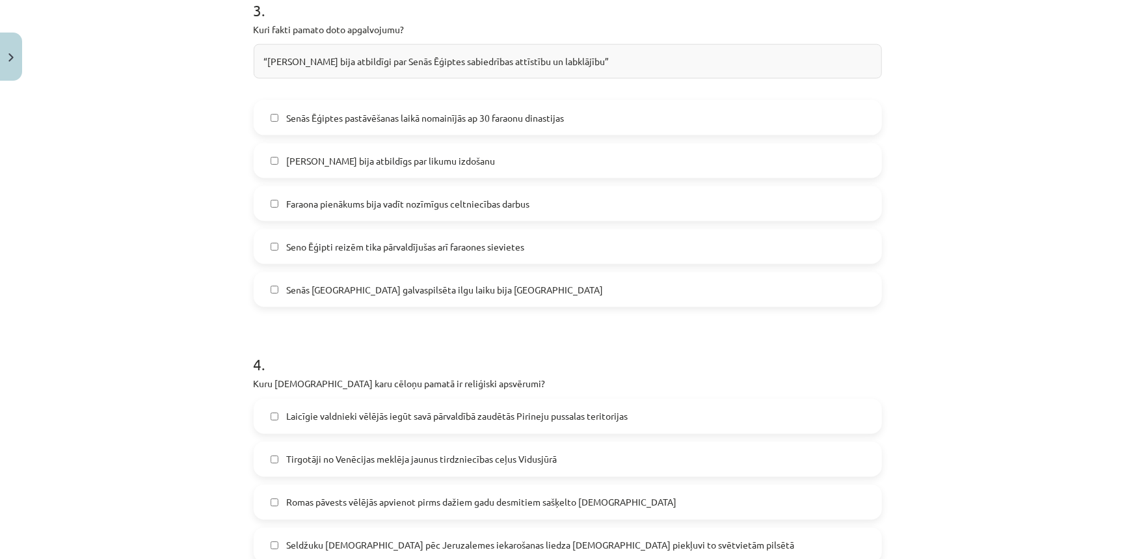
scroll to position [828, 0]
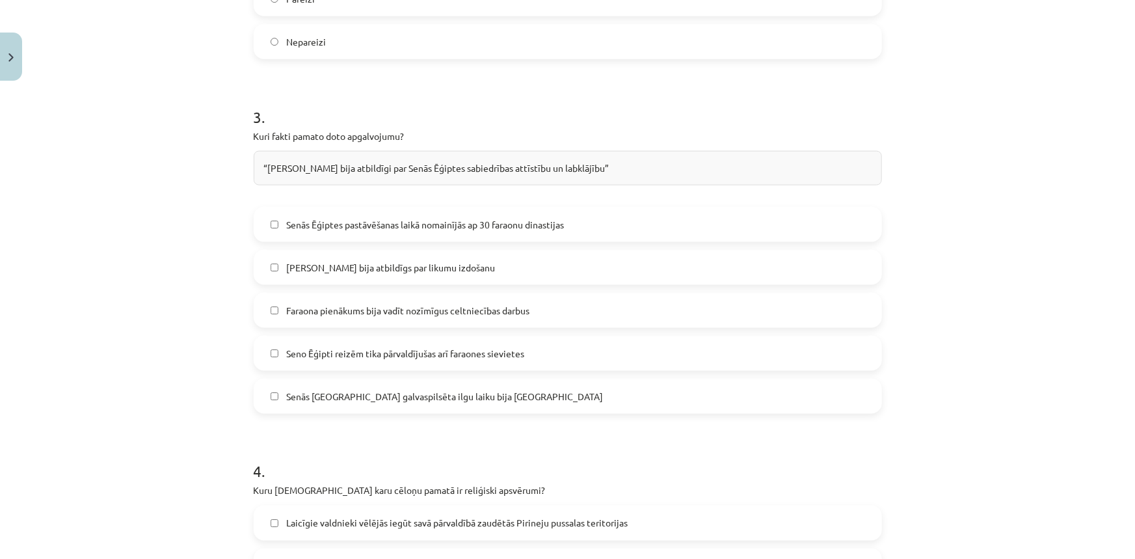
click at [334, 274] on label "Faraons bija atbildīgs par likumu izdošanu" at bounding box center [568, 267] width 626 height 33
click at [499, 324] on label "Faraona pienākums bija vadīt nozīmīgus celtniecības darbus" at bounding box center [568, 310] width 626 height 33
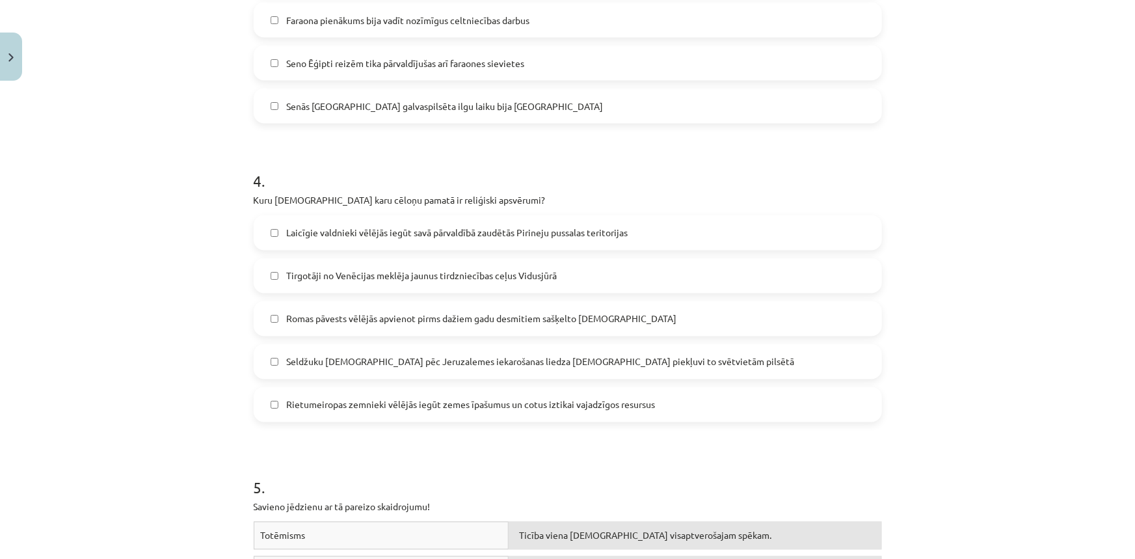
scroll to position [1124, 0]
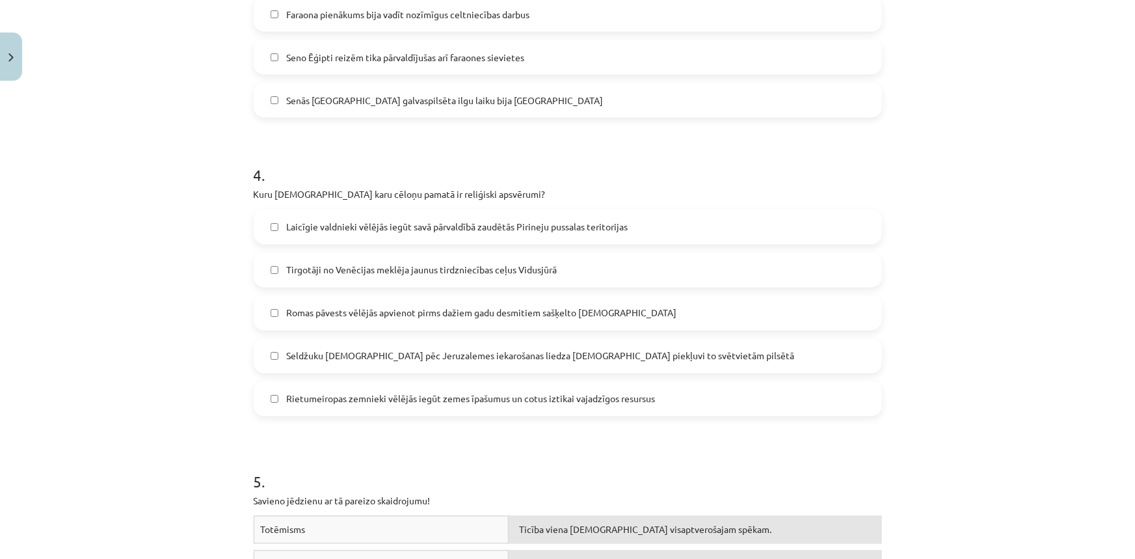
click at [586, 321] on label "Romas pāvests vēlējās apvienot pirms dažiem gadu desmitiem sašķelto kristīgo ba…" at bounding box center [568, 313] width 626 height 33
click at [380, 362] on span "Seldžuku musulmaņi pēc Jeruzalemes iekarošanas liedza kristiešiem piekļuvi to s…" at bounding box center [540, 356] width 508 height 14
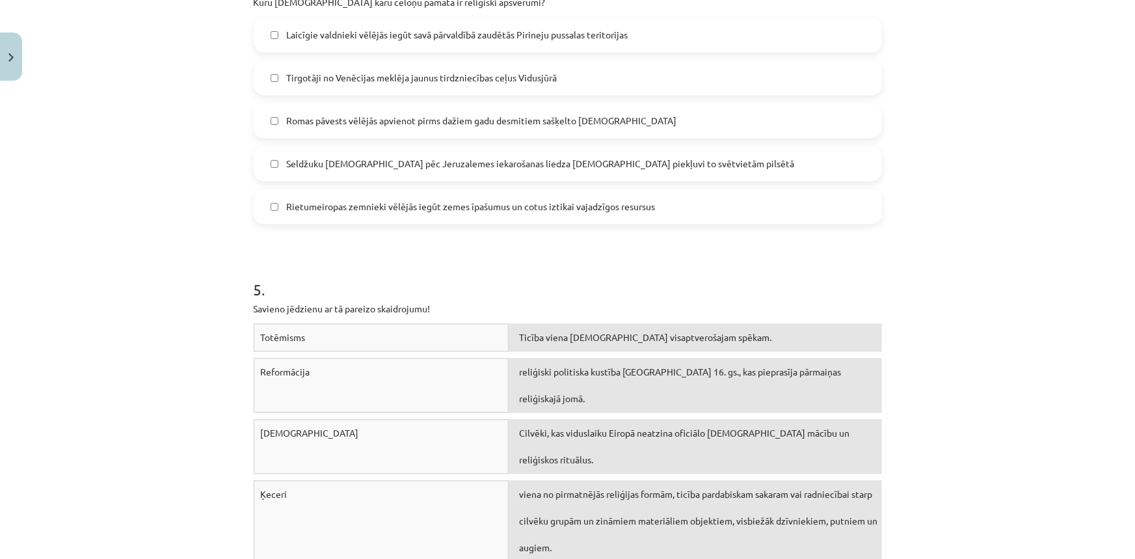
scroll to position [1360, 0]
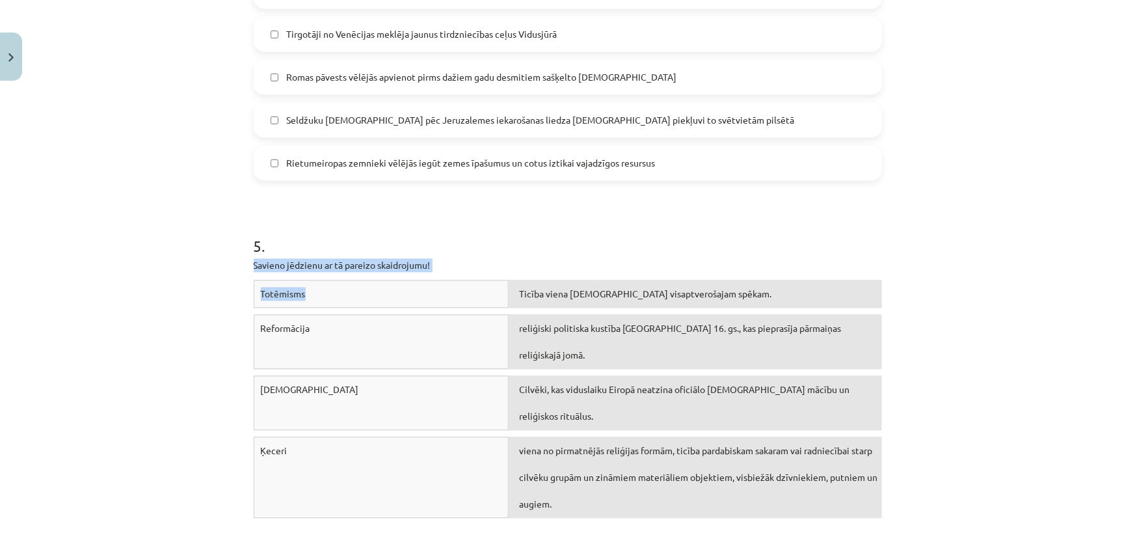
drag, startPoint x: 285, startPoint y: 261, endPoint x: 488, endPoint y: 277, distance: 202.8
click at [488, 278] on div "Mācību tēma: Vēsture i - 10. klases 1. ieskaites mācību materiāls #8 ✅ ​Kopsavi…" at bounding box center [567, 279] width 1135 height 559
click at [470, 267] on p "Savieno jēdzienu ar tā pareizo skaidrojumu!" at bounding box center [568, 265] width 628 height 14
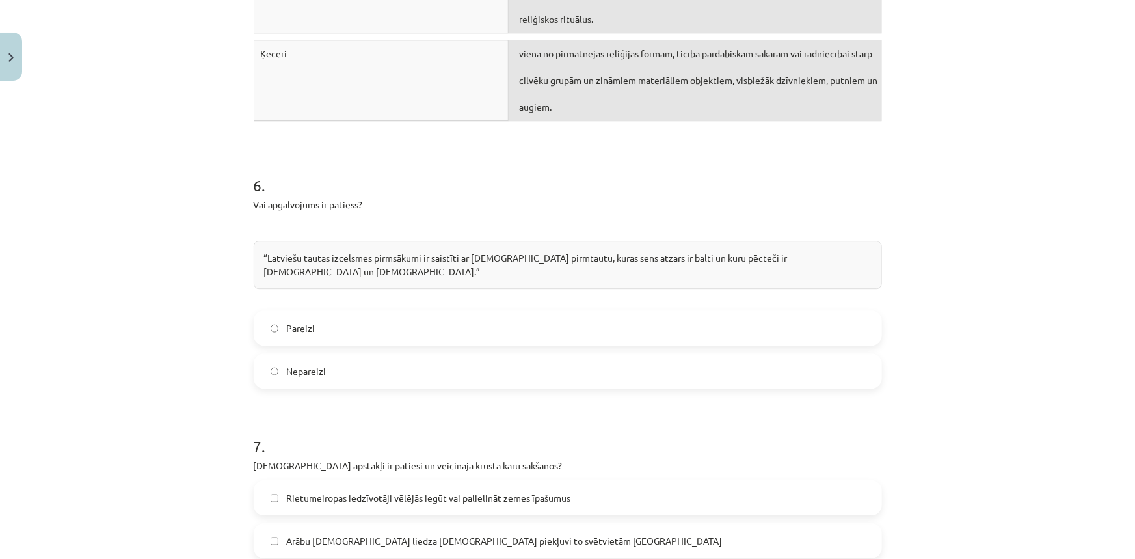
scroll to position [1775, 0]
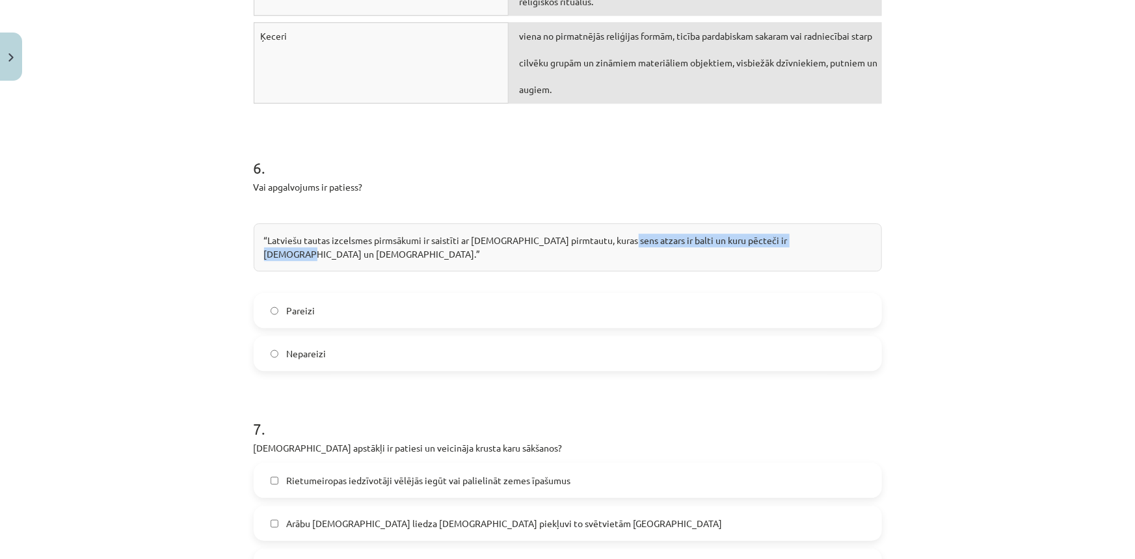
drag, startPoint x: 793, startPoint y: 205, endPoint x: 612, endPoint y: 218, distance: 181.9
click at [612, 223] on div "“Latviešu tautas izcelsmes pirmsākumi ir saistīti ar indoeiropiešu pirmtautu, k…" at bounding box center [568, 247] width 628 height 48
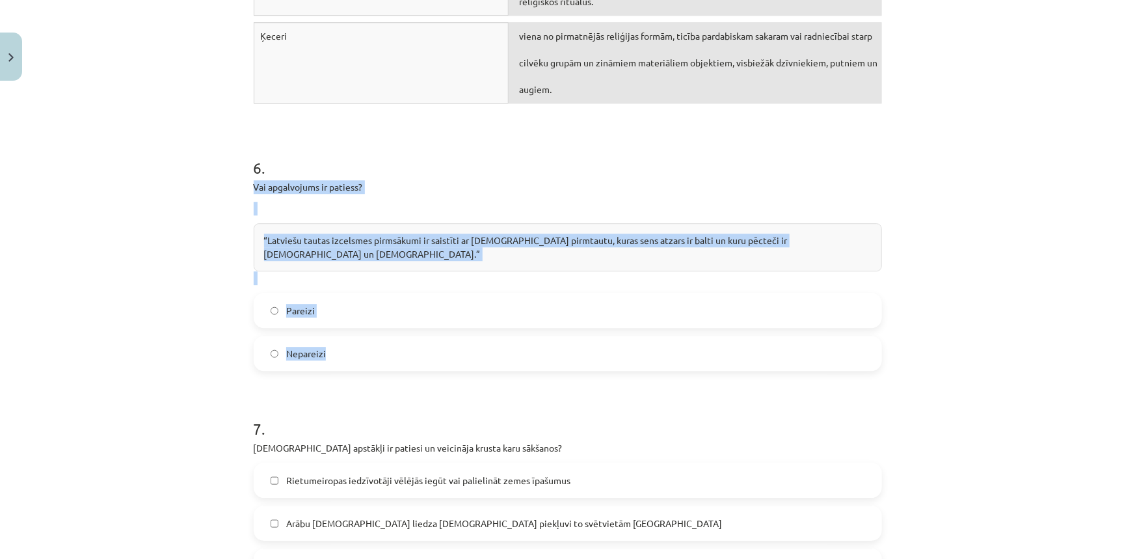
drag, startPoint x: 246, startPoint y: 161, endPoint x: 375, endPoint y: 316, distance: 201.4
copy div "Vai apgalvojums ir patiess? “Latviešu tautas izcelsmes pirmsākumi ir saistīti a…"
click at [473, 223] on div "“Latviešu tautas izcelsmes pirmsākumi ir saistīti ar indoeiropiešu pirmtautu, k…" at bounding box center [568, 247] width 628 height 48
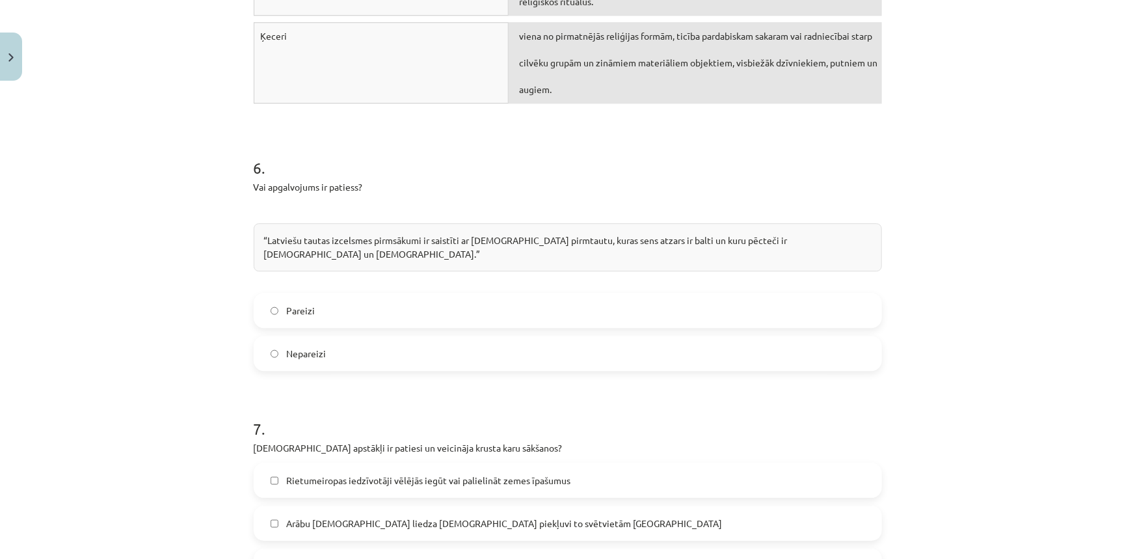
click at [388, 294] on label "Pareizi" at bounding box center [568, 310] width 626 height 33
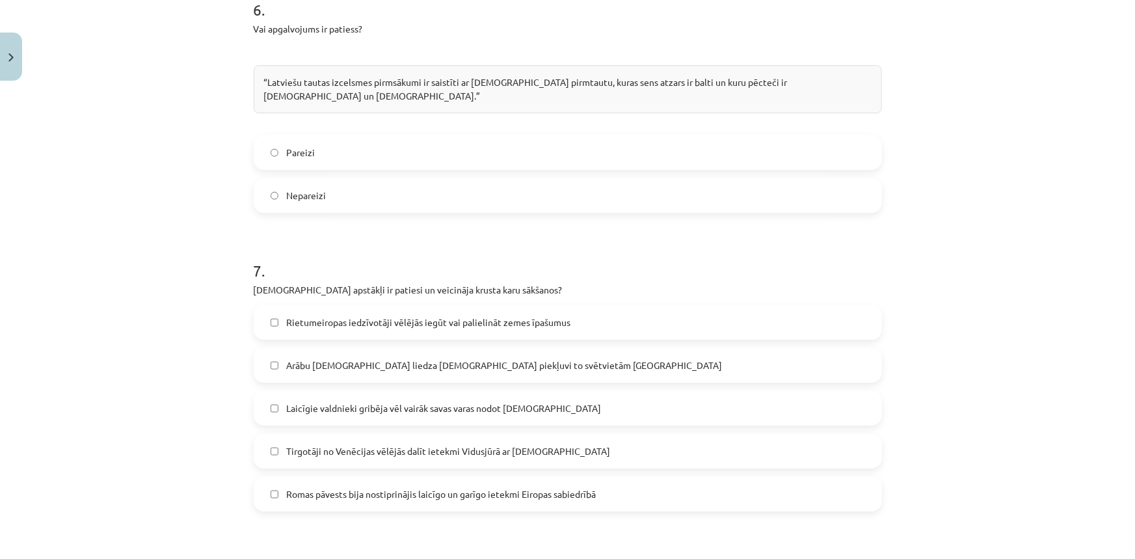
scroll to position [2011, 0]
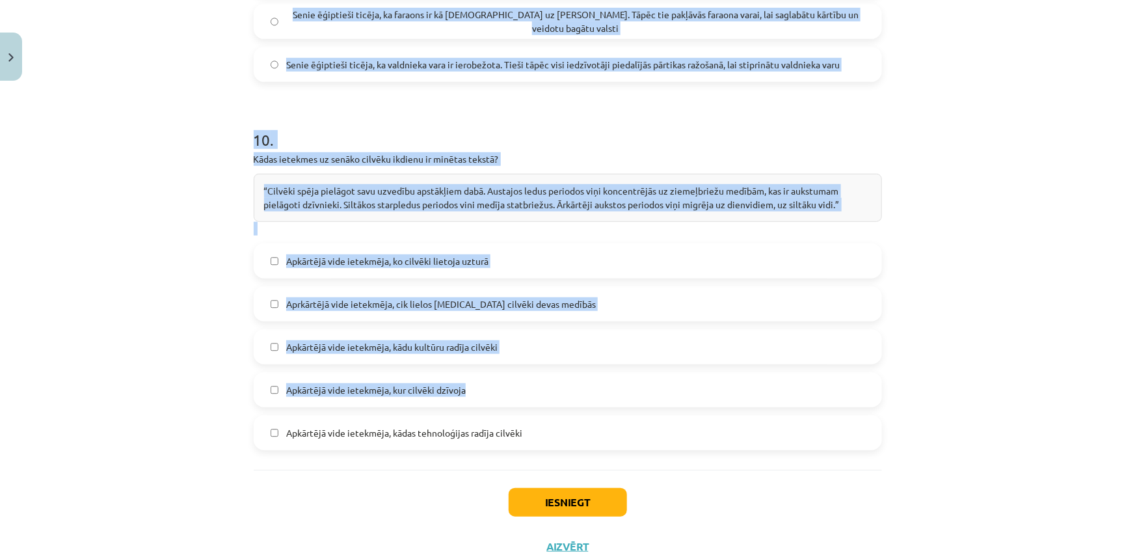
drag, startPoint x: 246, startPoint y: 169, endPoint x: 138, endPoint y: 361, distance: 220.4
click at [143, 383] on div "Mācību tēma: Vēsture i - 10. klases 1. ieskaites mācību materiāls #8 ✅ ​Kopsavi…" at bounding box center [567, 279] width 1135 height 559
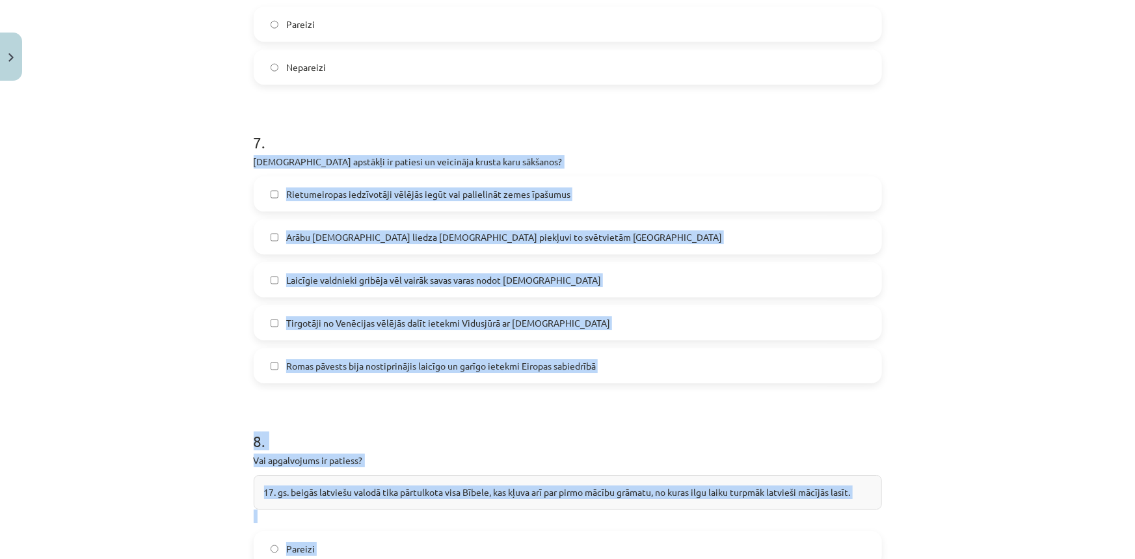
scroll to position [1897, 0]
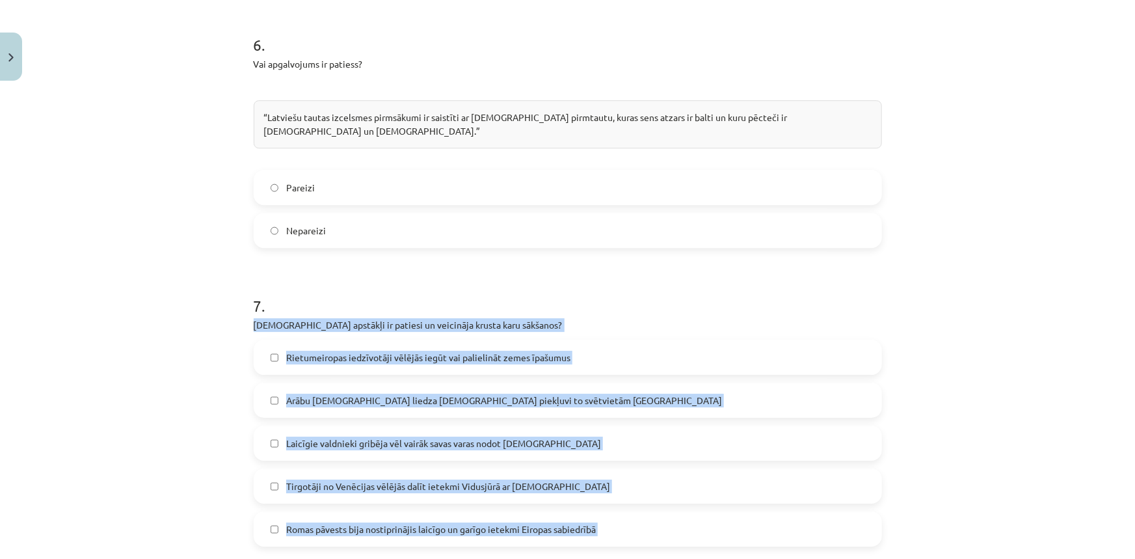
click at [180, 341] on div "Mācību tēma: Vēsture i - 10. klases 1. ieskaites mācību materiāls #8 ✅ ​Kopsavi…" at bounding box center [567, 279] width 1135 height 559
drag, startPoint x: 295, startPoint y: 296, endPoint x: 472, endPoint y: 337, distance: 181.5
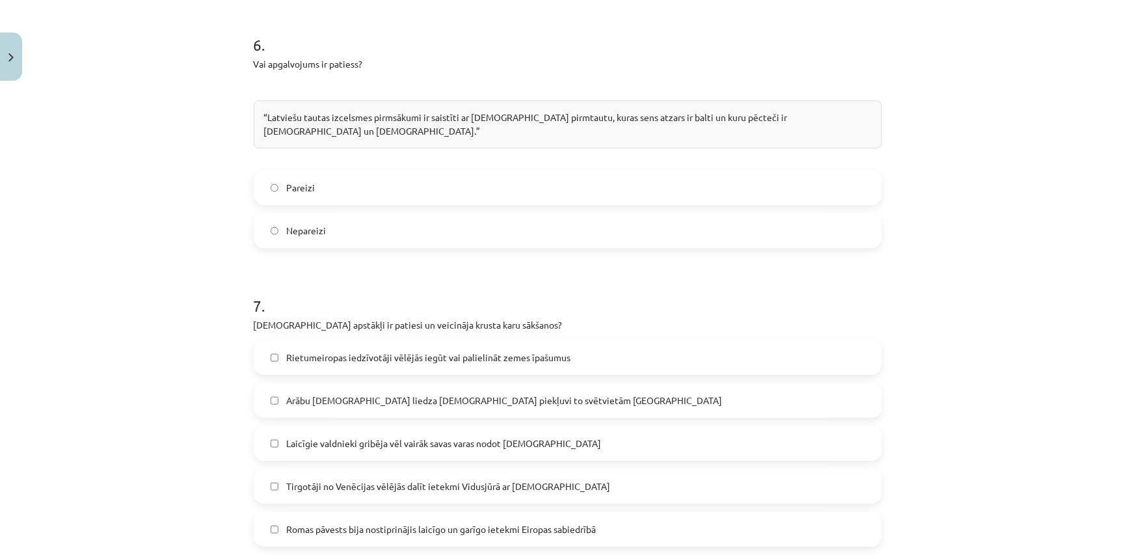
drag, startPoint x: 706, startPoint y: 215, endPoint x: 705, endPoint y: 221, distance: 6.5
click at [546, 350] on span "Rietumeiropas iedzīvotāji vēlējās iegūt vai palielināt zemes īpašumus" at bounding box center [428, 357] width 284 height 14
click at [532, 393] on span "Arābu musulmaņi liedza kristiešiem piekļuvi to svētvietām Jeruzālemē" at bounding box center [504, 400] width 436 height 14
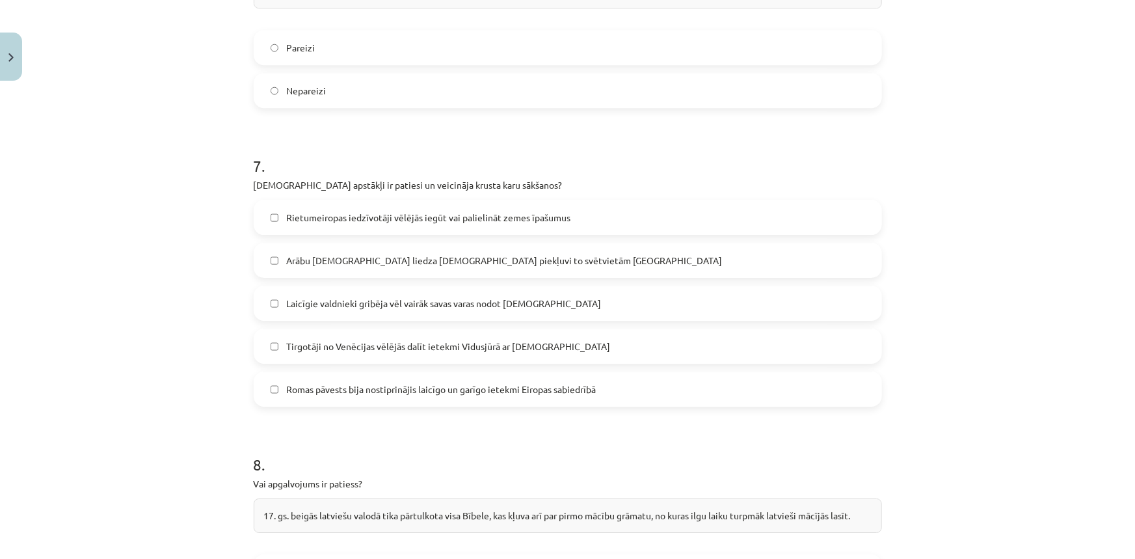
scroll to position [2074, 0]
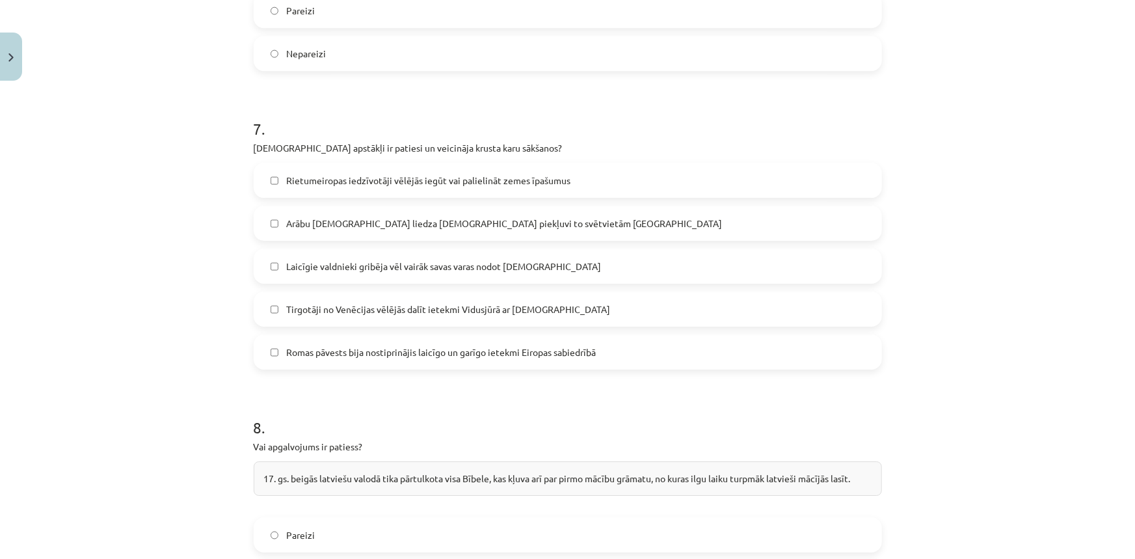
click at [488, 345] on span "Romas pāvests bija nostiprinājis laicīgo un garīgo ietekmi Eiropas sabiedrībā" at bounding box center [441, 352] width 310 height 14
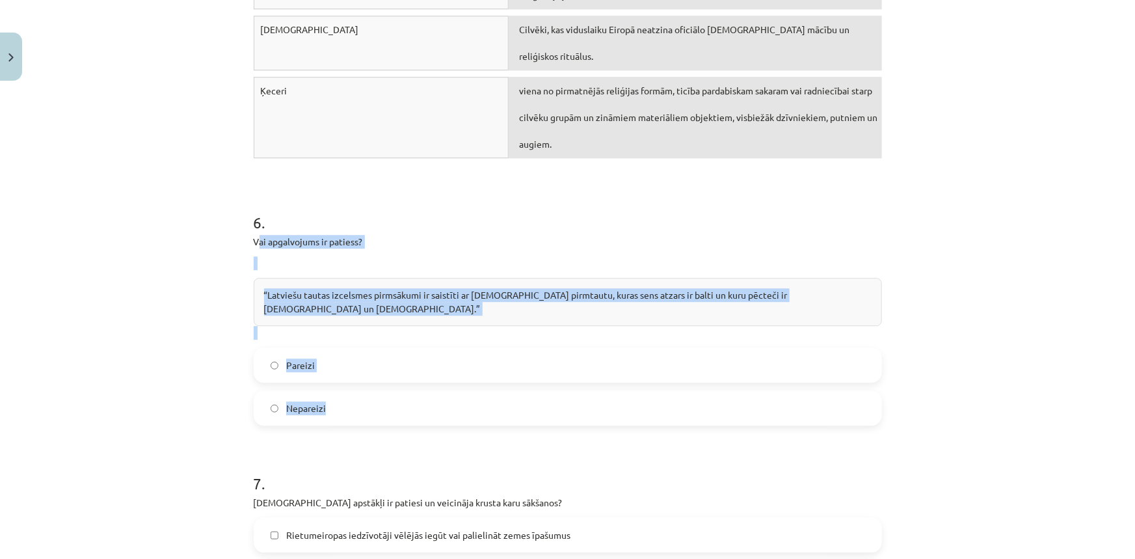
drag, startPoint x: 252, startPoint y: 212, endPoint x: 391, endPoint y: 374, distance: 213.1
click at [391, 374] on div "6 . Vai apgalvojums ir patiess? “Latviešu tautas izcelsmes pirmsākumi ir saistī…" at bounding box center [568, 308] width 628 height 235
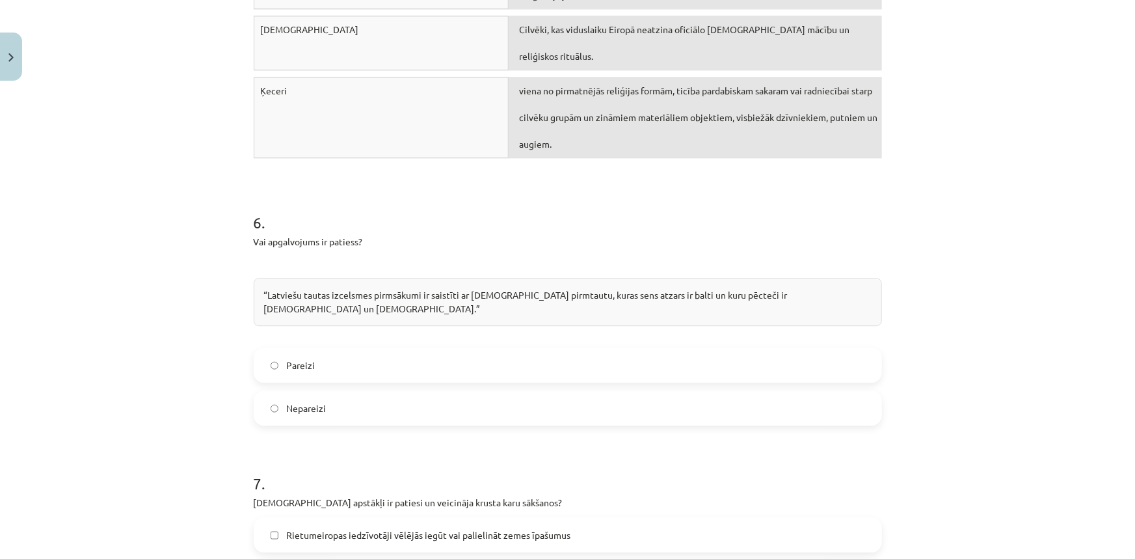
click at [561, 451] on h1 "7 ." at bounding box center [568, 471] width 628 height 40
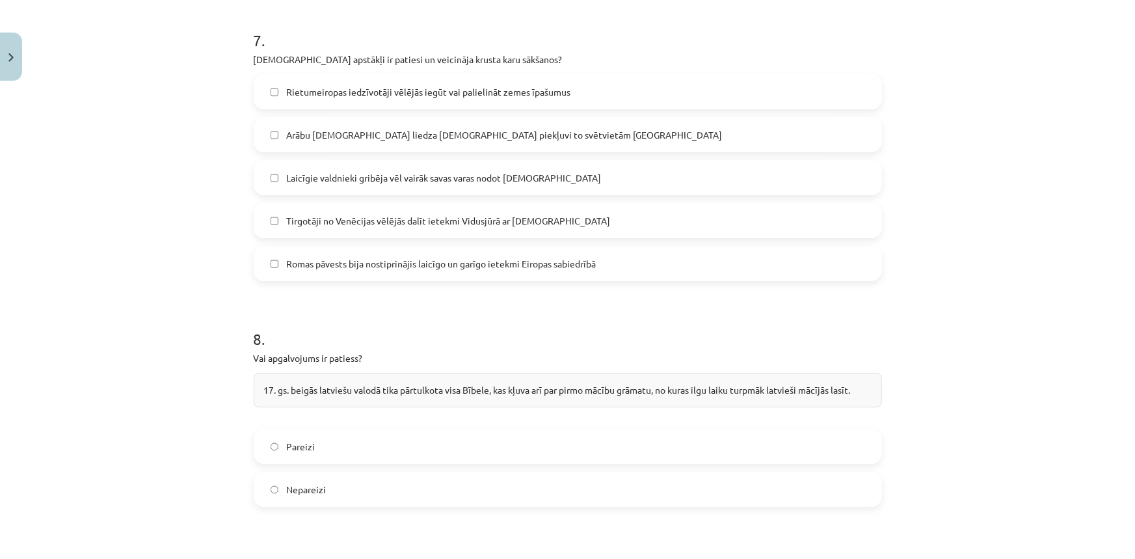
scroll to position [2252, 0]
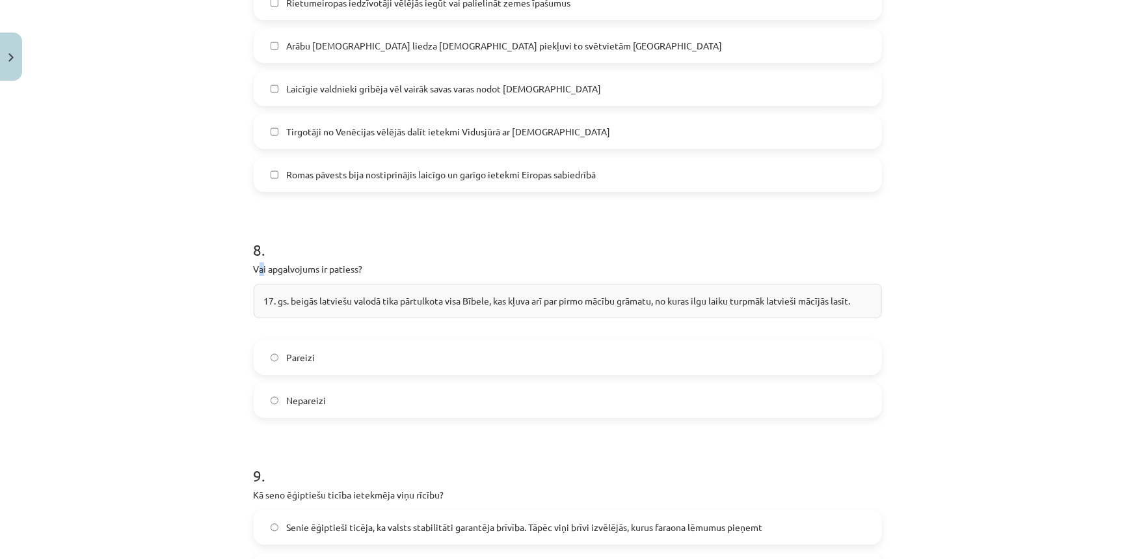
drag, startPoint x: 254, startPoint y: 222, endPoint x: 260, endPoint y: 226, distance: 7.6
click at [260, 262] on p "Vai apgalvojums ir patiess?" at bounding box center [568, 269] width 628 height 14
drag, startPoint x: 238, startPoint y: 228, endPoint x: 251, endPoint y: 229, distance: 13.1
click at [247, 229] on div "Mācību tēma: Vēsture i - 10. klases 1. ieskaites mācību materiāls #8 ✅ ​Kopsavi…" at bounding box center [567, 279] width 1135 height 559
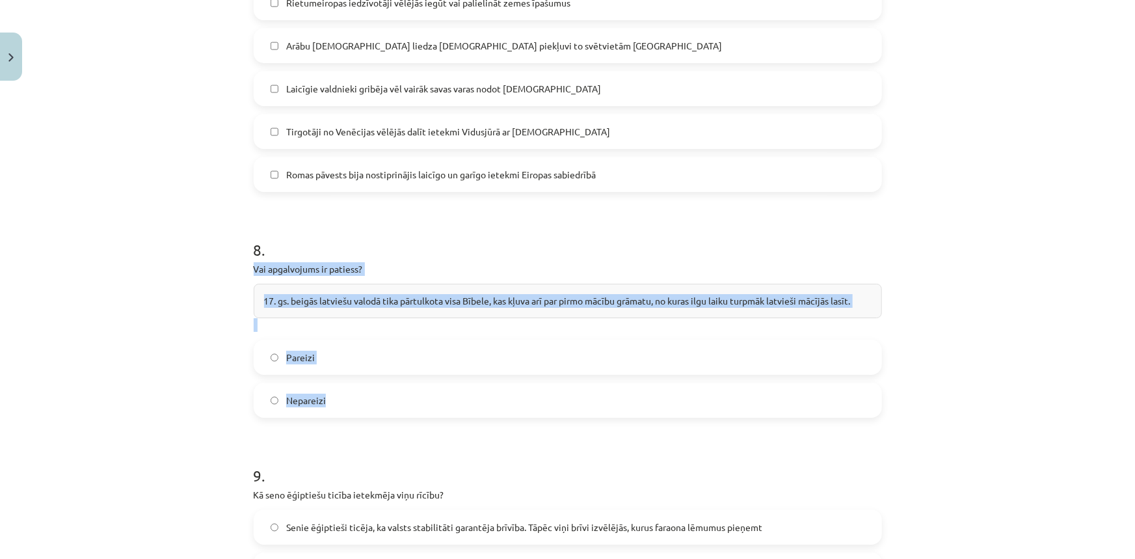
drag, startPoint x: 256, startPoint y: 227, endPoint x: 323, endPoint y: 261, distance: 75.0
click at [335, 345] on div "8 . Vai apgalvojums ir patiess? 17. gs. beigās latviešu valodā tika pārtulkota …" at bounding box center [568, 318] width 628 height 200
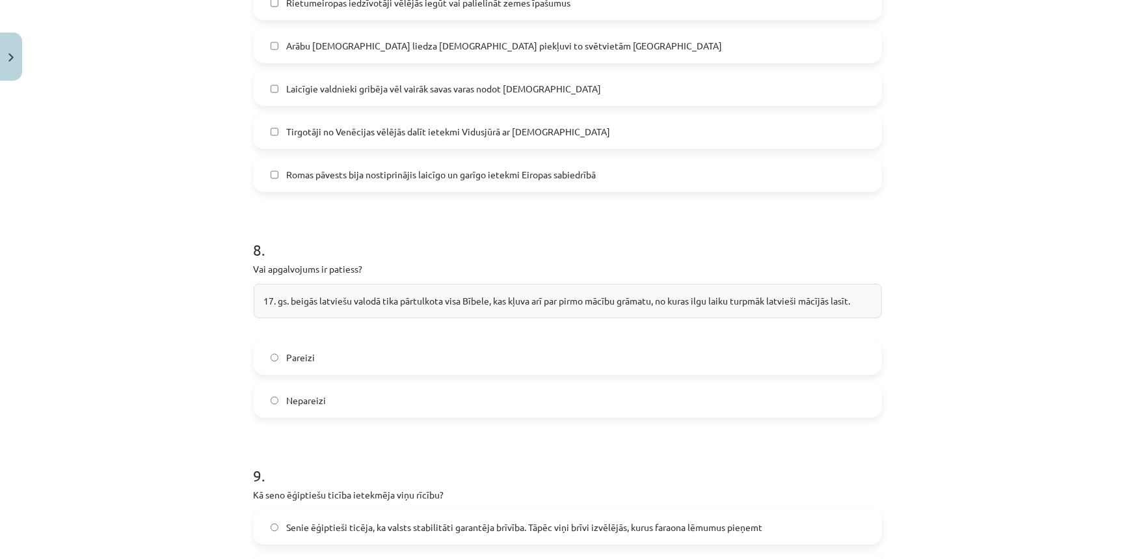
drag, startPoint x: 315, startPoint y: 215, endPoint x: 233, endPoint y: 230, distance: 82.6
click at [233, 230] on div "Mācību tēma: Vēsture i - 10. klases 1. ieskaites mācību materiāls #8 ✅ ​Kopsavi…" at bounding box center [567, 279] width 1135 height 559
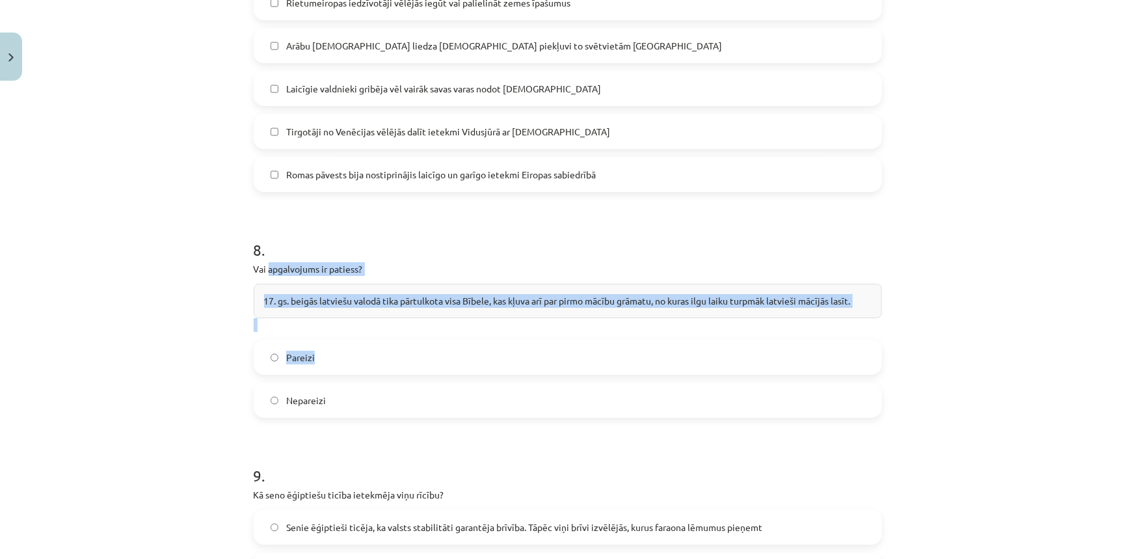
drag, startPoint x: 265, startPoint y: 221, endPoint x: 224, endPoint y: 247, distance: 48.0
click at [349, 292] on div "8 . Vai apgalvojums ir patiess? 17. gs. beigās latviešu valodā tika pārtulkota …" at bounding box center [568, 318] width 628 height 200
click at [206, 243] on div "Mācību tēma: Vēsture i - 10. klases 1. ieskaites mācību materiāls #8 ✅ ​Kopsavi…" at bounding box center [567, 279] width 1135 height 559
drag, startPoint x: 235, startPoint y: 228, endPoint x: 334, endPoint y: 292, distance: 118.5
click at [350, 336] on div "Mācību tēma: Vēsture i - 10. klases 1. ieskaites mācību materiāls #8 ✅ ​Kopsavi…" at bounding box center [567, 279] width 1135 height 559
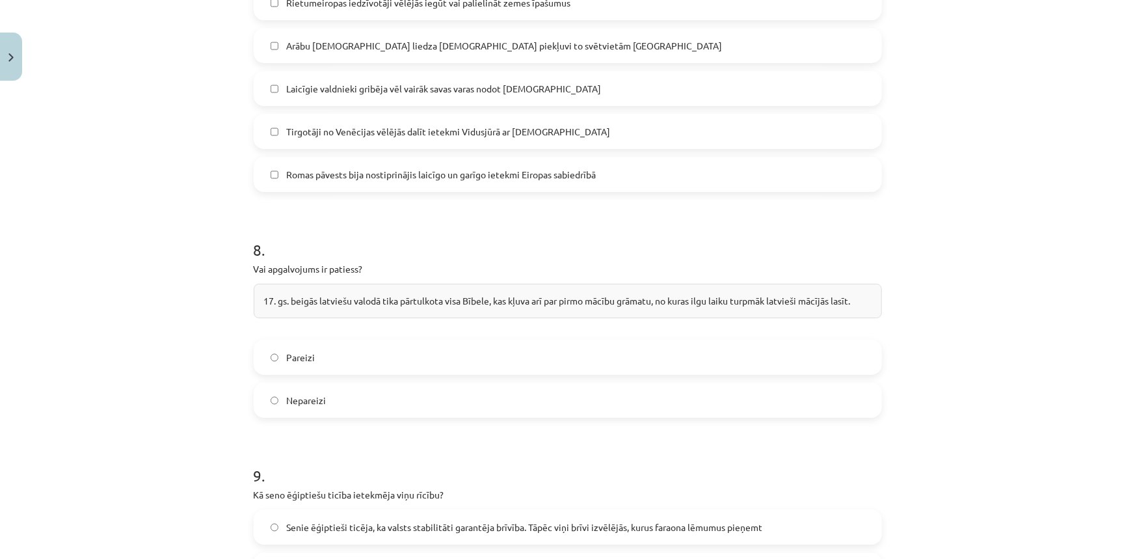
drag, startPoint x: 332, startPoint y: 215, endPoint x: 247, endPoint y: 231, distance: 86.0
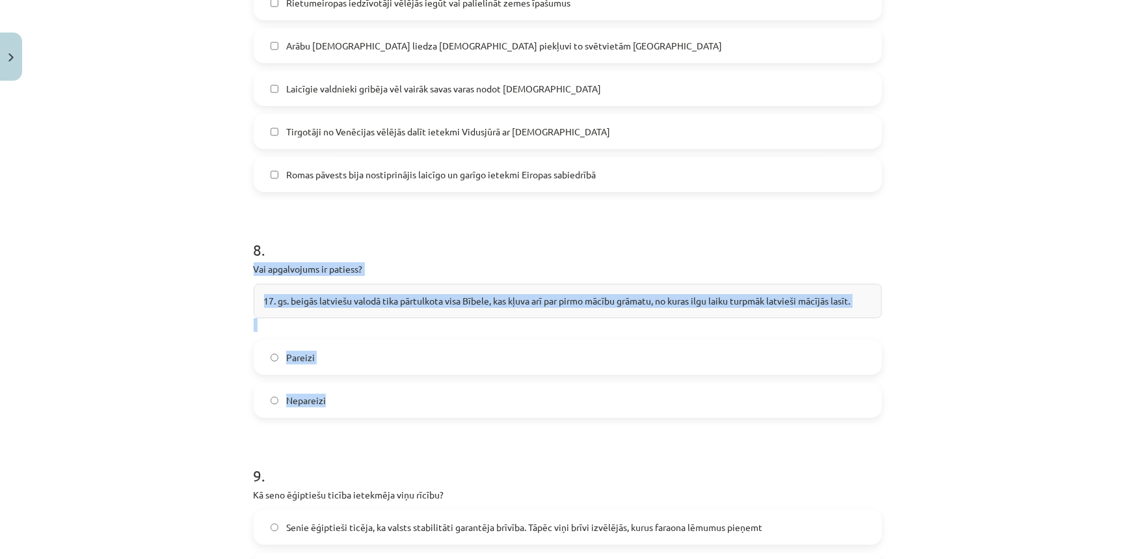
drag, startPoint x: 250, startPoint y: 226, endPoint x: 343, endPoint y: 323, distance: 133.8
click at [360, 343] on div "8 . Vai apgalvojums ir patiess? 17. gs. beigās latviešu valodā tika pārtulkota …" at bounding box center [568, 318] width 628 height 200
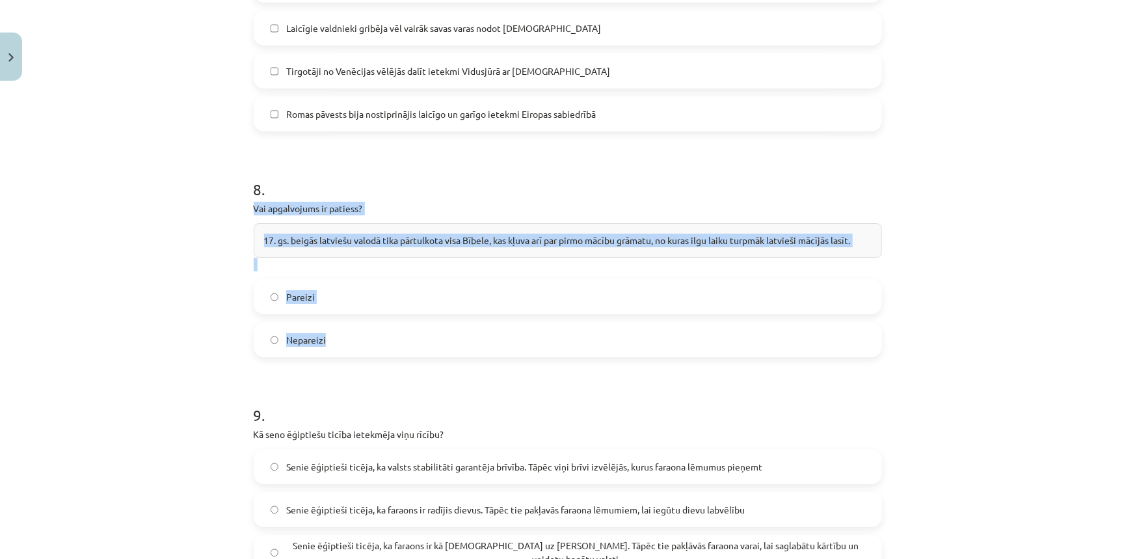
scroll to position [2193, 0]
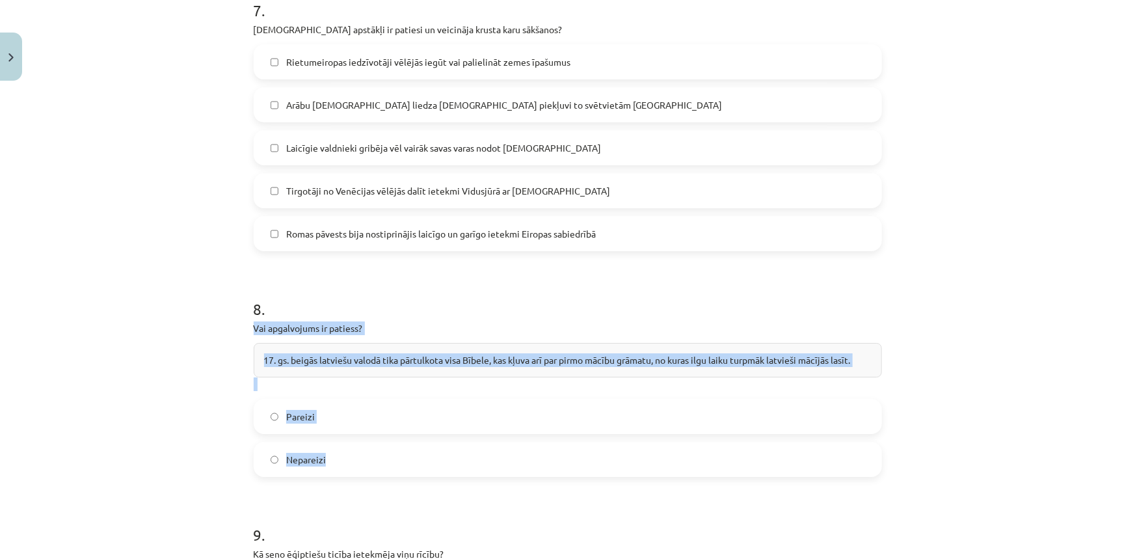
click at [179, 309] on div "Mācību tēma: Vēsture i - 10. klases 1. ieskaites mācību materiāls #8 ✅ ​Kopsavi…" at bounding box center [567, 279] width 1135 height 559
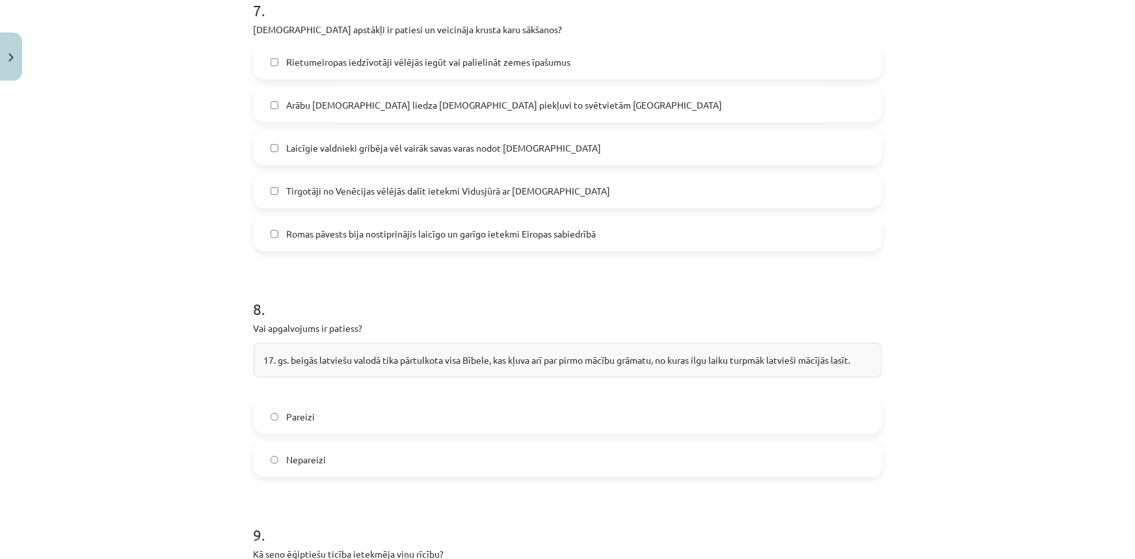
drag, startPoint x: 324, startPoint y: 362, endPoint x: 326, endPoint y: 371, distance: 9.3
click at [324, 400] on label "Pareizi" at bounding box center [568, 416] width 626 height 33
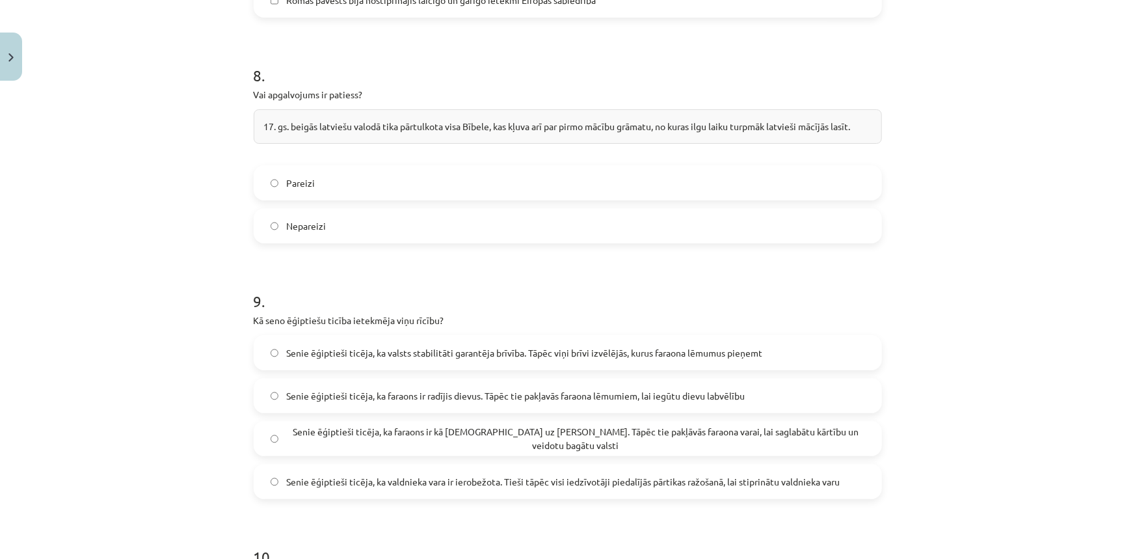
scroll to position [2548, 0]
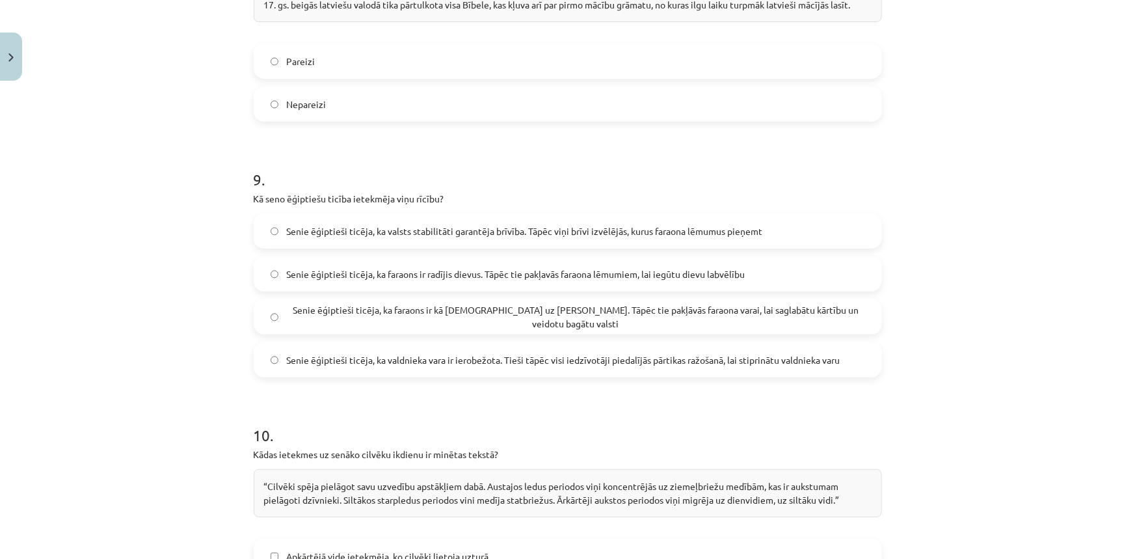
click at [254, 192] on p "Kā seno ēģiptiešu ticība ietekmēja viņu rīcību?" at bounding box center [568, 199] width 628 height 14
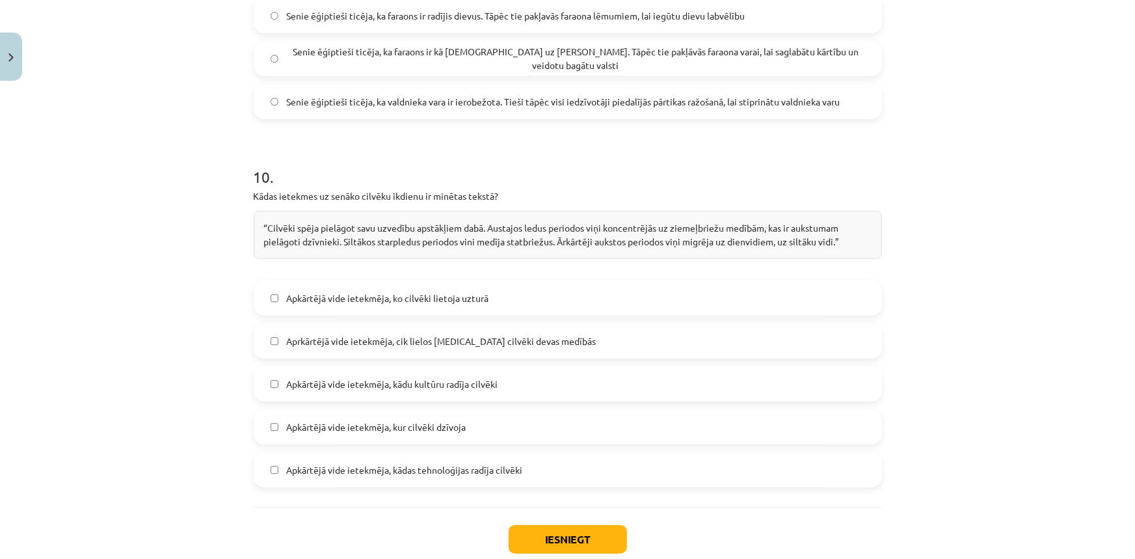
scroll to position [2843, 0]
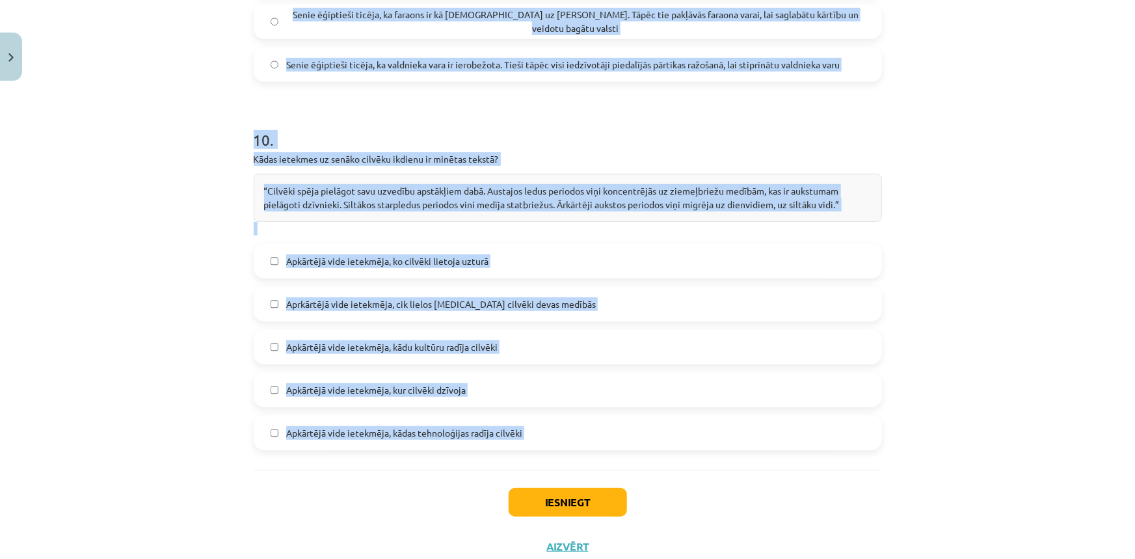
drag, startPoint x: 249, startPoint y: 154, endPoint x: 321, endPoint y: 96, distance: 92.5
click at [196, 357] on div "Mācību tēma: Vēsture i - 10. klases 1. ieskaites mācību materiāls #8 ✅ ​Kopsavi…" at bounding box center [567, 279] width 1135 height 559
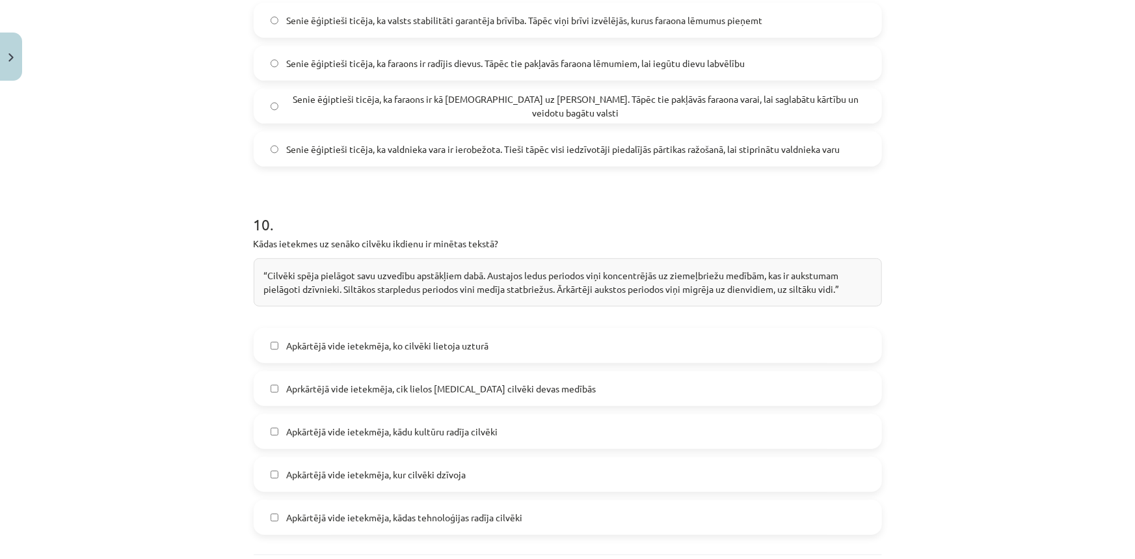
scroll to position [2607, 0]
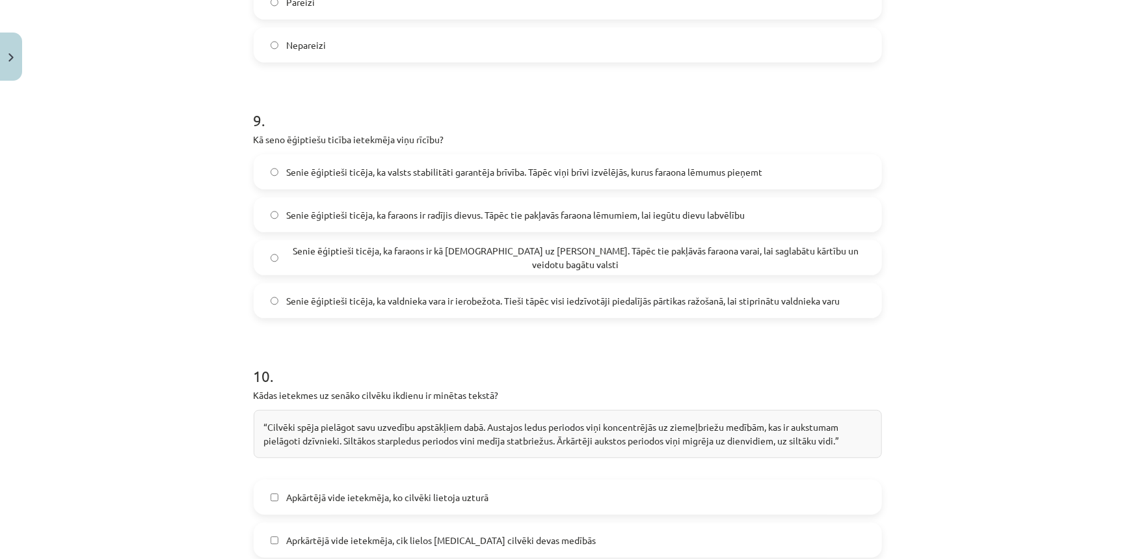
click at [327, 165] on span "Senie ēģiptieši ticēja, ka valsts stabilitāti garantēja brīvība. Tāpēc viņi brī…" at bounding box center [524, 172] width 476 height 14
click at [756, 241] on label "Senie ēģiptieši ticēja, ka faraons ir kā dievs uz Zemes. Tāpēc tie pakļāvās far…" at bounding box center [568, 257] width 626 height 33
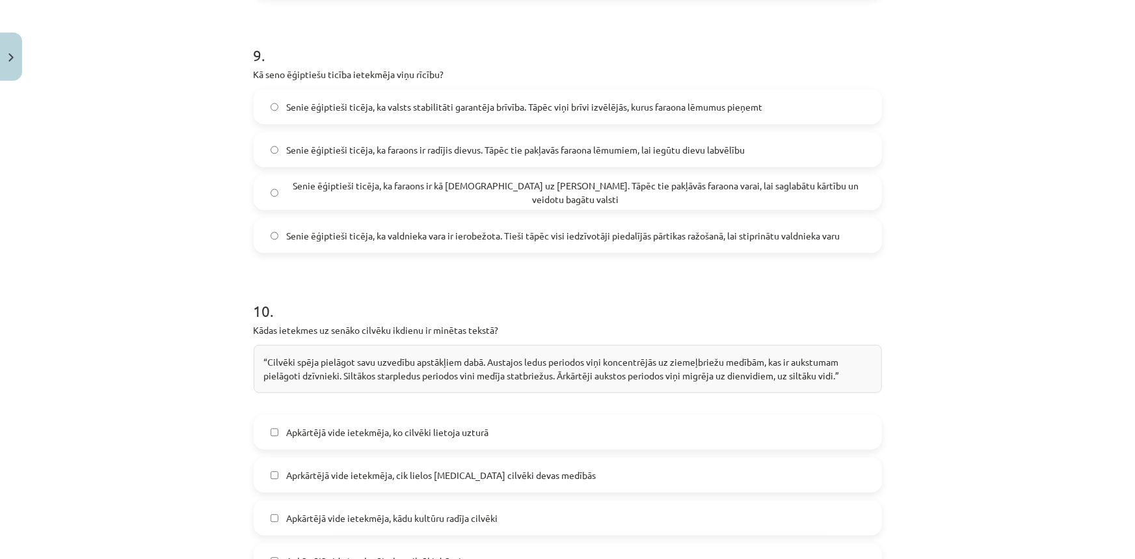
scroll to position [2725, 0]
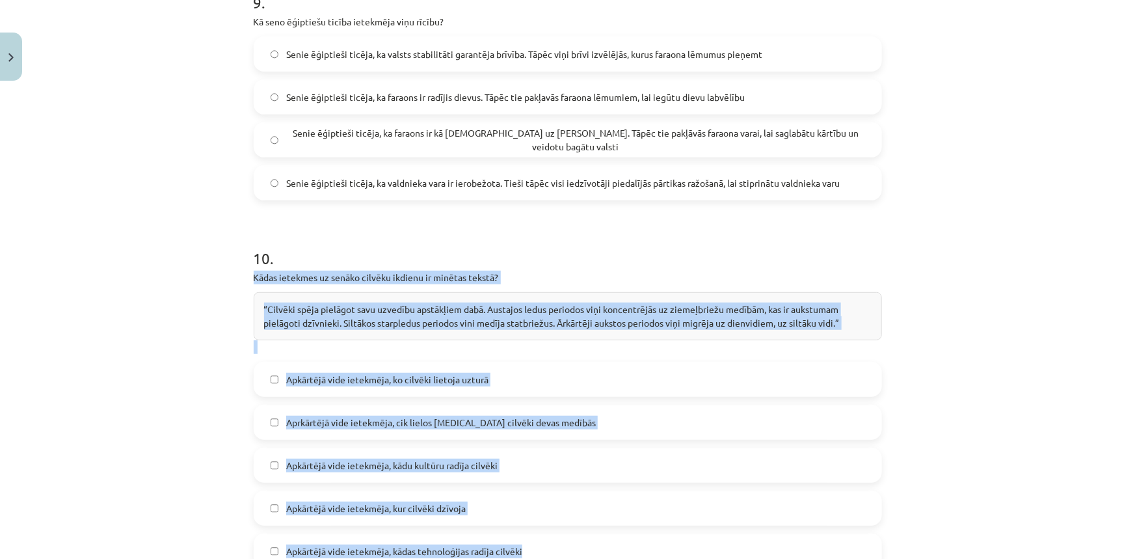
drag, startPoint x: 248, startPoint y: 239, endPoint x: 563, endPoint y: 440, distance: 373.9
click at [378, 373] on span "Apkārtējā vide ietekmēja, ko cilvēki lietoja uzturā" at bounding box center [387, 380] width 202 height 14
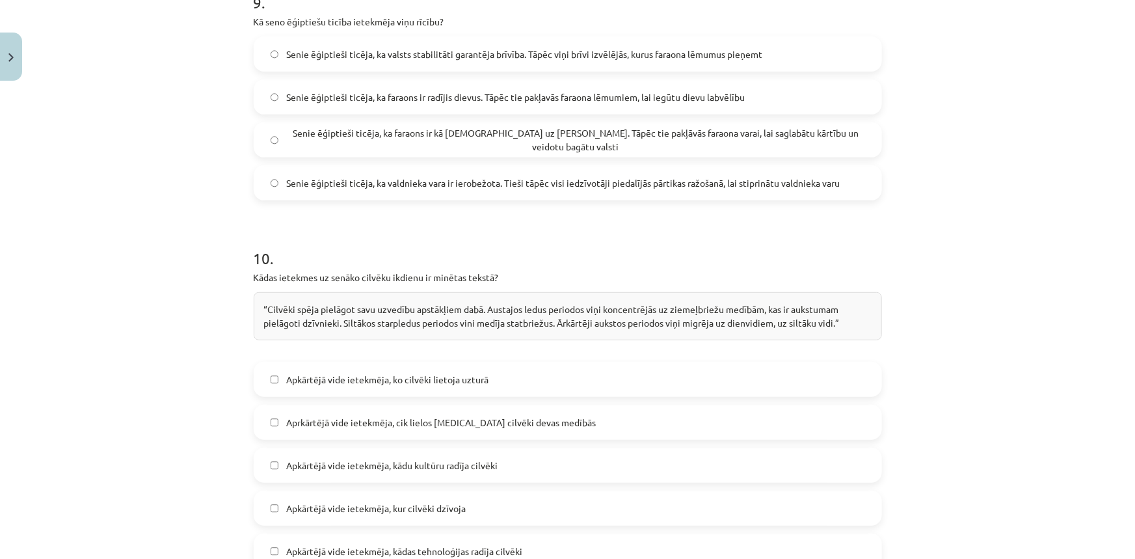
click at [450, 501] on span "Apkārtējā vide ietekmēja, kur cilvēki dzīvoja" at bounding box center [375, 508] width 179 height 14
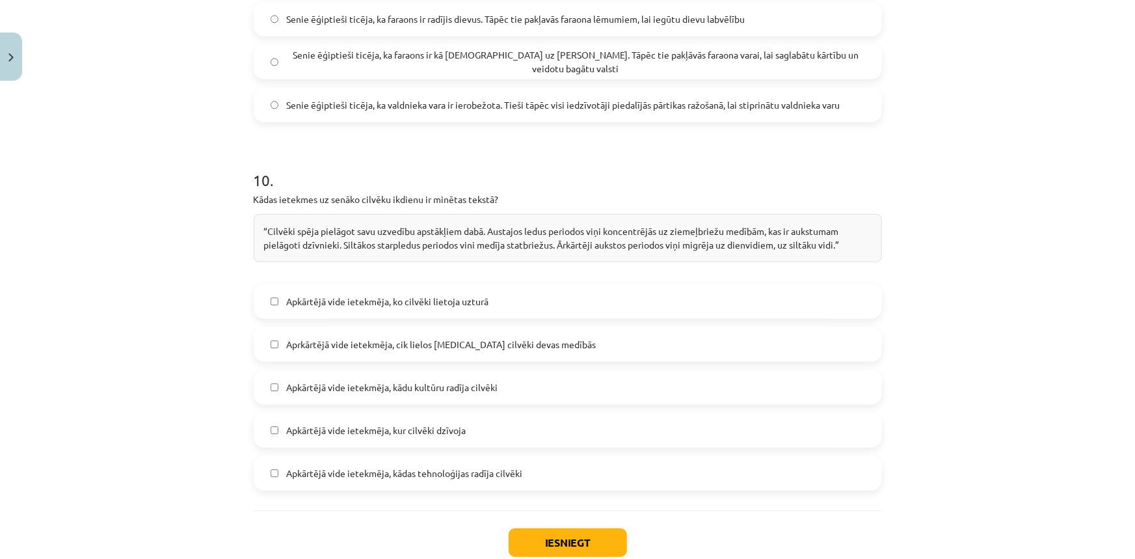
scroll to position [2843, 0]
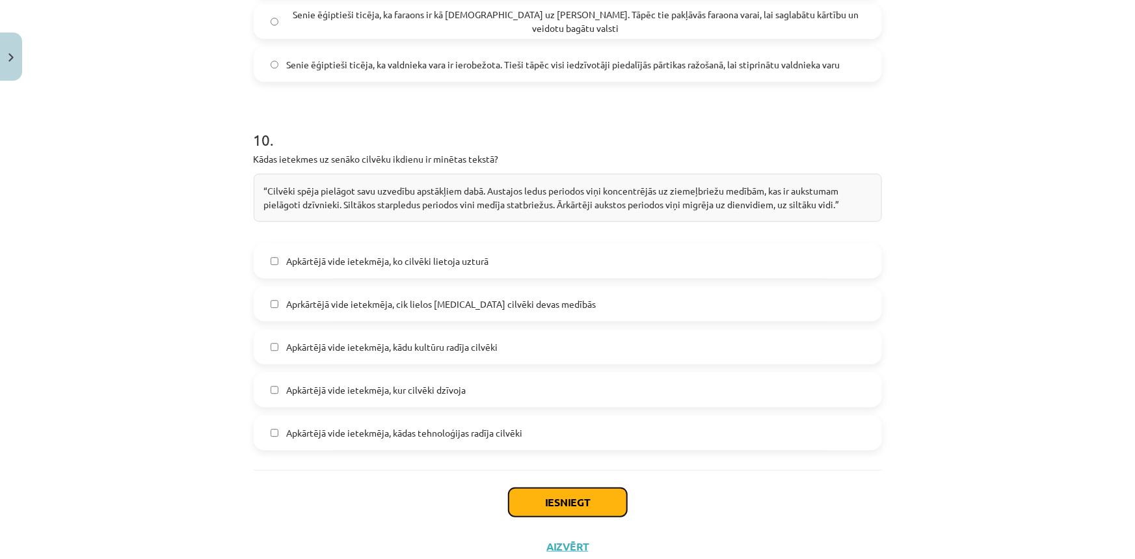
click at [580, 488] on button "Iesniegt" at bounding box center [567, 502] width 118 height 29
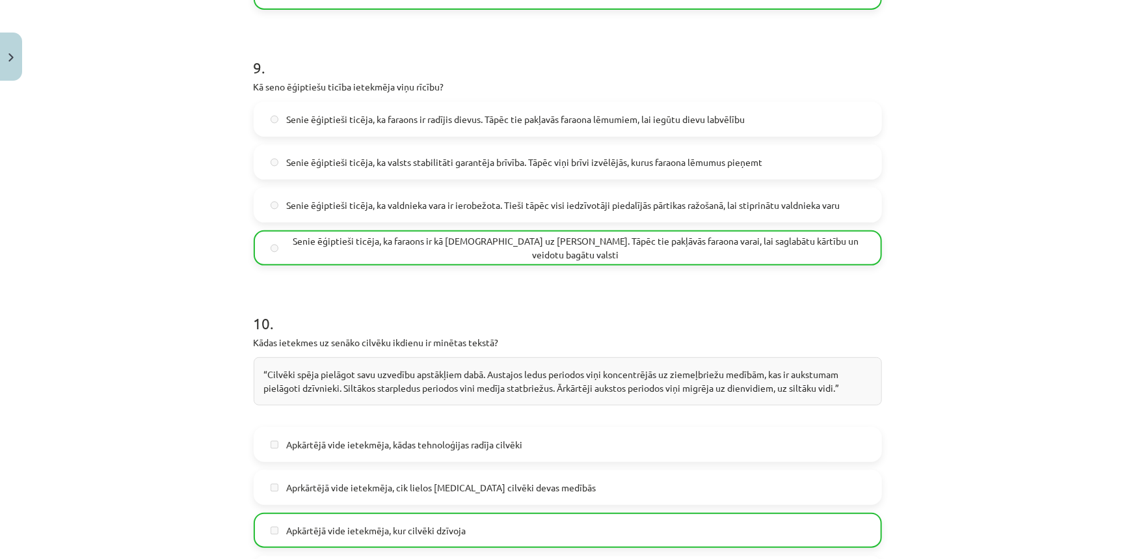
scroll to position [2884, 0]
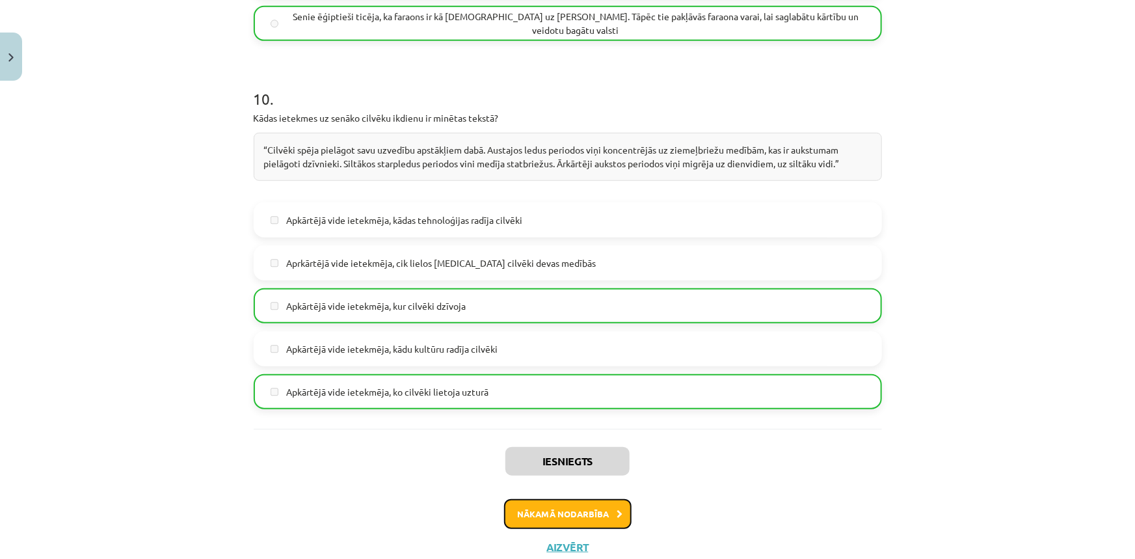
click at [568, 499] on button "Nākamā nodarbība" at bounding box center [567, 514] width 127 height 30
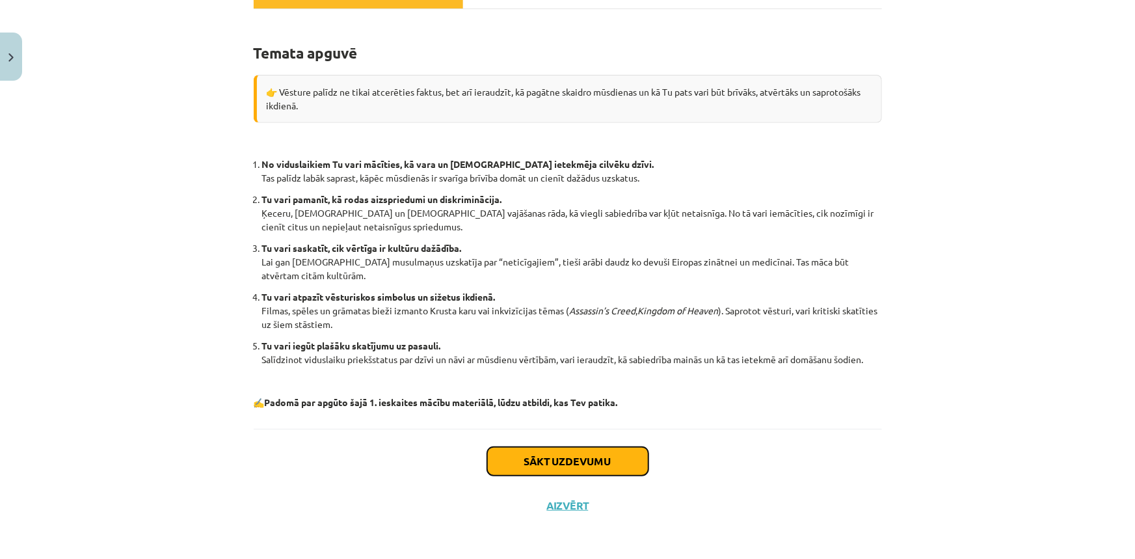
click at [555, 457] on button "Sākt uzdevumu" at bounding box center [567, 461] width 161 height 29
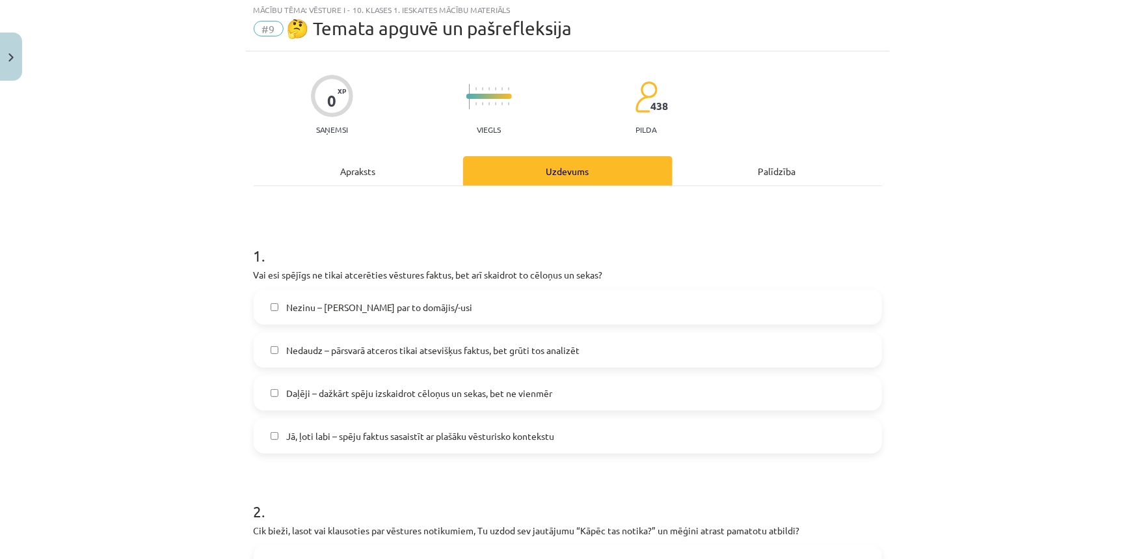
scroll to position [33, 0]
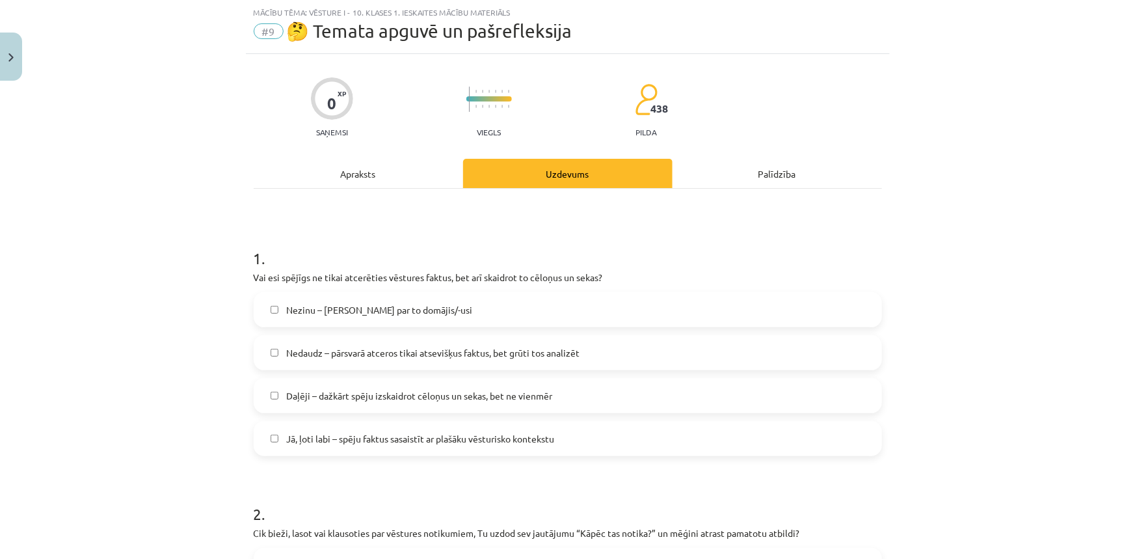
click at [368, 439] on span "Jā, ļoti labi – spēju faktus sasaistīt ar plašāku vēsturisko kontekstu" at bounding box center [420, 439] width 268 height 14
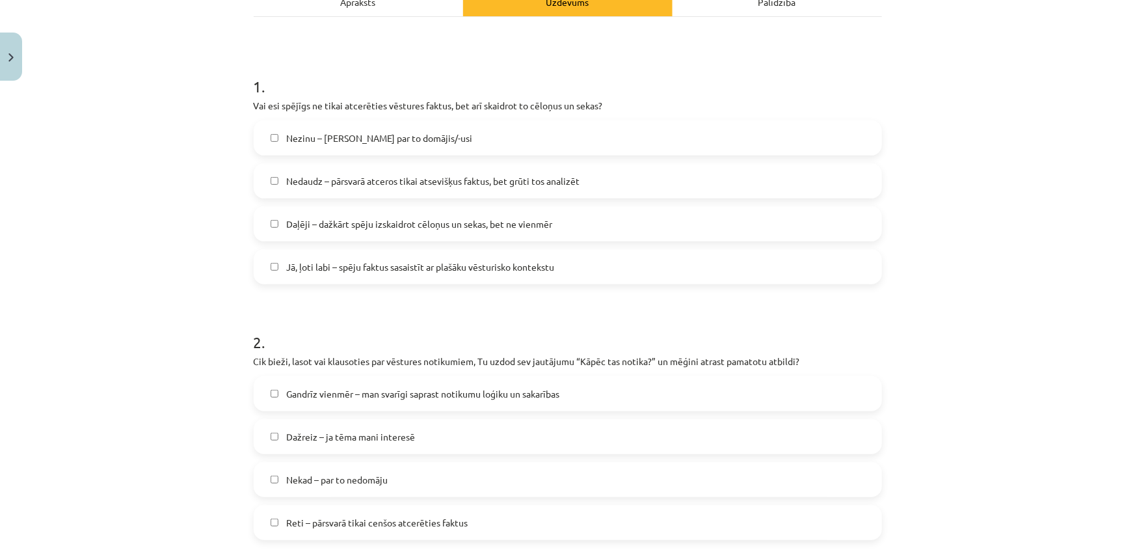
scroll to position [328, 0]
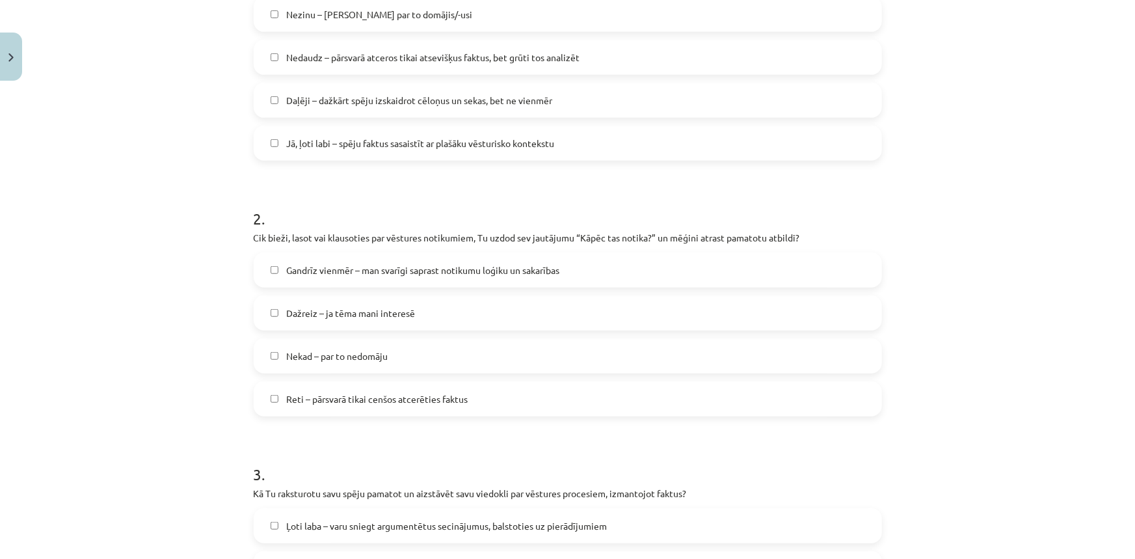
click at [328, 278] on label "Gandrīz vienmēr – man svarīgi saprast notikumu loģiku un sakarības" at bounding box center [568, 270] width 626 height 33
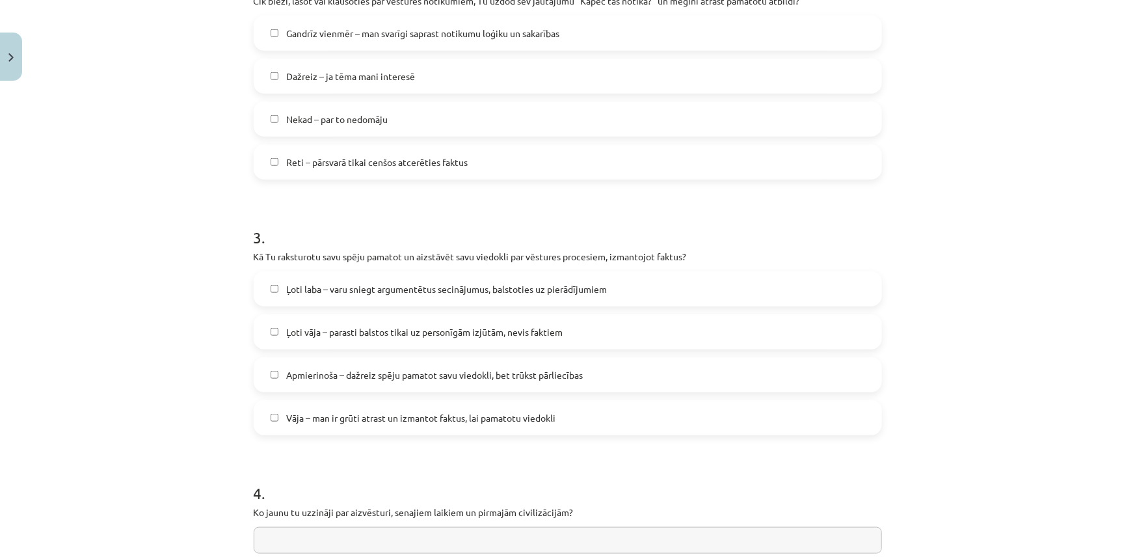
click at [312, 292] on span "Ļoti laba – varu sniegt argumentētus secinājumus, balstoties uz pierādījumiem" at bounding box center [446, 289] width 321 height 14
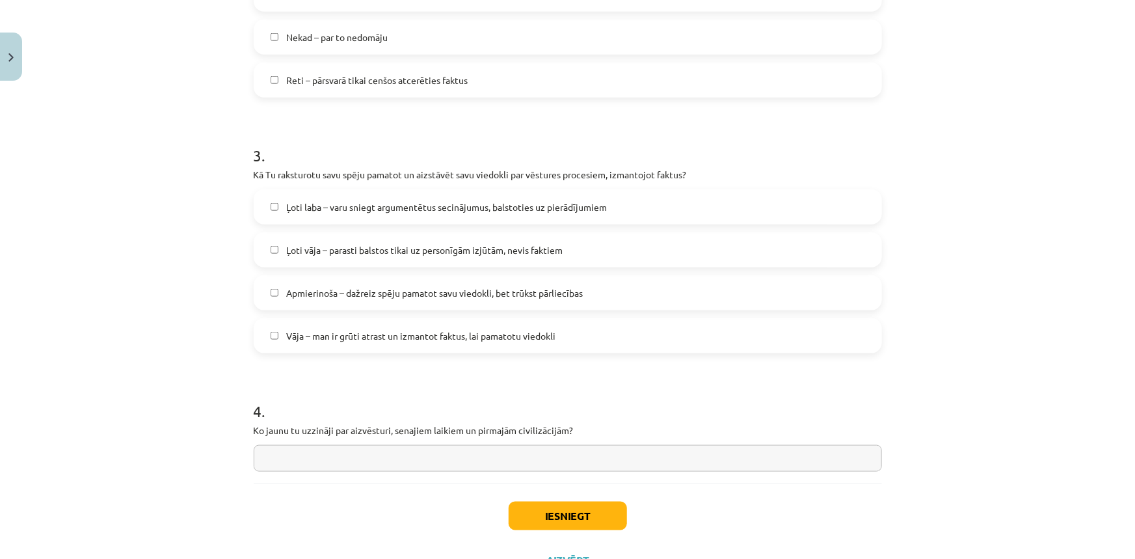
scroll to position [702, 0]
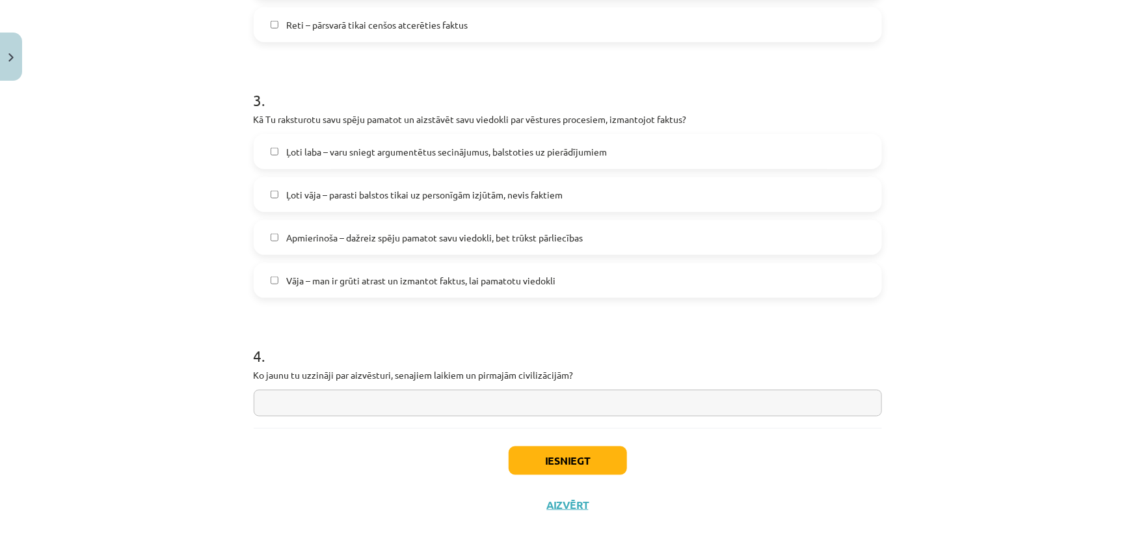
click at [329, 405] on input "text" at bounding box center [568, 402] width 628 height 27
click at [285, 386] on div "4 . Ko jaunu tu uzzināji par aizvēsturi, senajiem laikiem un pirmajām civilizāc…" at bounding box center [568, 370] width 628 height 92
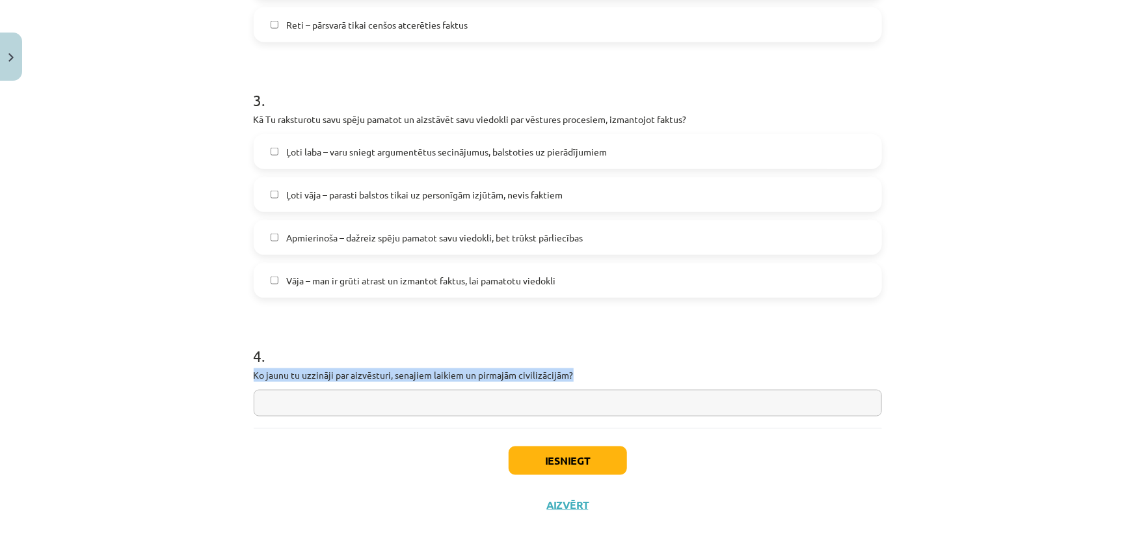
drag, startPoint x: 244, startPoint y: 372, endPoint x: 588, endPoint y: 371, distance: 344.6
click at [588, 371] on div "Mācību tēma: Vēsture i - 10. klases 1. ieskaites mācību materiāls #9 🤔 Temata a…" at bounding box center [567, 279] width 1135 height 559
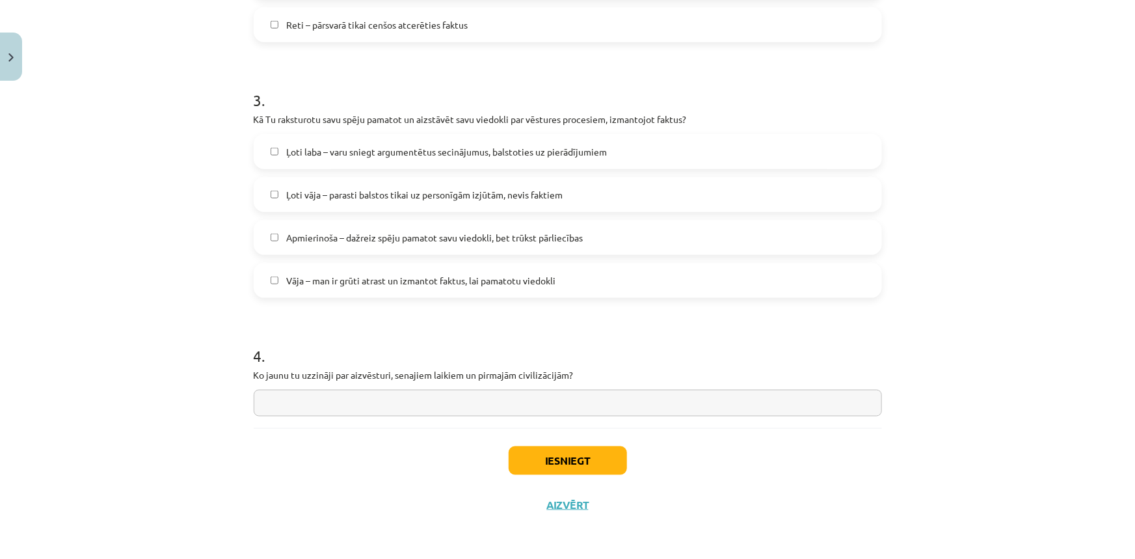
drag, startPoint x: 533, startPoint y: 362, endPoint x: 449, endPoint y: 371, distance: 84.4
click at [533, 370] on p "Ko jaunu tu uzzināji par aizvēsturi, senajiem laikiem un pirmajām civilizācijām?" at bounding box center [568, 375] width 628 height 14
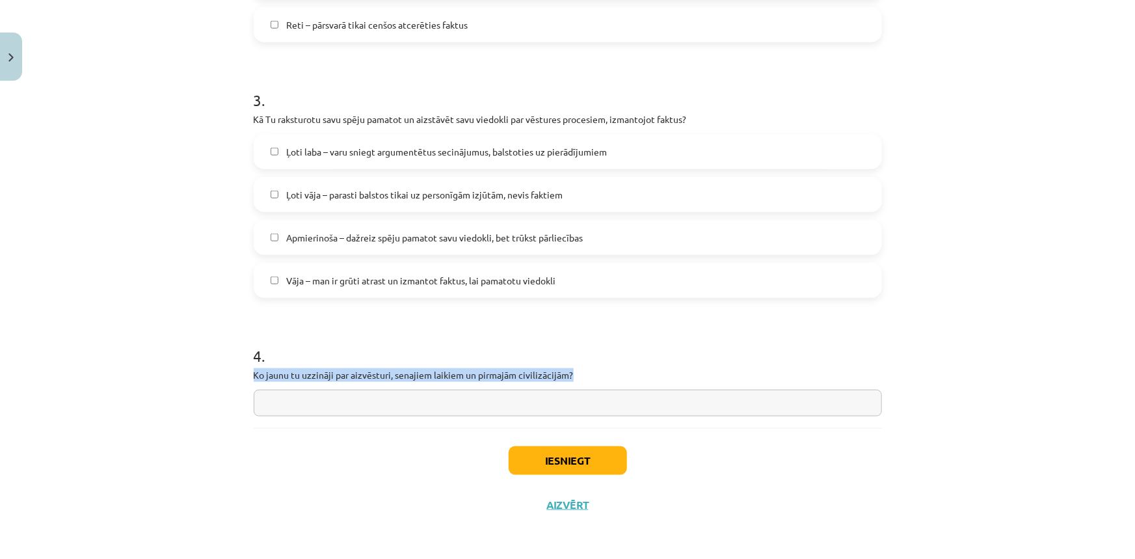
drag, startPoint x: 241, startPoint y: 371, endPoint x: 579, endPoint y: 377, distance: 337.5
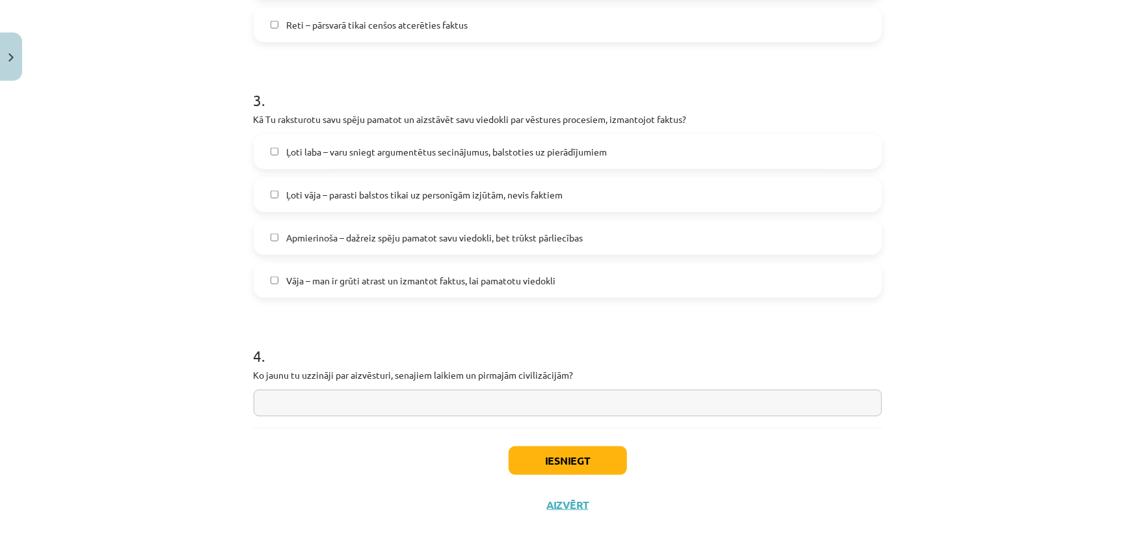
click at [494, 414] on input "text" at bounding box center [568, 402] width 628 height 27
click at [488, 410] on input "text" at bounding box center [568, 402] width 628 height 27
type input "*"
click at [488, 410] on input "text" at bounding box center [568, 402] width 628 height 27
click at [633, 411] on input "text" at bounding box center [568, 402] width 628 height 27
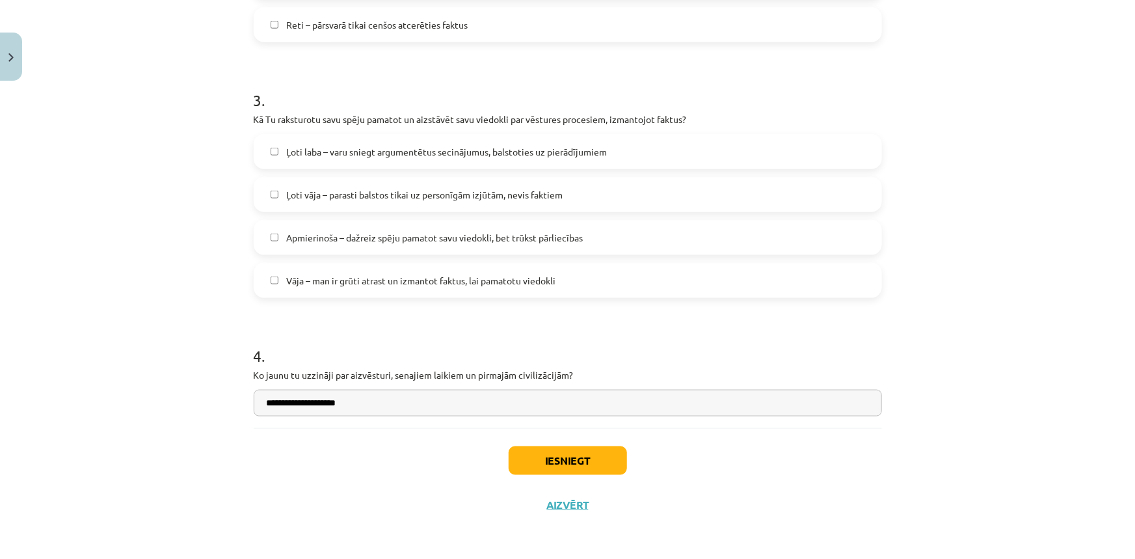
click at [268, 407] on input "**********" at bounding box center [568, 402] width 628 height 27
type input "**********"
click at [611, 455] on button "Iesniegt" at bounding box center [567, 460] width 118 height 29
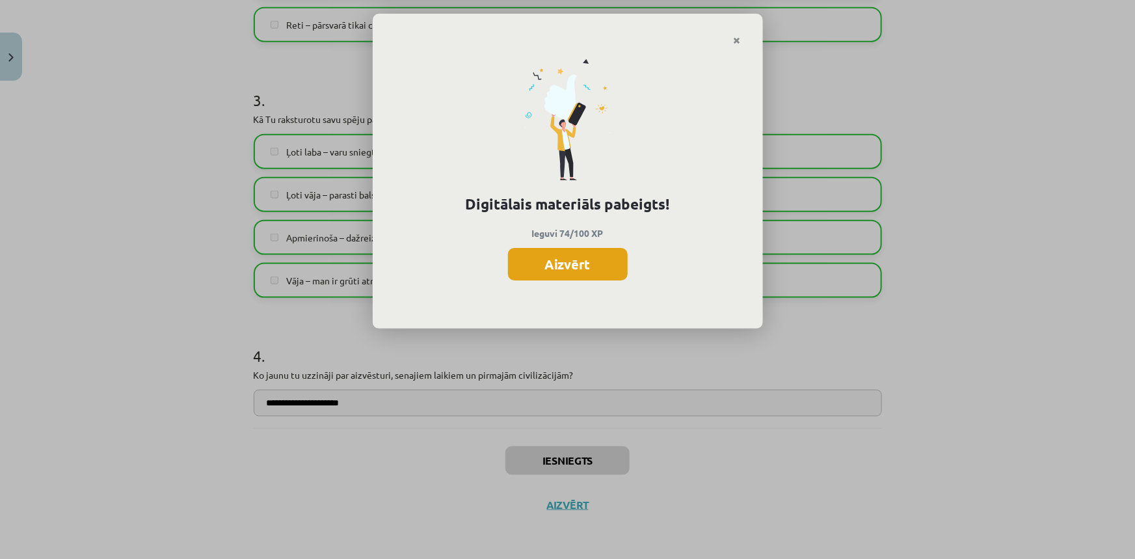
click at [559, 256] on button "Aizvērt" at bounding box center [568, 264] width 120 height 33
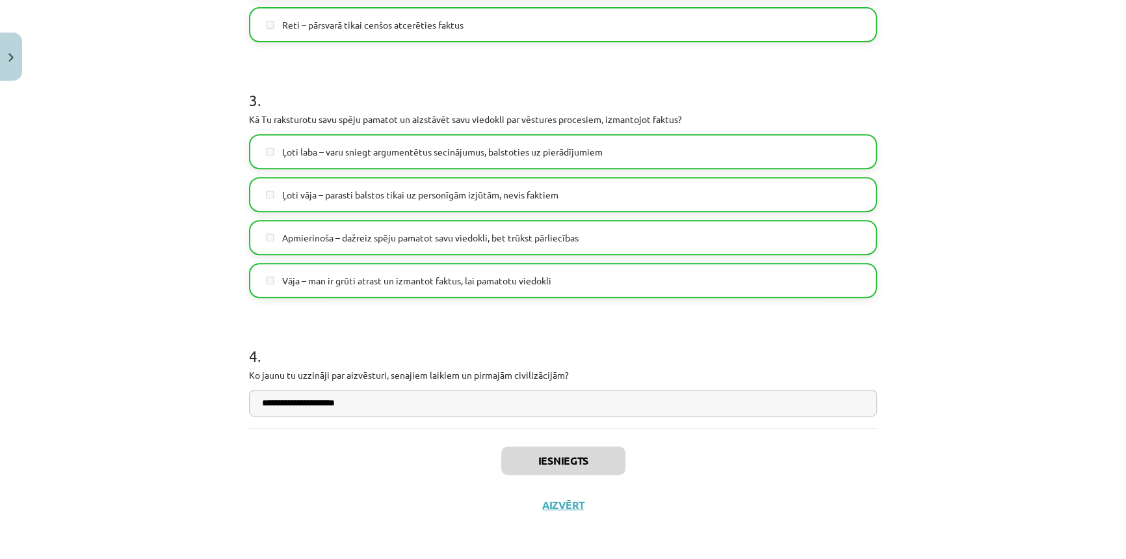
scroll to position [953, 0]
click at [577, 507] on button "Aizvērt" at bounding box center [562, 504] width 49 height 13
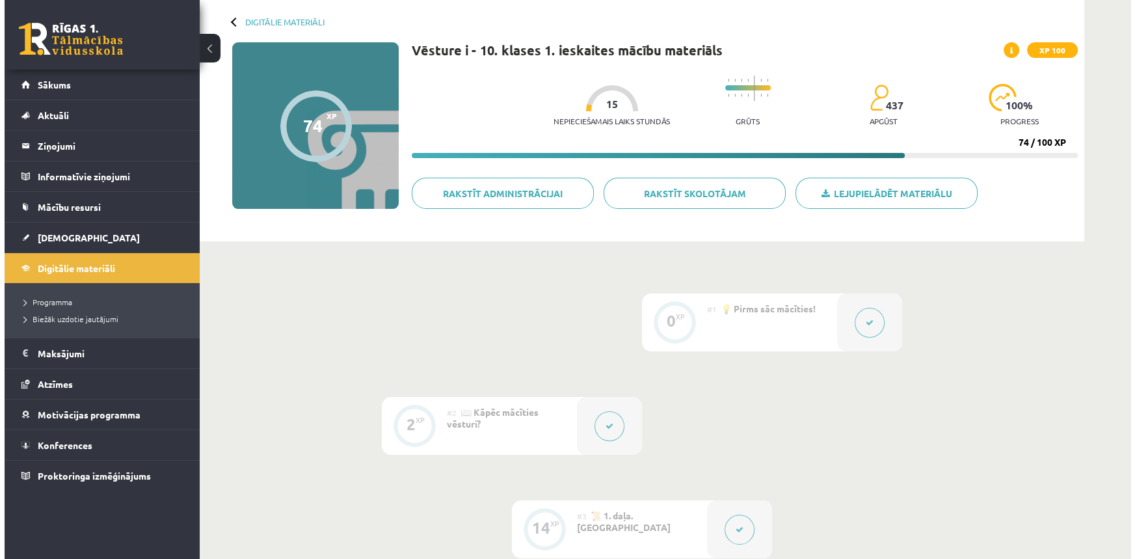
scroll to position [0, 0]
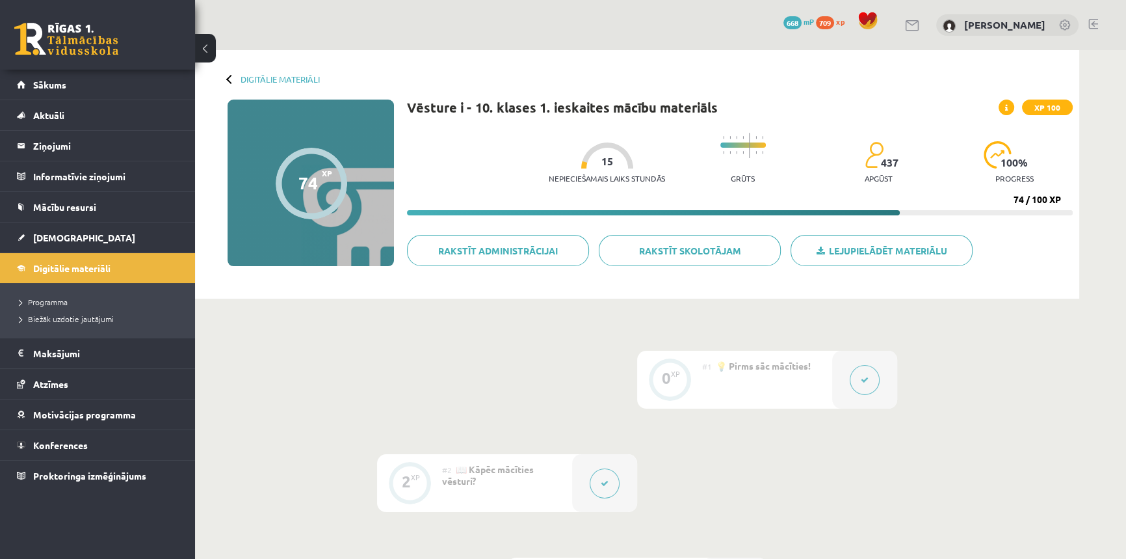
click at [135, 31] on div "0 Dāvanas 668 mP 709 xp" at bounding box center [97, 35] width 195 height 70
click at [53, 83] on span "Sākums" at bounding box center [49, 85] width 33 height 12
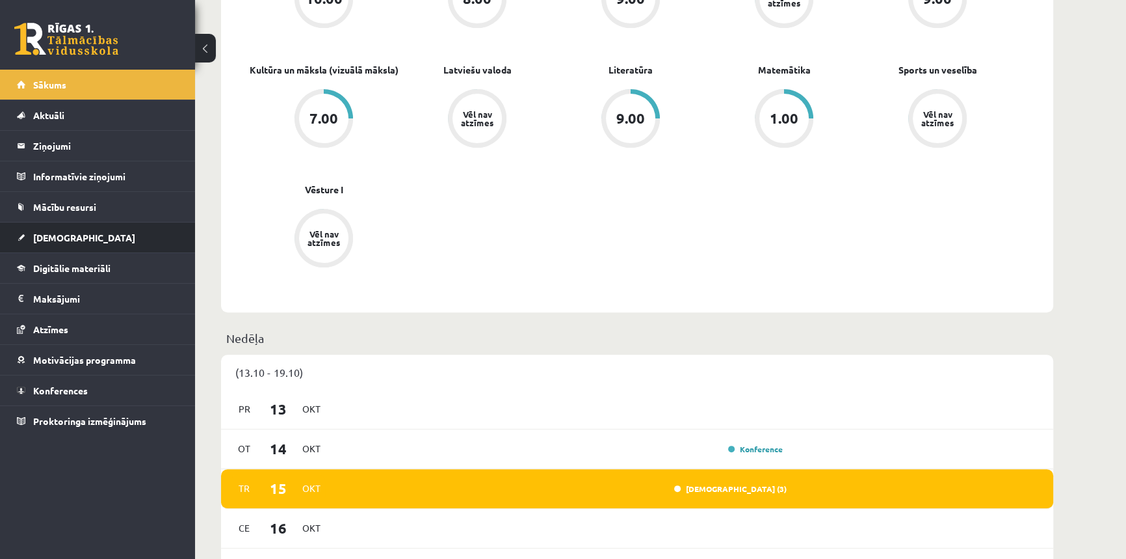
scroll to position [532, 0]
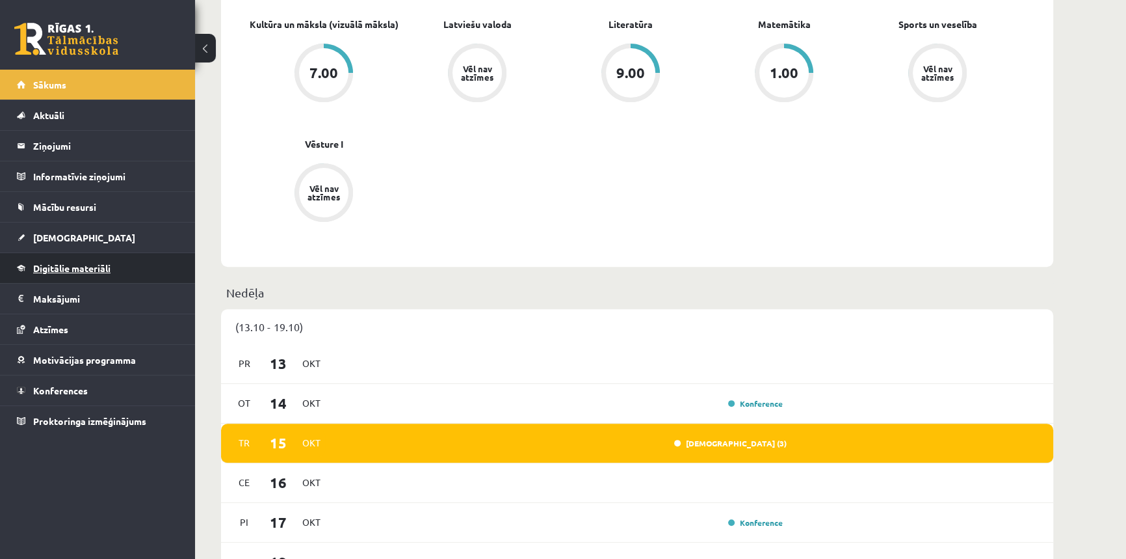
click at [61, 269] on span "Digitālie materiāli" at bounding box center [71, 268] width 77 height 12
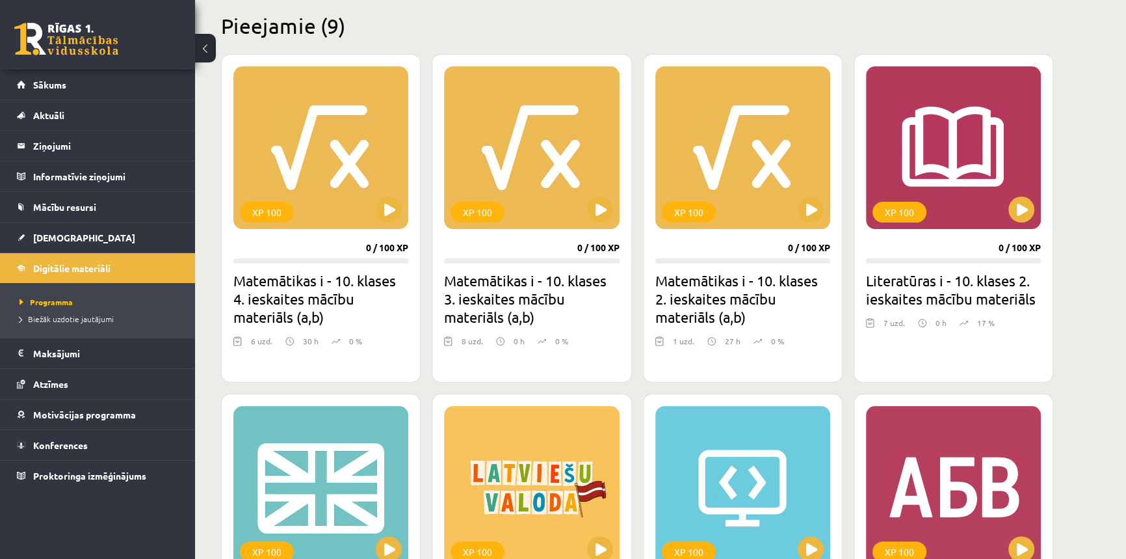
scroll to position [129, 0]
